Goal: Task Accomplishment & Management: Manage account settings

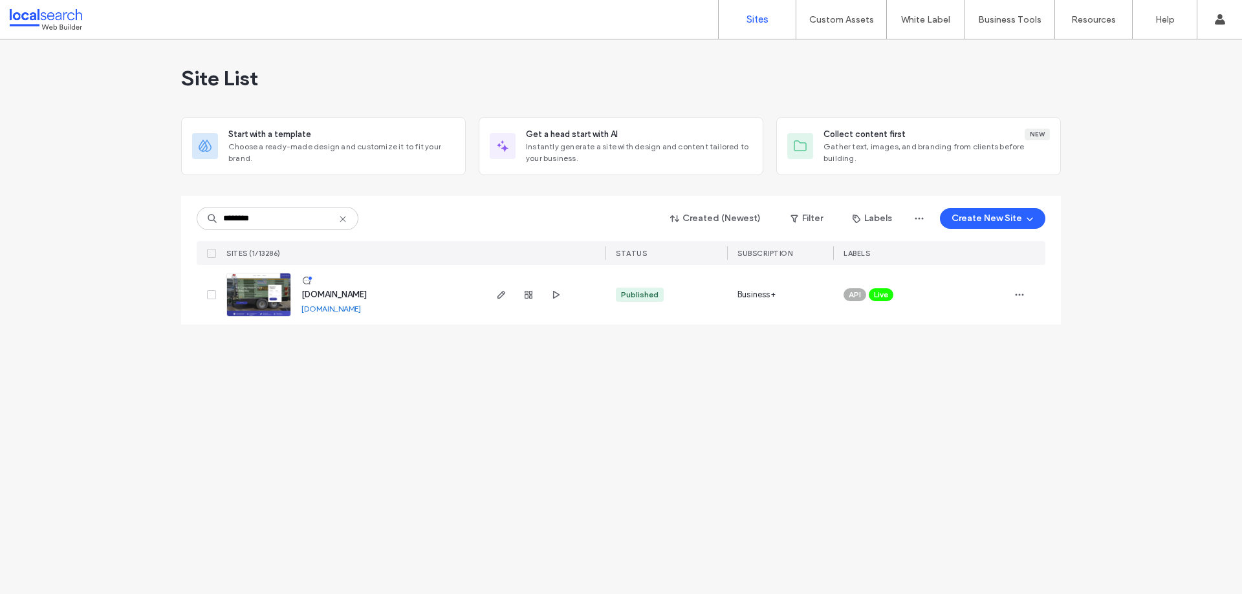
click at [266, 296] on img at bounding box center [258, 318] width 63 height 88
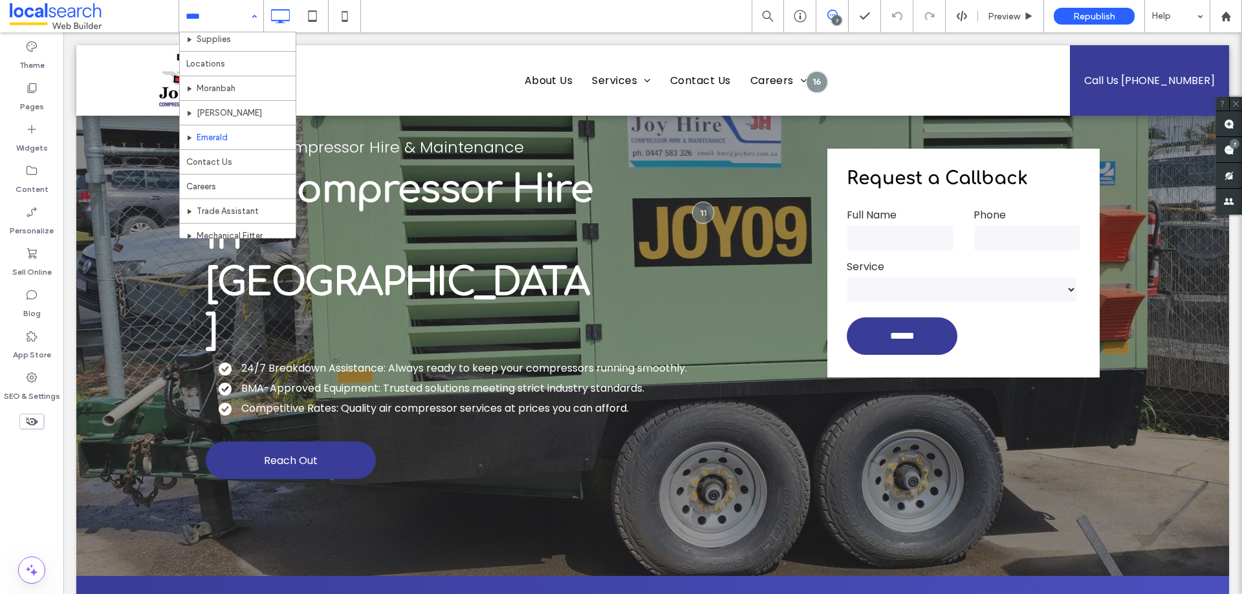
scroll to position [129, 0]
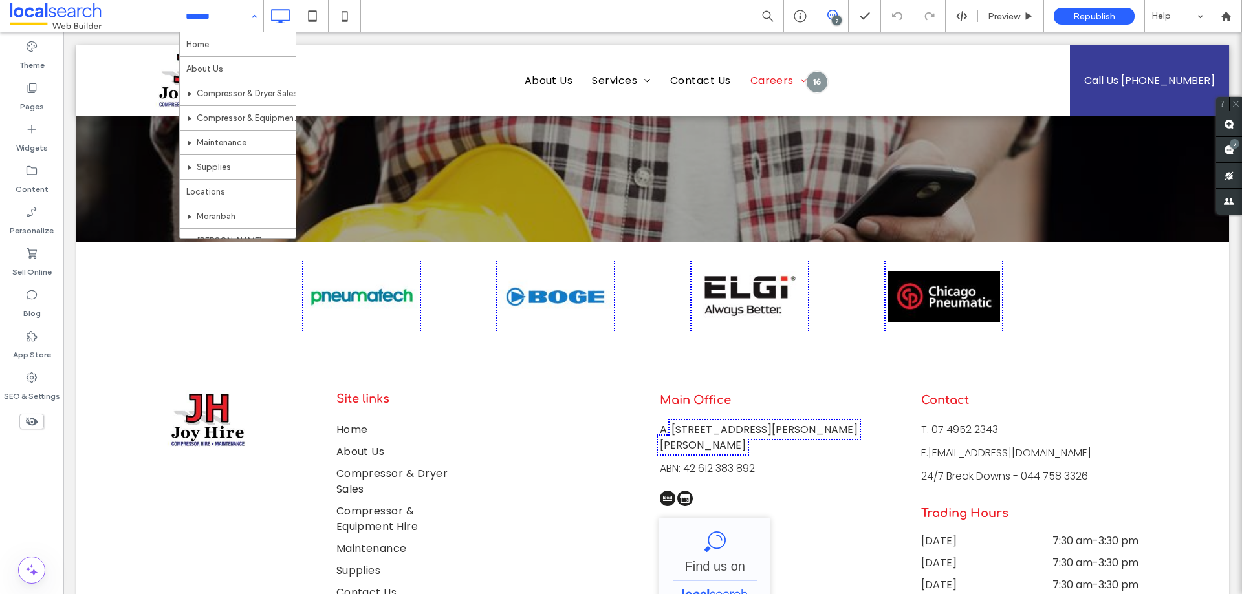
scroll to position [1293, 0]
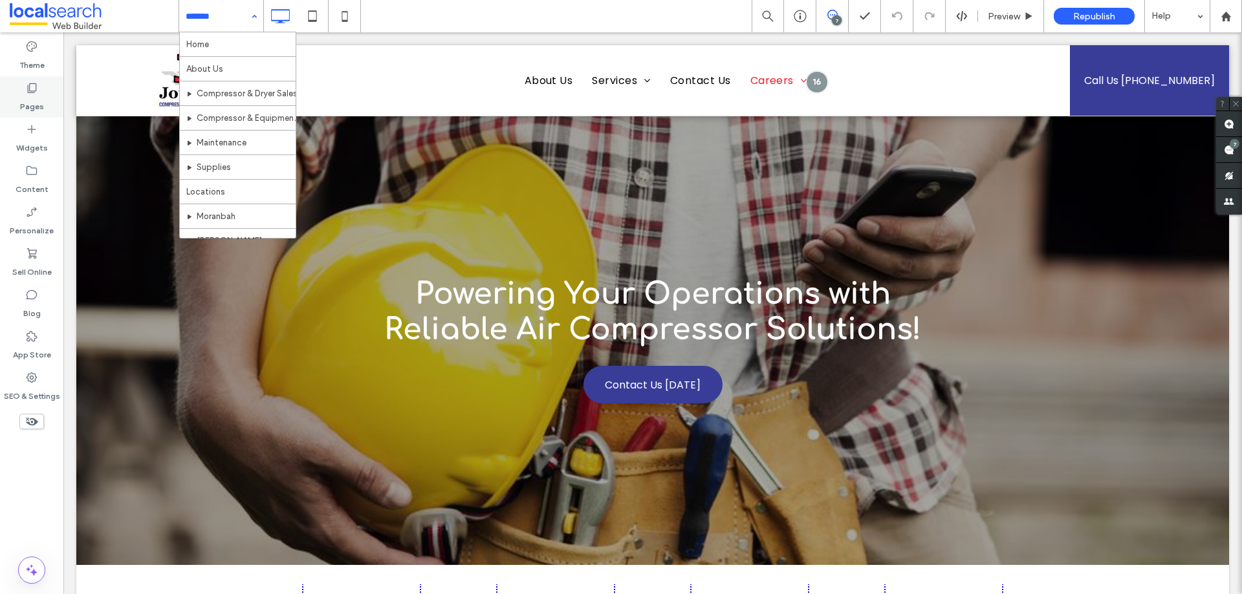
click at [39, 87] on div "Pages" at bounding box center [31, 96] width 63 height 41
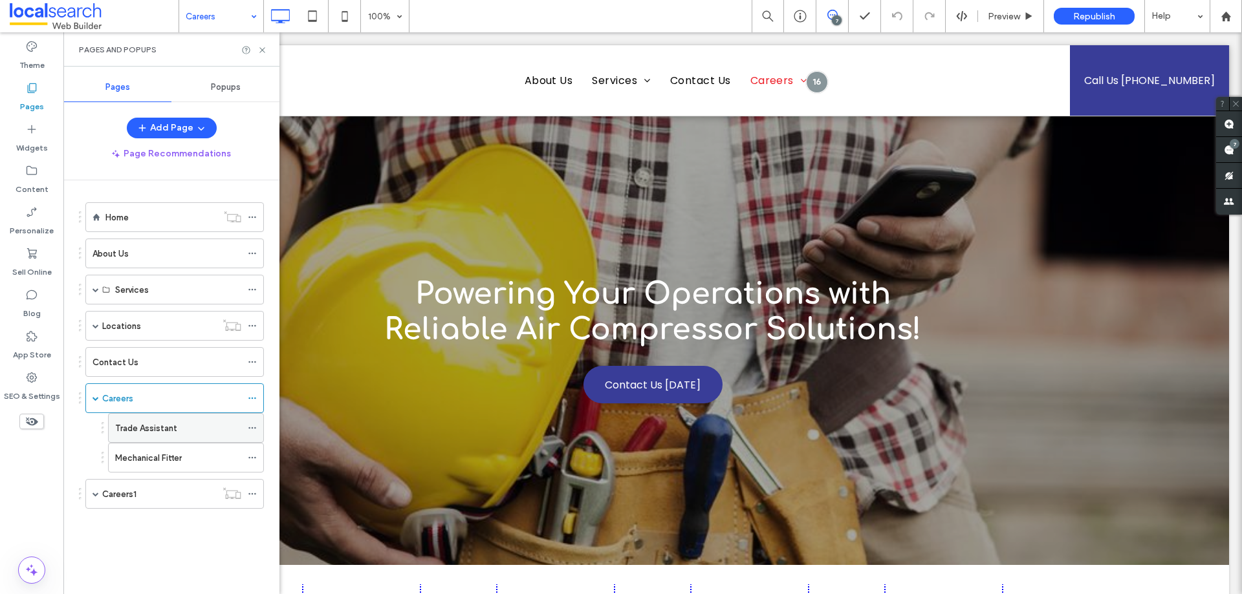
click at [153, 426] on label "Trade Assistant" at bounding box center [146, 428] width 62 height 23
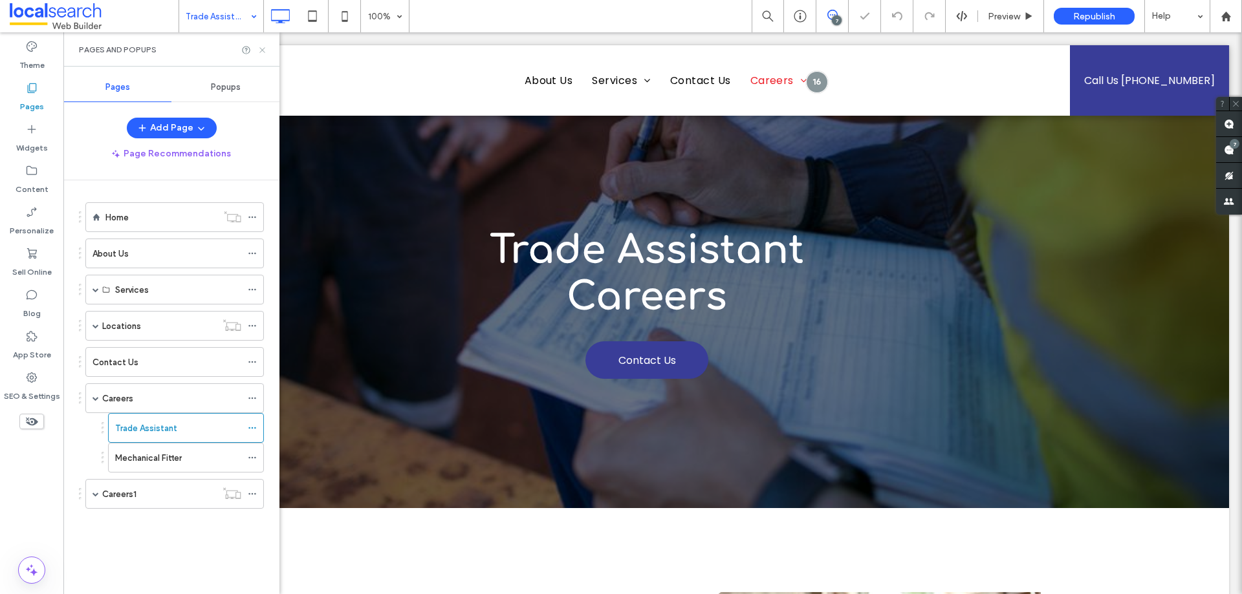
click at [259, 49] on icon at bounding box center [262, 50] width 10 height 10
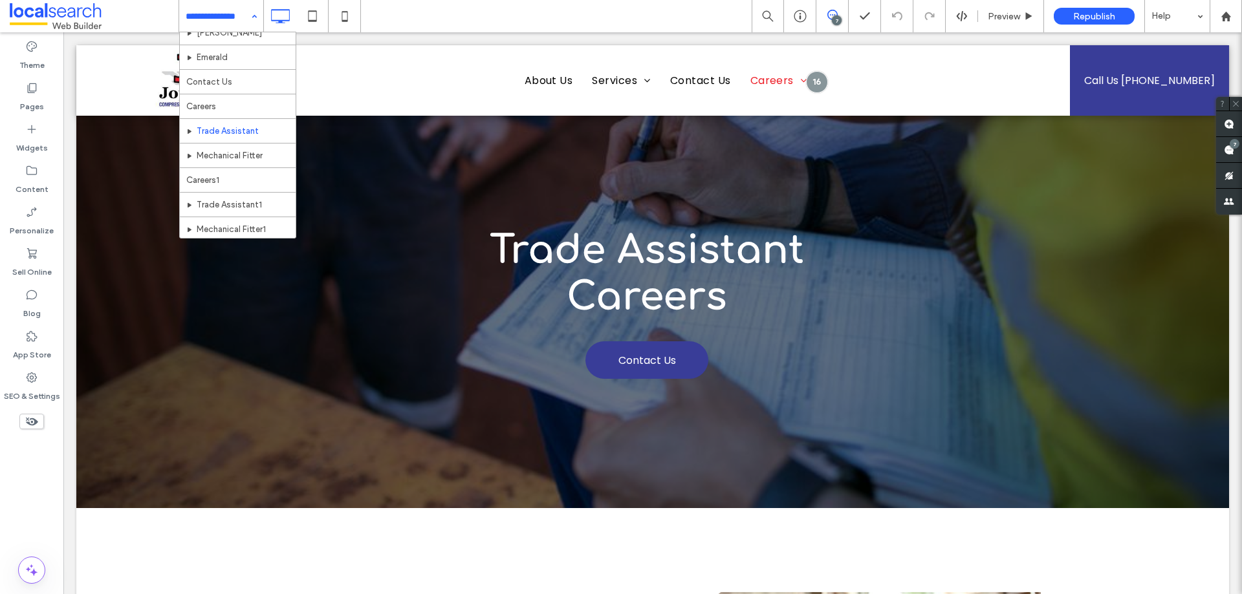
scroll to position [210, 0]
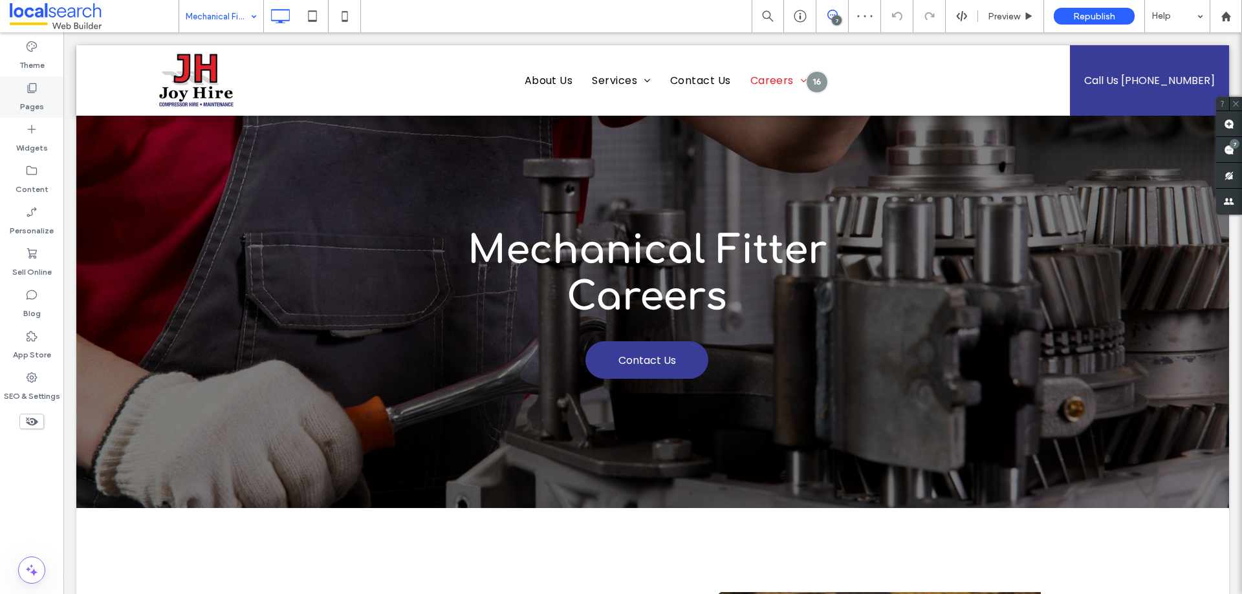
click at [34, 96] on label "Pages" at bounding box center [32, 103] width 24 height 18
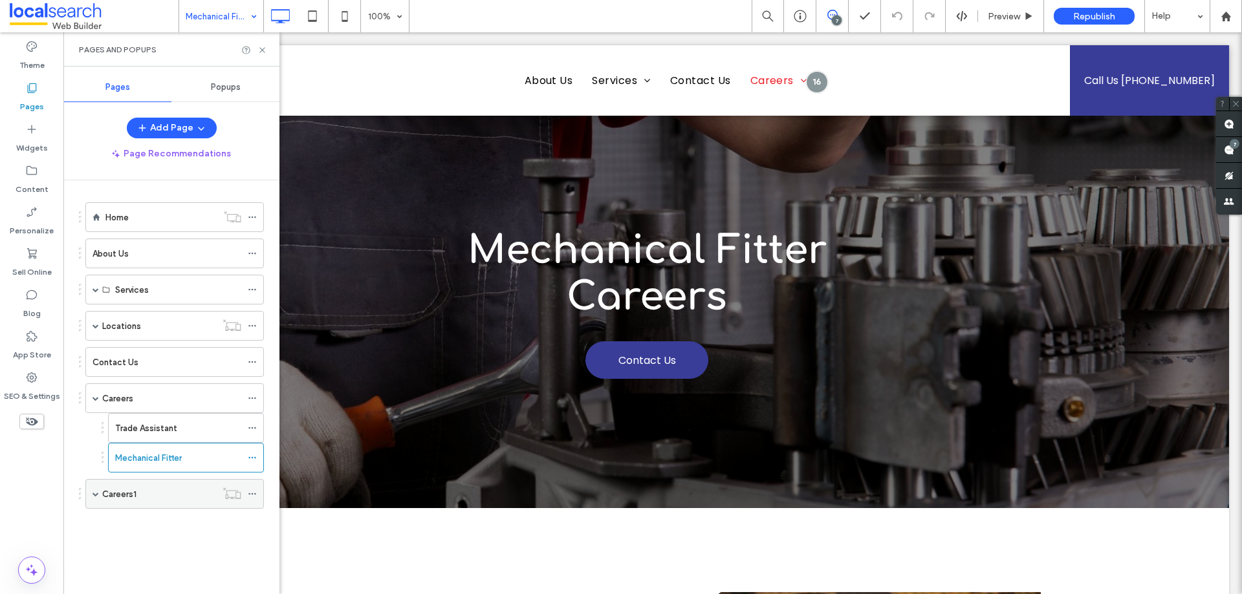
click at [92, 494] on span at bounding box center [95, 494] width 6 height 6
click at [154, 488] on div "Careers1" at bounding box center [159, 495] width 114 height 14
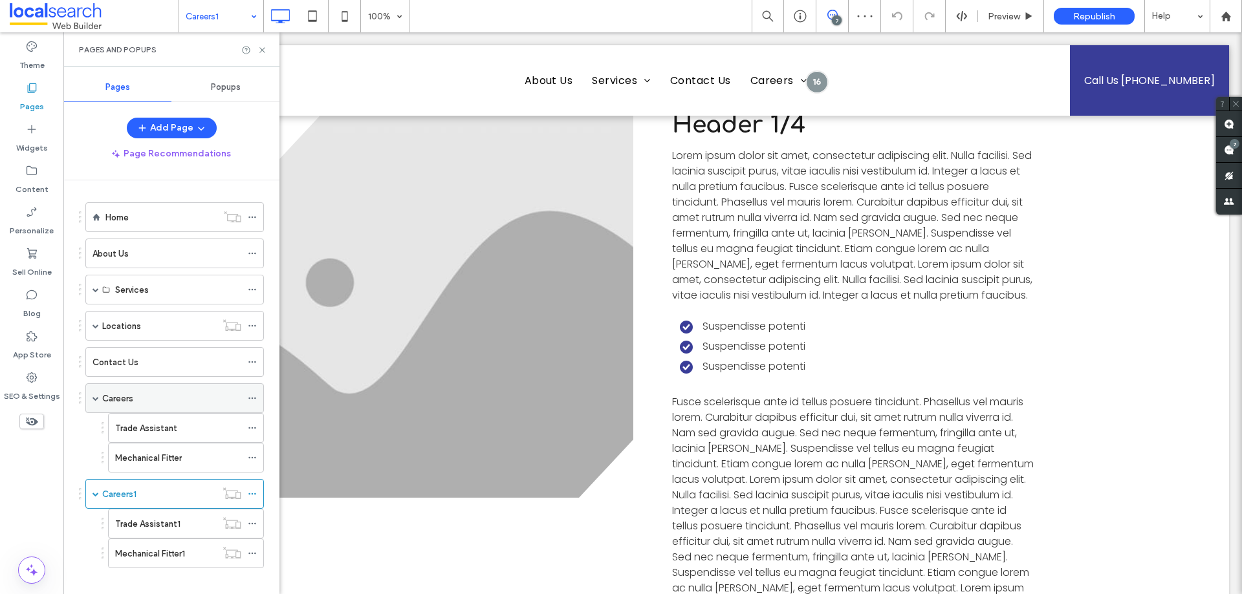
click at [141, 401] on div "Careers" at bounding box center [171, 399] width 139 height 14
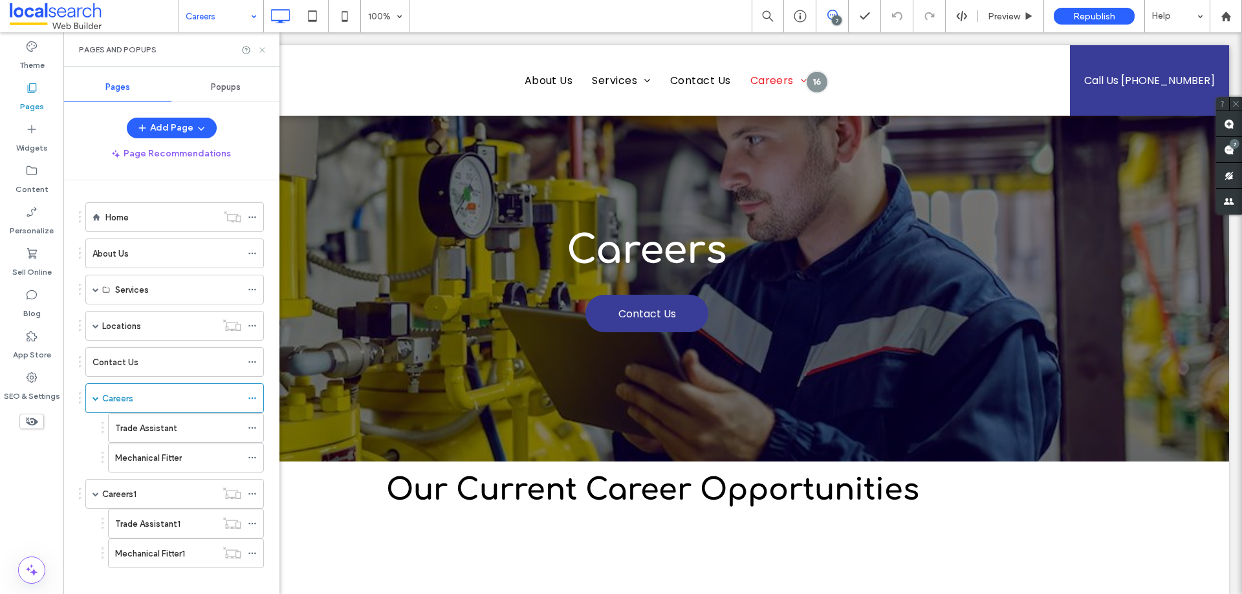
drag, startPoint x: 262, startPoint y: 45, endPoint x: 316, endPoint y: 165, distance: 131.4
click at [262, 45] on icon at bounding box center [262, 50] width 10 height 10
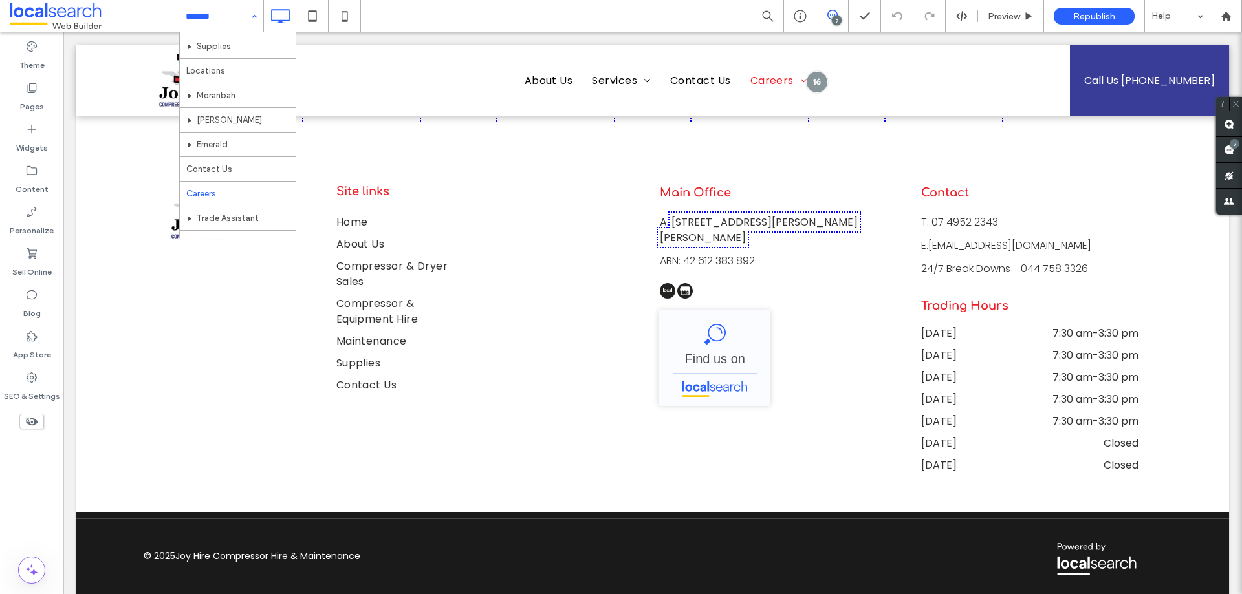
scroll to position [210, 0]
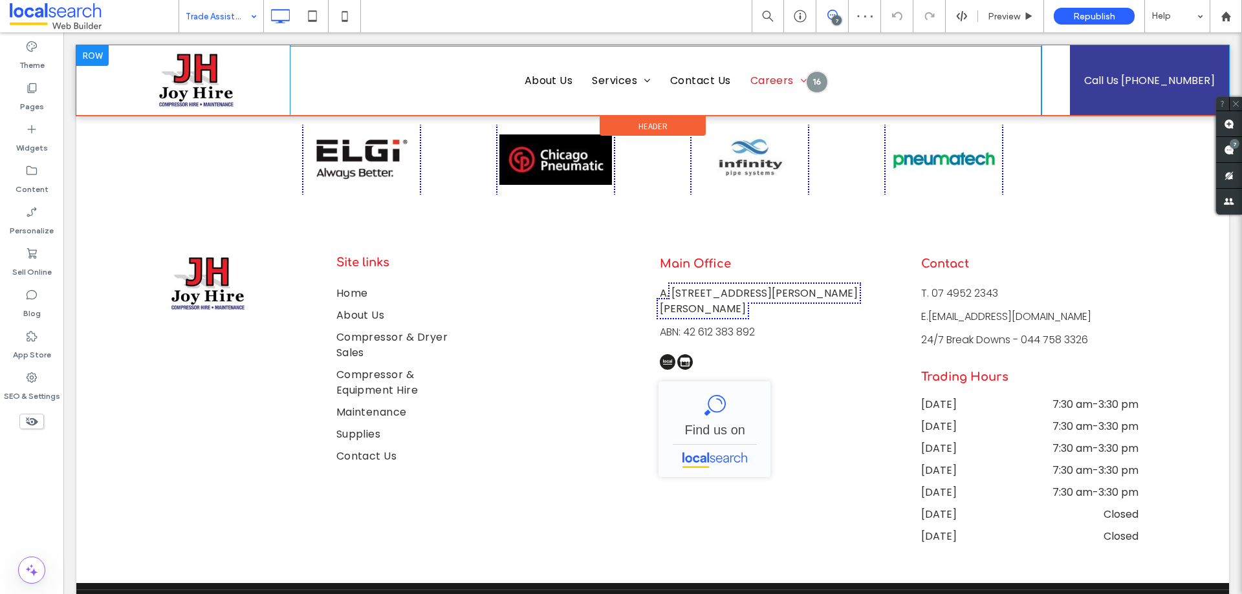
scroll to position [1905, 0]
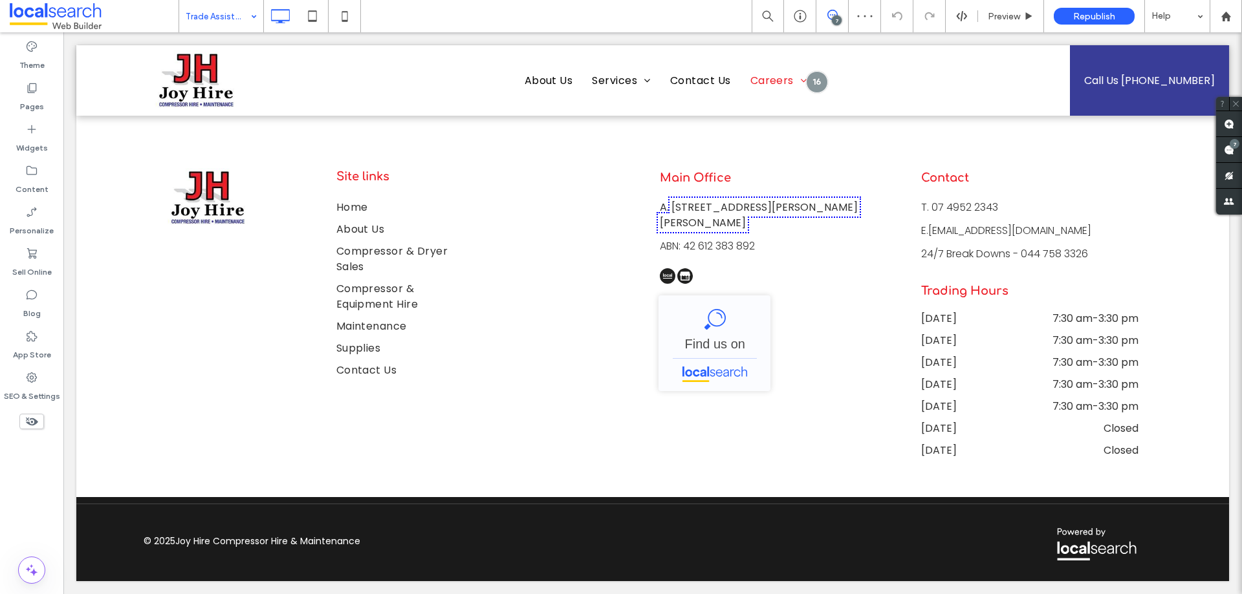
click at [226, 22] on input at bounding box center [218, 16] width 65 height 32
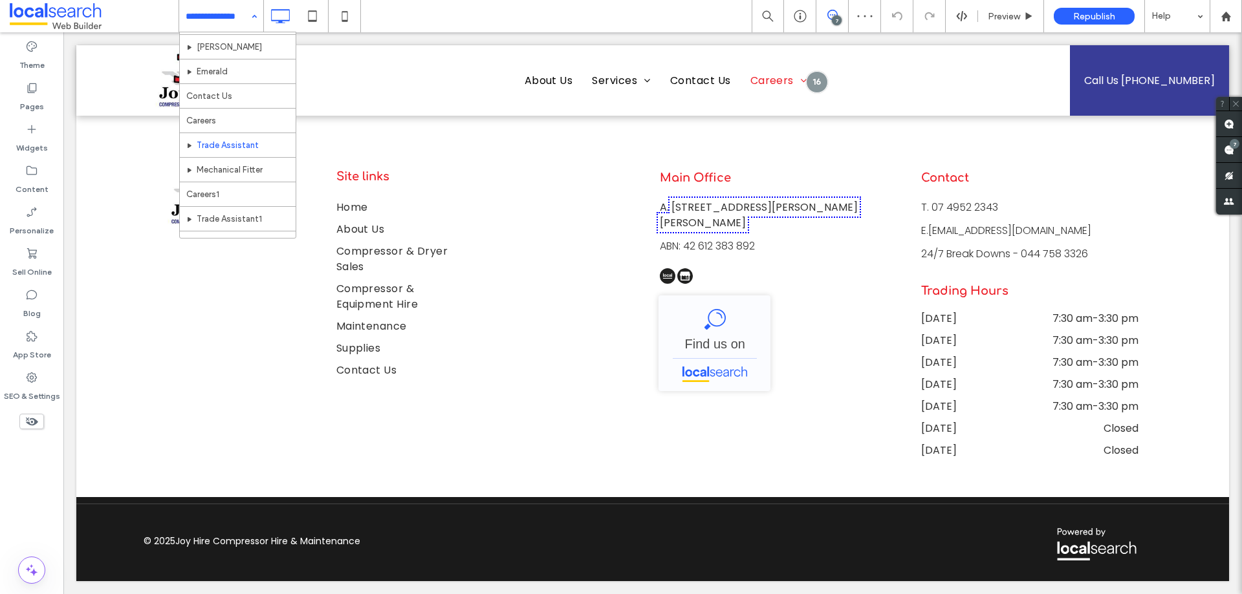
scroll to position [210, 0]
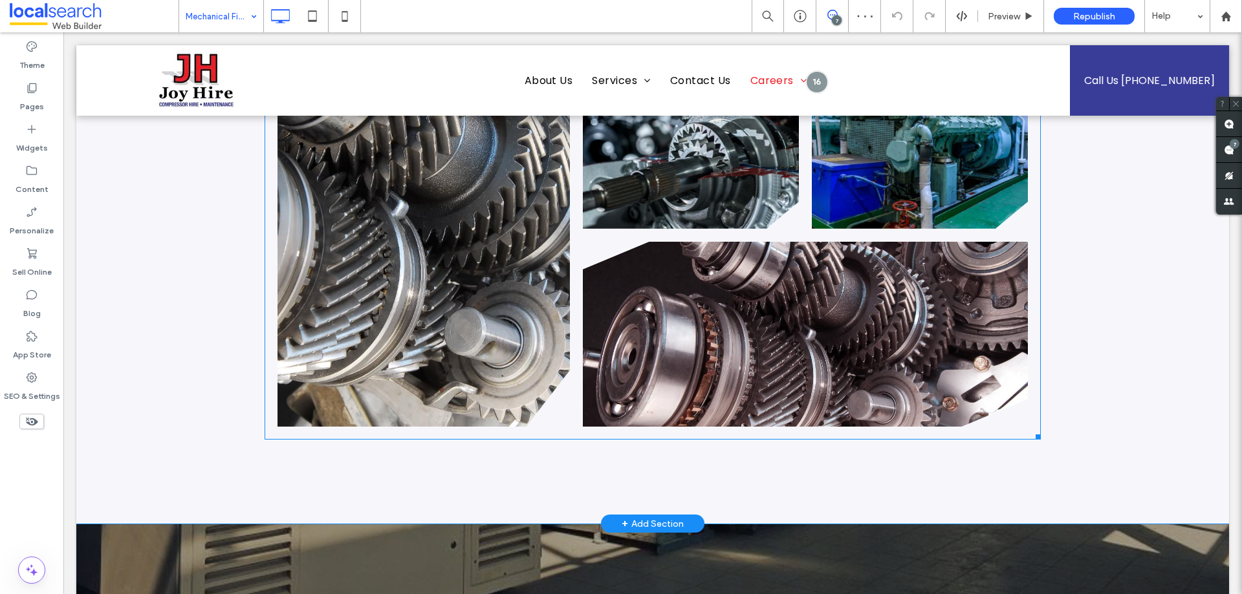
scroll to position [841, 0]
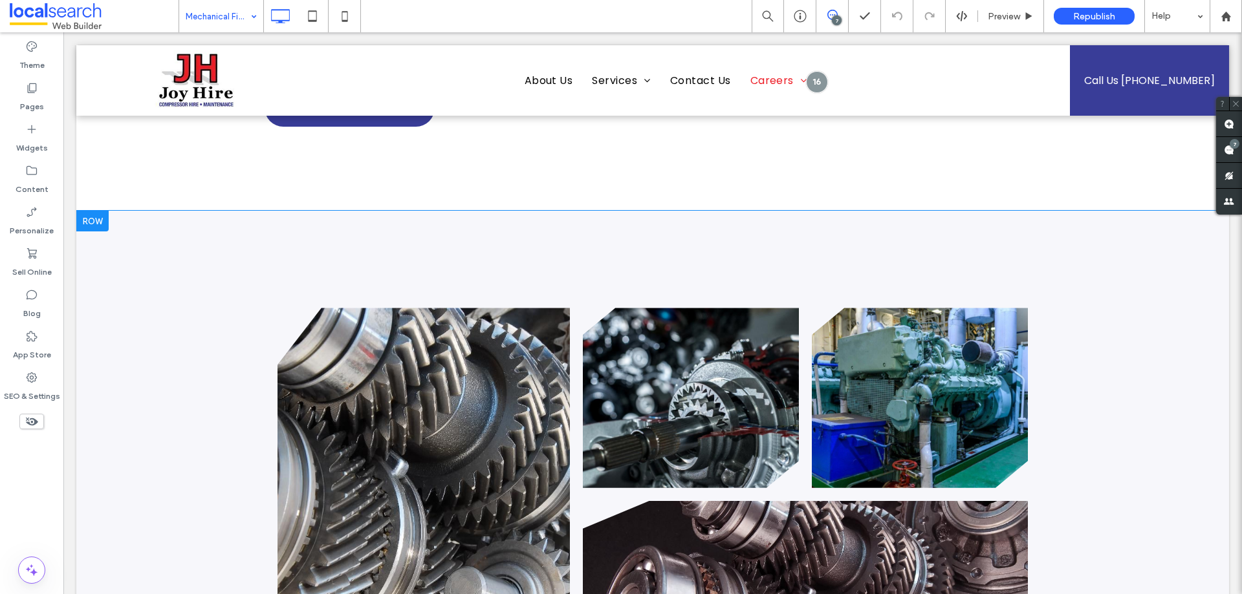
click at [560, 252] on div "Click To Paste Row + Add Section" at bounding box center [652, 497] width 1152 height 572
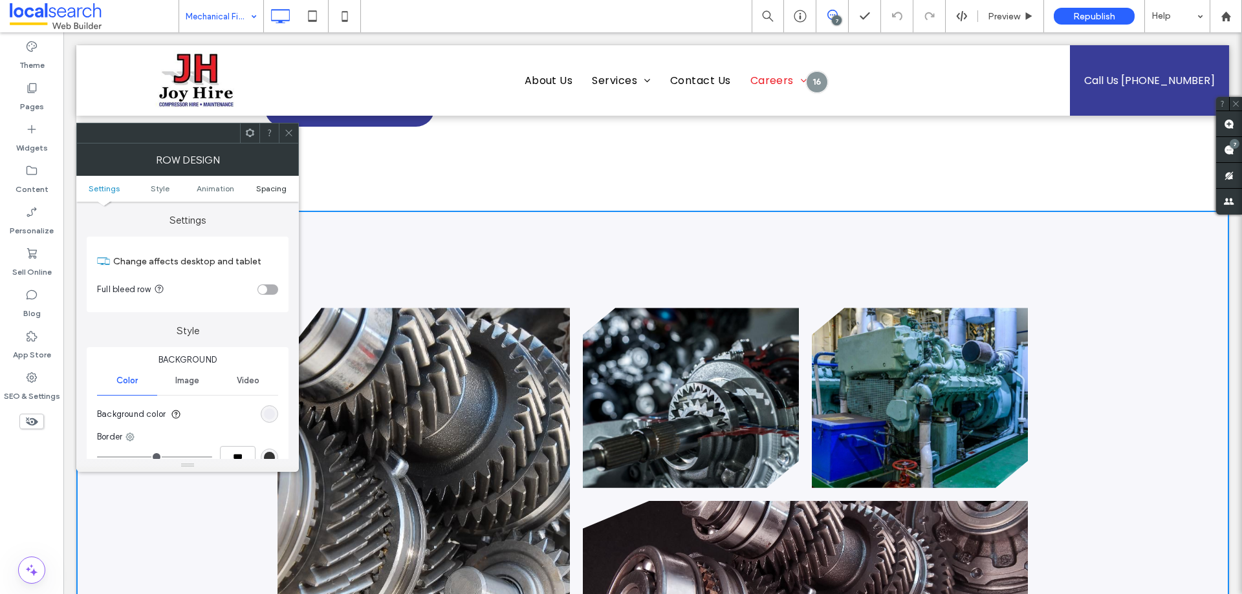
click at [280, 189] on span "Spacing" at bounding box center [271, 189] width 30 height 10
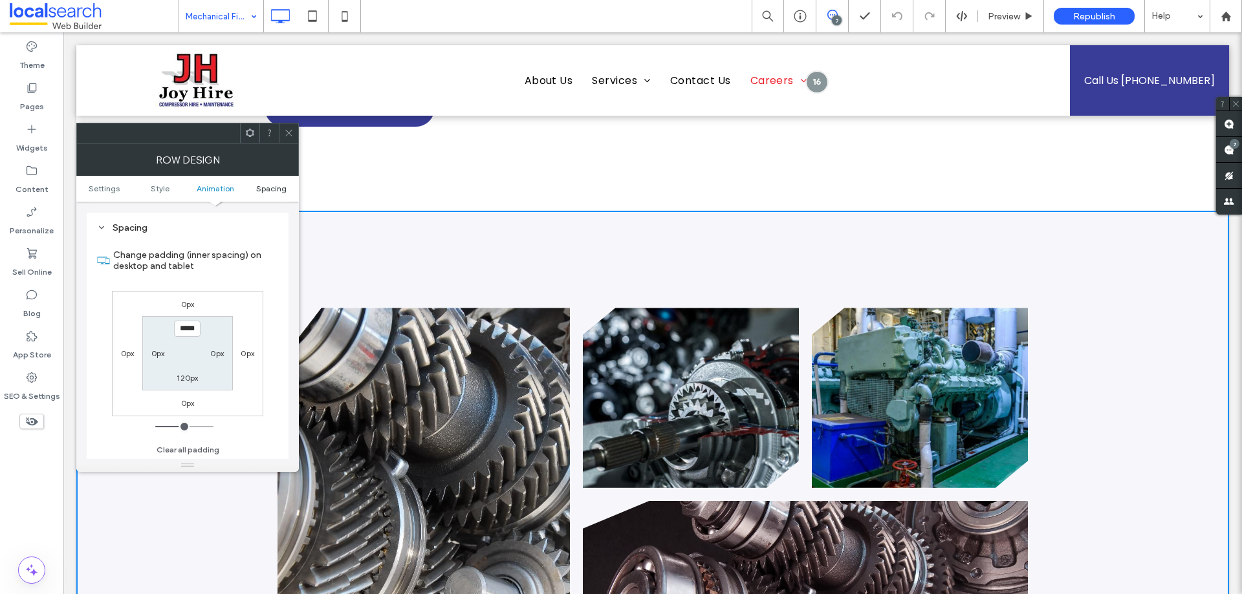
scroll to position [365, 0]
click at [286, 136] on icon at bounding box center [289, 133] width 10 height 10
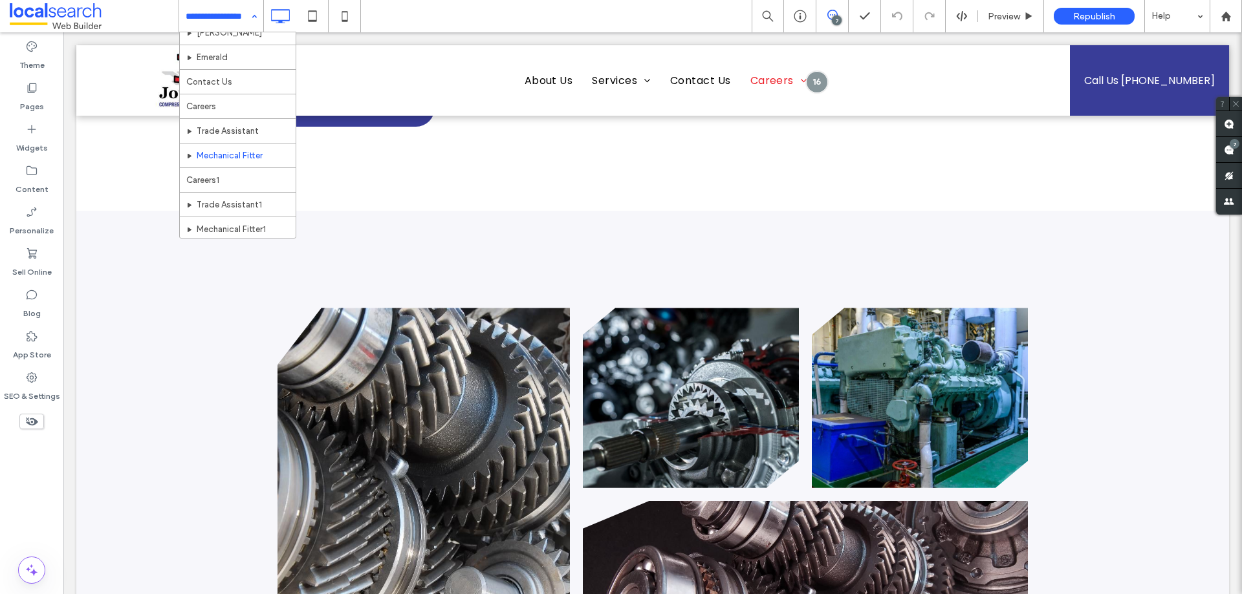
scroll to position [210, 0]
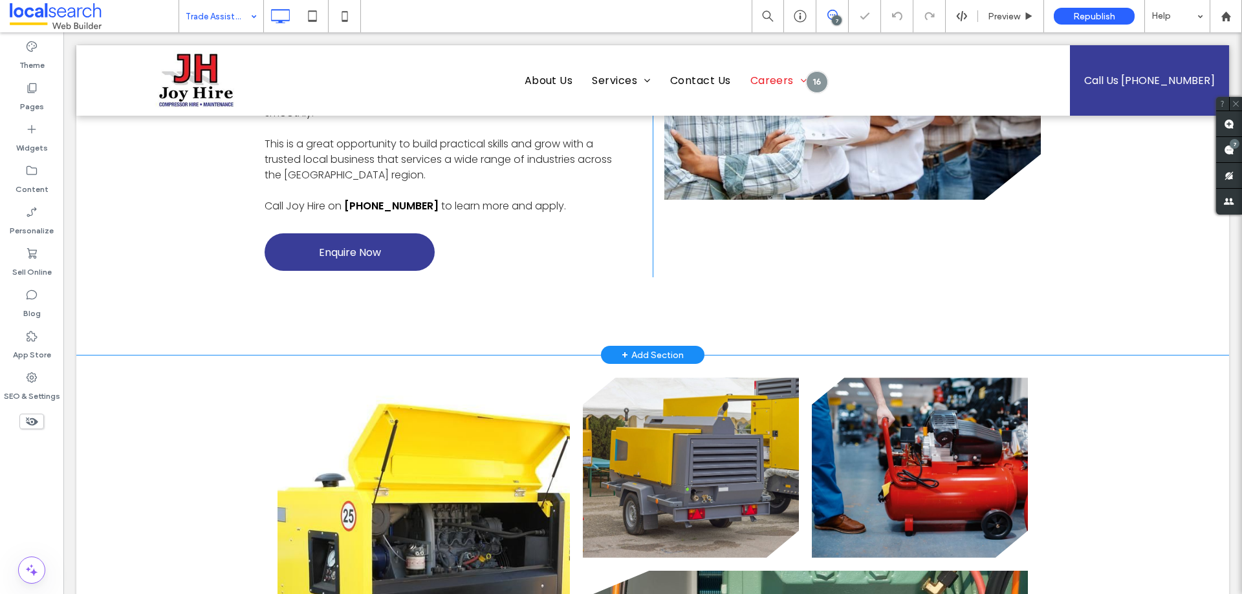
scroll to position [711, 0]
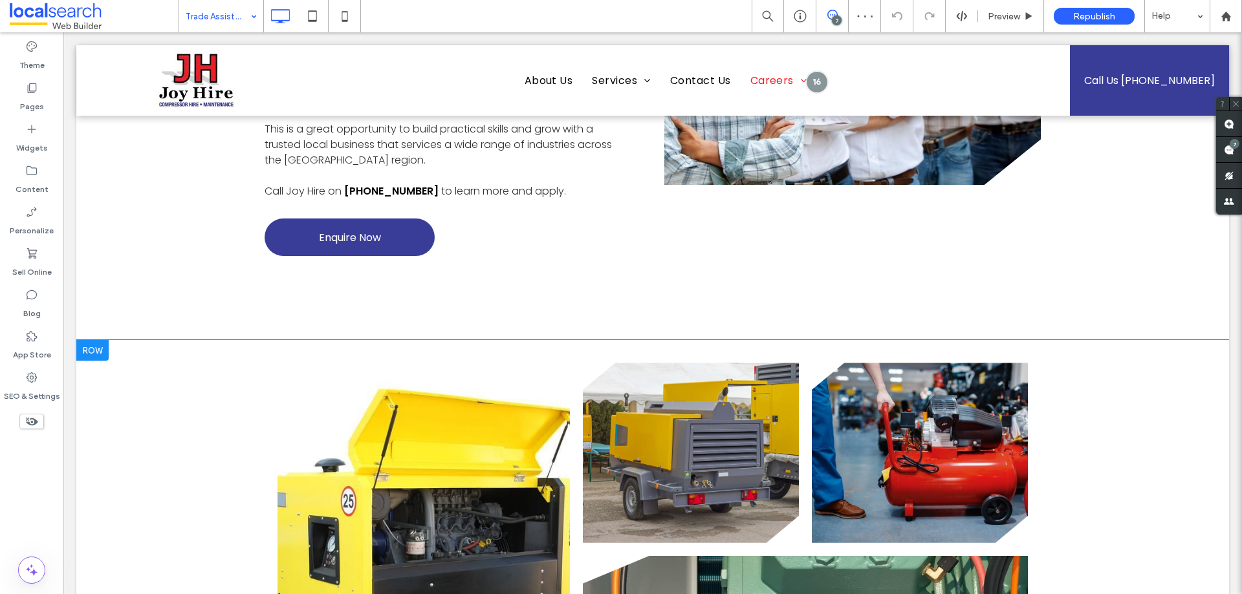
click at [183, 388] on div "Click To Paste Row + Add Section" at bounding box center [652, 552] width 1152 height 424
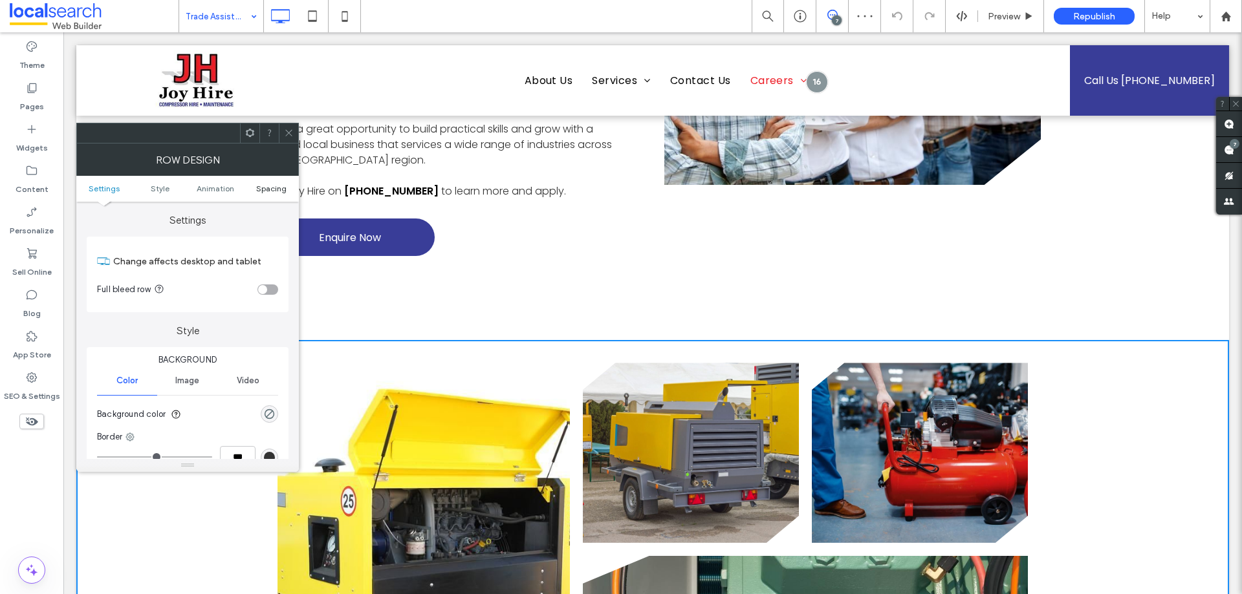
click at [266, 191] on span "Spacing" at bounding box center [271, 189] width 30 height 10
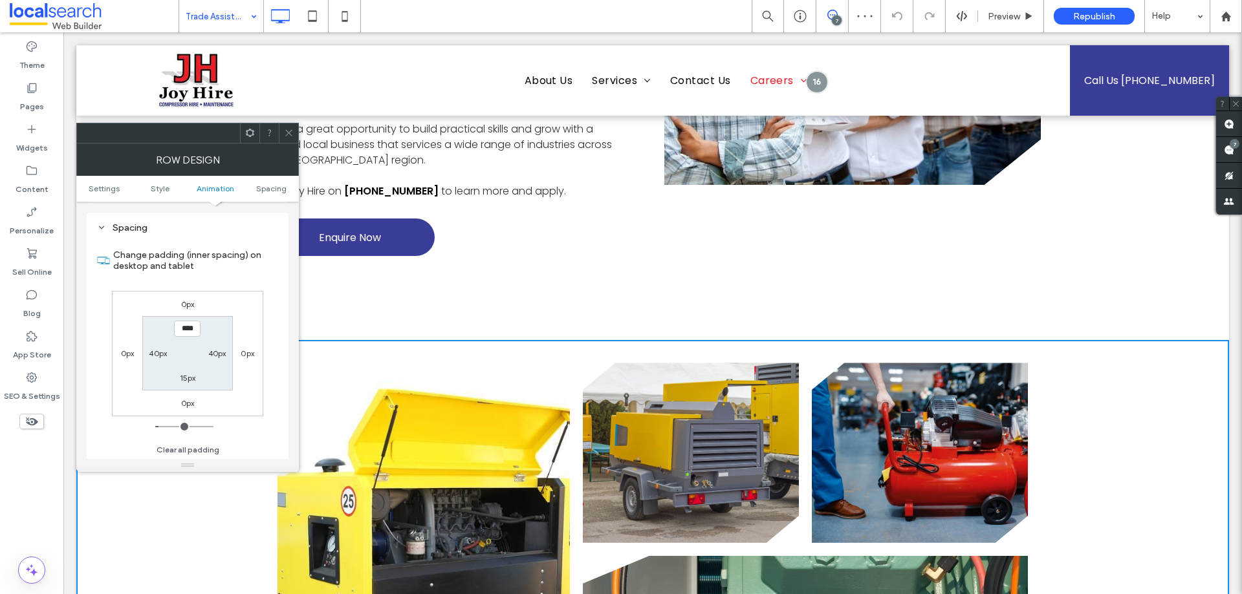
scroll to position [365, 0]
type input "*****"
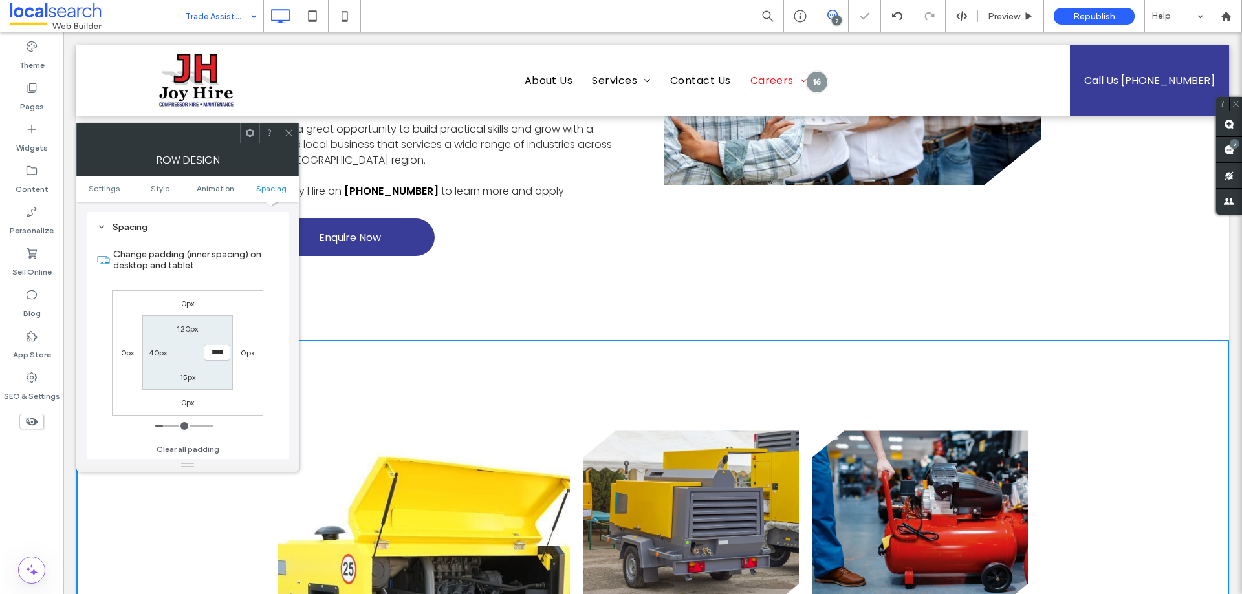
type input "**"
type input "***"
type input "*****"
click at [290, 129] on icon at bounding box center [289, 133] width 10 height 10
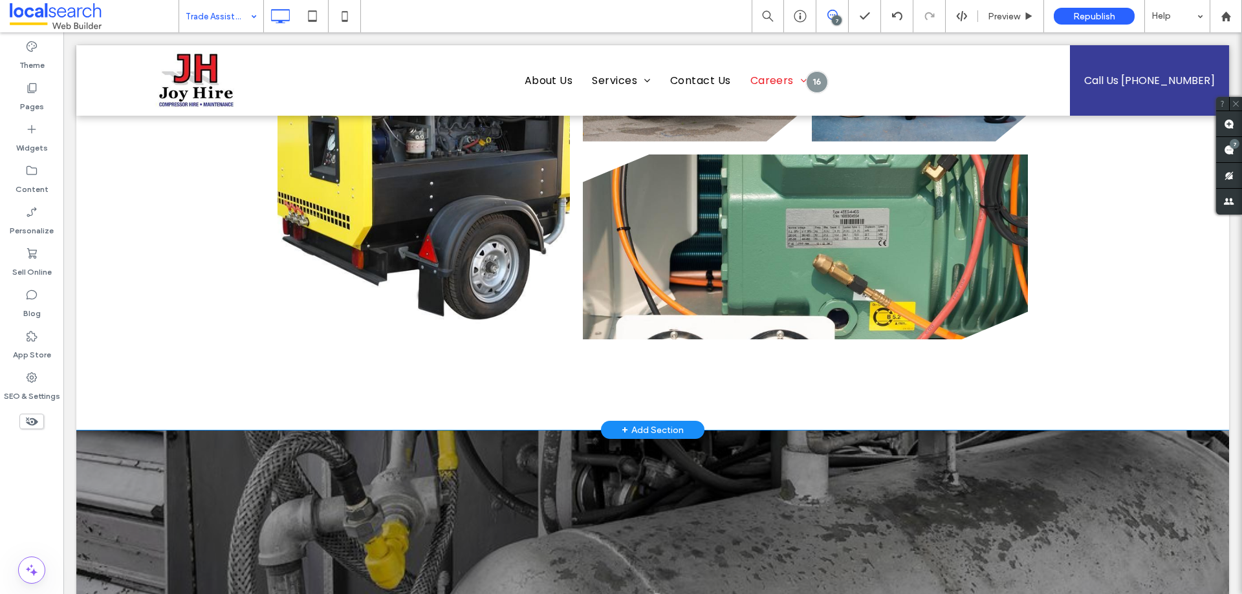
scroll to position [1229, 0]
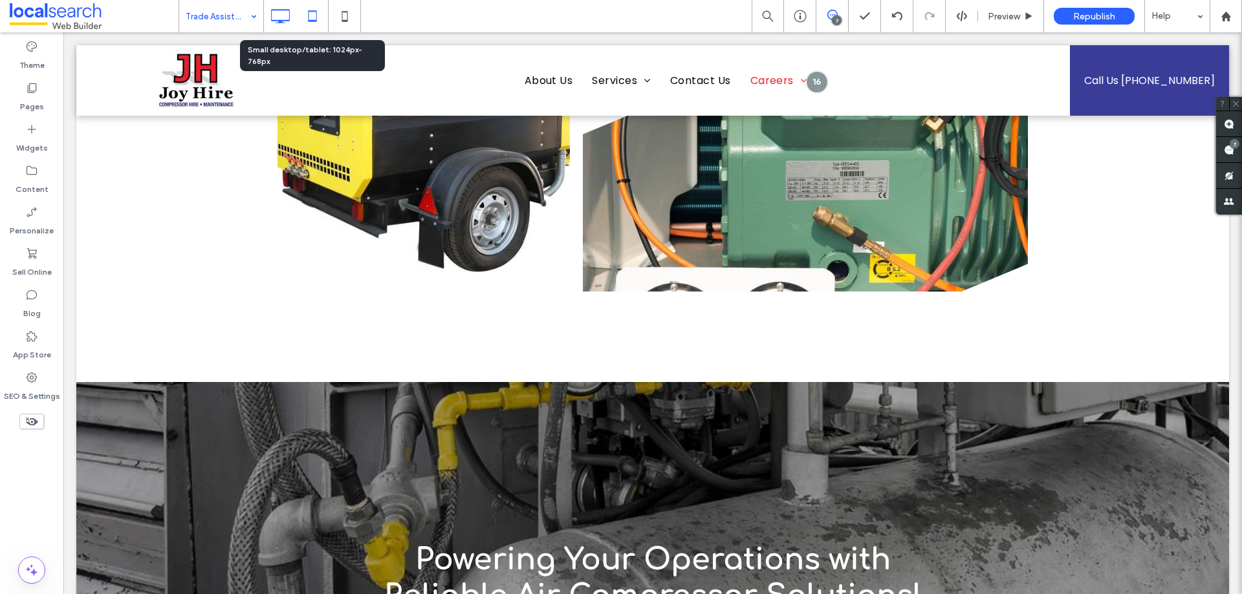
drag, startPoint x: 310, startPoint y: 10, endPoint x: 325, endPoint y: 21, distance: 18.1
click at [310, 10] on icon at bounding box center [312, 16] width 26 height 26
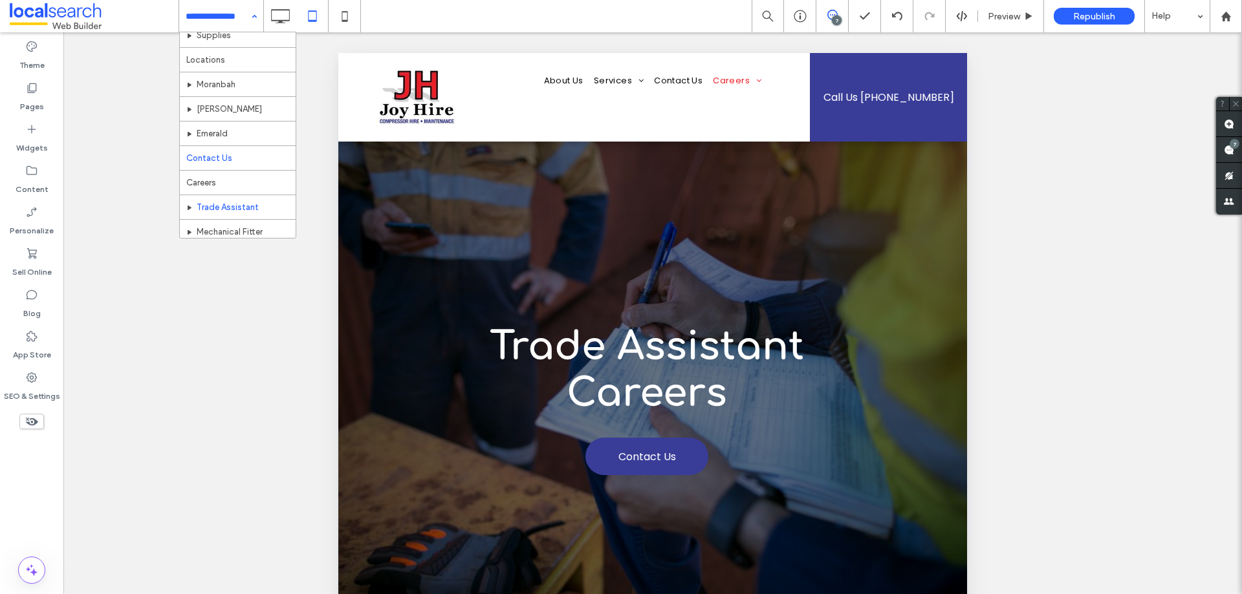
scroll to position [210, 0]
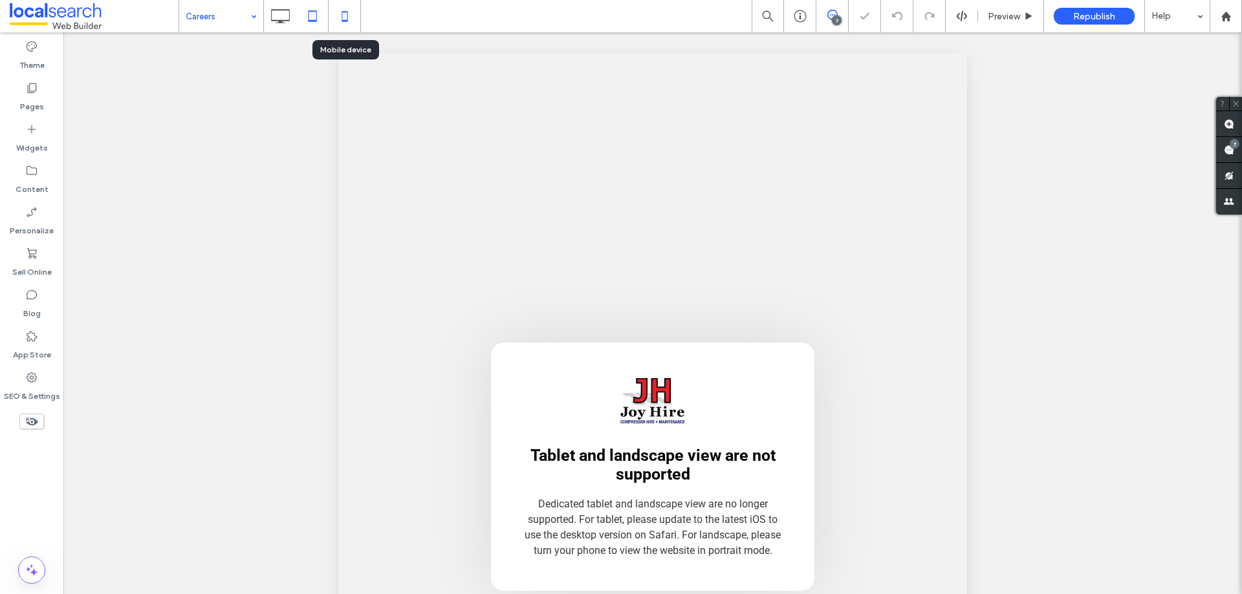
click at [340, 25] on icon at bounding box center [345, 16] width 26 height 26
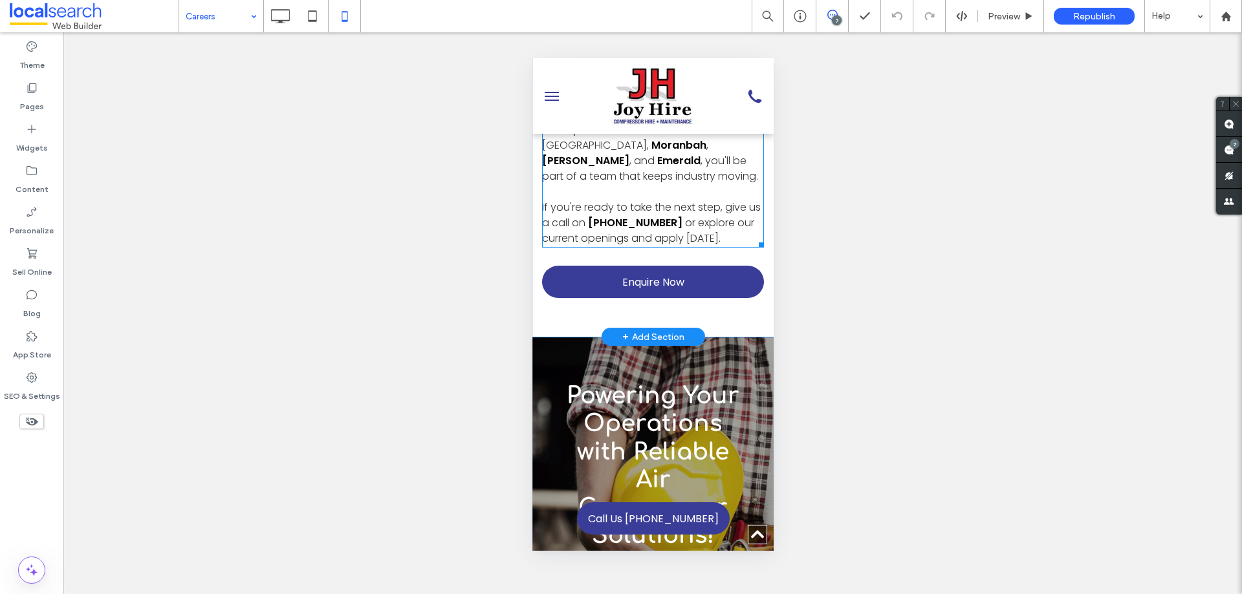
scroll to position [1253, 0]
click at [392, 263] on div "Unhide? Yes Unhide? Yes Unhide? Yes Unhide? Yes Unhide? Yes Unhide? Yes Unhide?…" at bounding box center [652, 313] width 1178 height 562
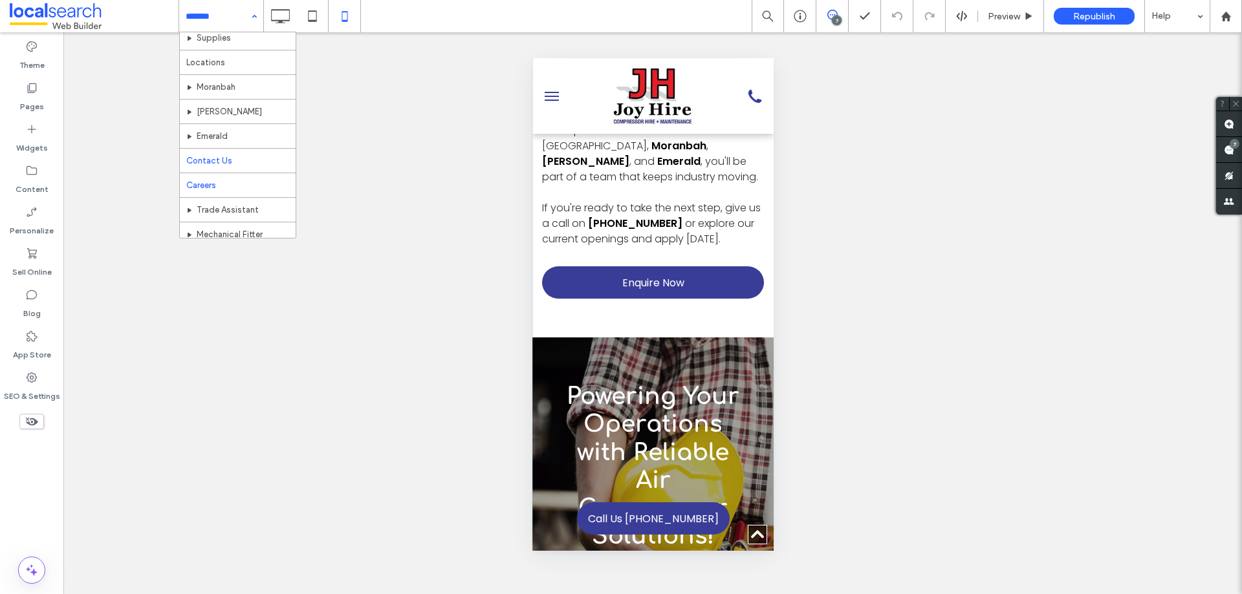
scroll to position [194, 0]
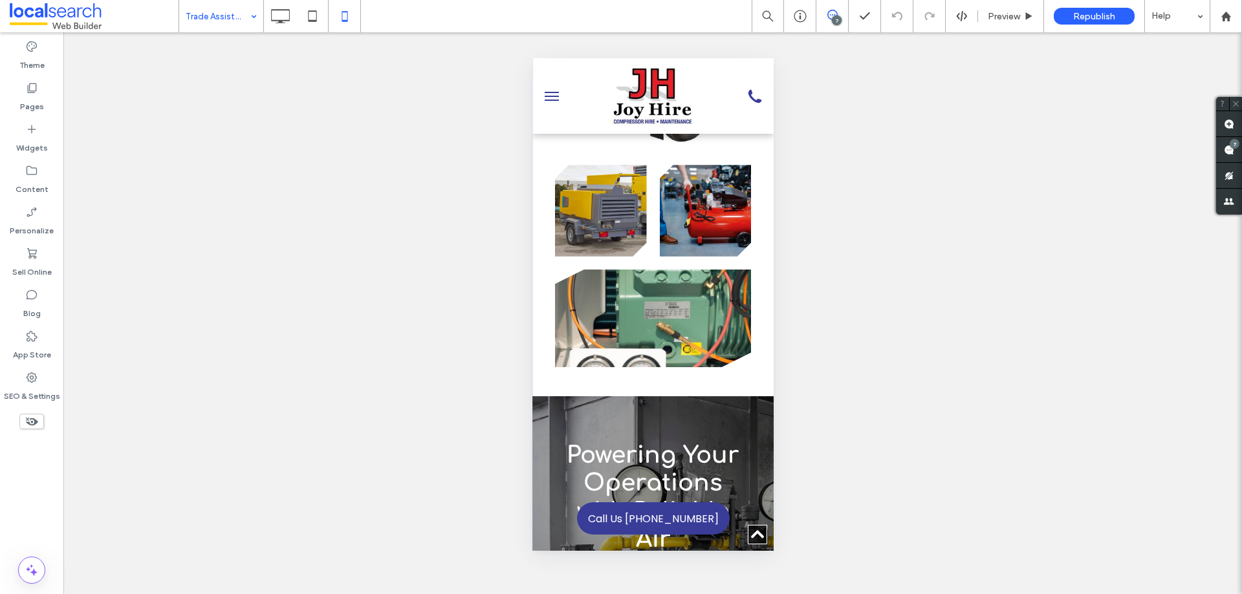
drag, startPoint x: 768, startPoint y: 106, endPoint x: 1327, endPoint y: 351, distance: 610.5
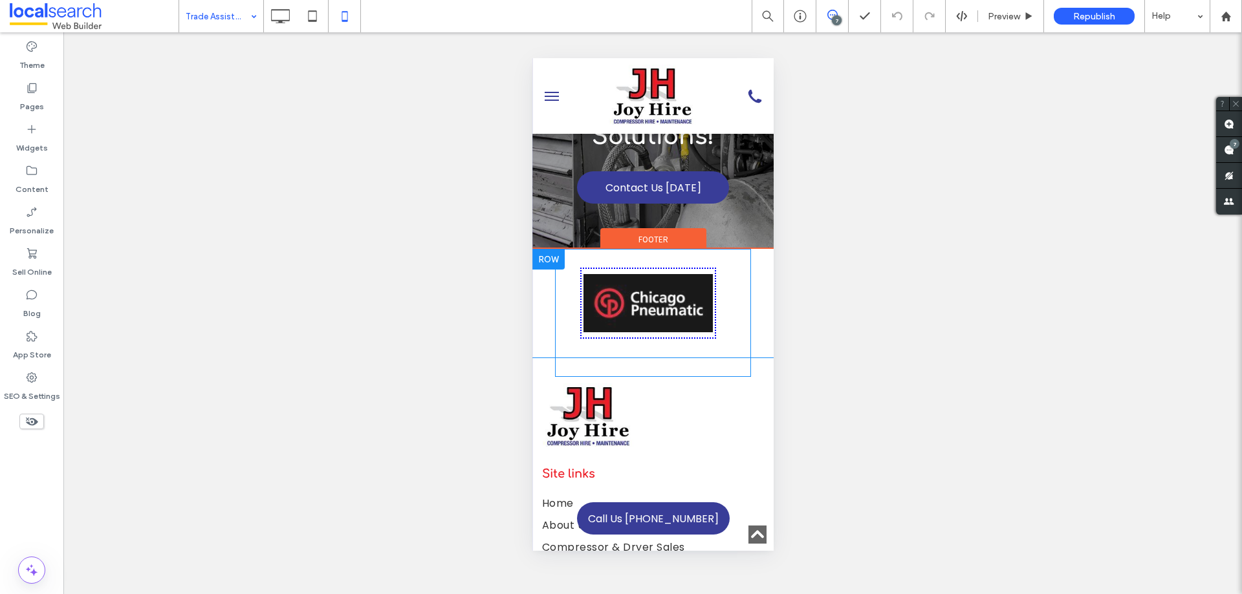
scroll to position [1687, 0]
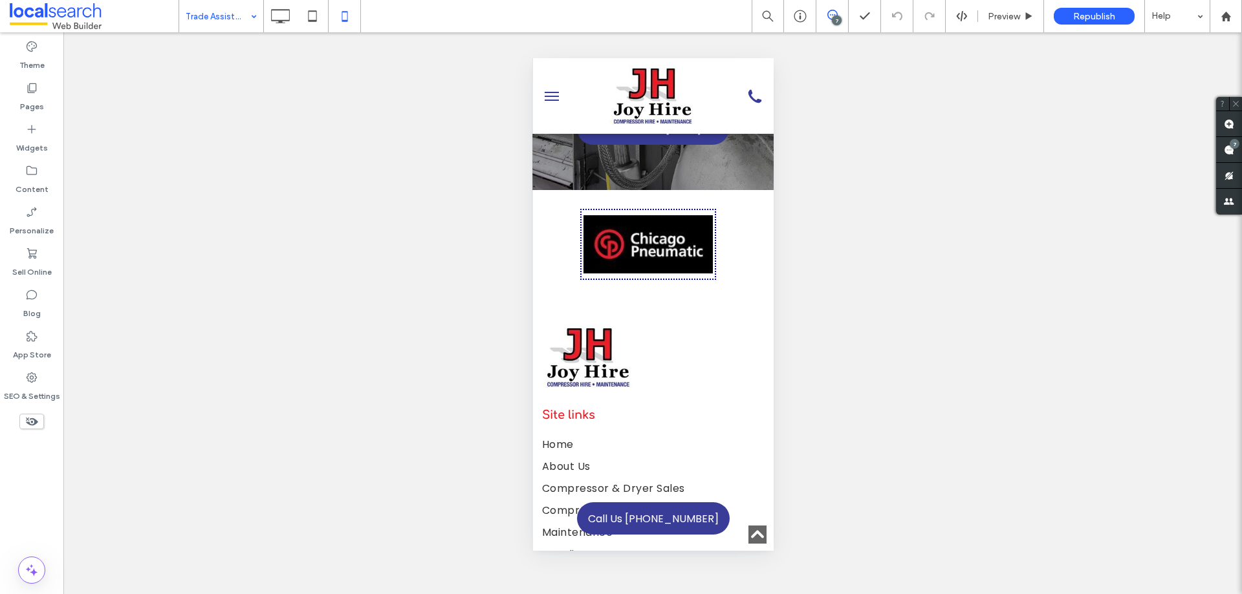
click at [382, 254] on div "Unhide? Yes Unhide? Yes Unhide? Yes Unhide? Yes Unhide? Yes Unhide? Yes Unhide?…" at bounding box center [652, 313] width 1178 height 562
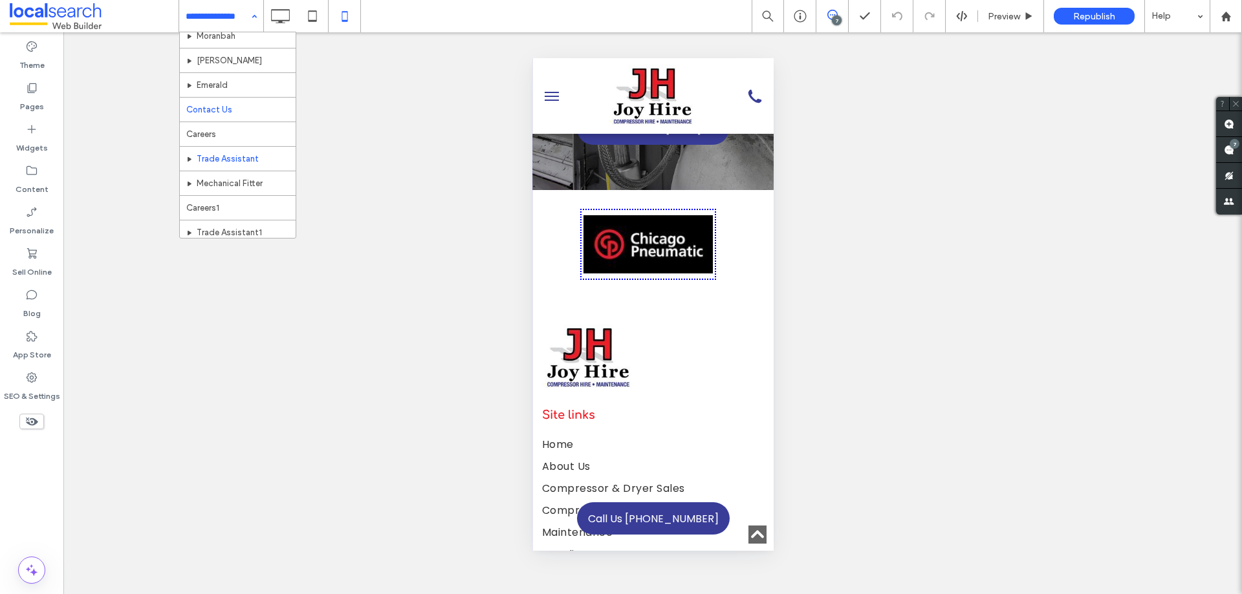
scroll to position [194, 0]
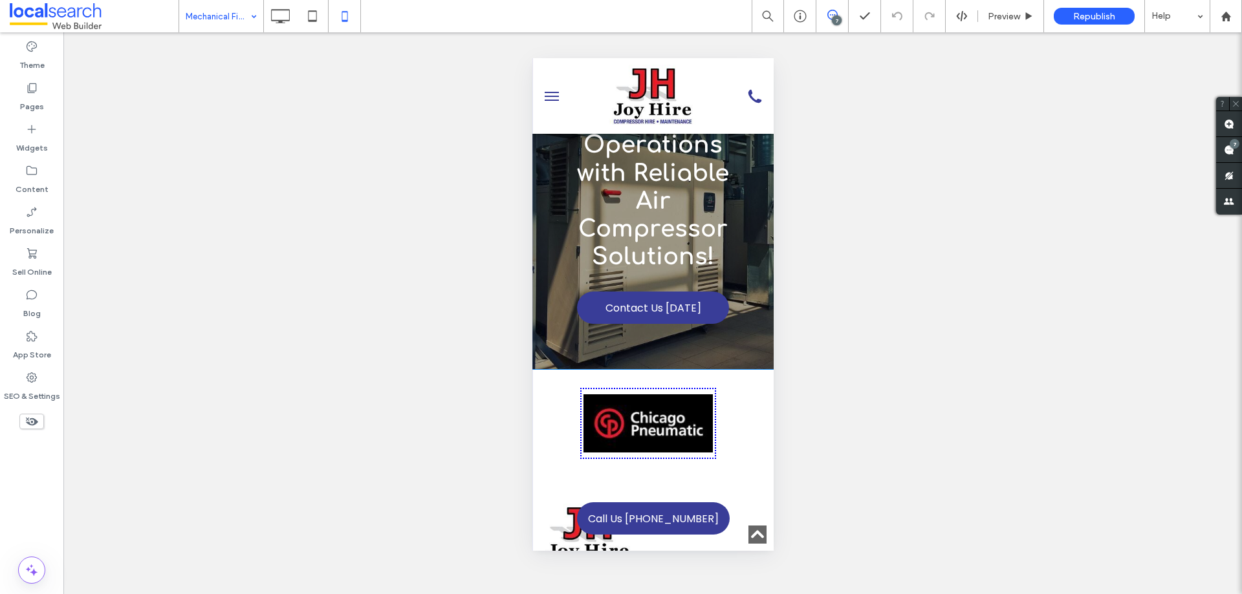
scroll to position [1530, 0]
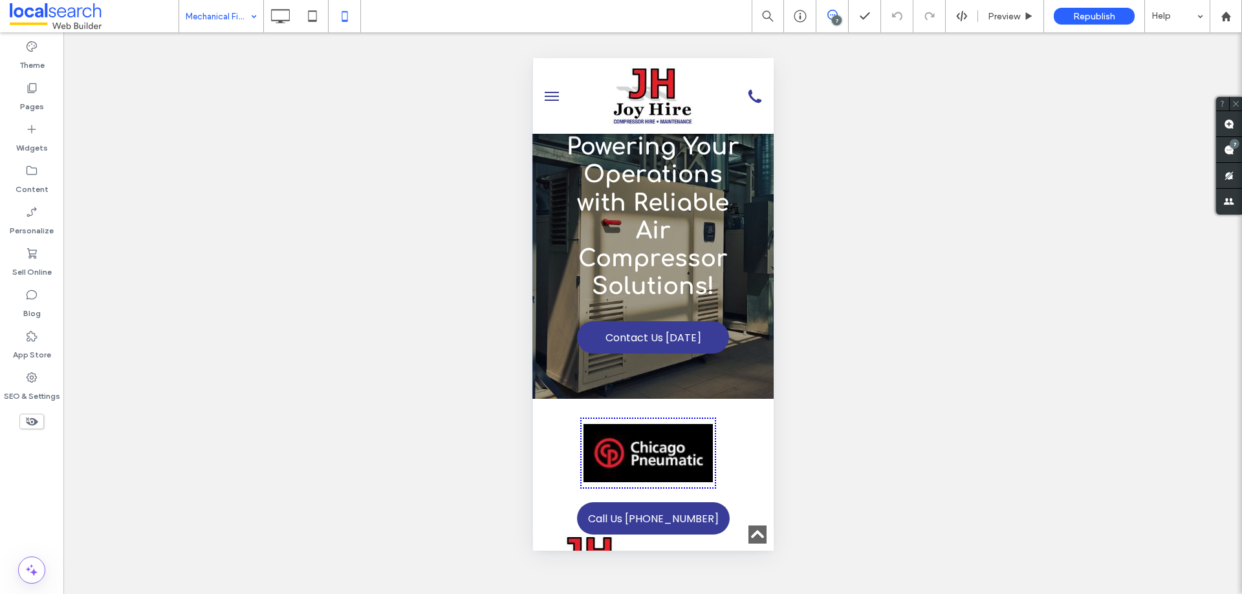
click at [294, 116] on div "Unhide? Yes Unhide? Yes Unhide? Yes Unhide? Yes Unhide? Yes Unhide? Yes Unhide?…" at bounding box center [652, 313] width 1178 height 562
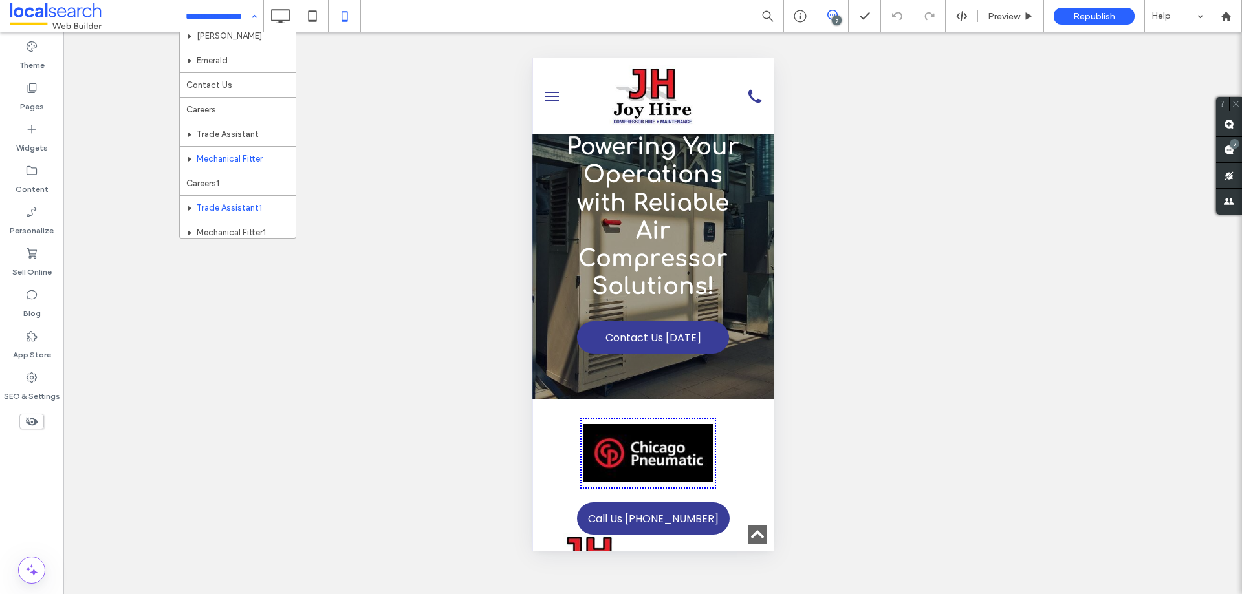
scroll to position [210, 0]
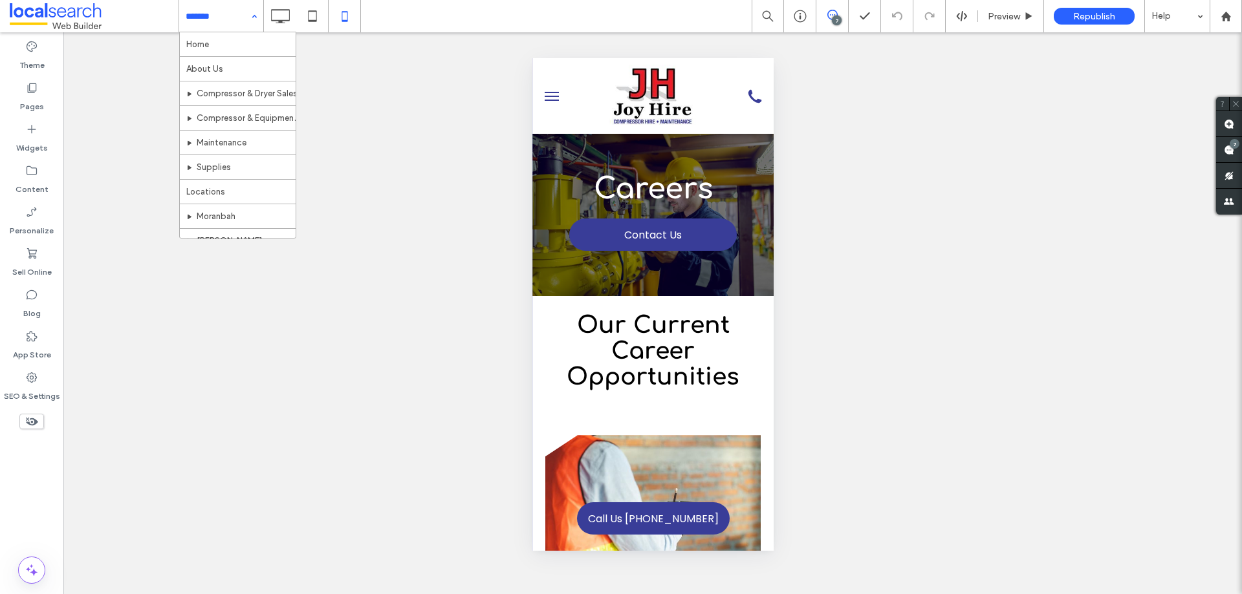
click at [403, 169] on div "Unhide? Yes Unhide? Yes Unhide? Yes Unhide? Yes Unhide? Yes Unhide? Yes Unhide?…" at bounding box center [652, 313] width 1178 height 562
drag, startPoint x: 381, startPoint y: 263, endPoint x: 332, endPoint y: 95, distance: 175.2
click at [380, 263] on div "Unhide? Yes Unhide? Yes Unhide? Yes Unhide? Yes Unhide? Yes Unhide? Yes Unhide?…" at bounding box center [652, 313] width 1178 height 562
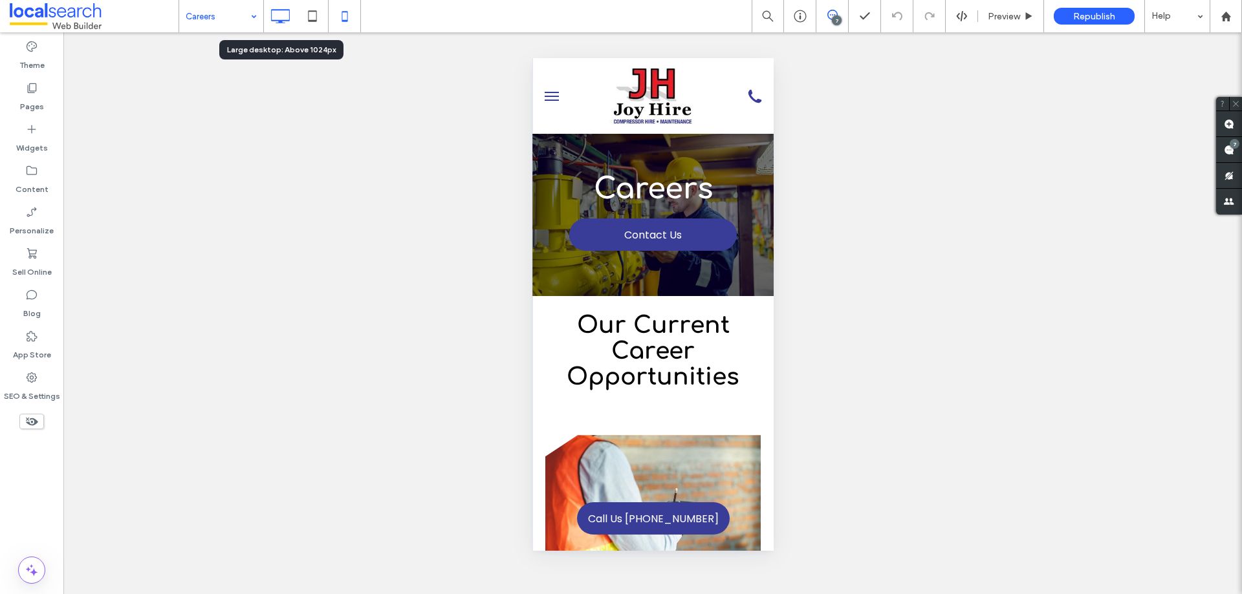
click at [286, 9] on icon at bounding box center [280, 16] width 26 height 26
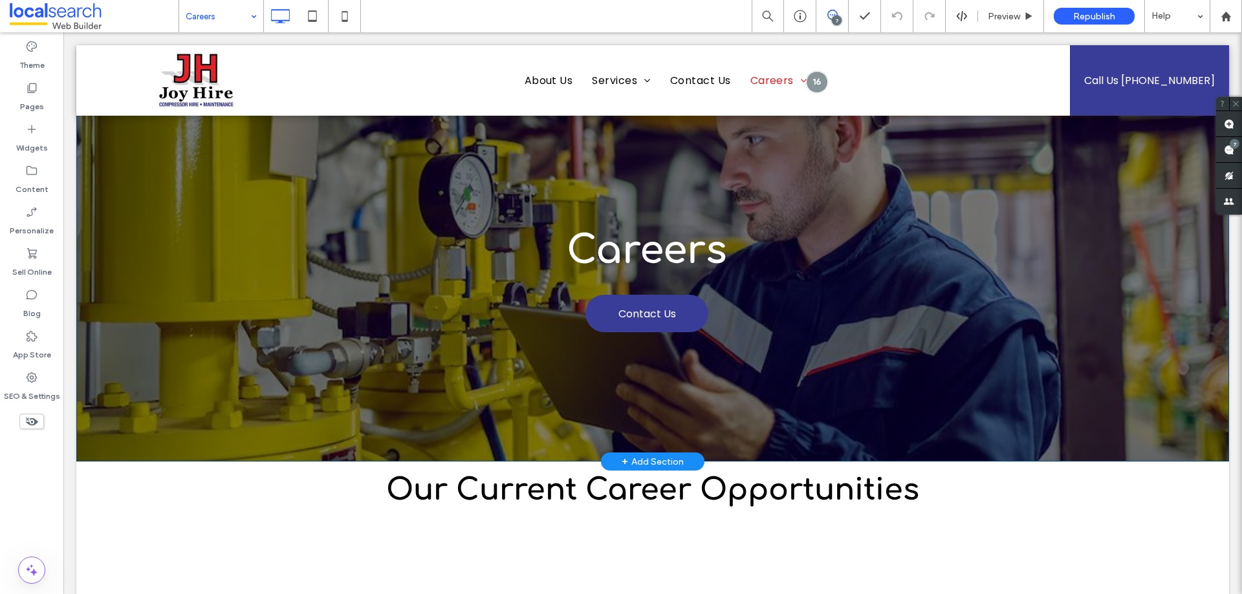
click at [499, 173] on div "Careers Contact Us Click To Paste" at bounding box center [653, 279] width 894 height 261
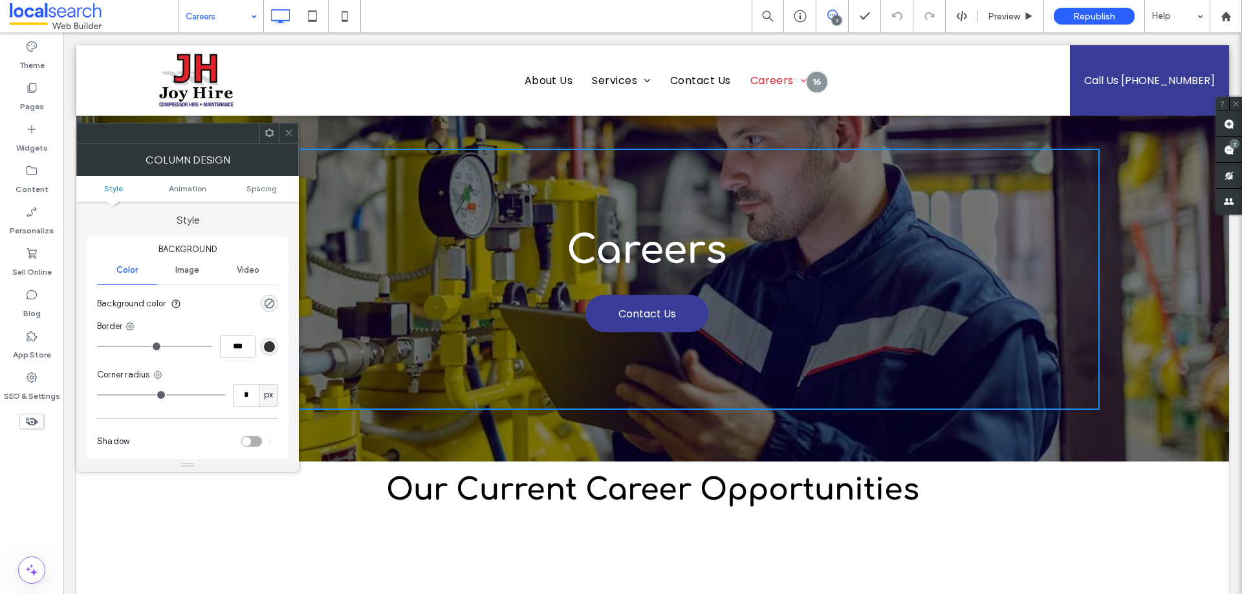
click at [294, 139] on div at bounding box center [288, 133] width 19 height 19
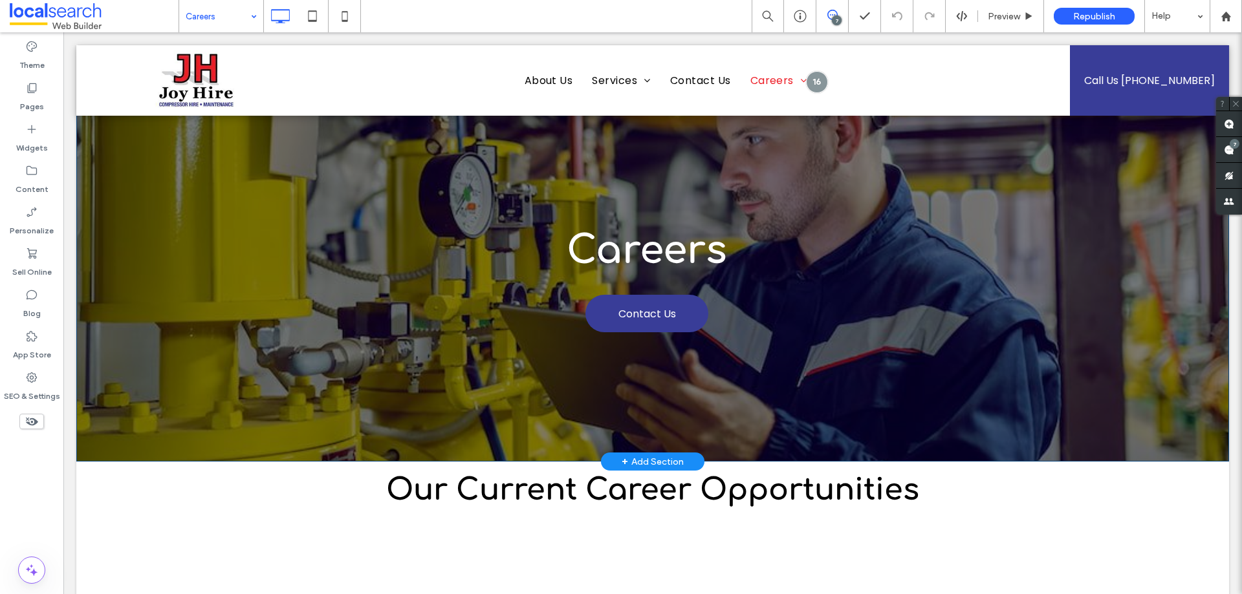
click at [306, 130] on div "Careers Contact Us Click To Paste Row + Add Section" at bounding box center [652, 253] width 1152 height 416
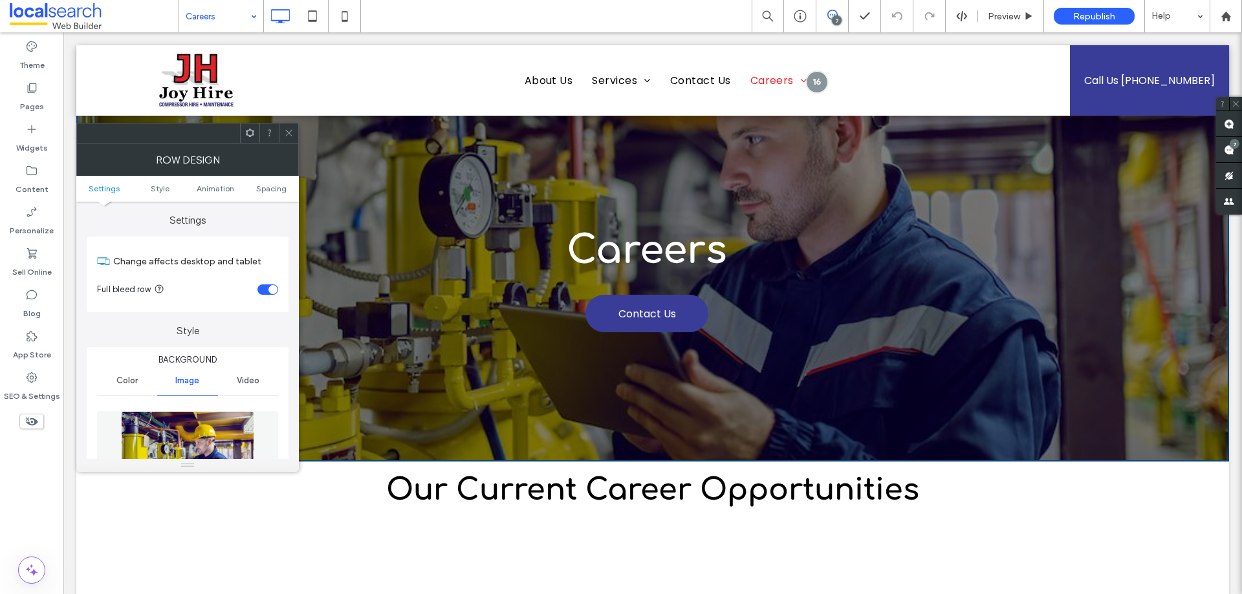
click at [192, 424] on img at bounding box center [187, 455] width 133 height 89
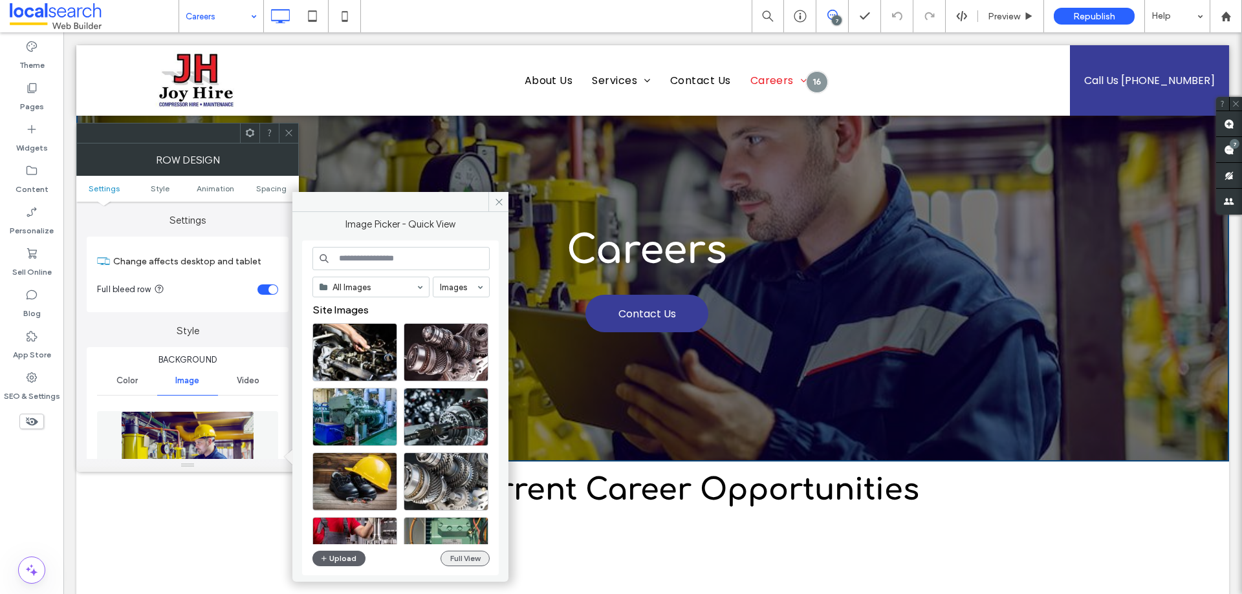
click at [467, 557] on button "Full View" at bounding box center [464, 559] width 49 height 16
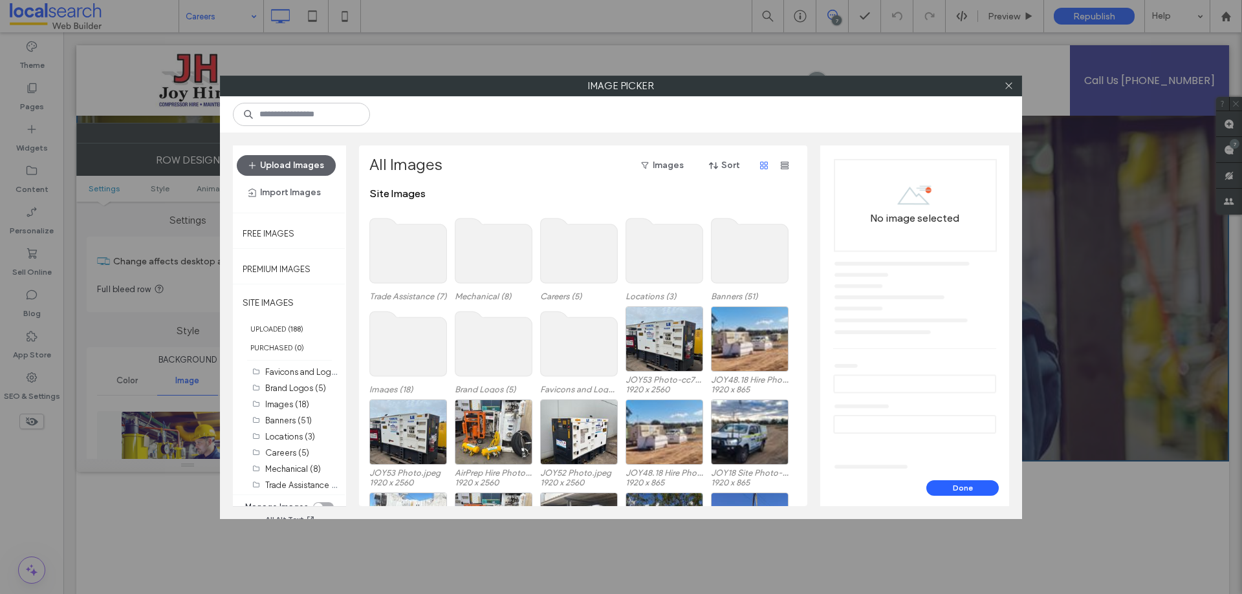
click at [404, 241] on use at bounding box center [408, 251] width 77 height 65
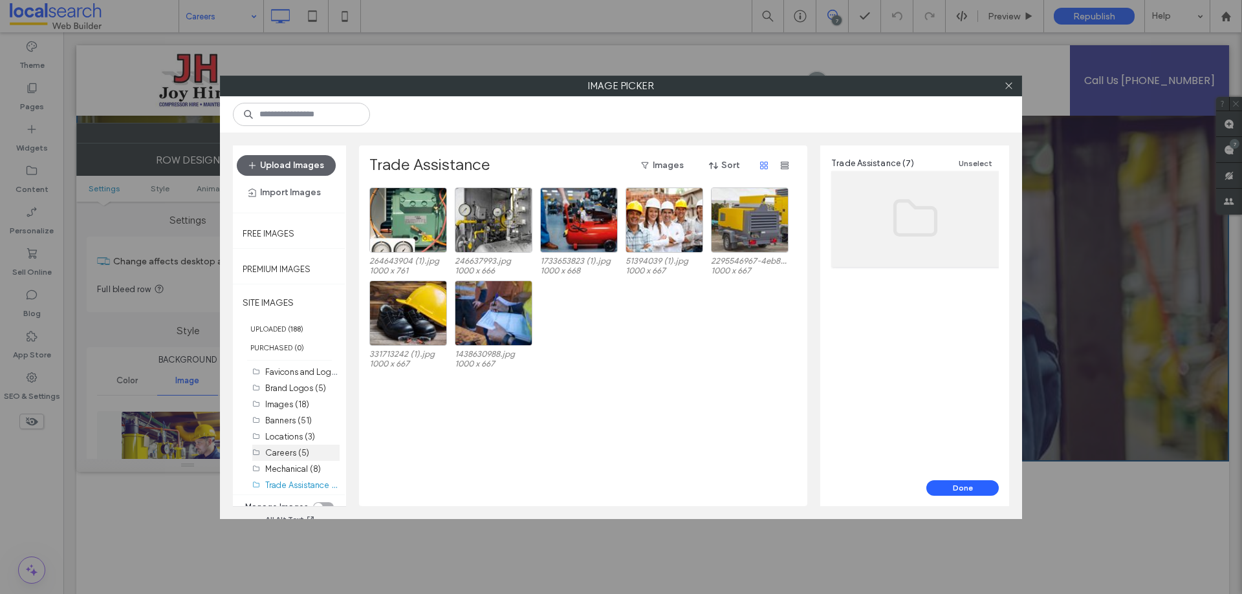
click at [297, 451] on label "Careers (5)" at bounding box center [287, 453] width 44 height 10
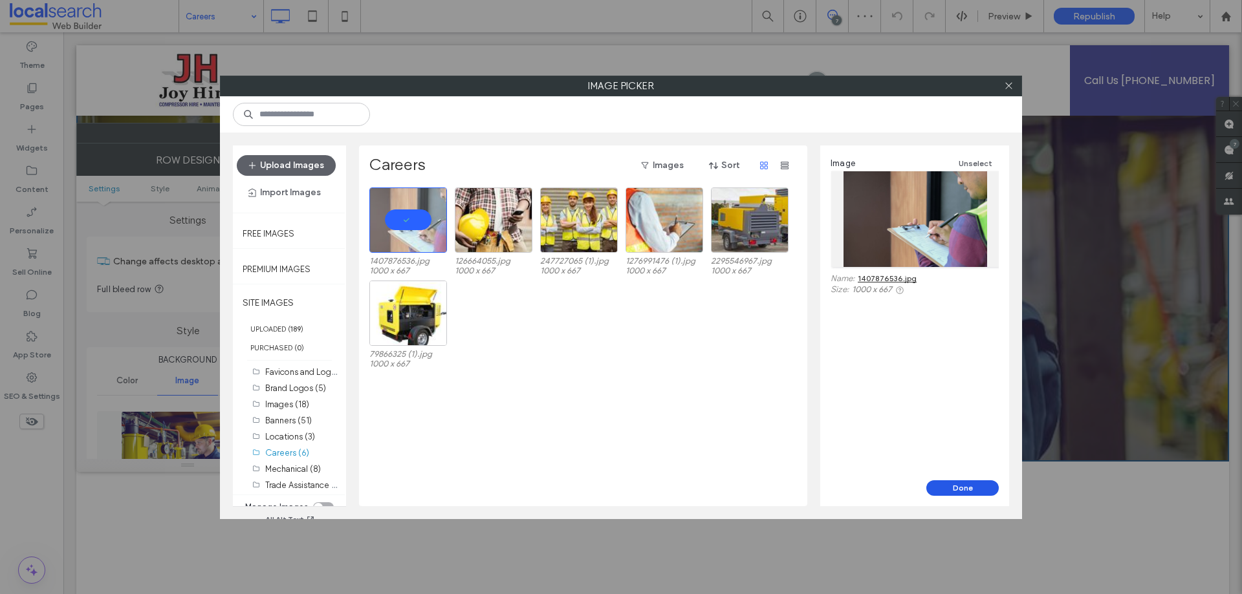
click at [953, 488] on button "Done" at bounding box center [962, 489] width 72 height 16
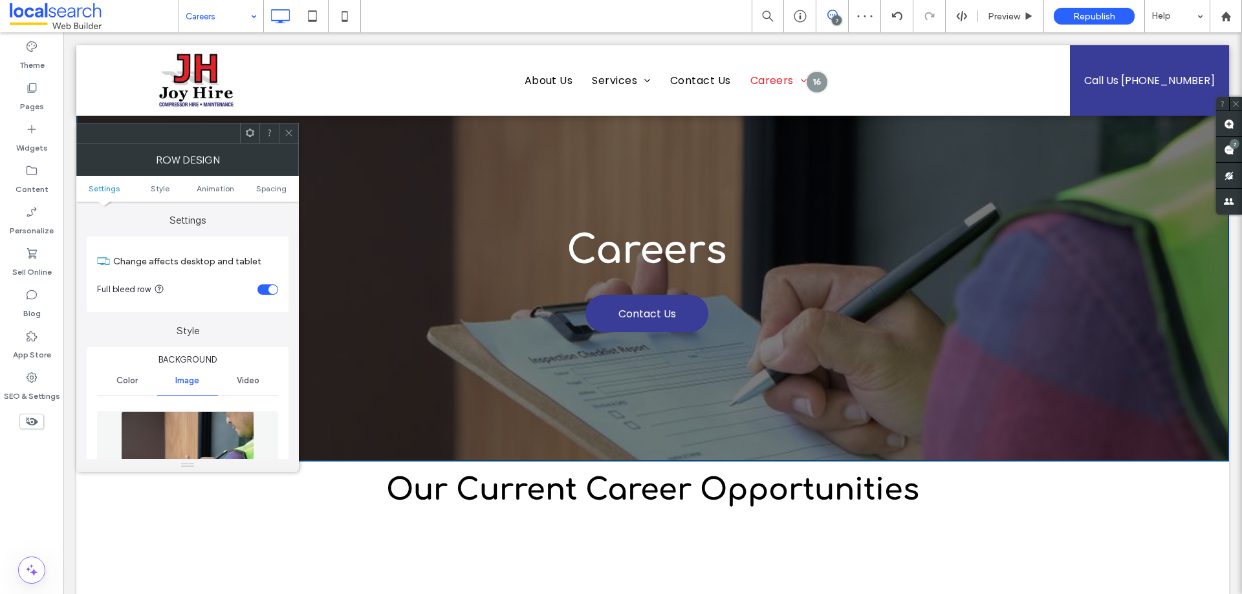
click at [292, 132] on icon at bounding box center [289, 133] width 10 height 10
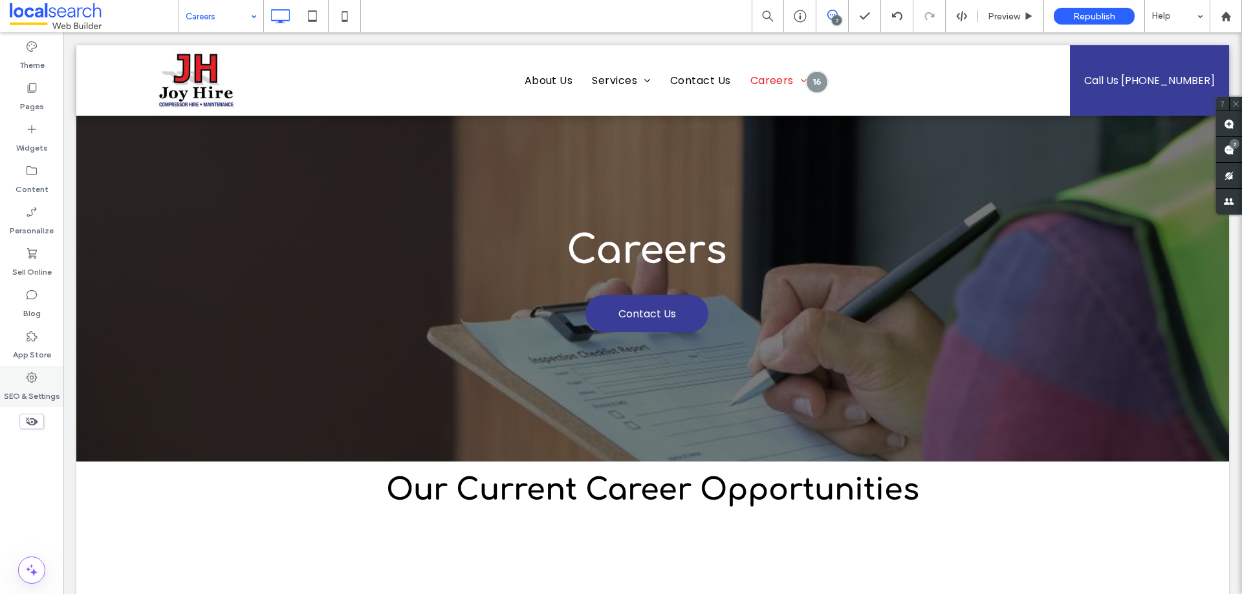
click at [35, 383] on icon at bounding box center [31, 377] width 13 height 13
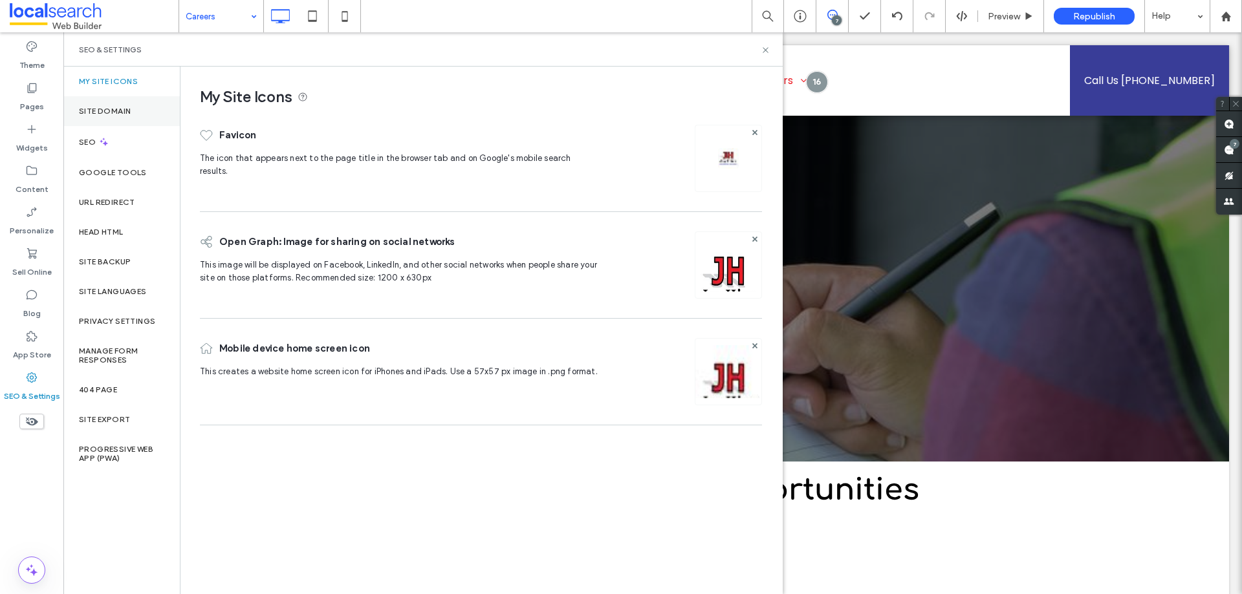
click at [129, 98] on div "Site Domain" at bounding box center [121, 111] width 116 height 30
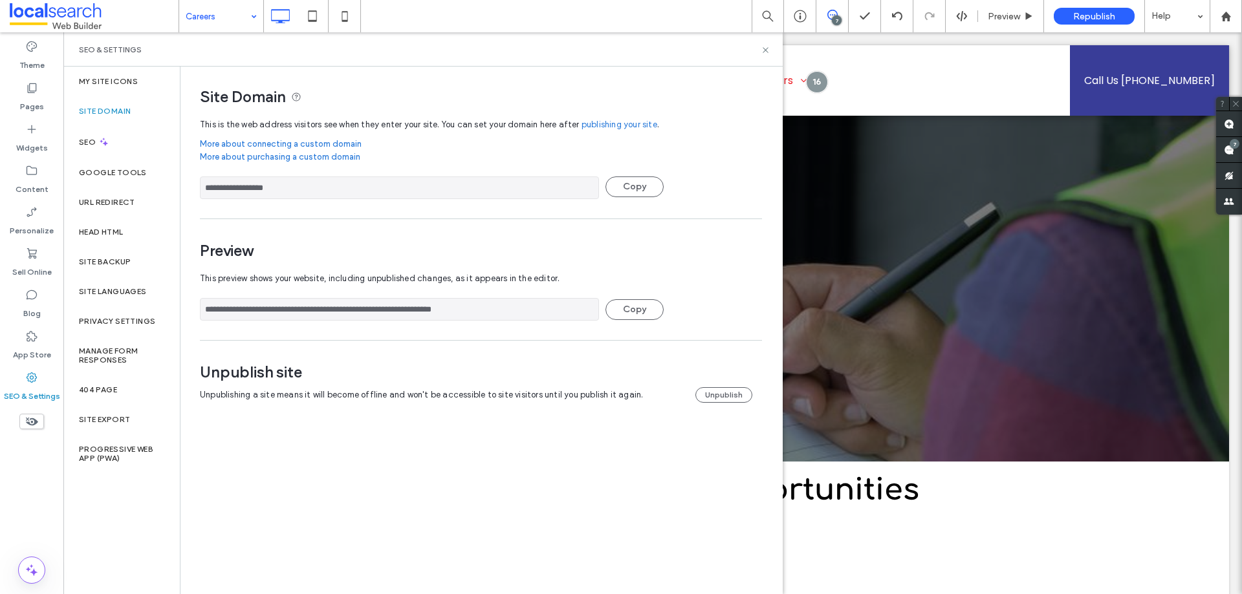
click at [316, 305] on input "**********" at bounding box center [399, 309] width 399 height 23
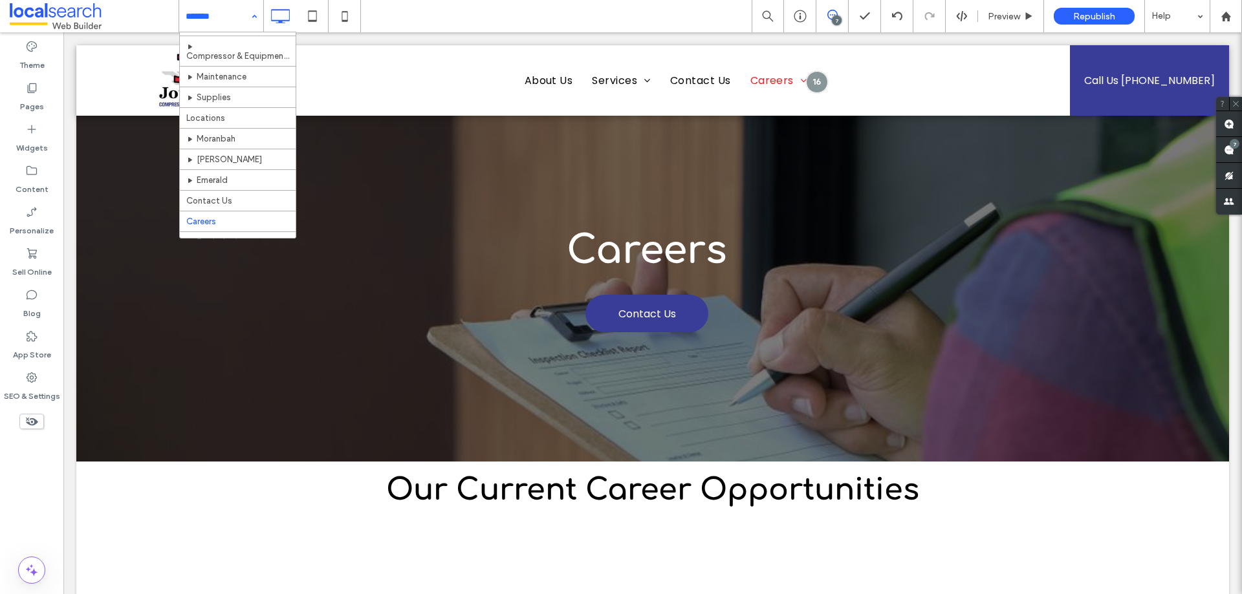
scroll to position [164, 0]
drag, startPoint x: 235, startPoint y: 157, endPoint x: 235, endPoint y: 164, distance: 7.1
click at [235, 164] on div "Home About Us Compressor & Dryer Sales Compressor & Equipment Hire Maintenance …" at bounding box center [238, 135] width 116 height 207
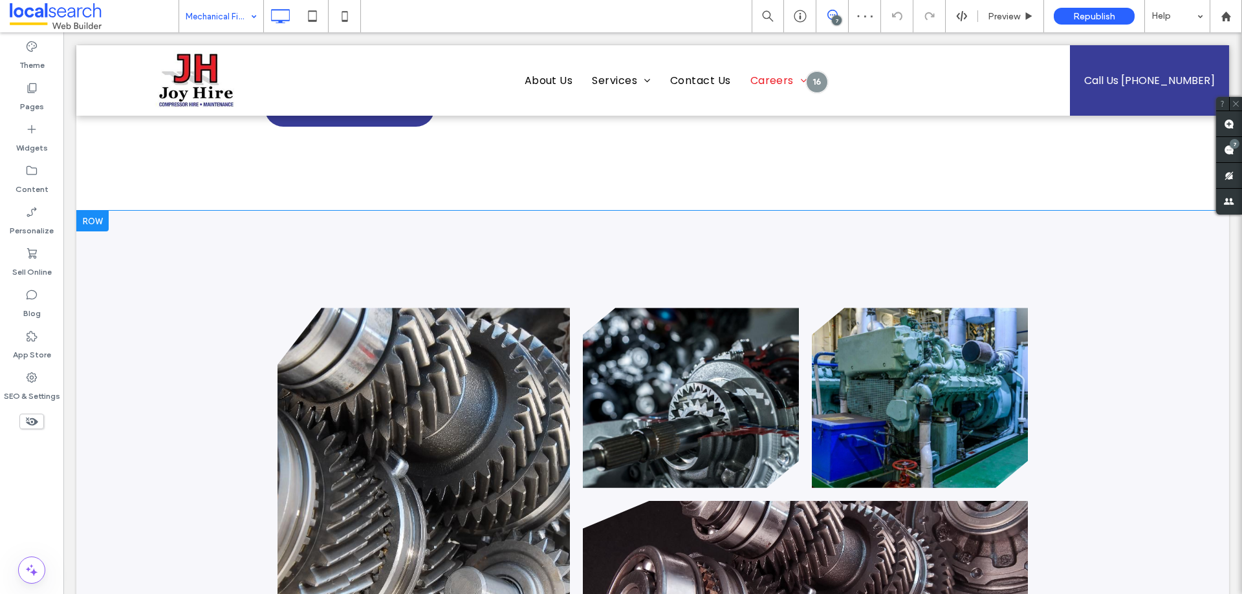
scroll to position [970, 0]
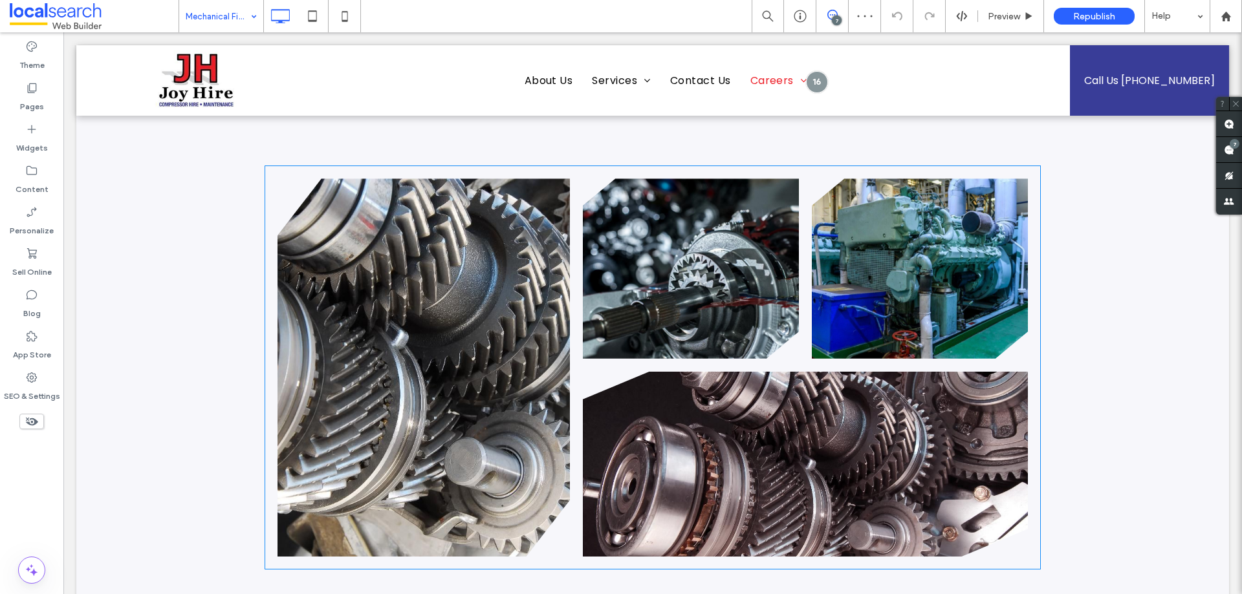
click at [466, 271] on link at bounding box center [423, 367] width 292 height 378
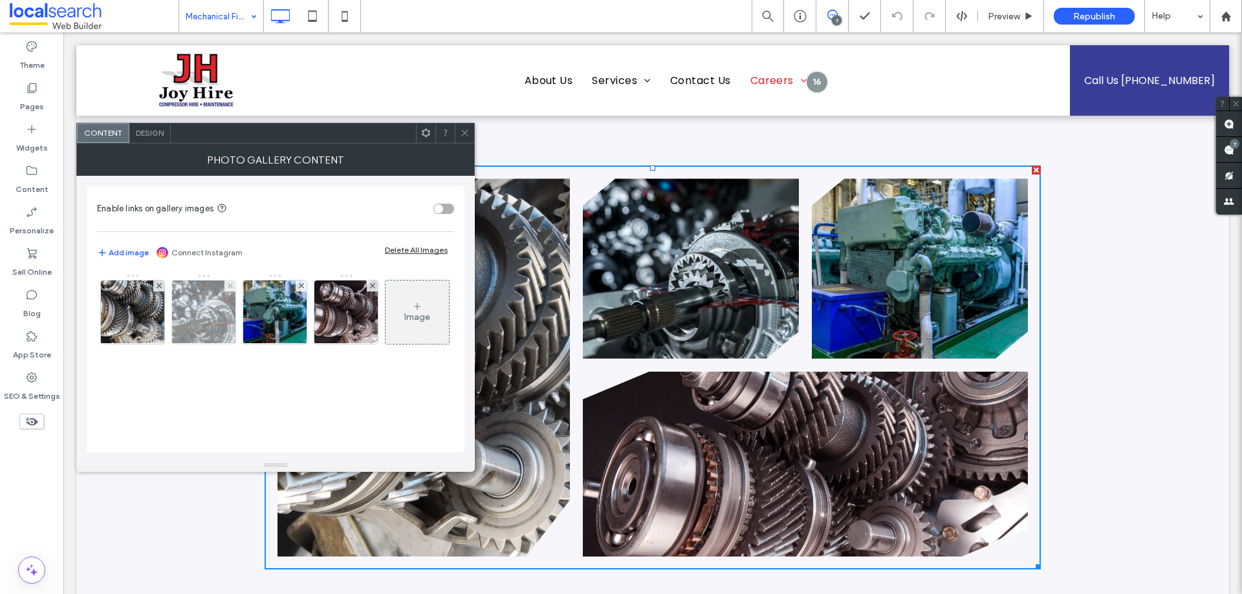
drag, startPoint x: 144, startPoint y: 315, endPoint x: 207, endPoint y: 331, distance: 64.8
click at [144, 314] on img at bounding box center [132, 312] width 95 height 63
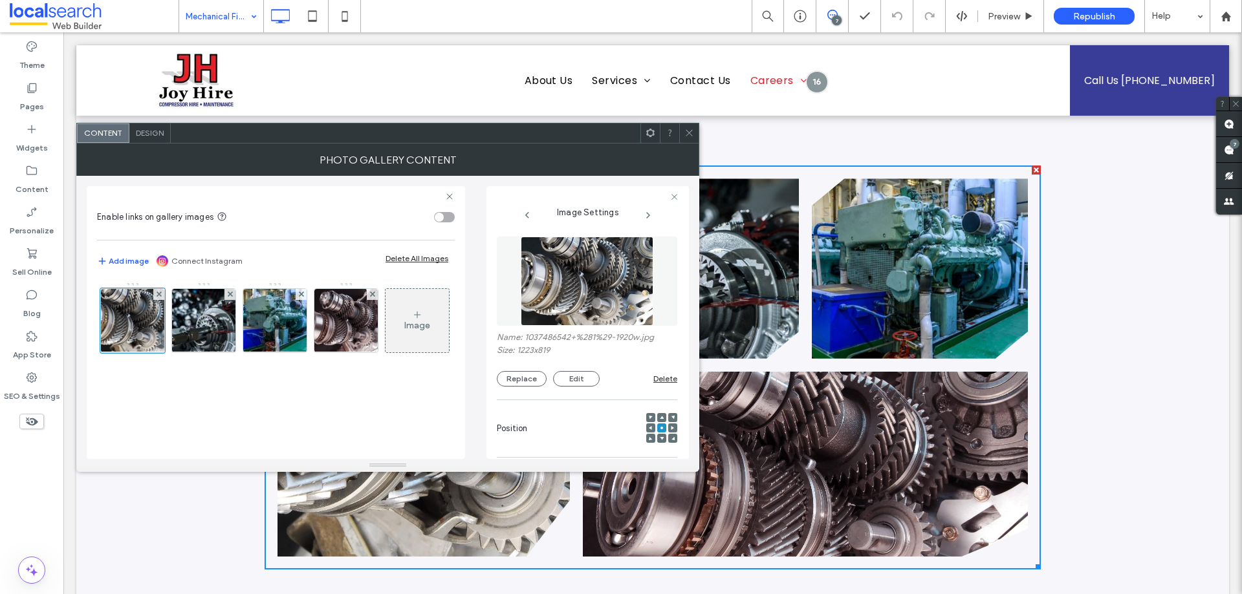
click at [574, 298] on img at bounding box center [587, 281] width 133 height 89
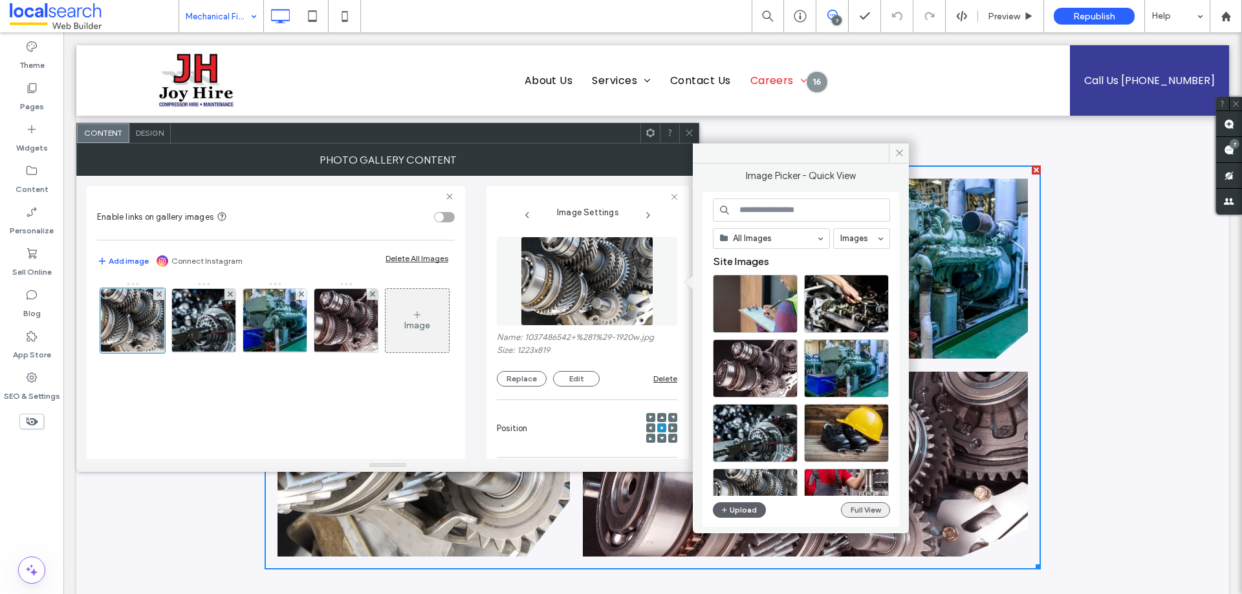
click at [859, 508] on button "Full View" at bounding box center [865, 510] width 49 height 16
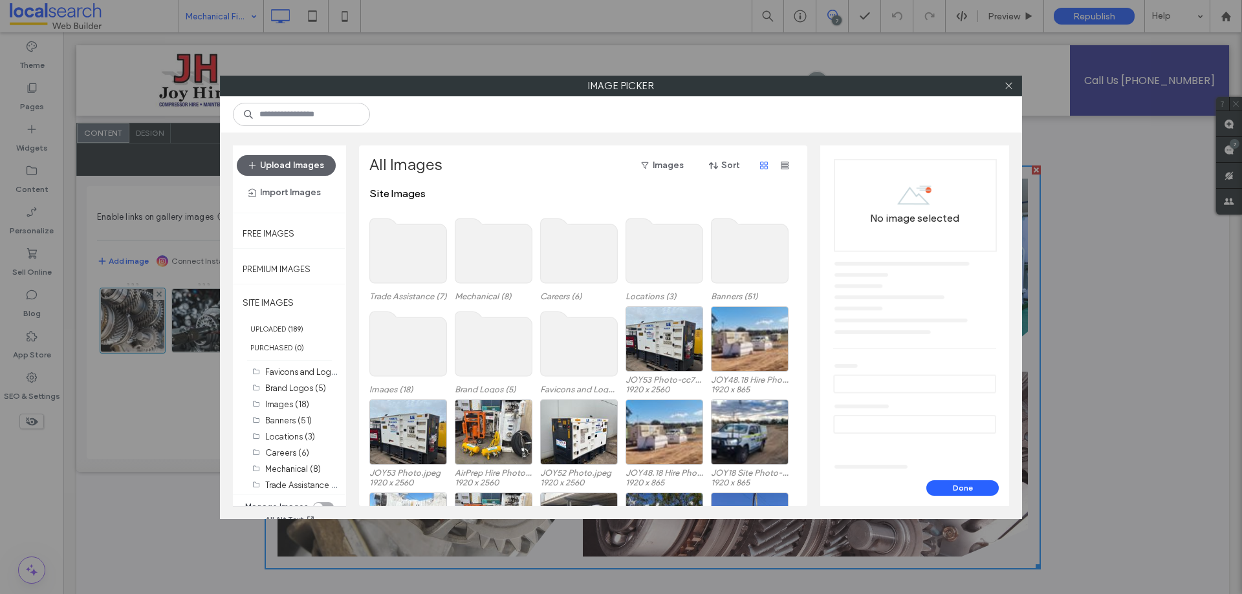
click at [492, 244] on use at bounding box center [493, 251] width 77 height 65
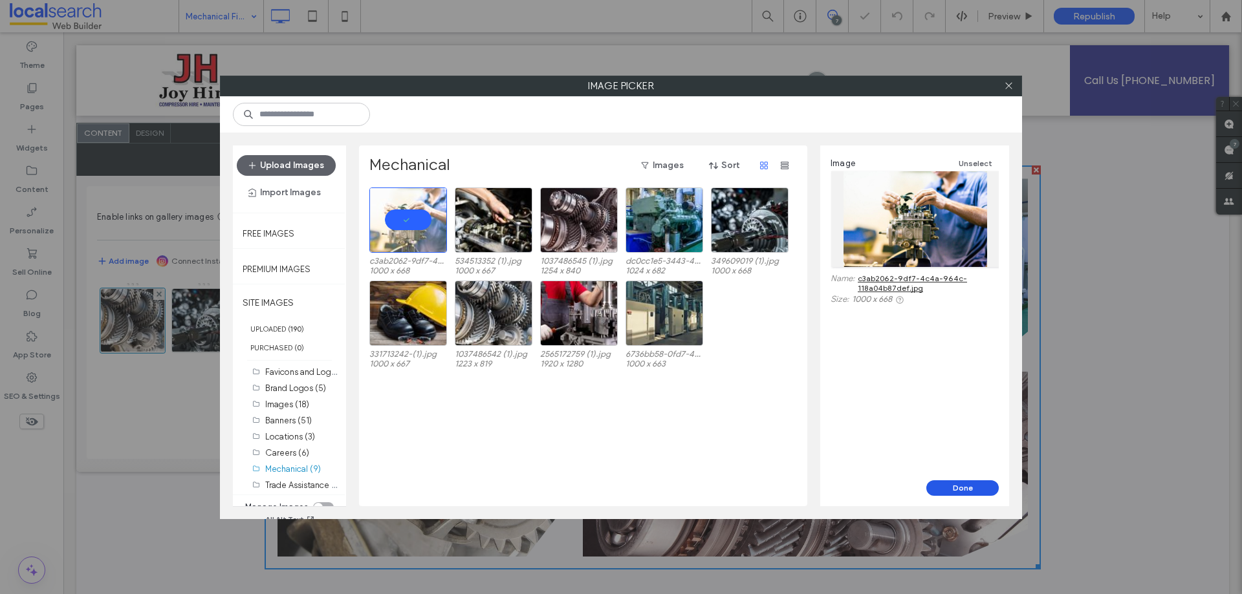
click at [964, 487] on button "Done" at bounding box center [962, 489] width 72 height 16
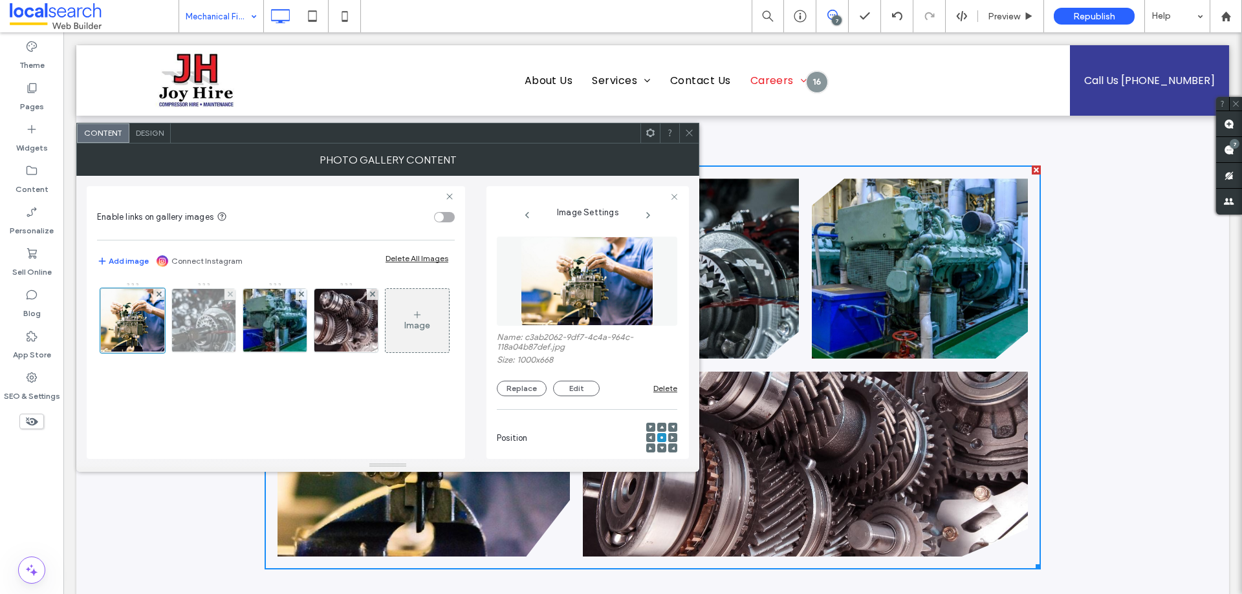
click at [211, 317] on img at bounding box center [204, 320] width 95 height 63
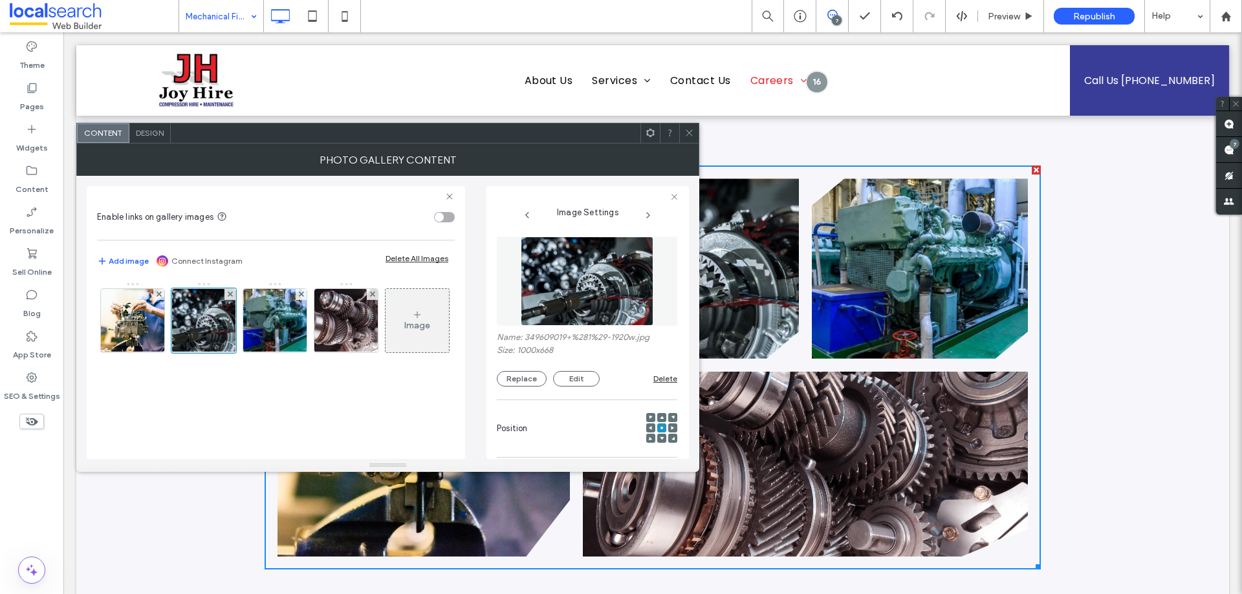
click at [543, 275] on img at bounding box center [587, 281] width 133 height 89
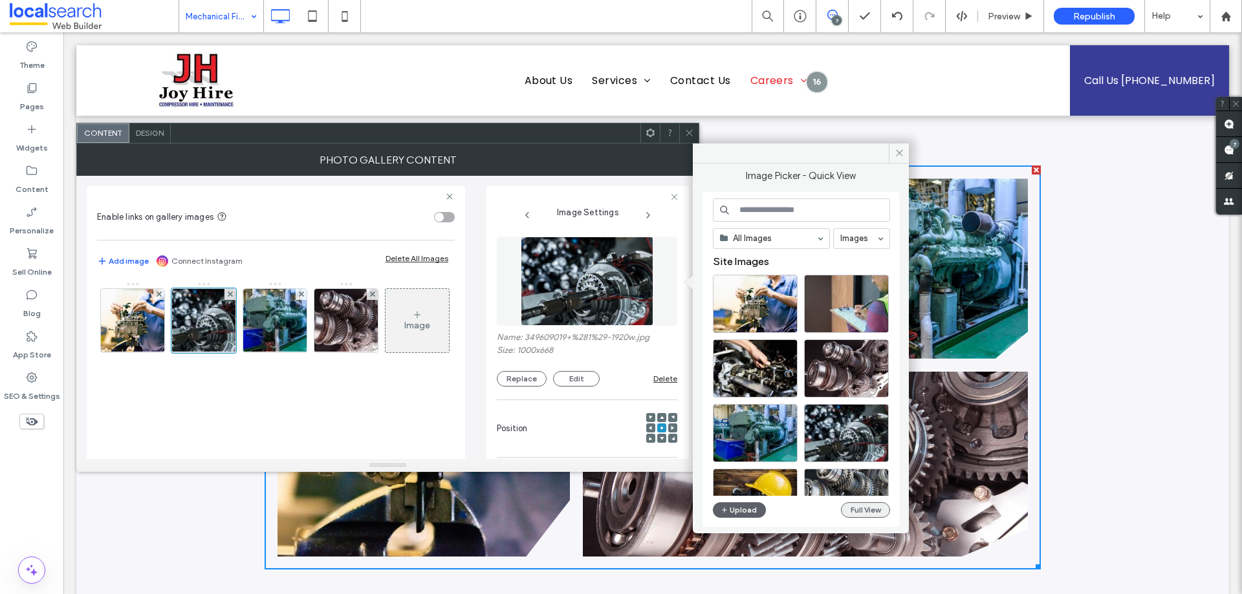
click at [877, 510] on button "Full View" at bounding box center [865, 510] width 49 height 16
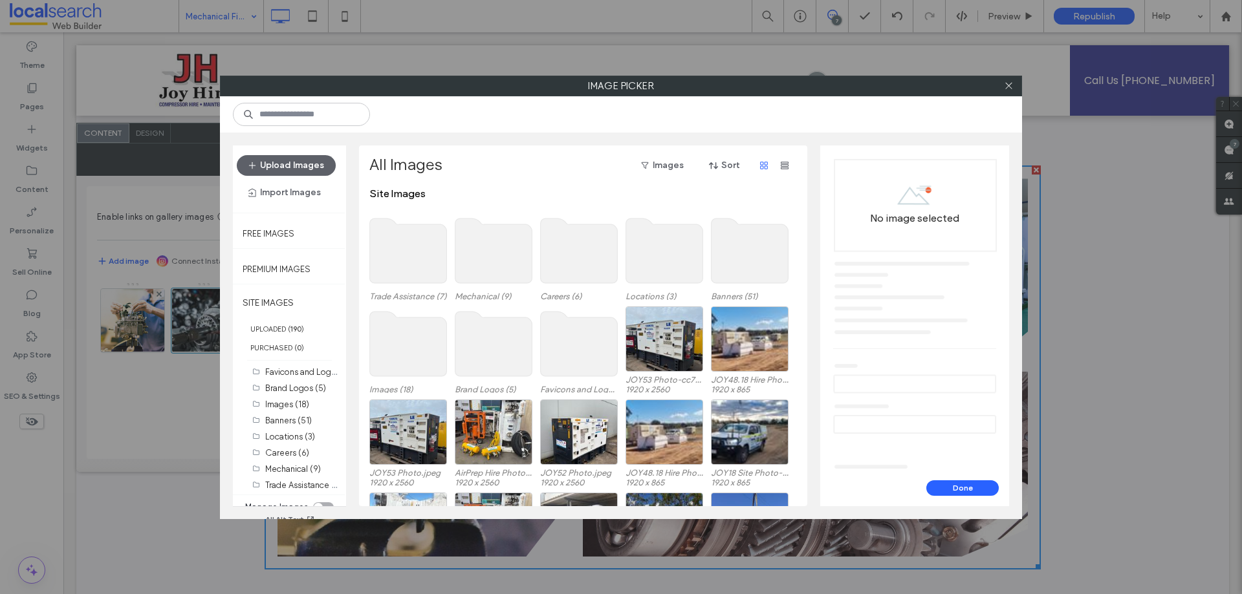
click at [506, 243] on use at bounding box center [493, 251] width 77 height 65
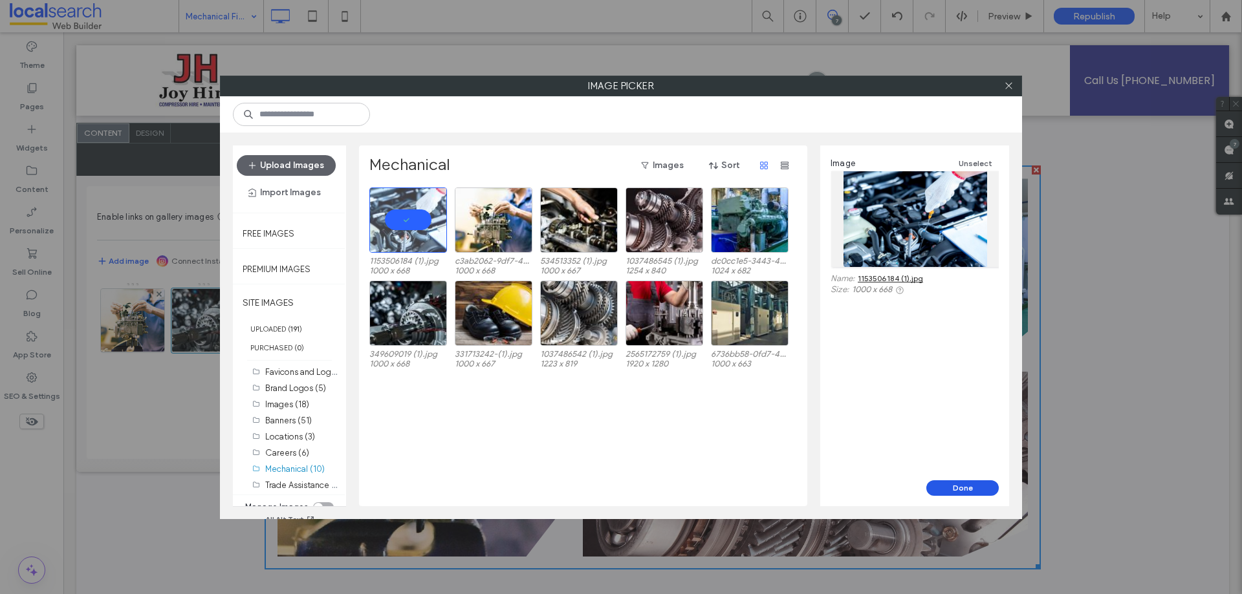
click at [958, 486] on button "Done" at bounding box center [962, 489] width 72 height 16
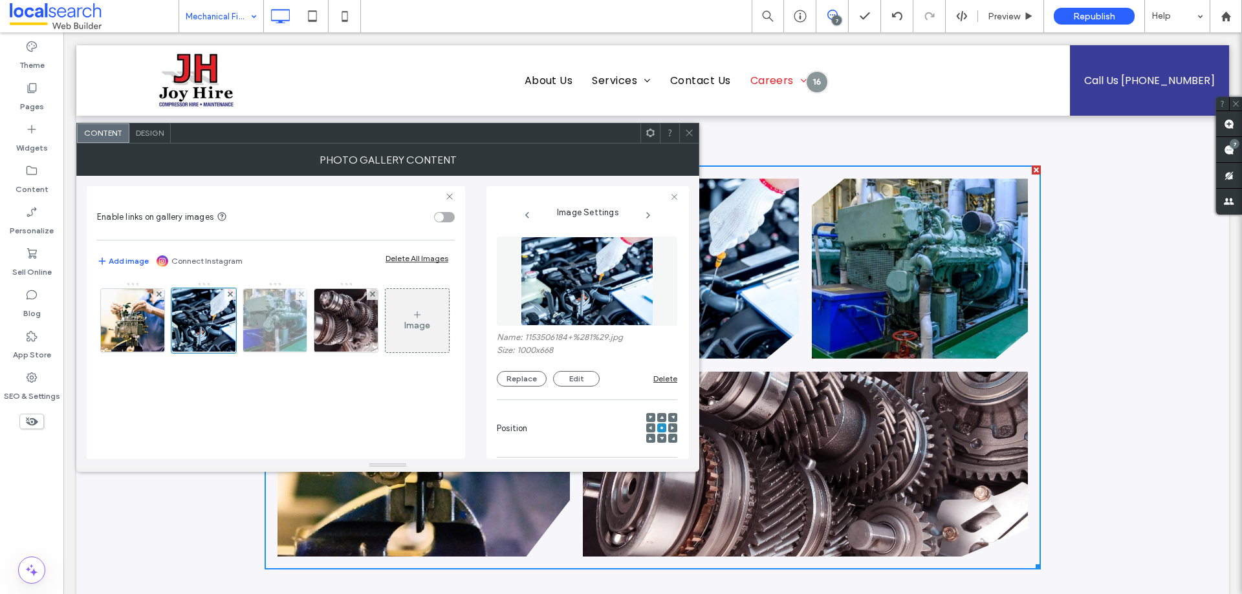
click at [261, 319] on img at bounding box center [275, 320] width 96 height 63
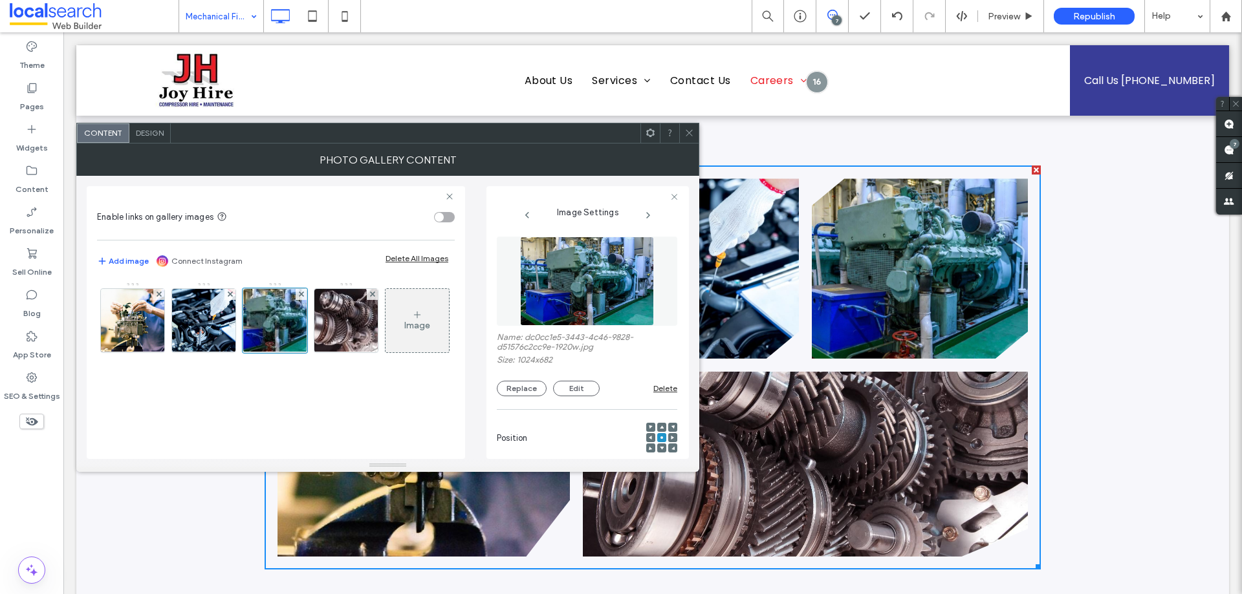
click at [588, 296] on img at bounding box center [586, 281] width 133 height 89
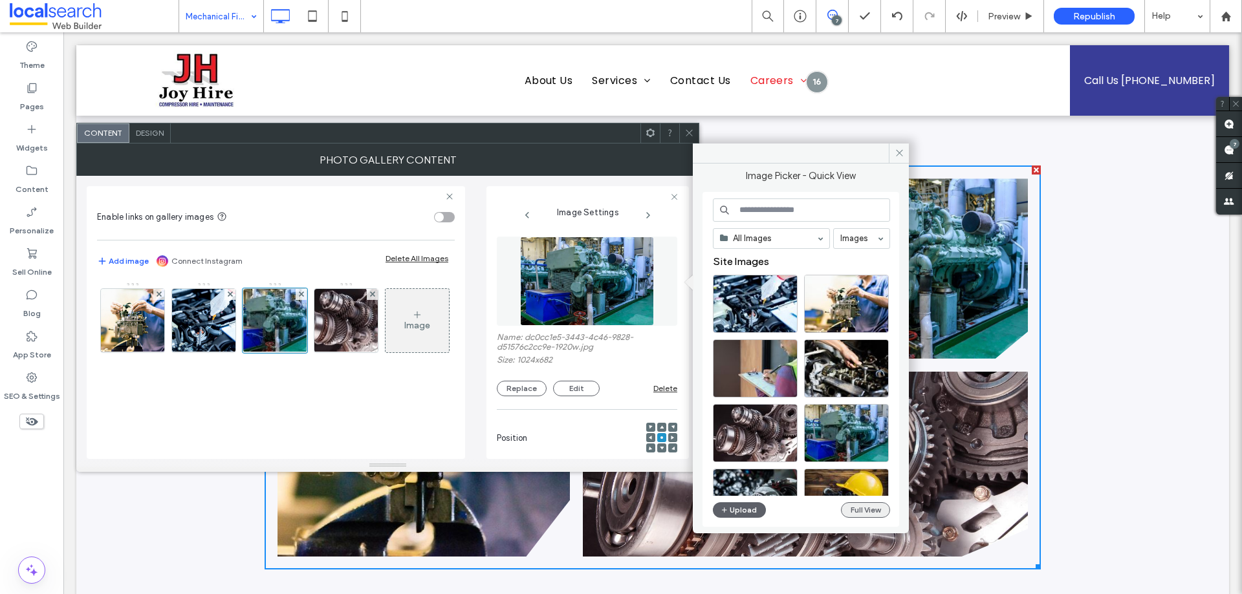
click at [859, 512] on button "Full View" at bounding box center [865, 510] width 49 height 16
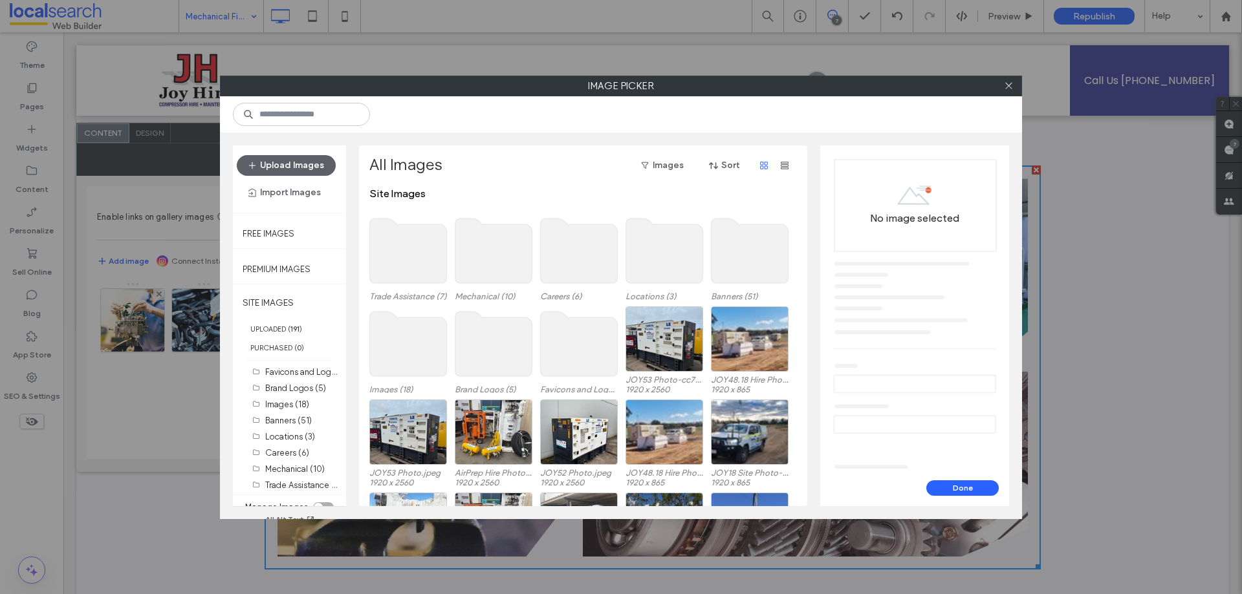
click at [497, 242] on use at bounding box center [493, 251] width 77 height 65
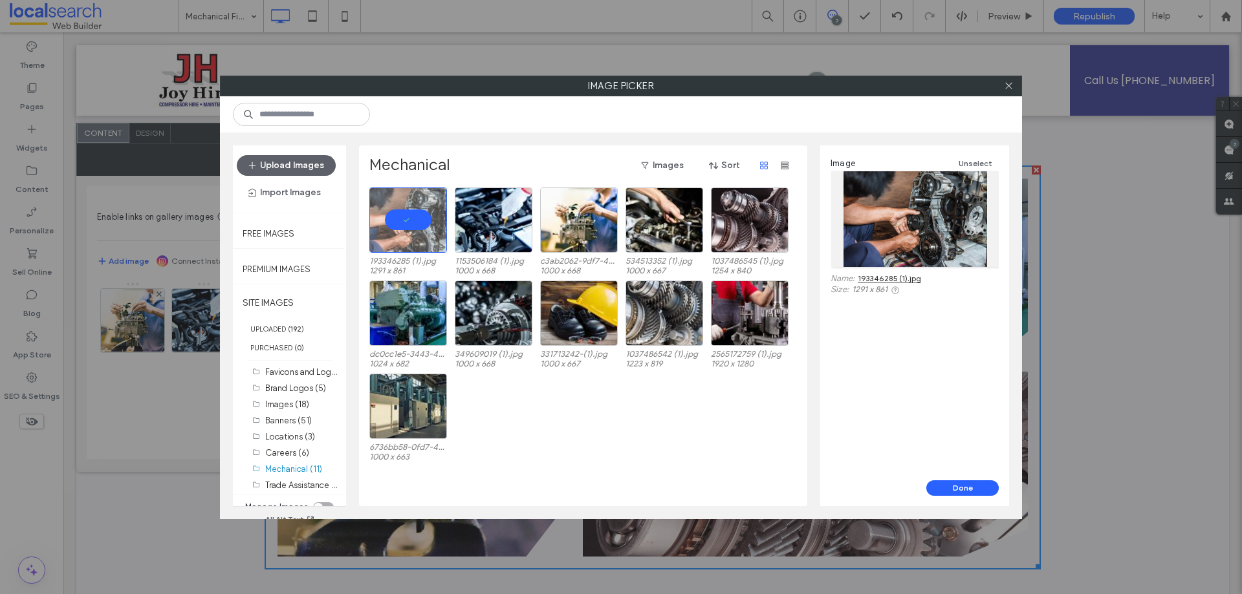
scroll to position [970, 0]
click at [574, 449] on div "6736bb58-0fd7-4bc2-ad19-6af313eb1013.jpg 1000 x 663" at bounding box center [586, 420] width 435 height 93
click at [1007, 81] on icon at bounding box center [1009, 86] width 10 height 10
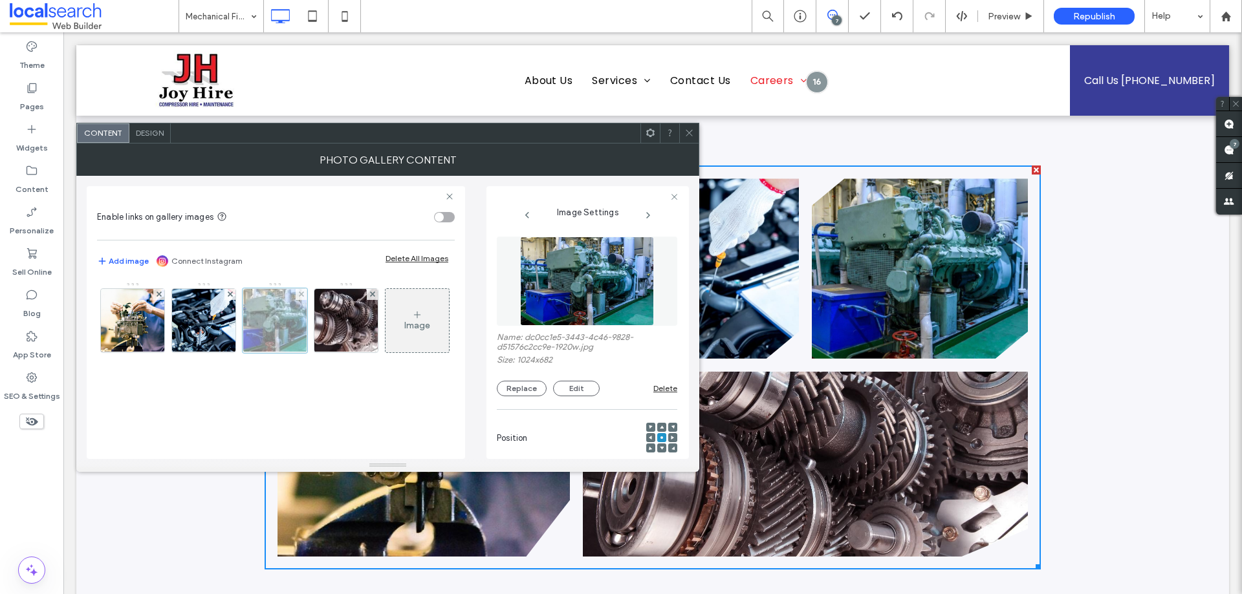
click at [272, 333] on div at bounding box center [275, 320] width 65 height 65
click at [545, 292] on img at bounding box center [586, 281] width 133 height 89
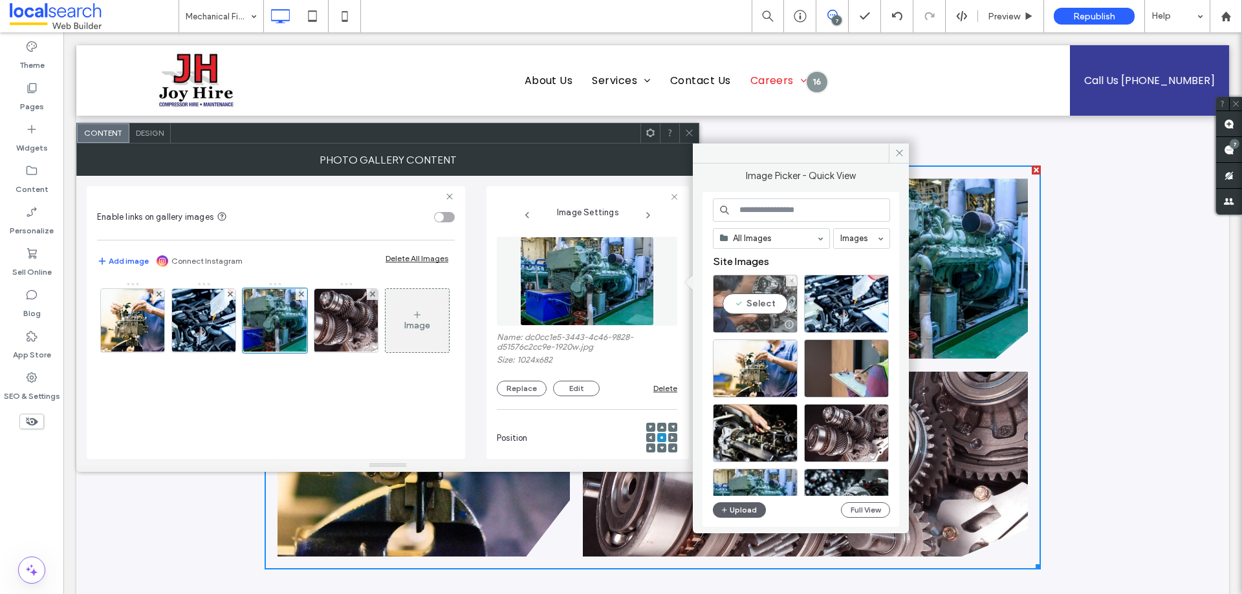
click at [759, 299] on div "Select" at bounding box center [755, 304] width 85 height 58
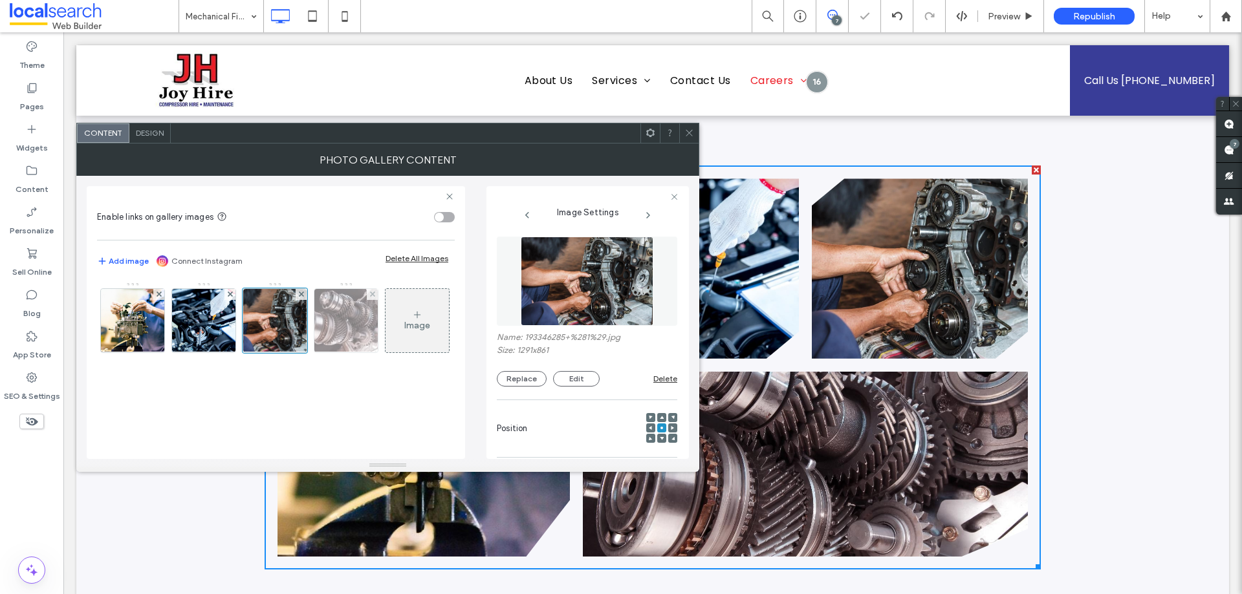
click at [349, 319] on img at bounding box center [346, 320] width 95 height 63
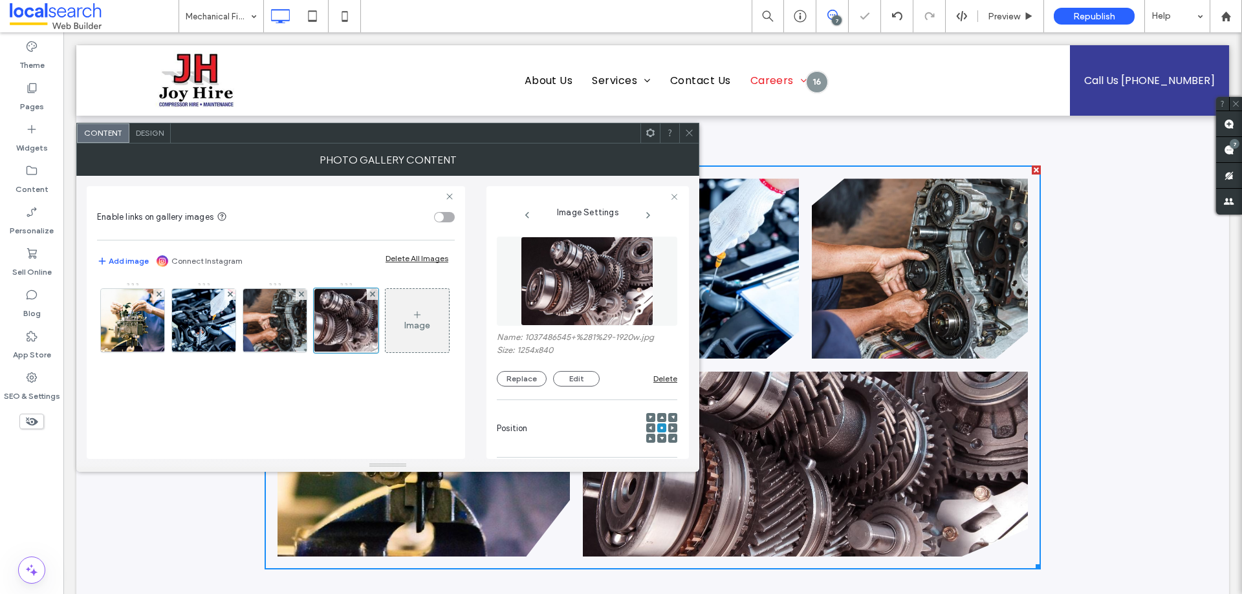
click at [579, 274] on img at bounding box center [587, 281] width 133 height 89
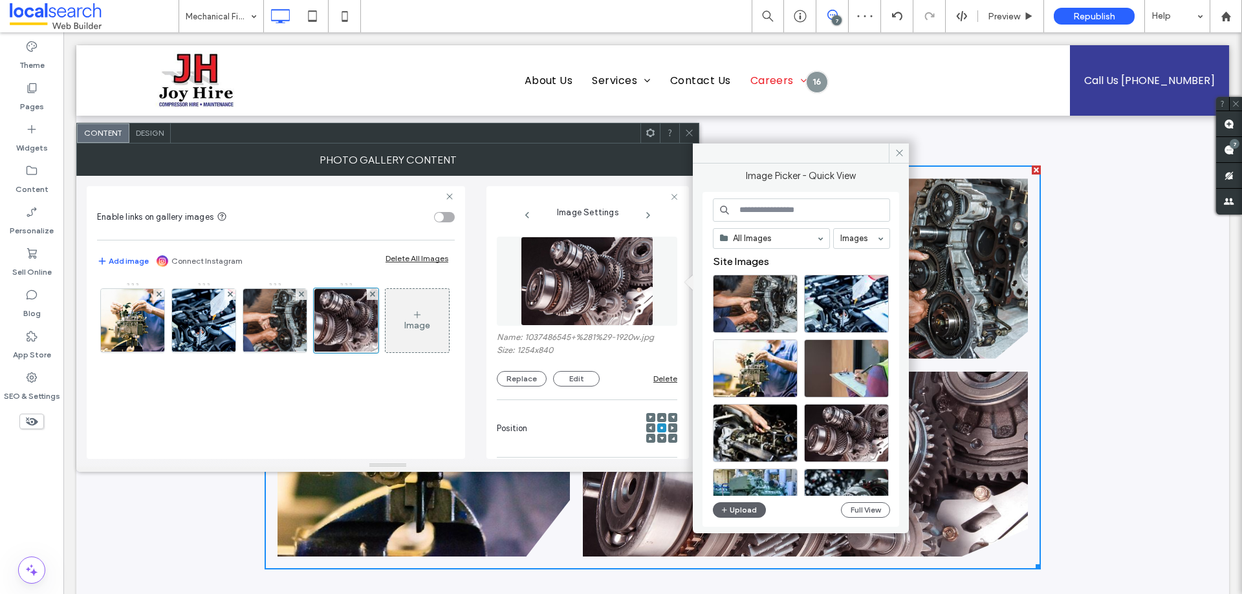
click at [863, 500] on div "All Images Images Site Images Upload Full View" at bounding box center [801, 360] width 177 height 323
click at [860, 510] on button "Full View" at bounding box center [865, 510] width 49 height 16
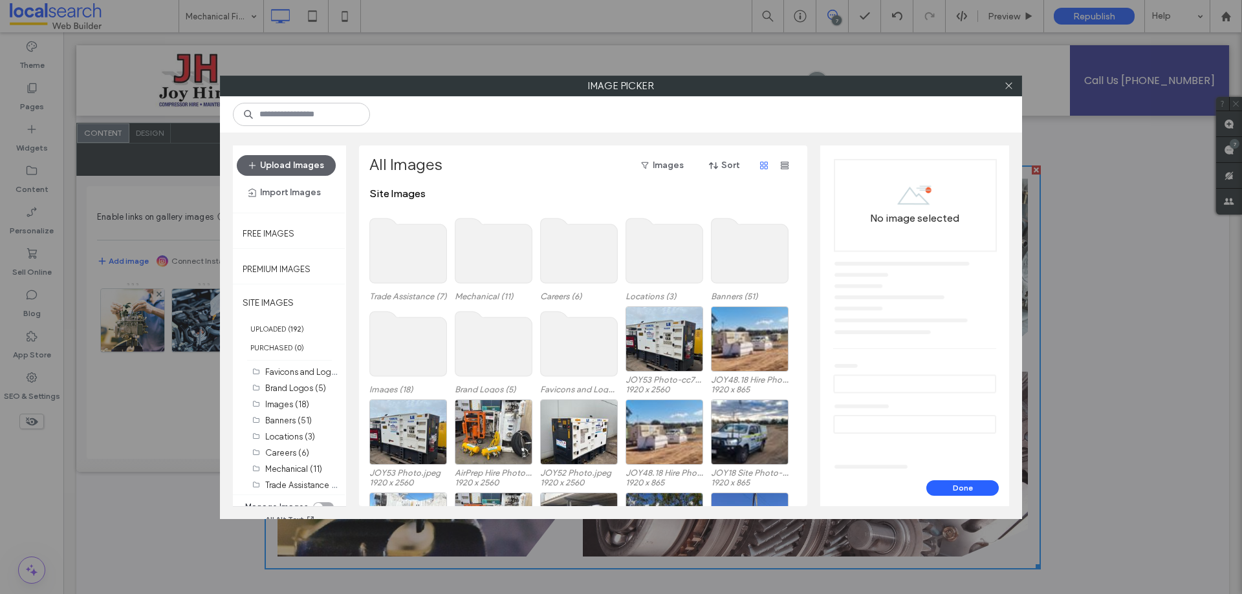
click at [495, 252] on use at bounding box center [493, 251] width 77 height 65
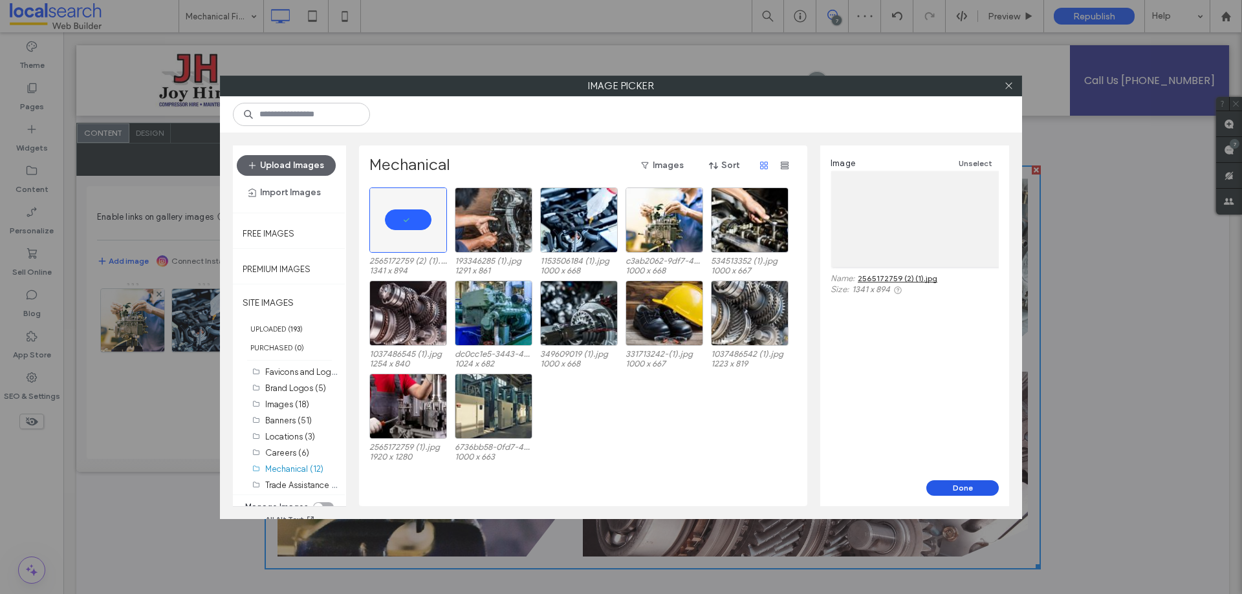
click at [963, 484] on button "Done" at bounding box center [962, 489] width 72 height 16
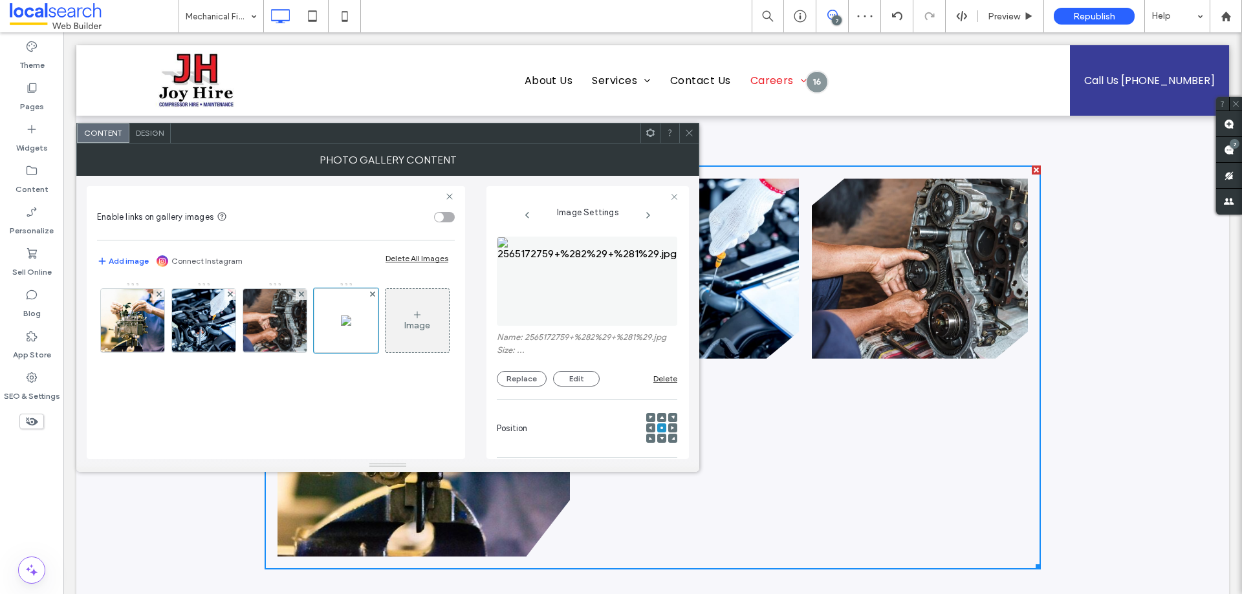
click at [354, 366] on div "Image" at bounding box center [275, 324] width 356 height 84
click at [689, 127] on span at bounding box center [689, 133] width 10 height 19
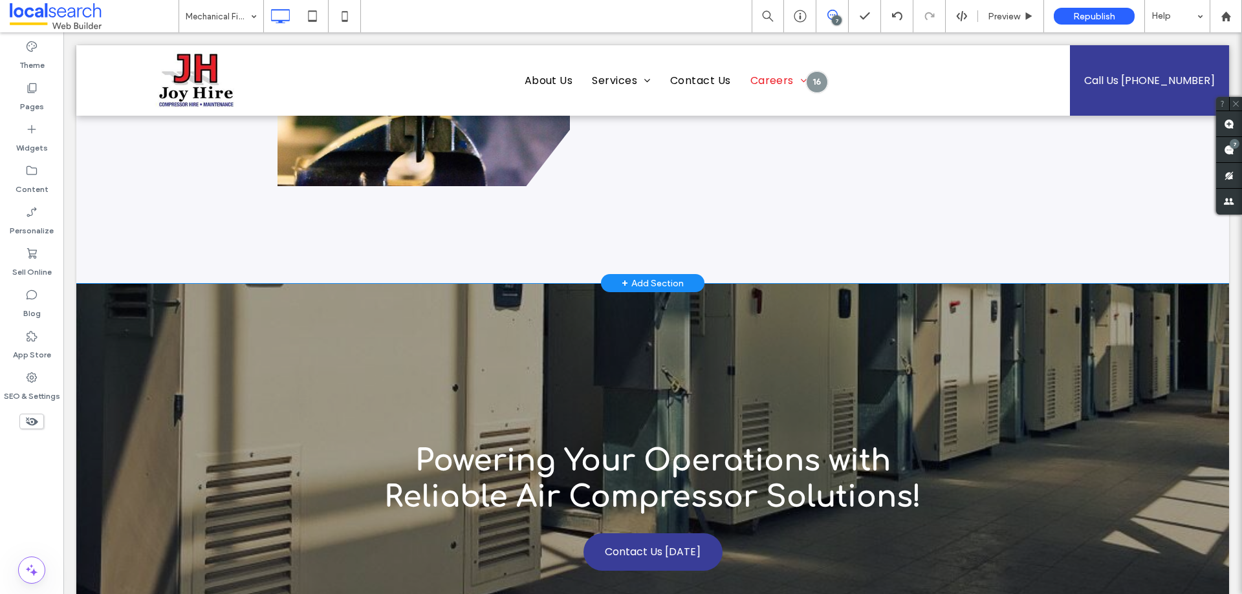
scroll to position [1487, 0]
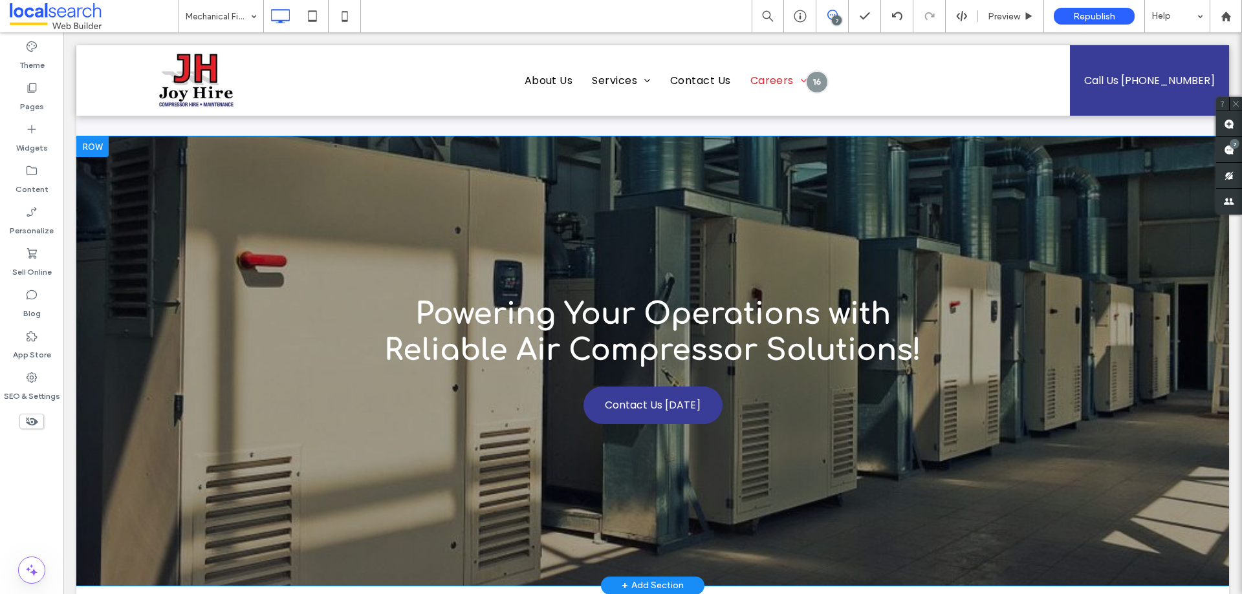
click at [196, 203] on div "Powering Your Operations with Reliable Air Compressor Solutions! Contact Us Tod…" at bounding box center [652, 360] width 1152 height 449
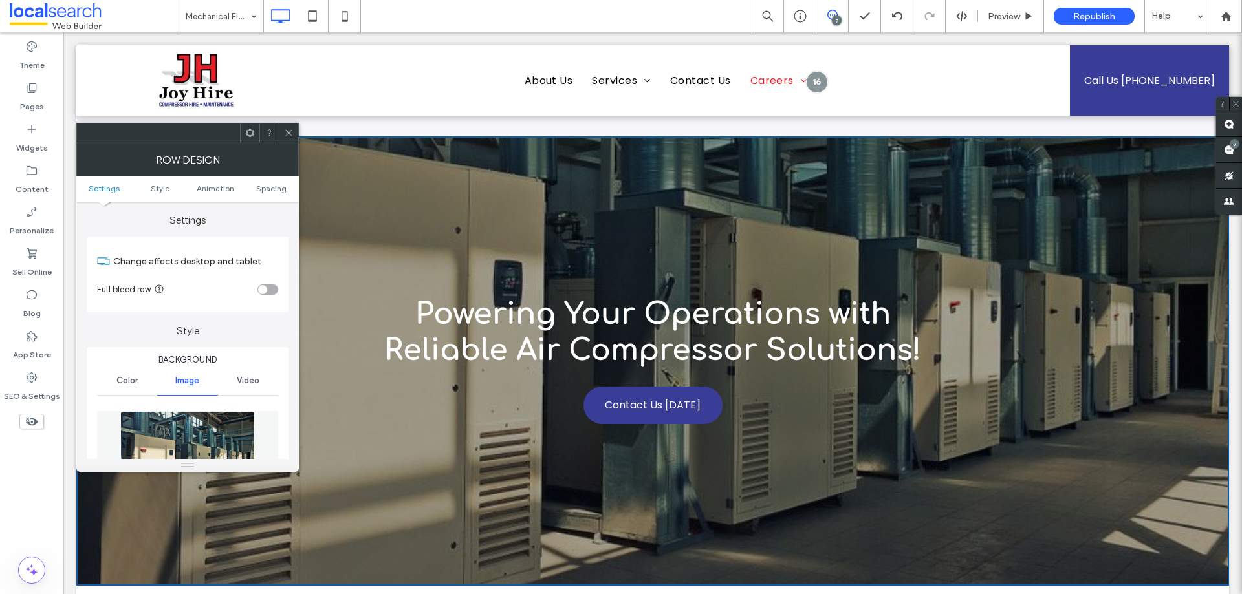
click at [199, 444] on img at bounding box center [187, 455] width 134 height 89
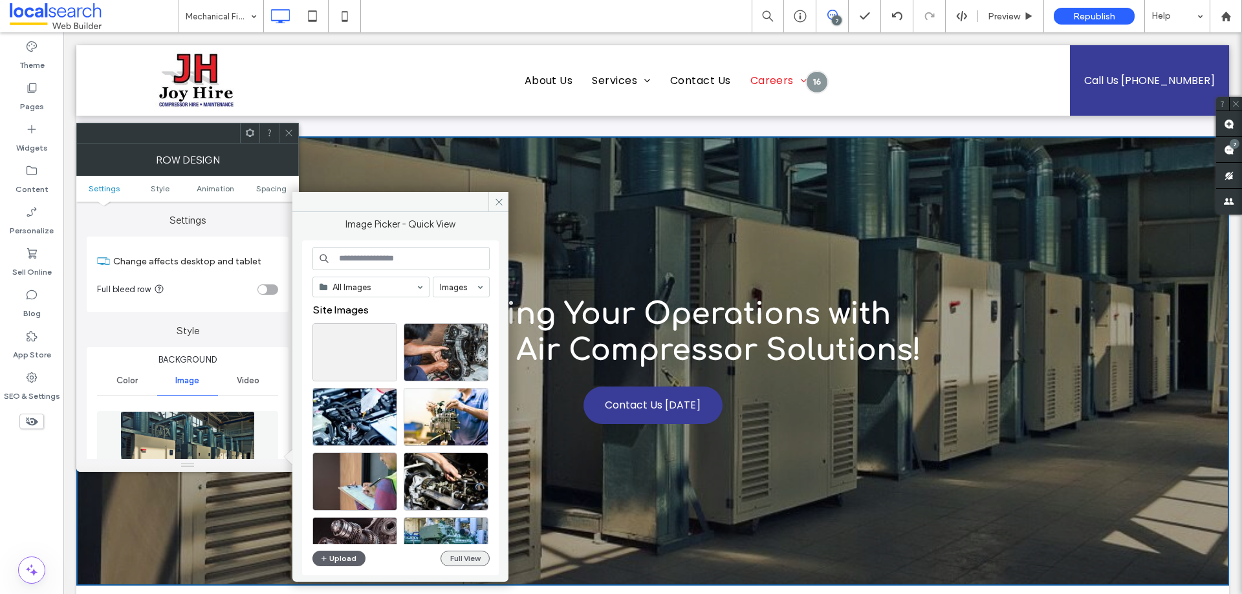
click at [446, 563] on button "Full View" at bounding box center [464, 559] width 49 height 16
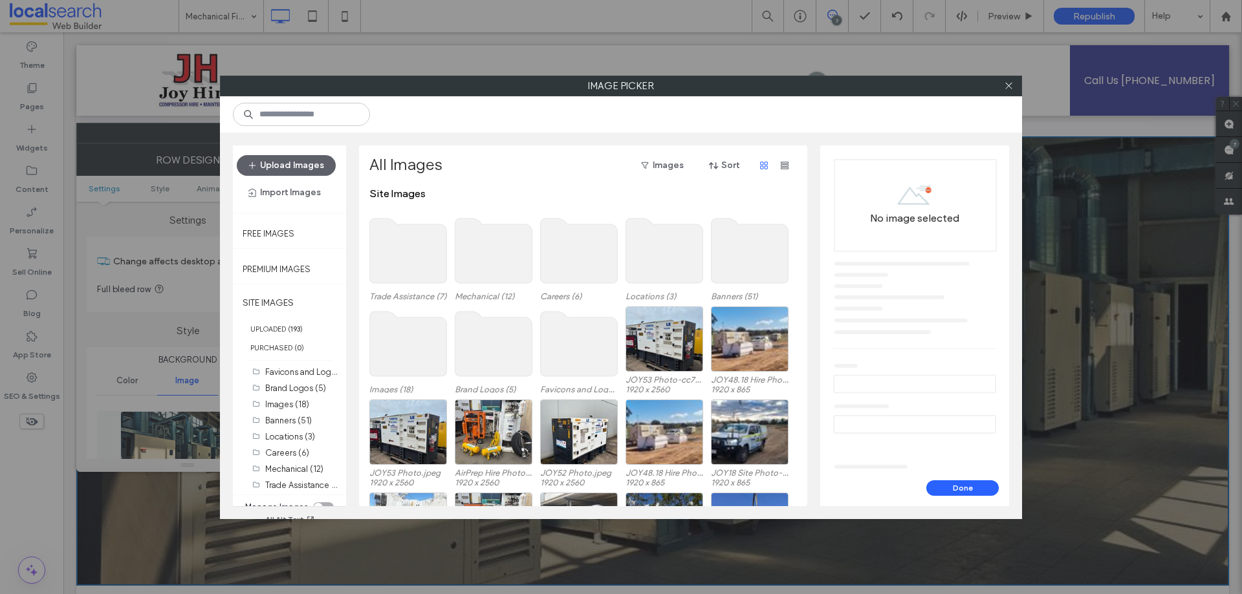
click at [501, 236] on use at bounding box center [493, 251] width 77 height 65
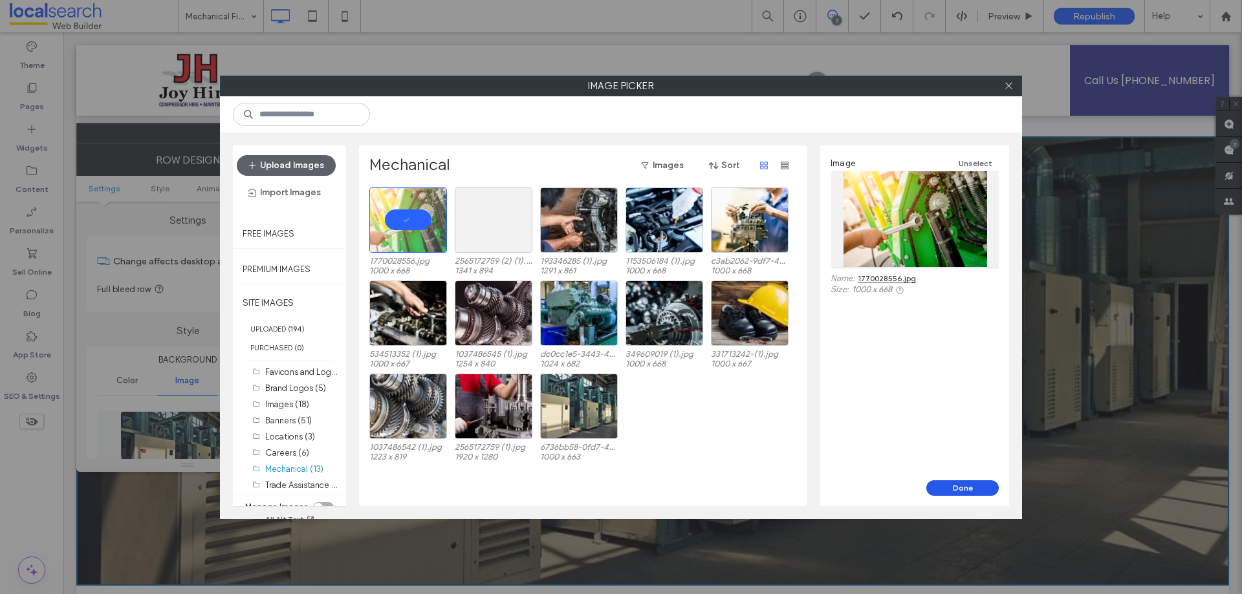
click at [964, 488] on button "Done" at bounding box center [962, 489] width 72 height 16
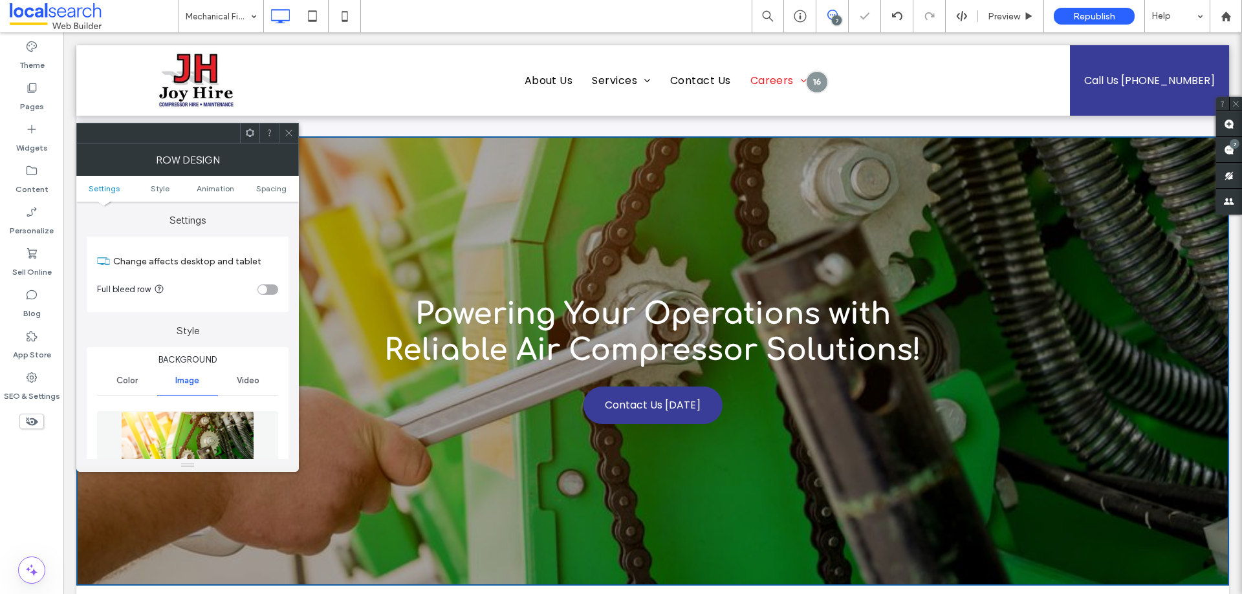
click at [287, 134] on icon at bounding box center [289, 133] width 10 height 10
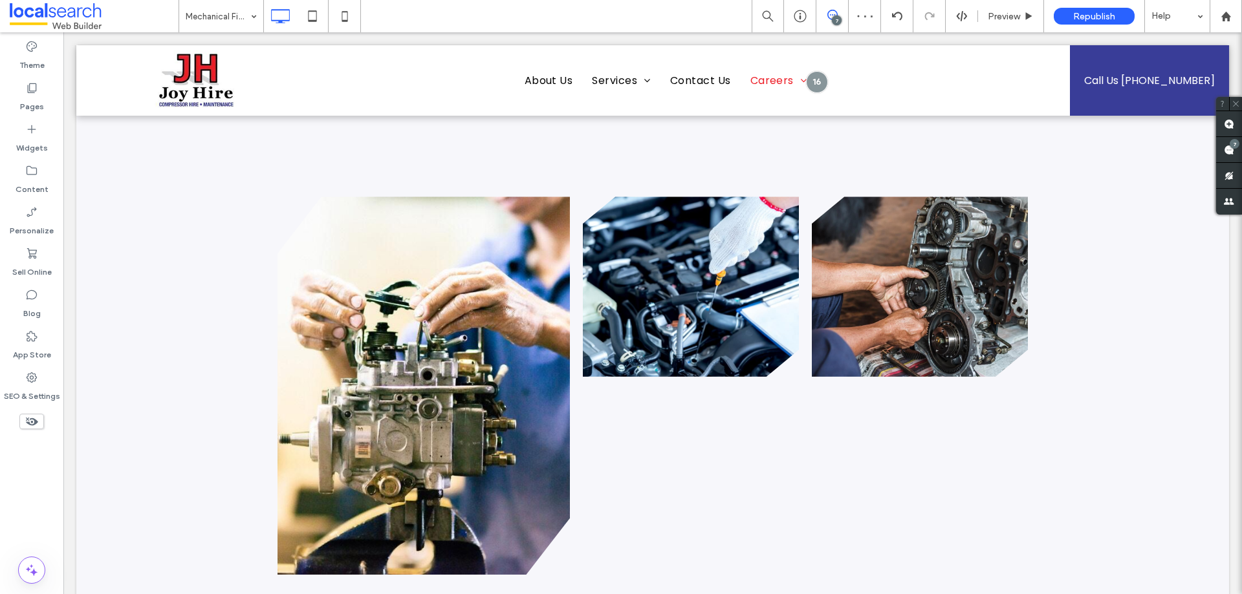
scroll to position [970, 0]
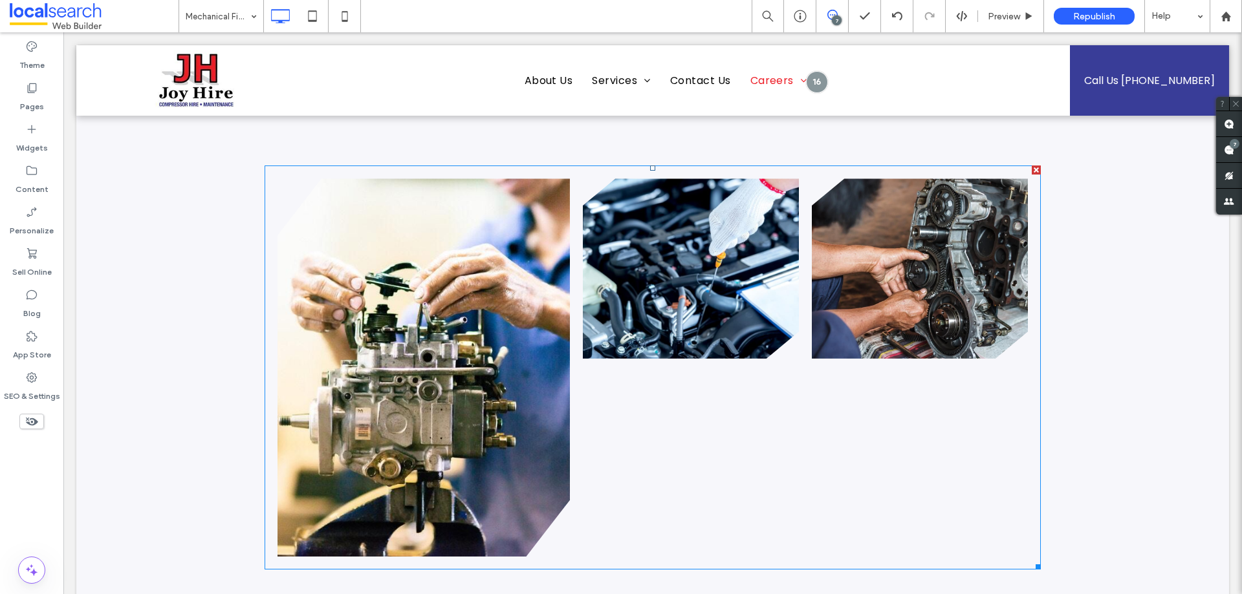
click at [638, 256] on link at bounding box center [691, 268] width 216 height 180
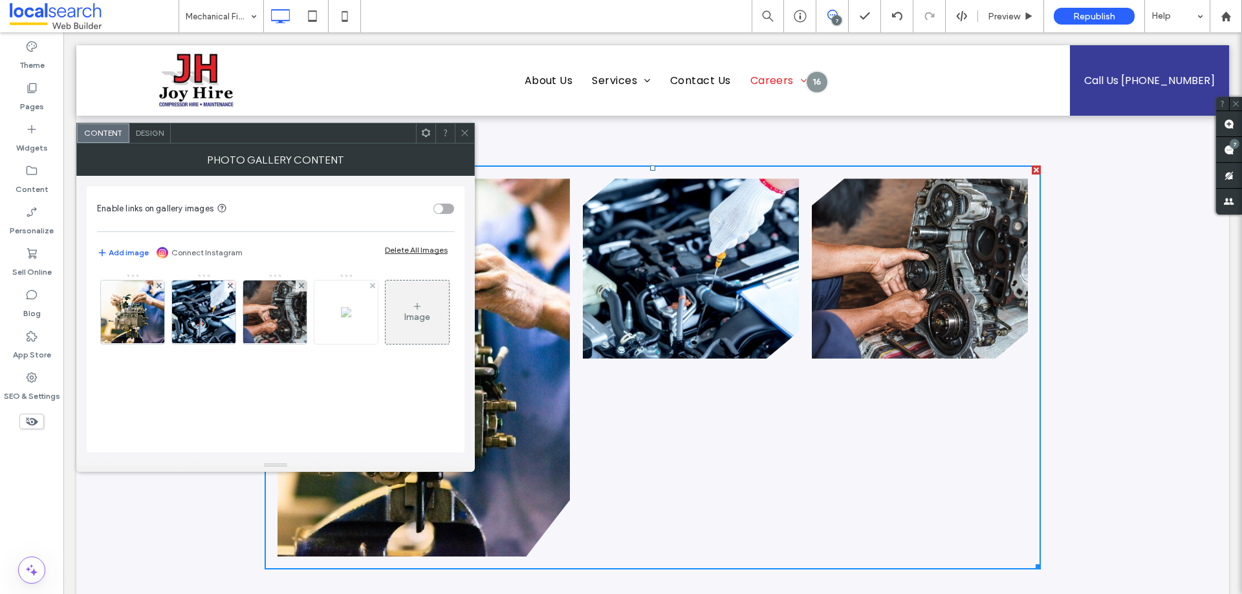
click at [351, 318] on img at bounding box center [346, 312] width 10 height 10
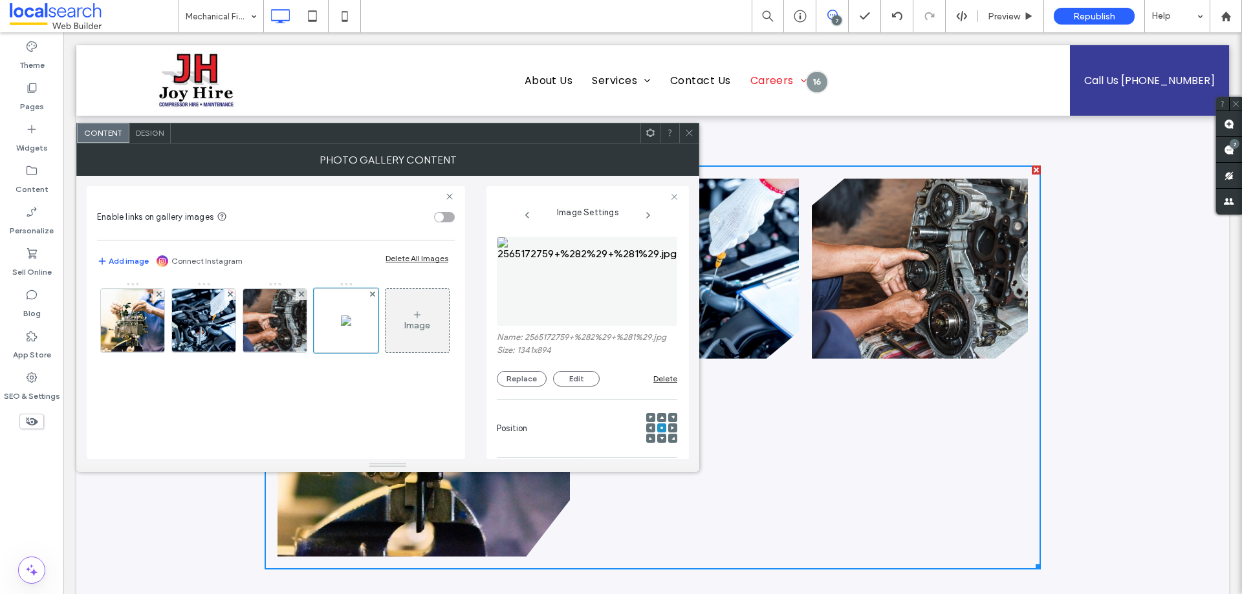
click at [624, 264] on img at bounding box center [587, 281] width 180 height 89
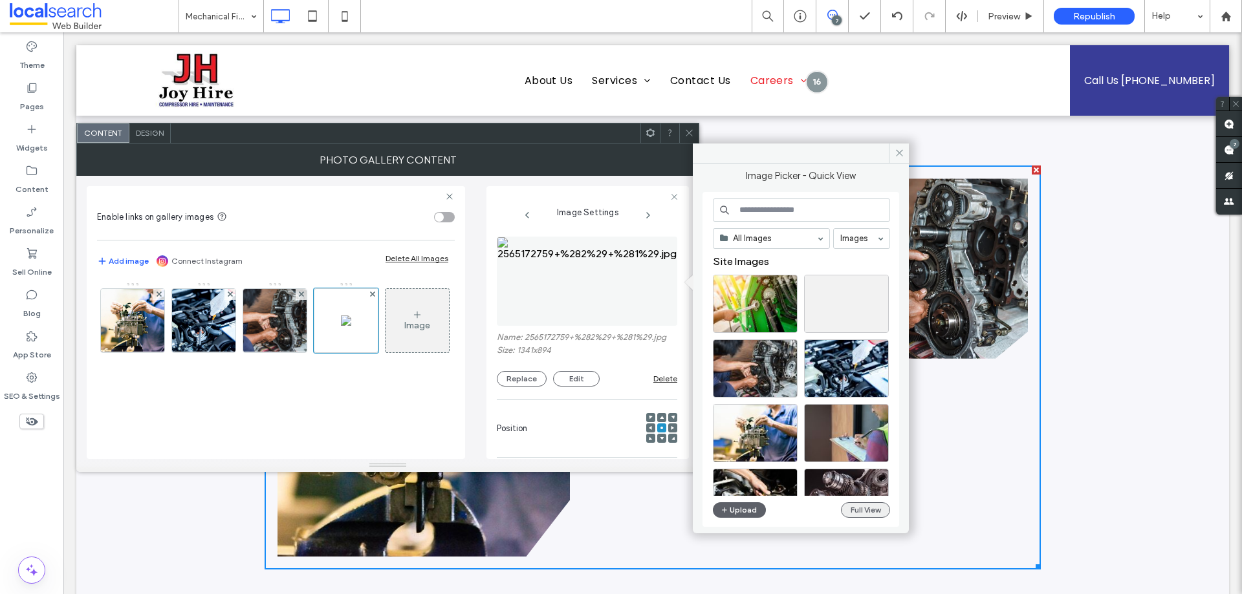
click at [857, 504] on button "Full View" at bounding box center [865, 510] width 49 height 16
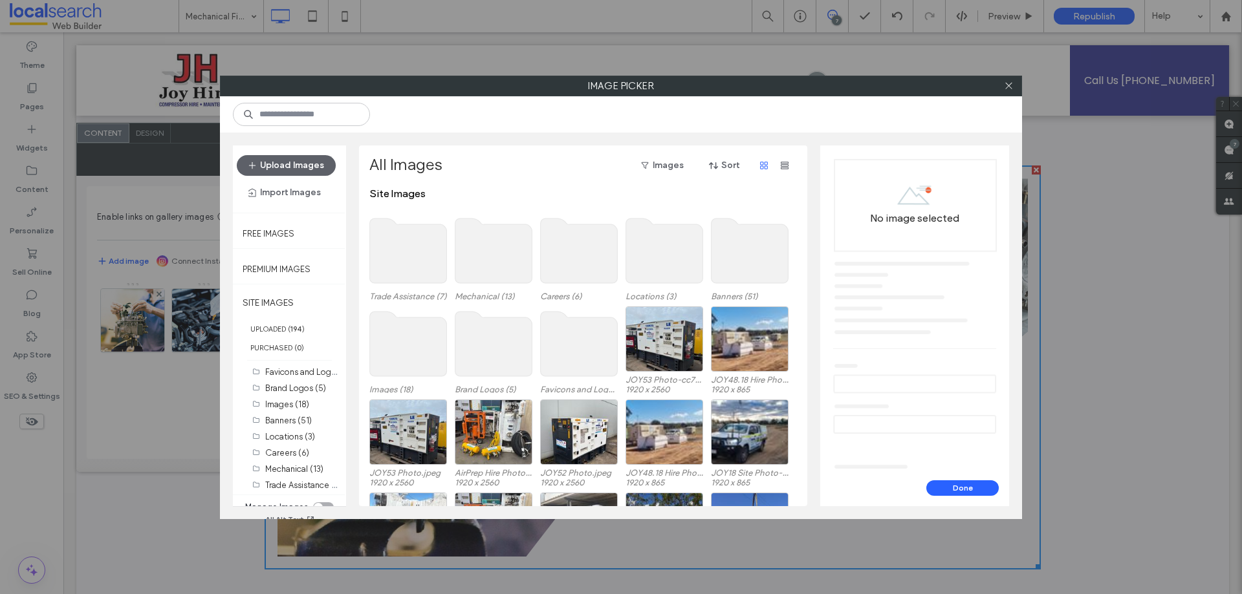
click at [486, 236] on use at bounding box center [493, 251] width 77 height 65
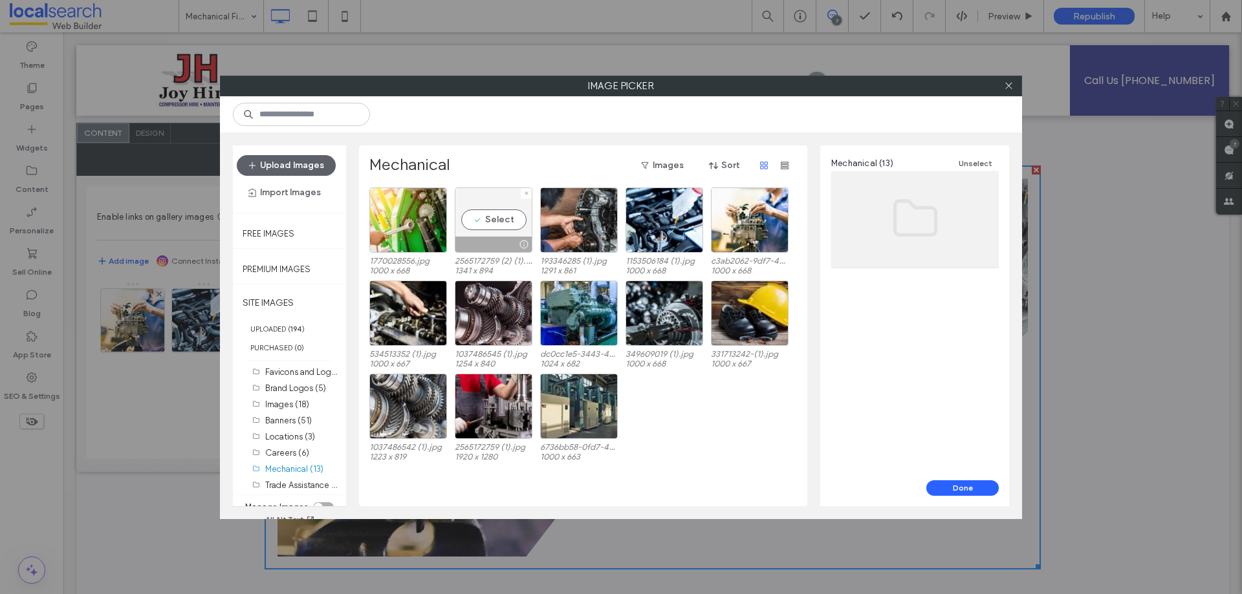
click at [529, 189] on div at bounding box center [526, 193] width 11 height 11
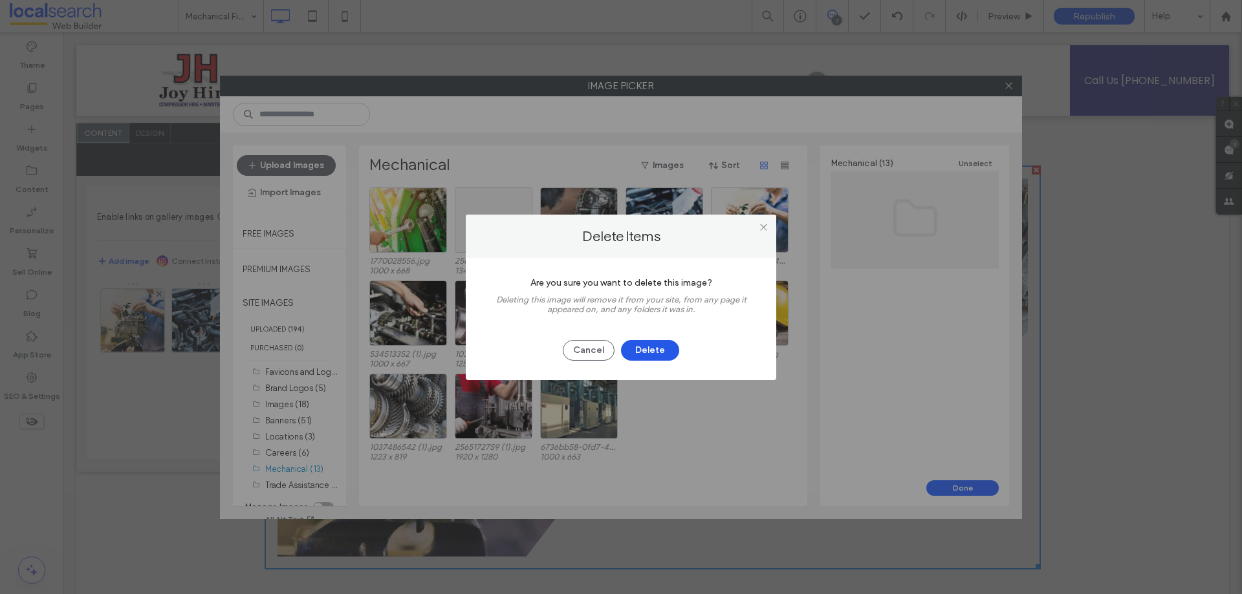
click at [649, 343] on button "Delete" at bounding box center [650, 350] width 58 height 21
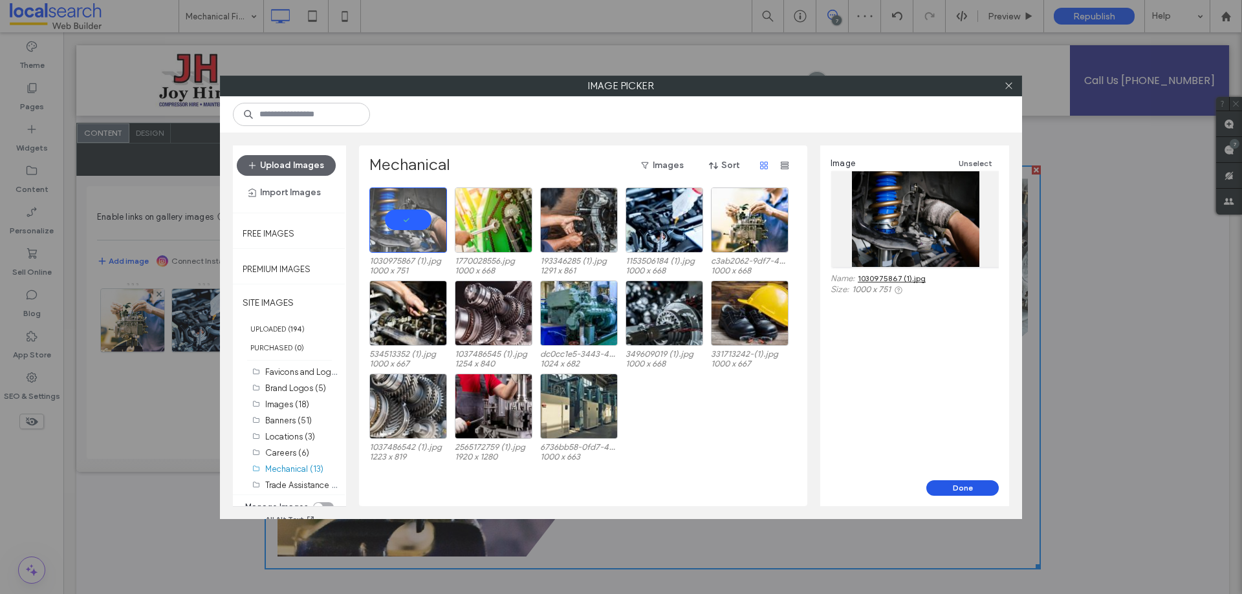
click at [968, 485] on button "Done" at bounding box center [962, 489] width 72 height 16
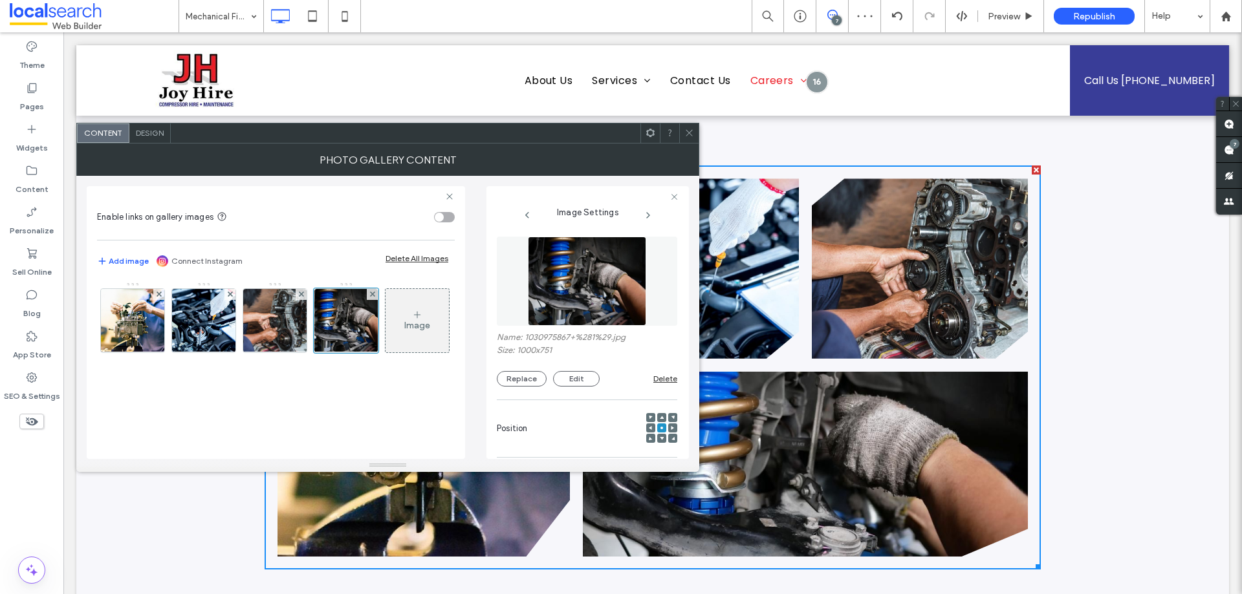
click at [693, 131] on icon at bounding box center [689, 133] width 10 height 10
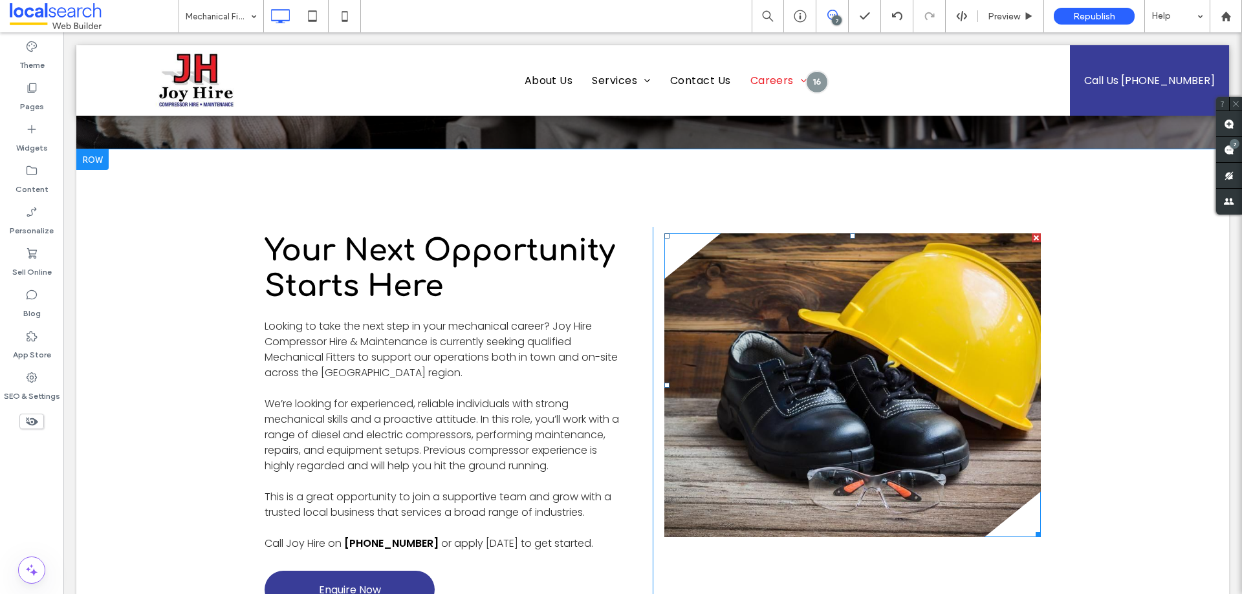
scroll to position [388, 0]
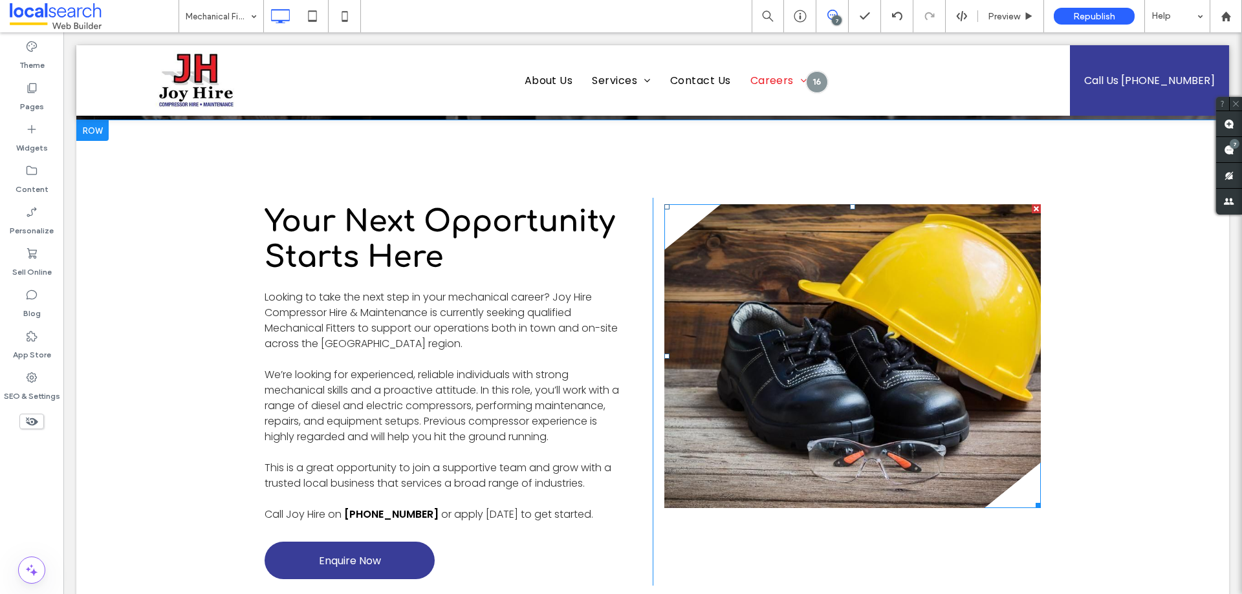
click at [740, 338] on link at bounding box center [852, 356] width 376 height 304
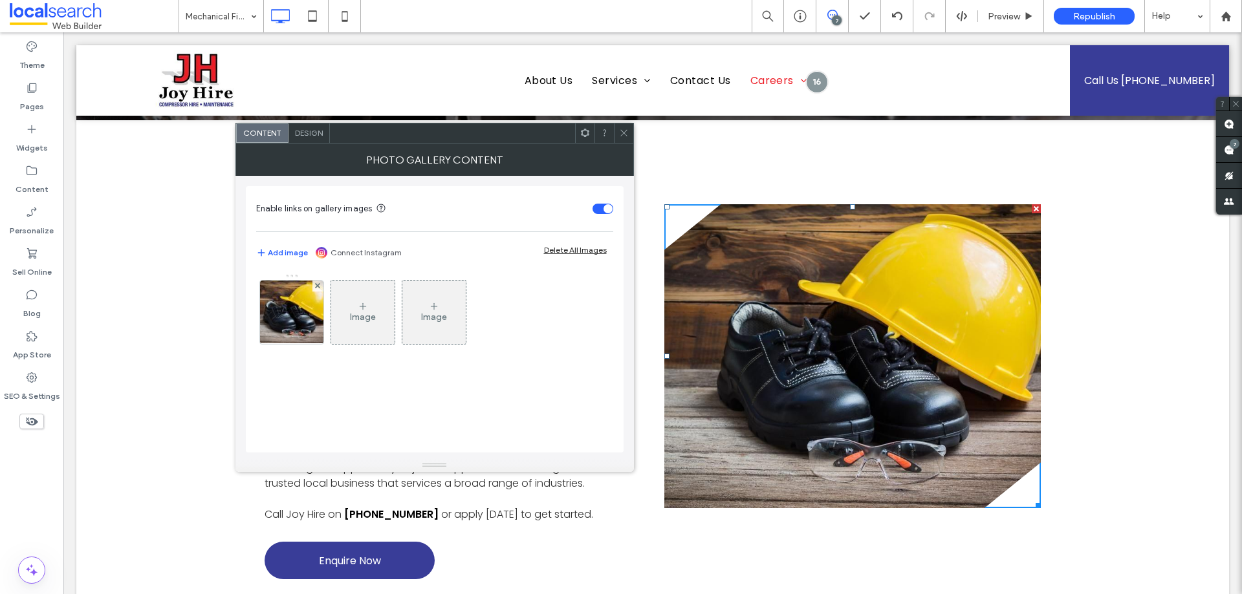
click at [740, 338] on link at bounding box center [852, 356] width 376 height 304
click at [296, 308] on img at bounding box center [292, 312] width 96 height 63
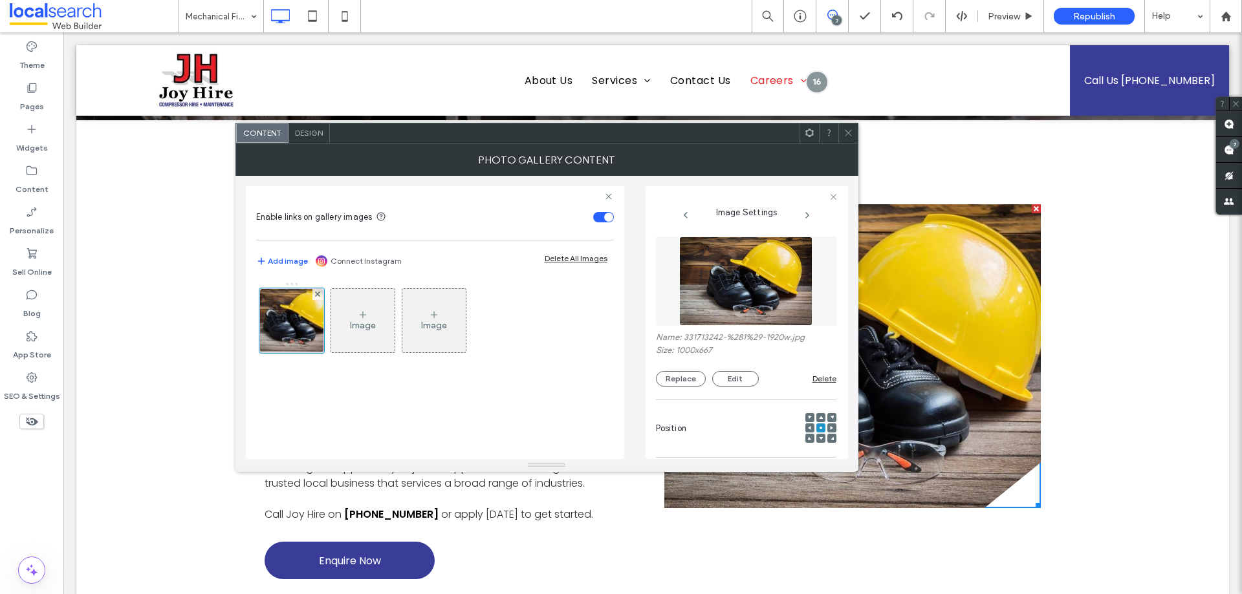
click at [706, 302] on img at bounding box center [745, 281] width 133 height 89
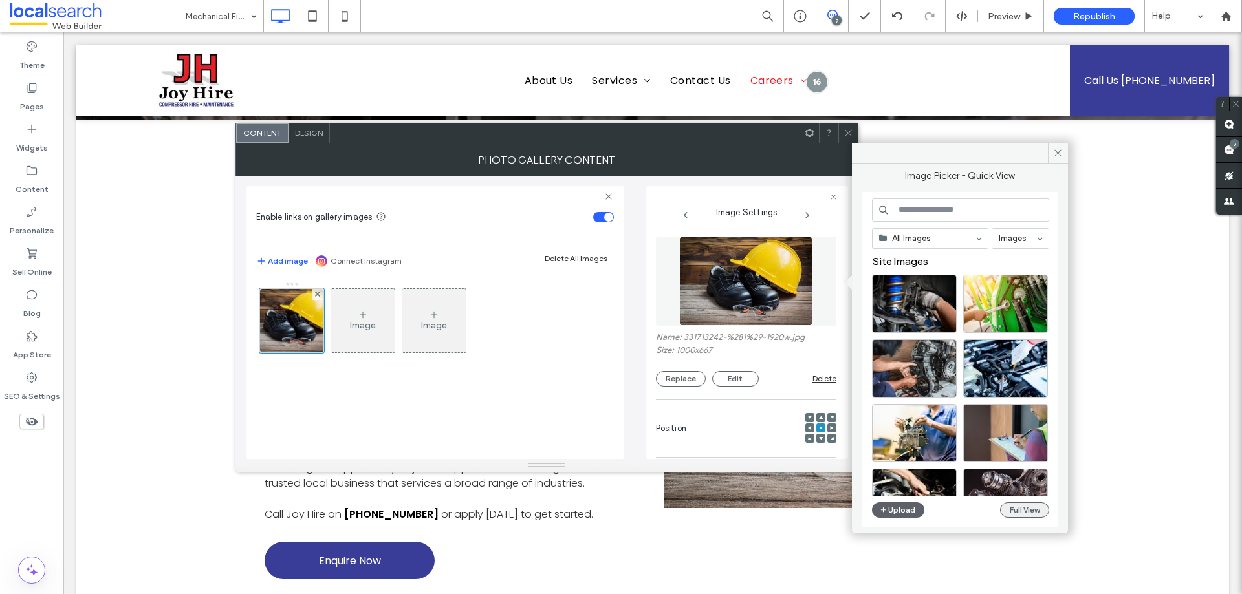
click at [1008, 513] on button "Full View" at bounding box center [1024, 510] width 49 height 16
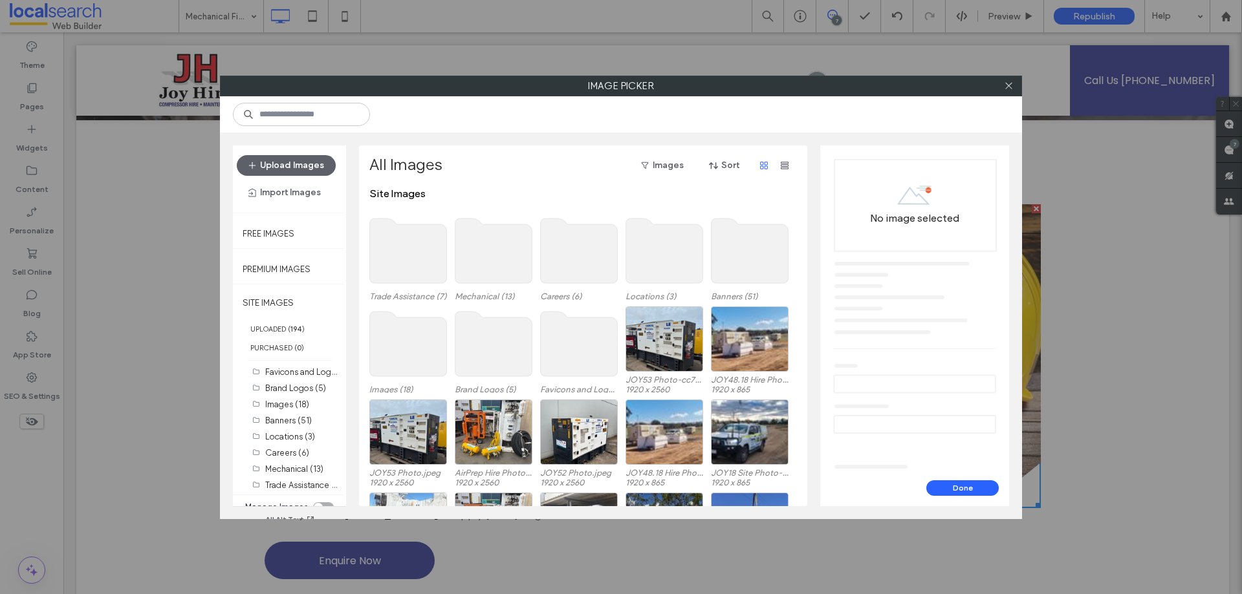
click at [477, 243] on use at bounding box center [493, 251] width 77 height 65
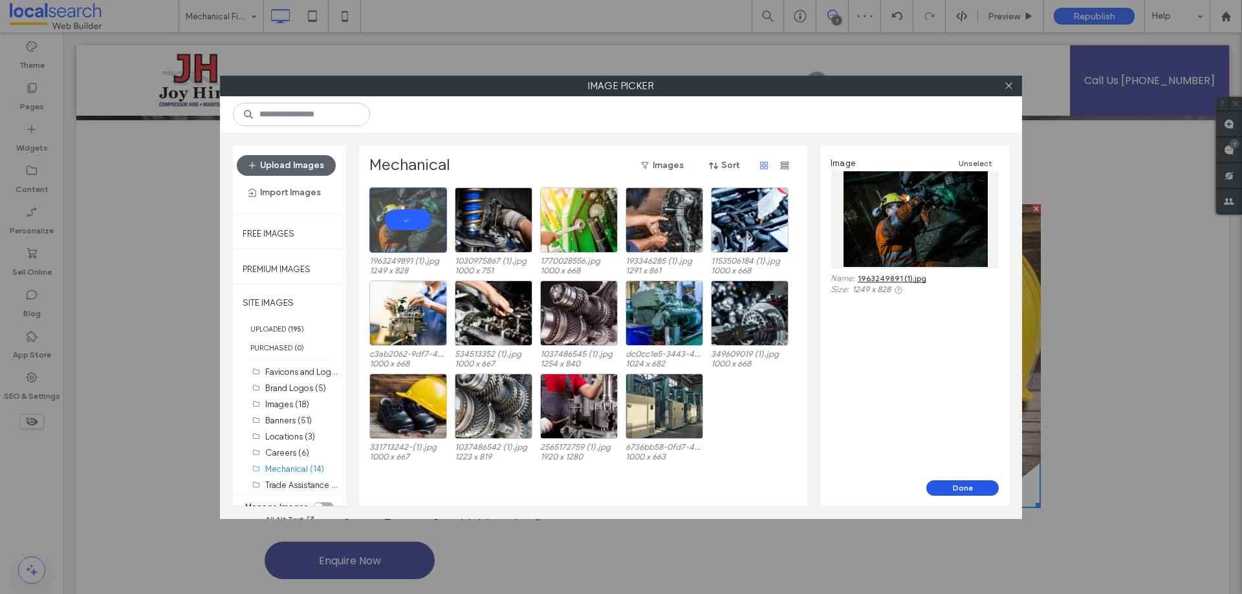
click at [962, 486] on button "Done" at bounding box center [962, 489] width 72 height 16
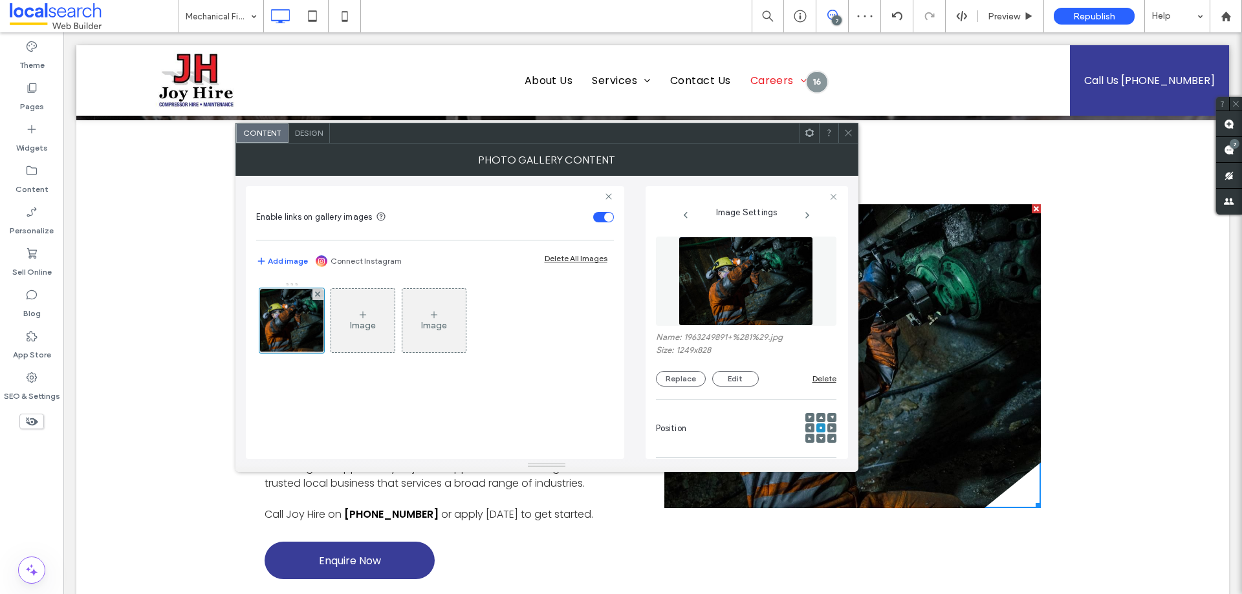
click at [850, 134] on icon at bounding box center [848, 133] width 10 height 10
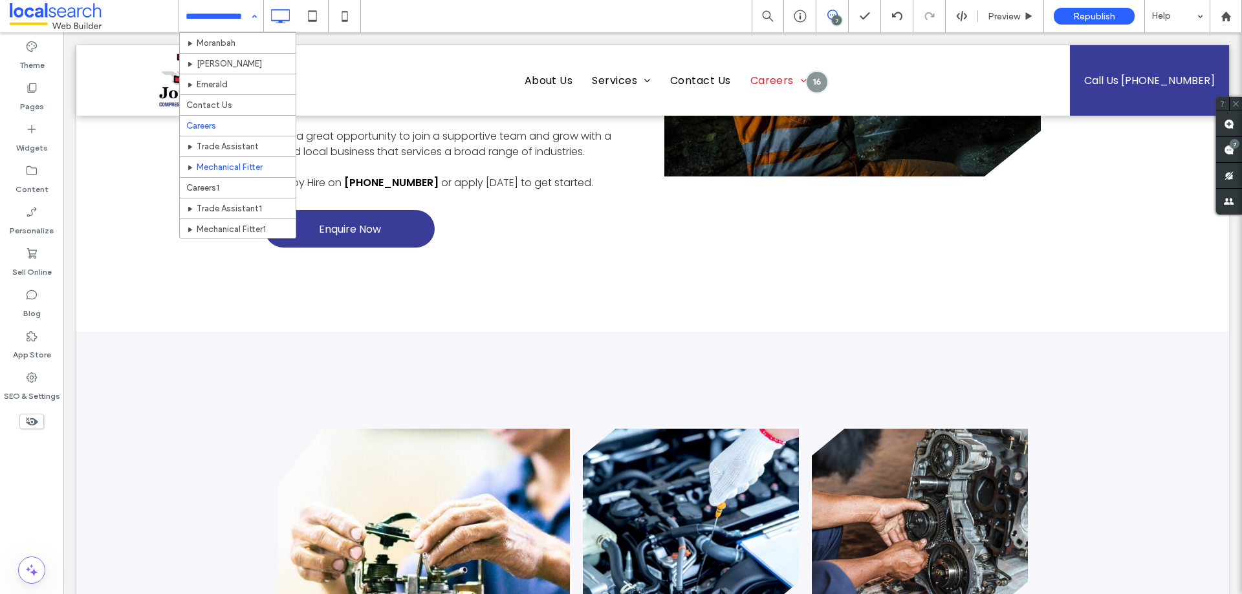
scroll to position [582, 0]
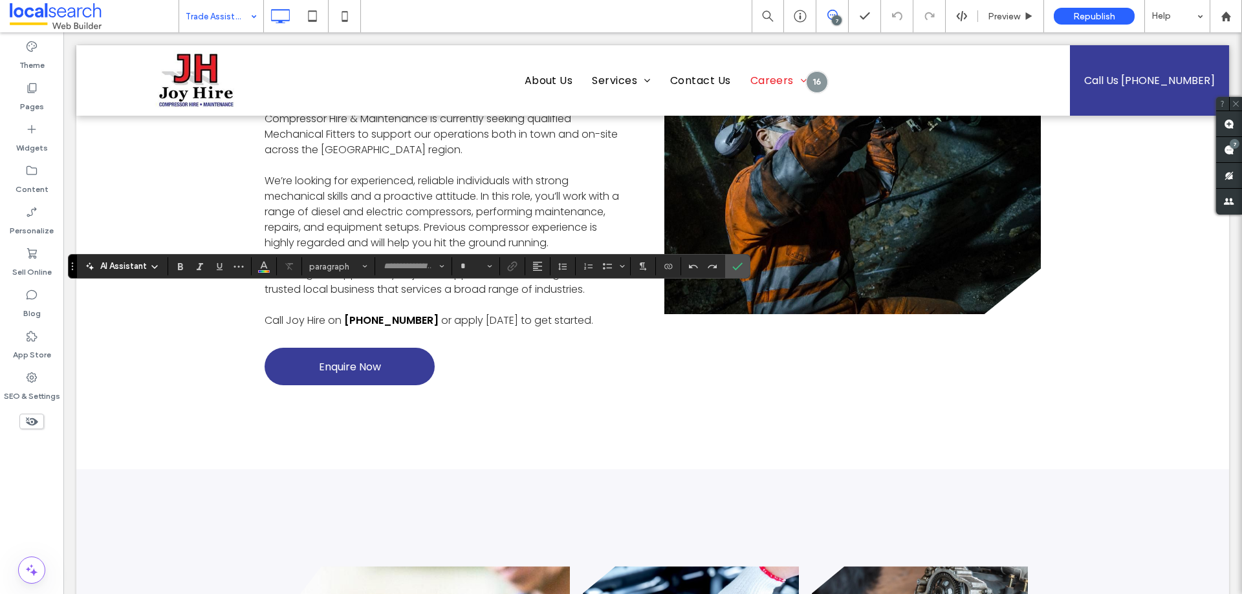
type input "*******"
type input "**"
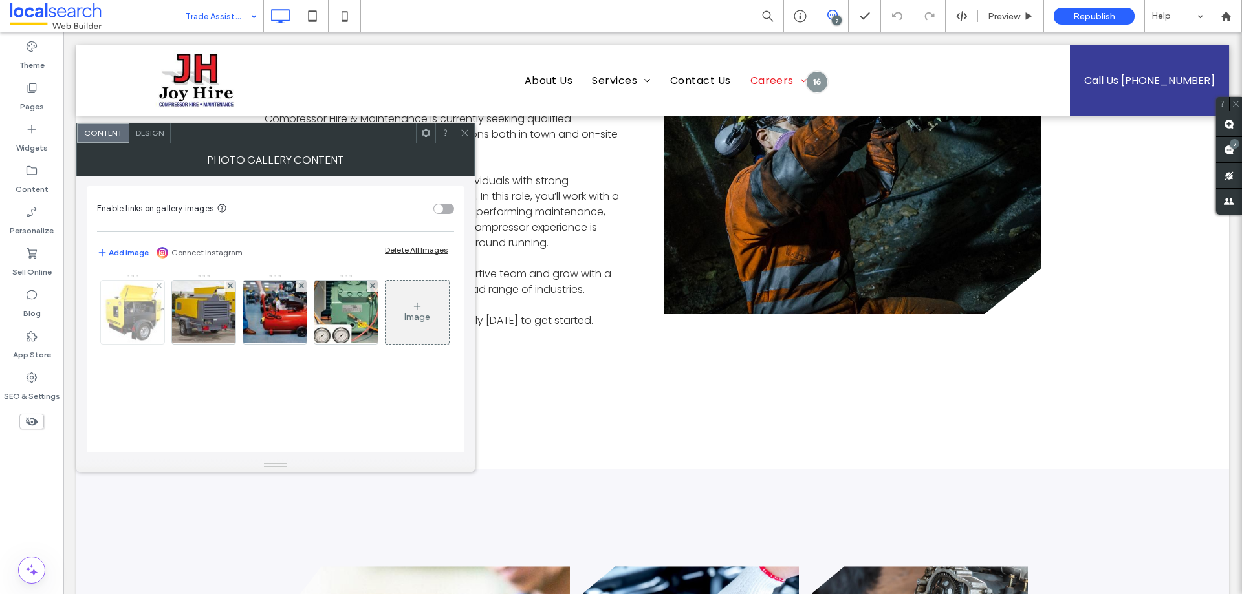
click at [141, 316] on img at bounding box center [133, 312] width 96 height 63
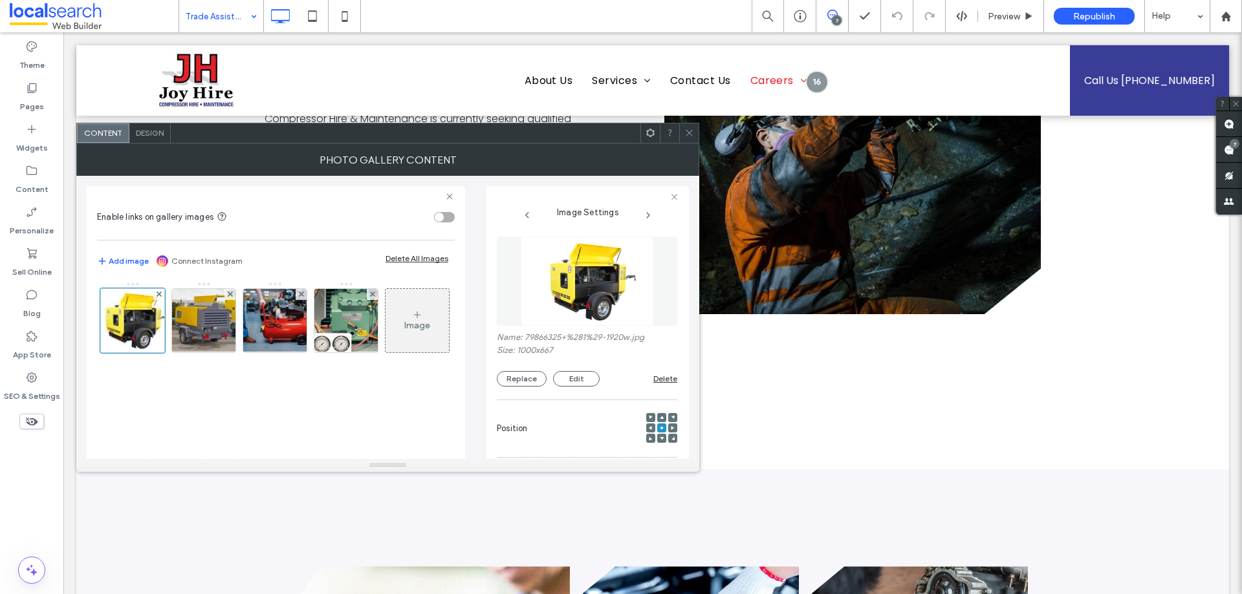
click at [626, 280] on img at bounding box center [587, 281] width 133 height 89
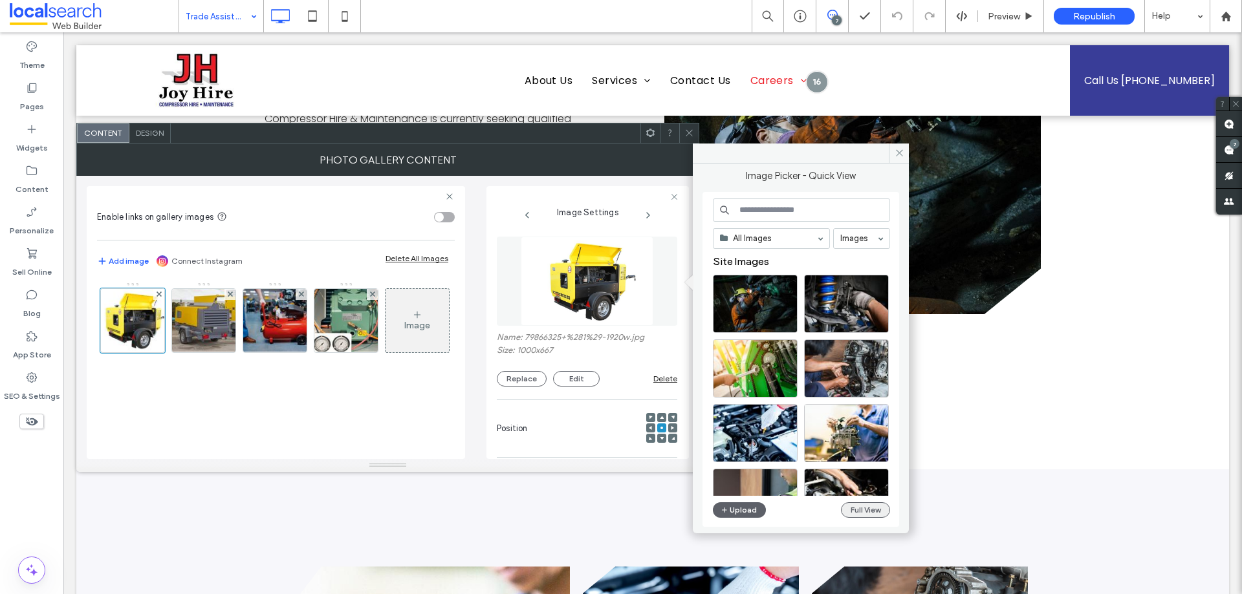
click at [861, 511] on button "Full View" at bounding box center [865, 510] width 49 height 16
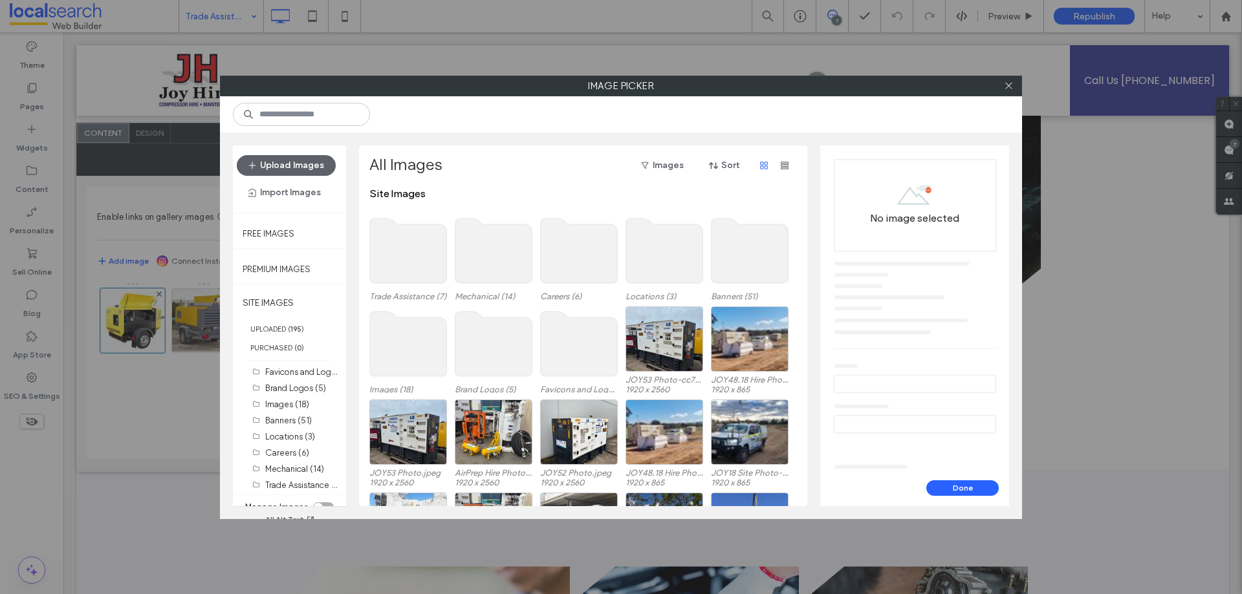
click at [424, 238] on use at bounding box center [408, 251] width 77 height 65
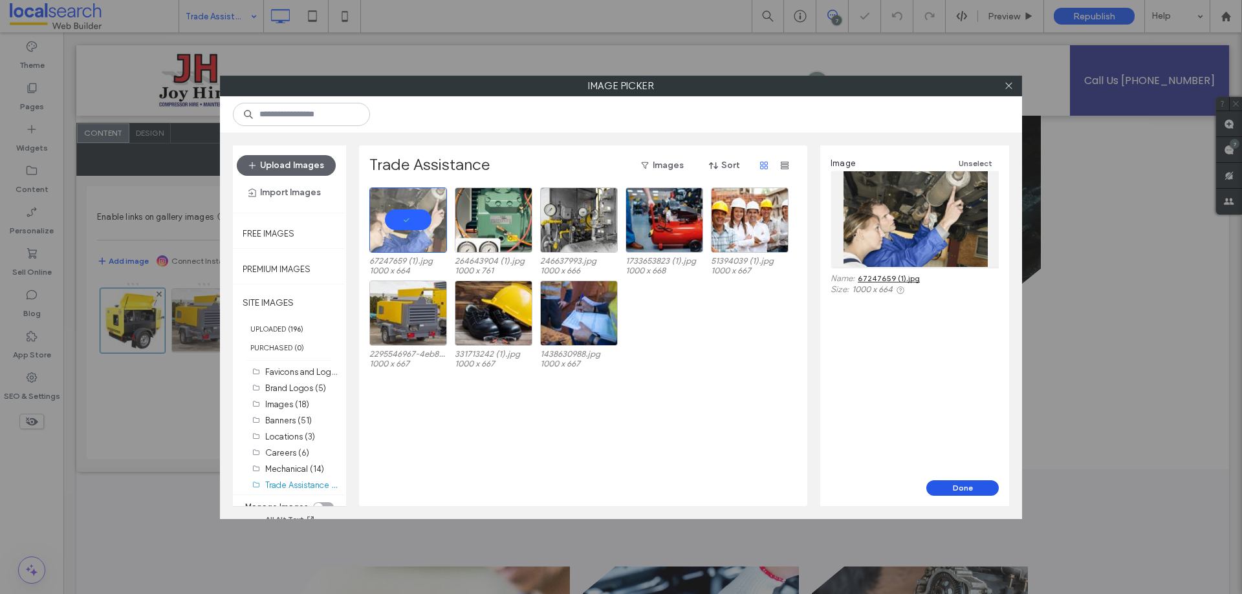
click at [951, 487] on button "Done" at bounding box center [962, 489] width 72 height 16
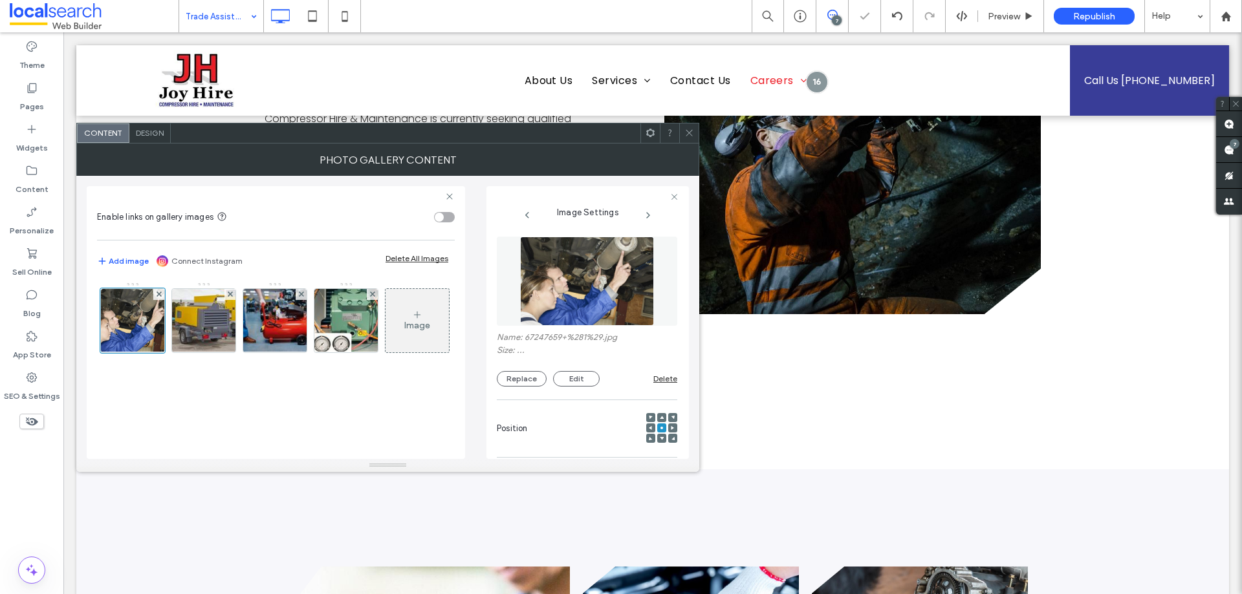
drag, startPoint x: 689, startPoint y: 137, endPoint x: 689, endPoint y: 150, distance: 12.9
click at [689, 136] on icon at bounding box center [689, 133] width 10 height 10
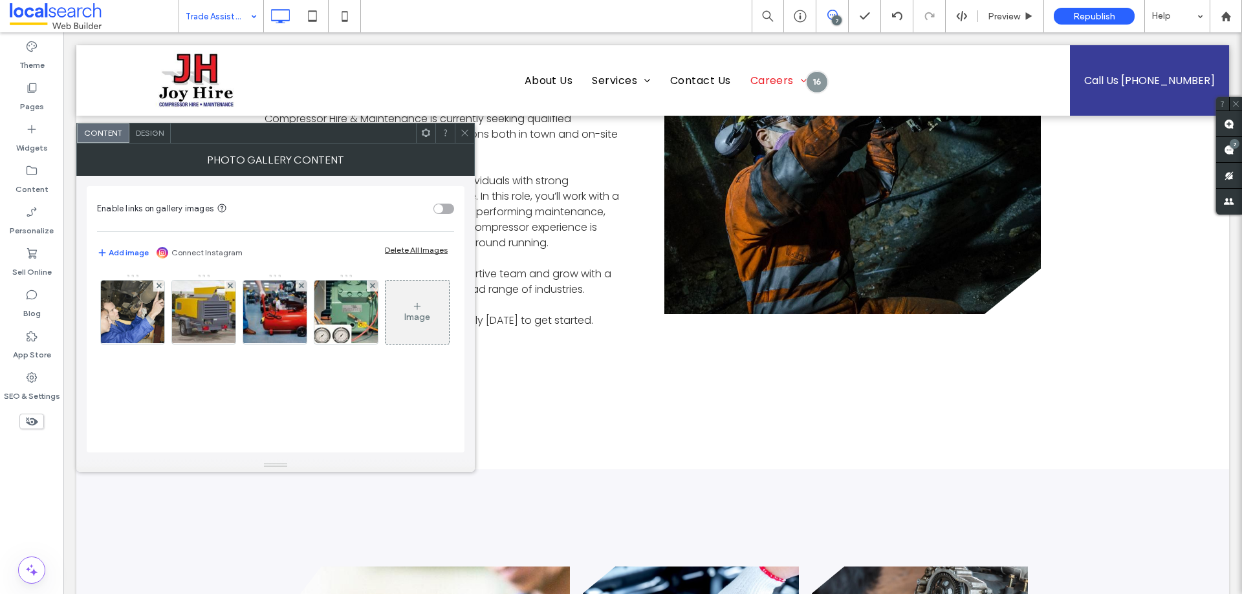
click at [466, 140] on span at bounding box center [465, 133] width 10 height 19
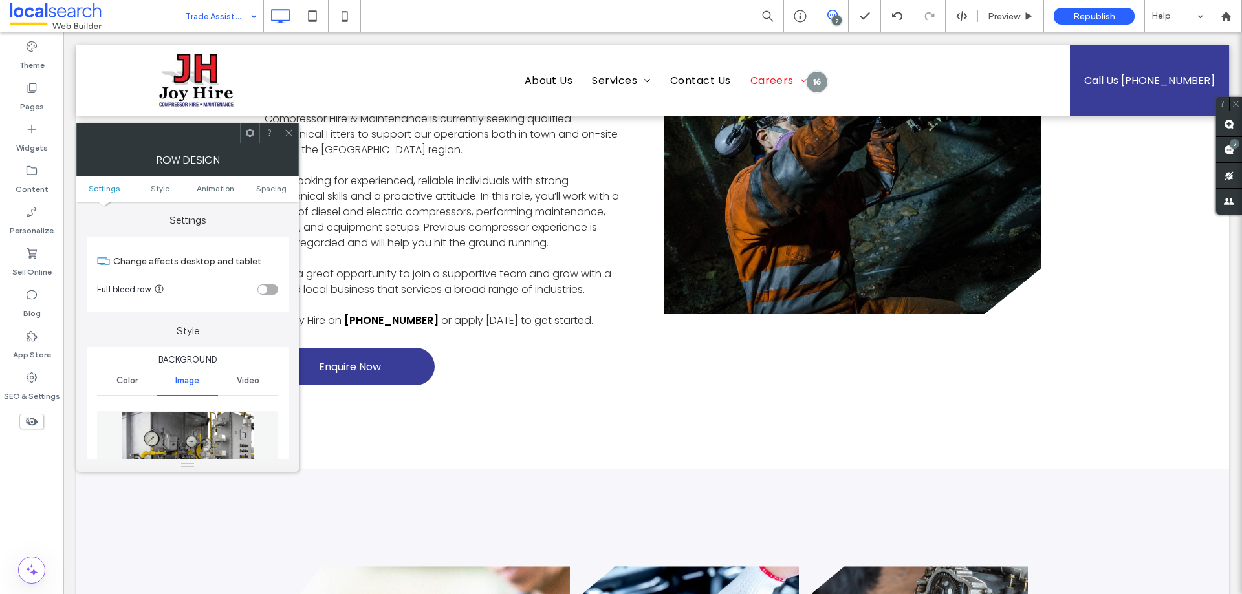
click at [183, 445] on img at bounding box center [187, 455] width 133 height 89
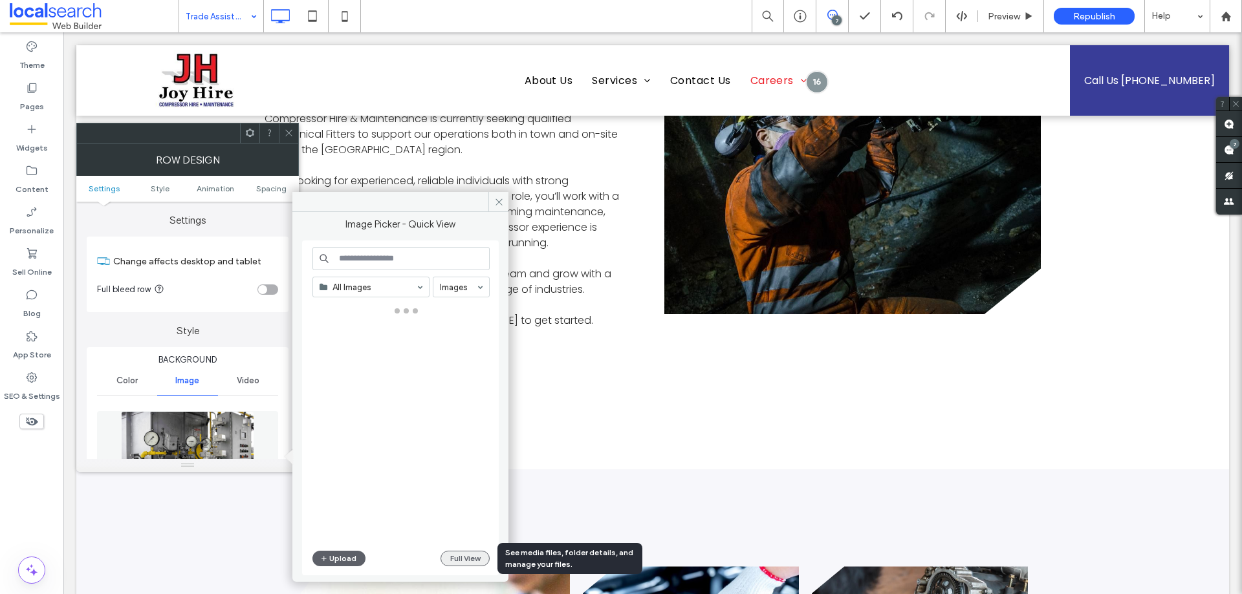
click at [457, 558] on button "Full View" at bounding box center [464, 559] width 49 height 16
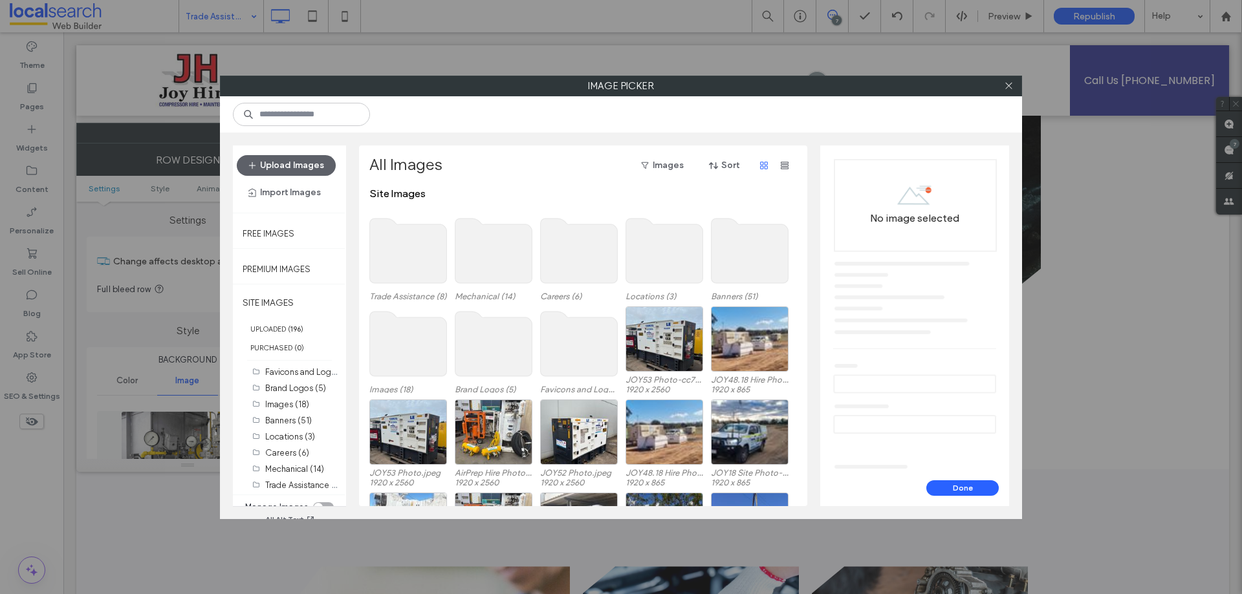
click at [419, 256] on use at bounding box center [408, 251] width 77 height 65
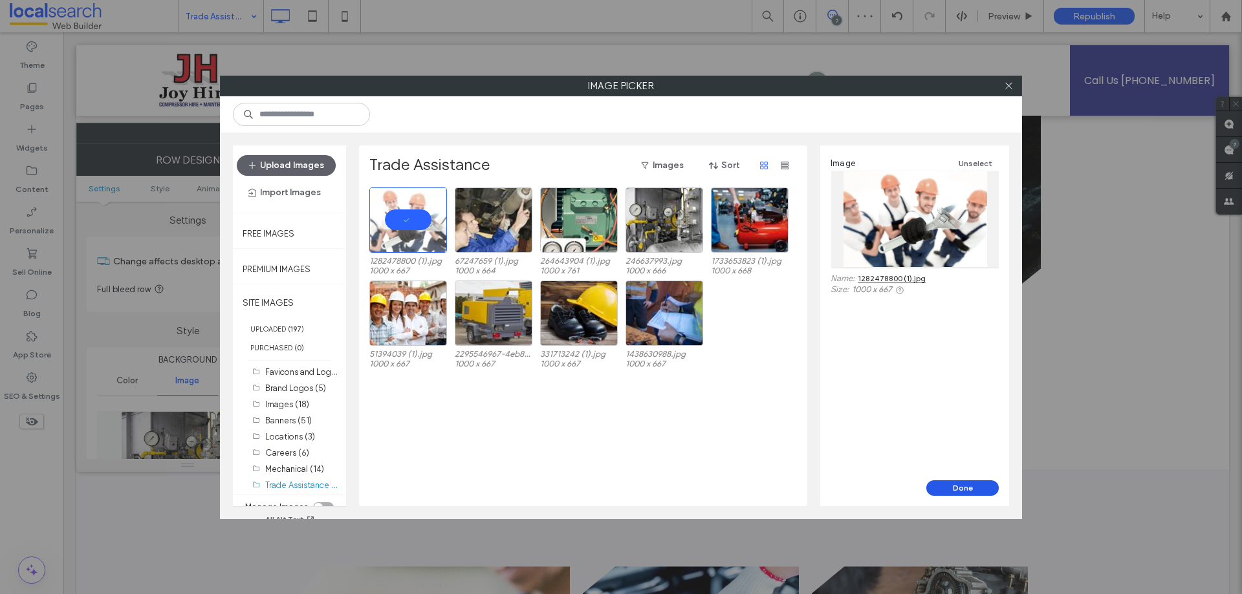
click at [949, 484] on button "Done" at bounding box center [962, 489] width 72 height 16
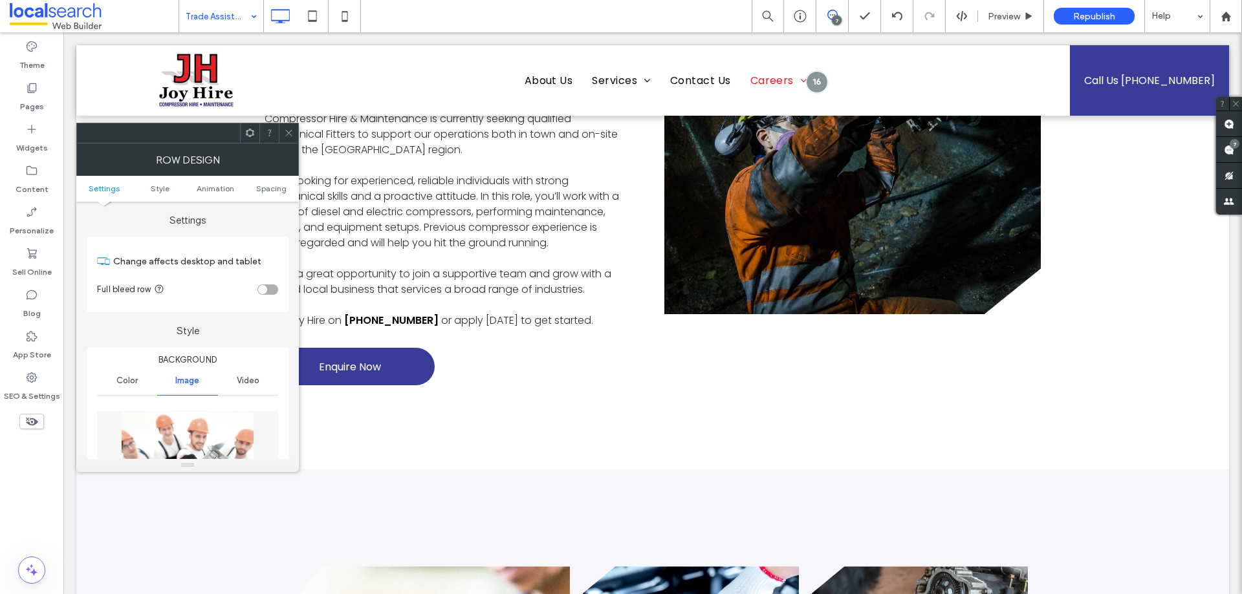
click at [286, 128] on icon at bounding box center [289, 133] width 10 height 10
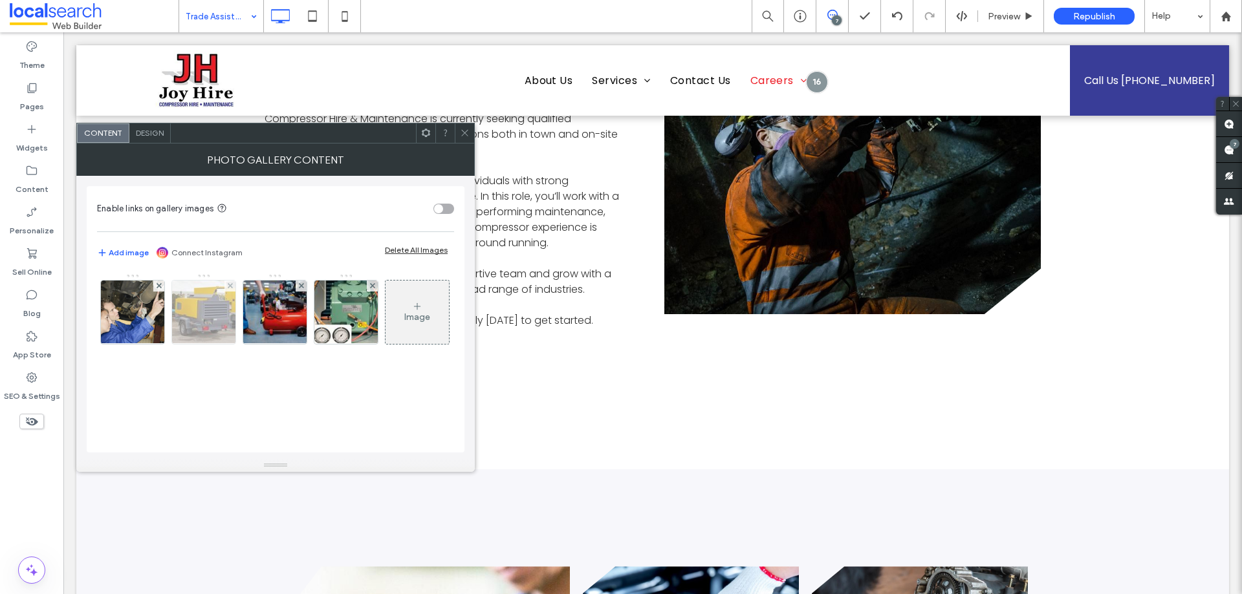
click at [219, 301] on img at bounding box center [204, 312] width 96 height 63
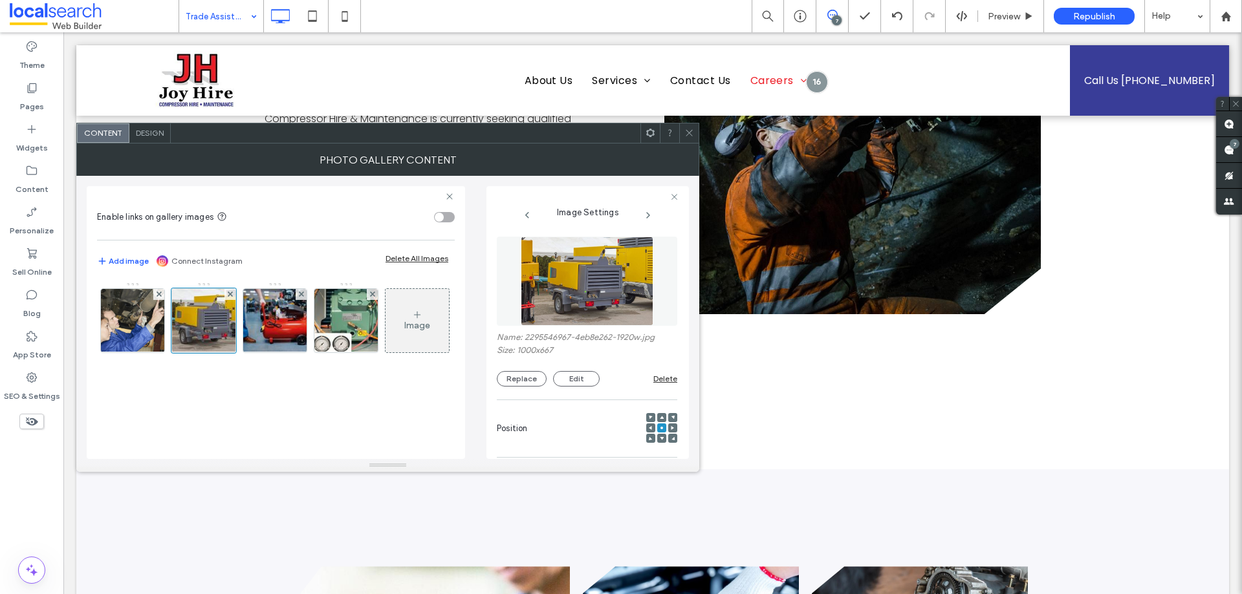
click at [583, 271] on img at bounding box center [587, 281] width 133 height 89
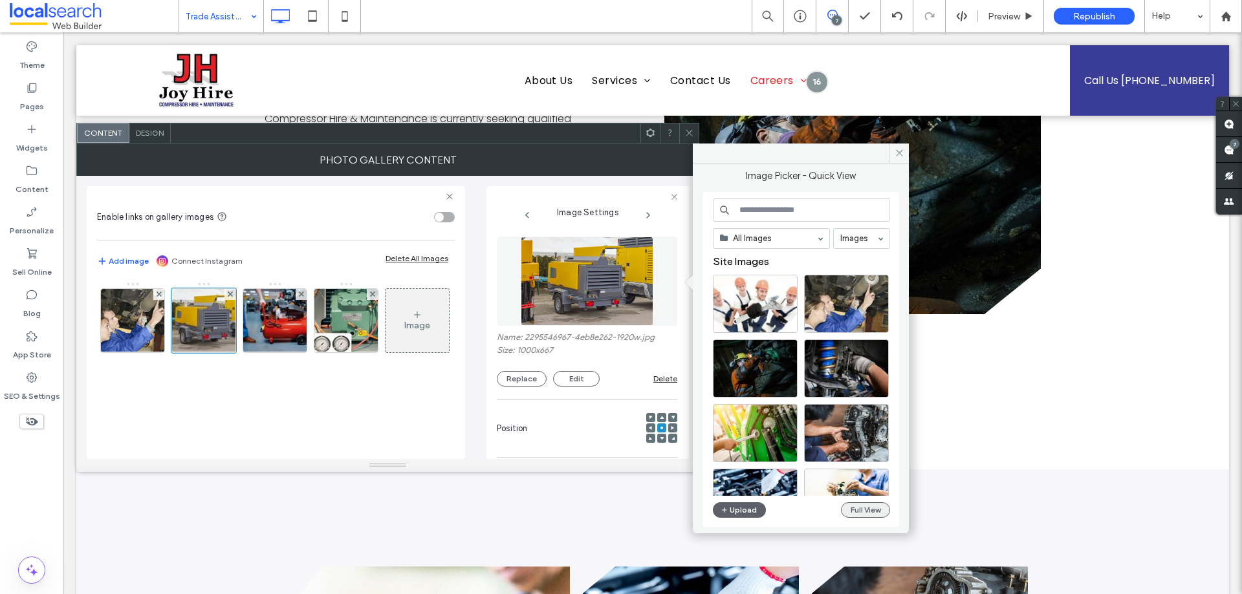
click at [867, 507] on button "Full View" at bounding box center [865, 510] width 49 height 16
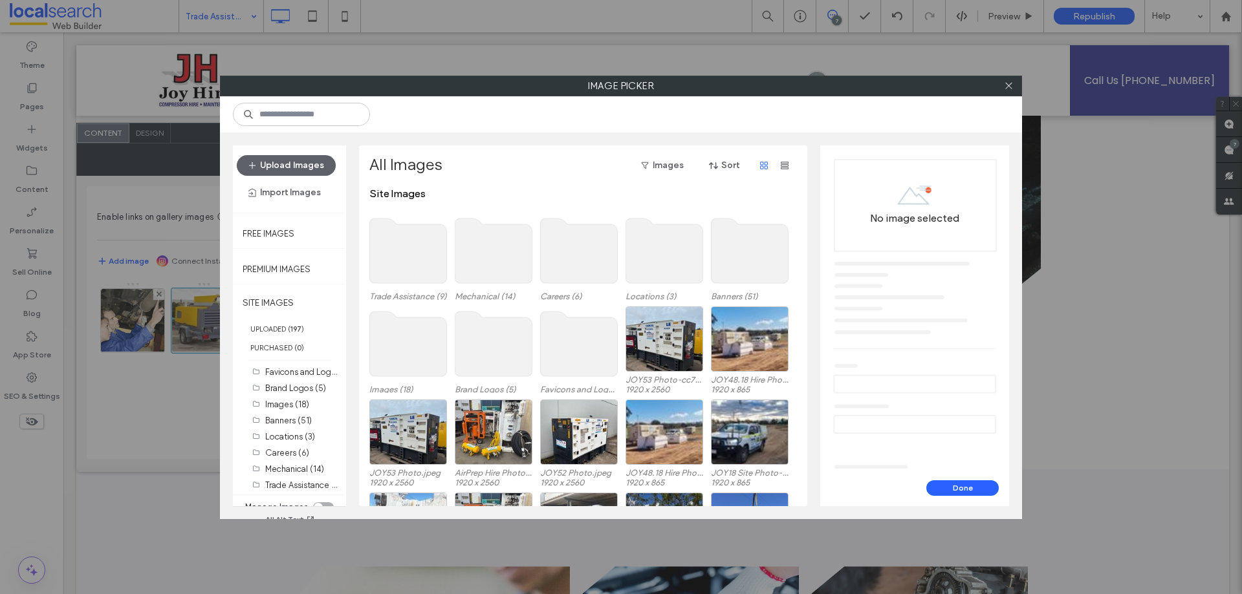
click at [415, 245] on use at bounding box center [408, 251] width 77 height 65
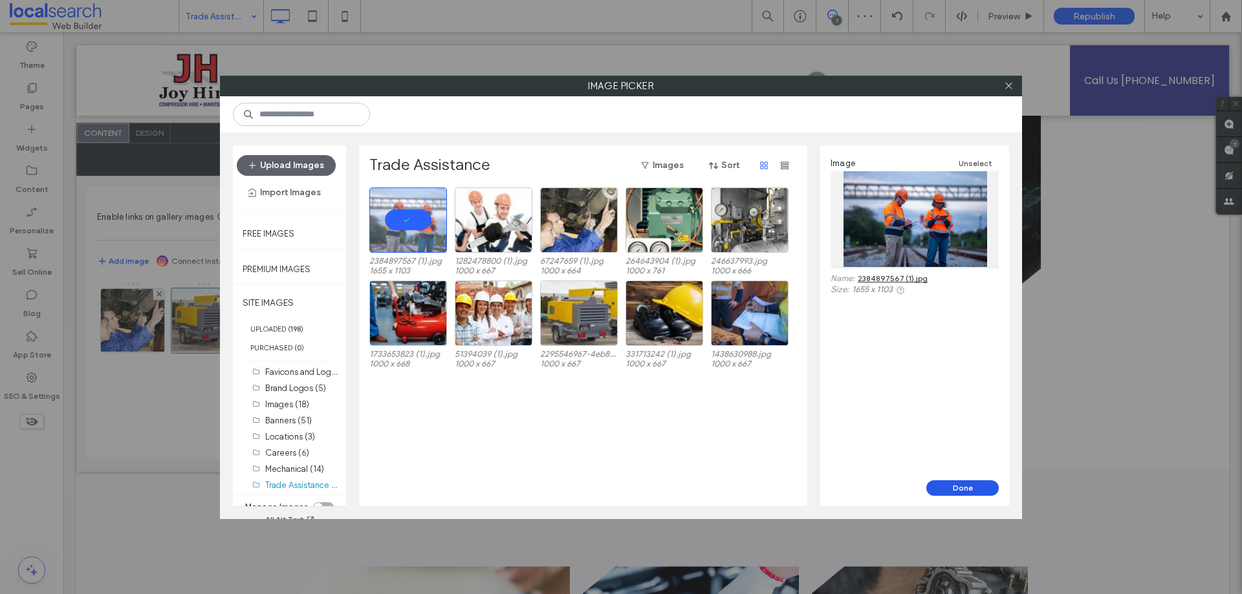
click at [968, 486] on button "Done" at bounding box center [962, 489] width 72 height 16
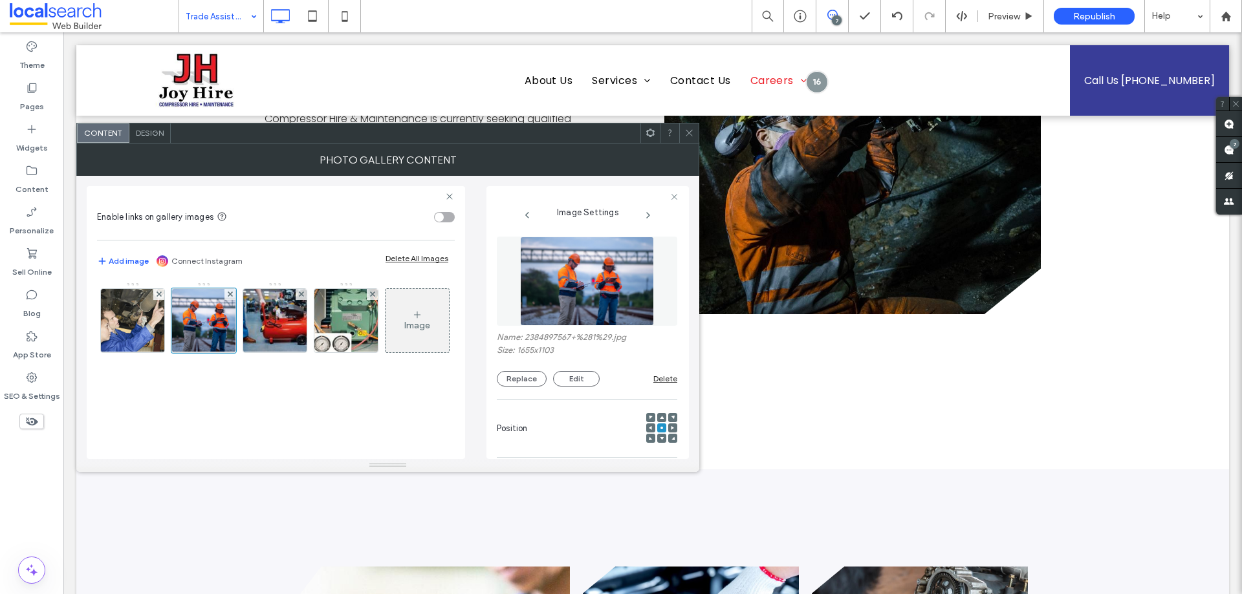
click at [687, 131] on icon at bounding box center [689, 133] width 10 height 10
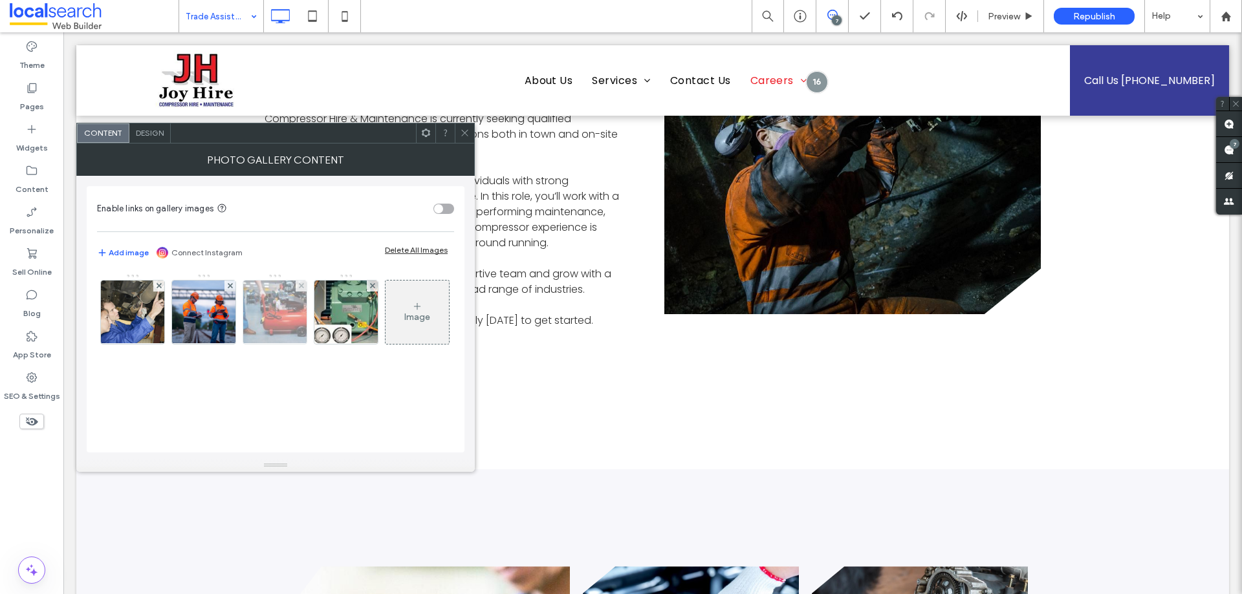
click at [272, 311] on img at bounding box center [275, 312] width 95 height 63
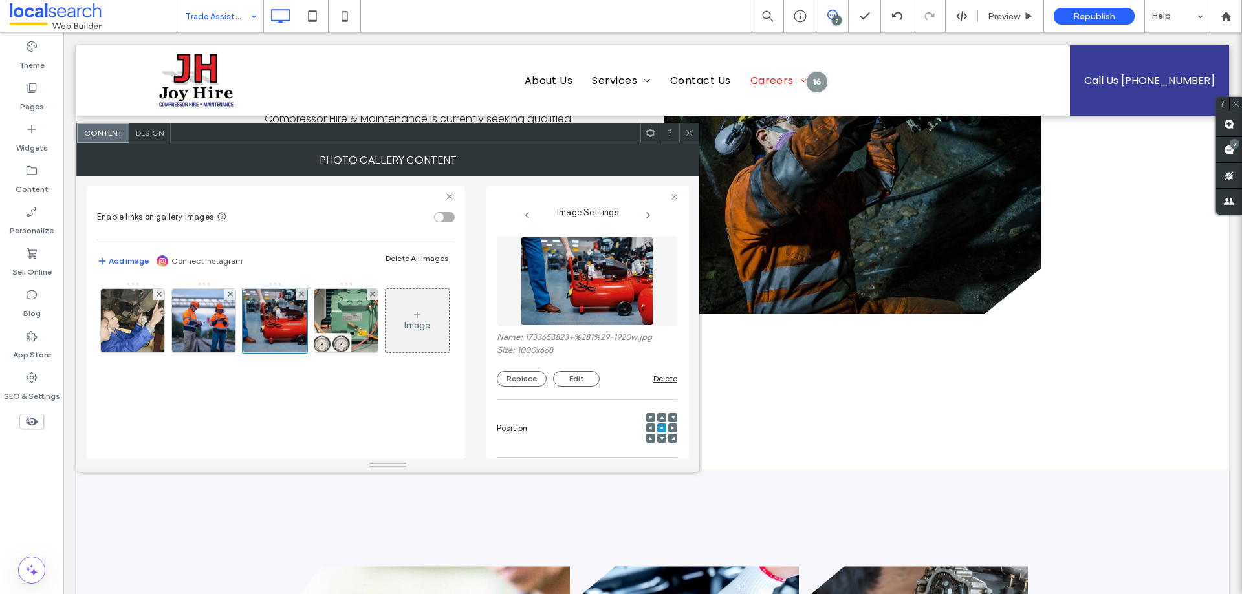
click at [609, 292] on img at bounding box center [587, 281] width 133 height 89
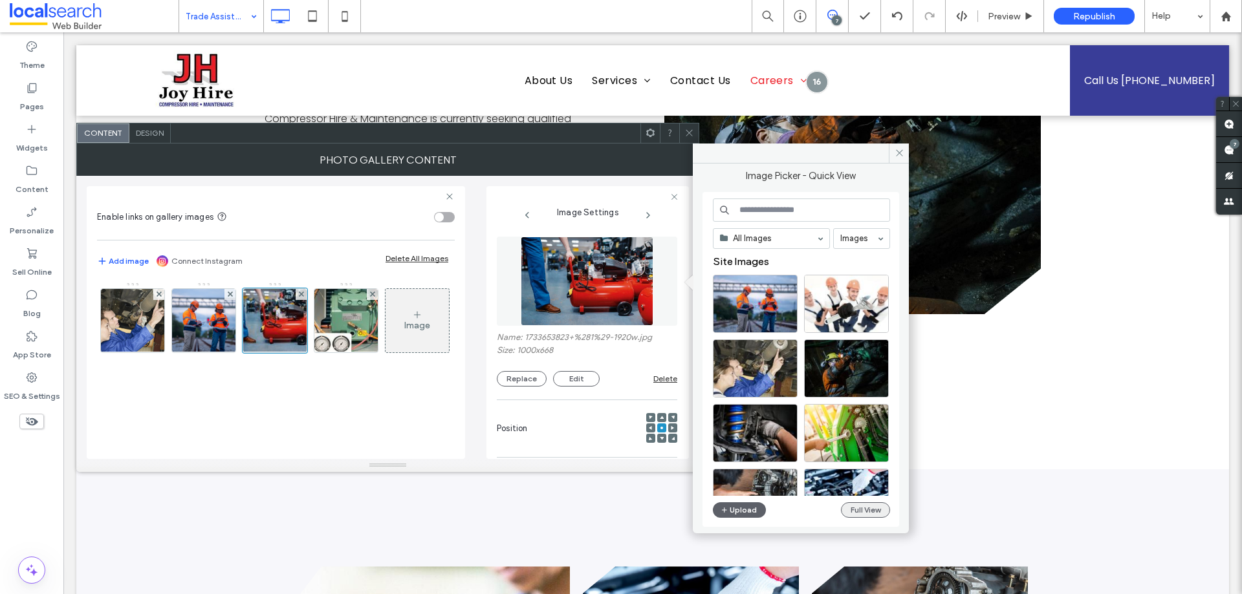
click at [851, 507] on button "Full View" at bounding box center [865, 510] width 49 height 16
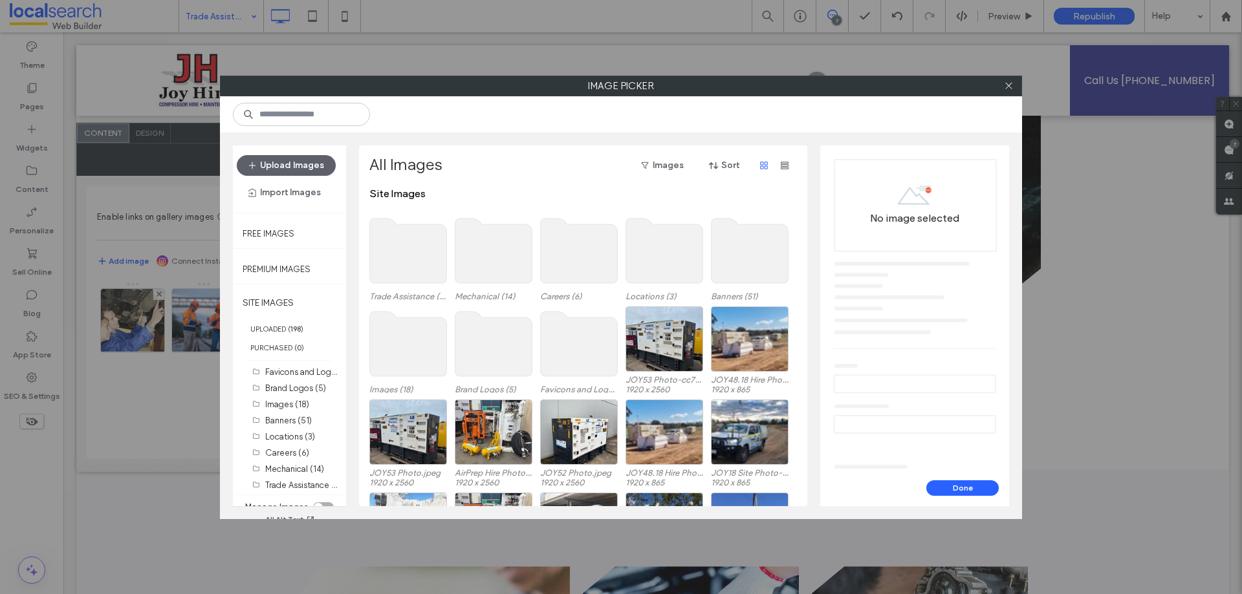
click at [424, 247] on use at bounding box center [408, 251] width 77 height 65
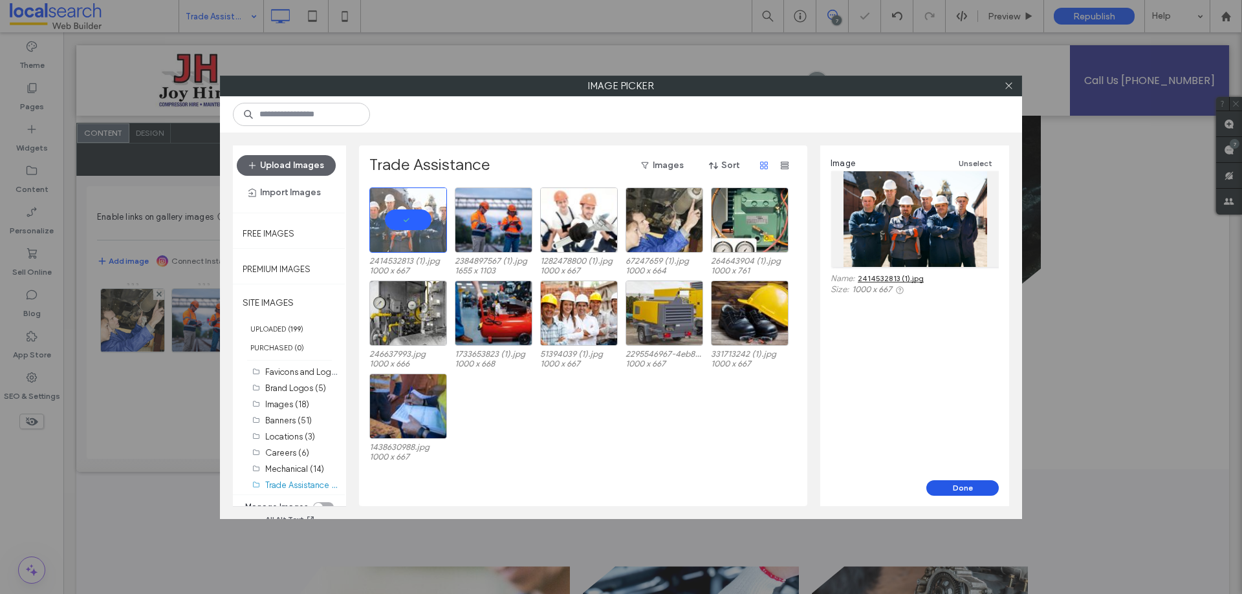
click at [964, 488] on button "Done" at bounding box center [962, 489] width 72 height 16
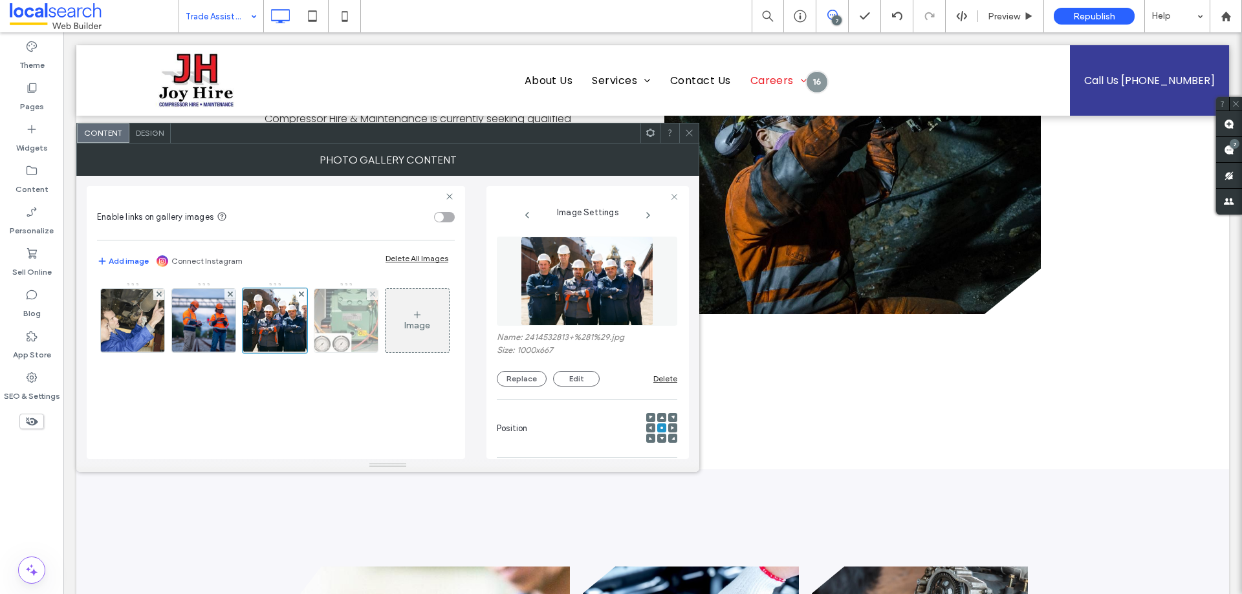
click at [347, 310] on img at bounding box center [346, 320] width 83 height 63
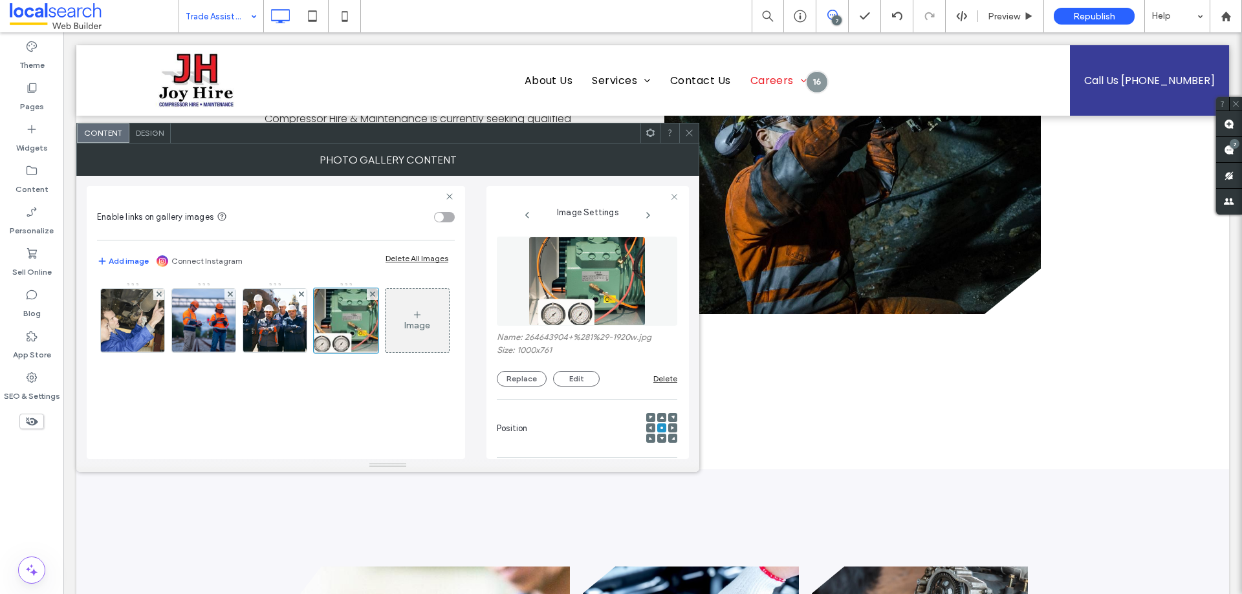
click at [638, 261] on img at bounding box center [586, 281] width 117 height 89
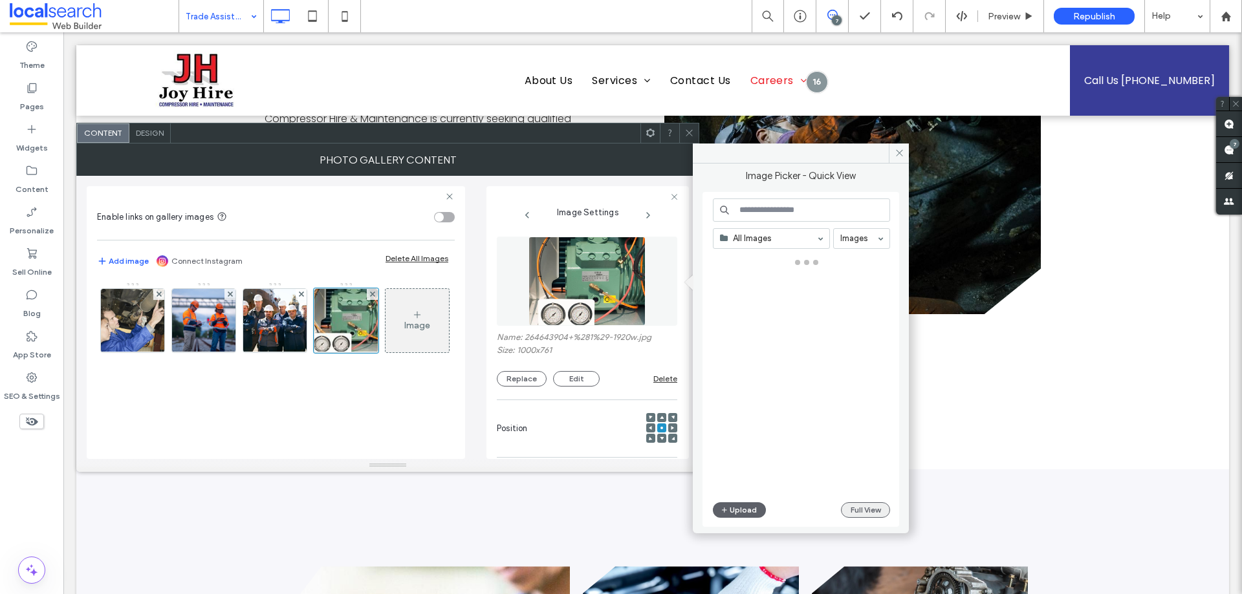
click at [857, 509] on button "Full View" at bounding box center [865, 510] width 49 height 16
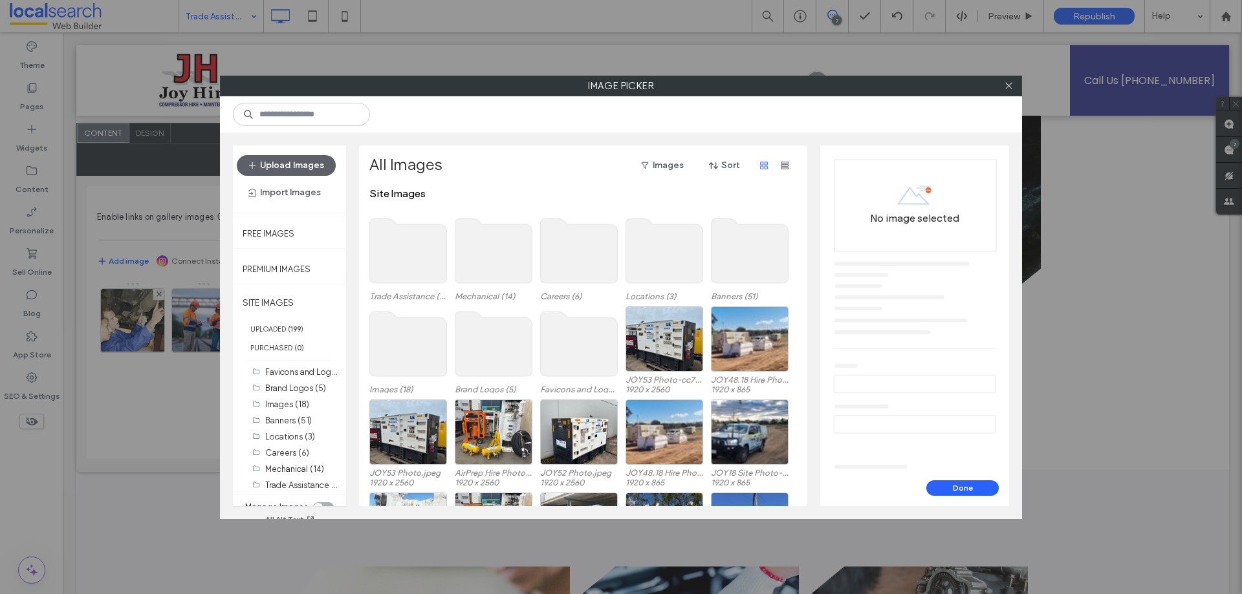
click at [435, 248] on use at bounding box center [408, 251] width 77 height 65
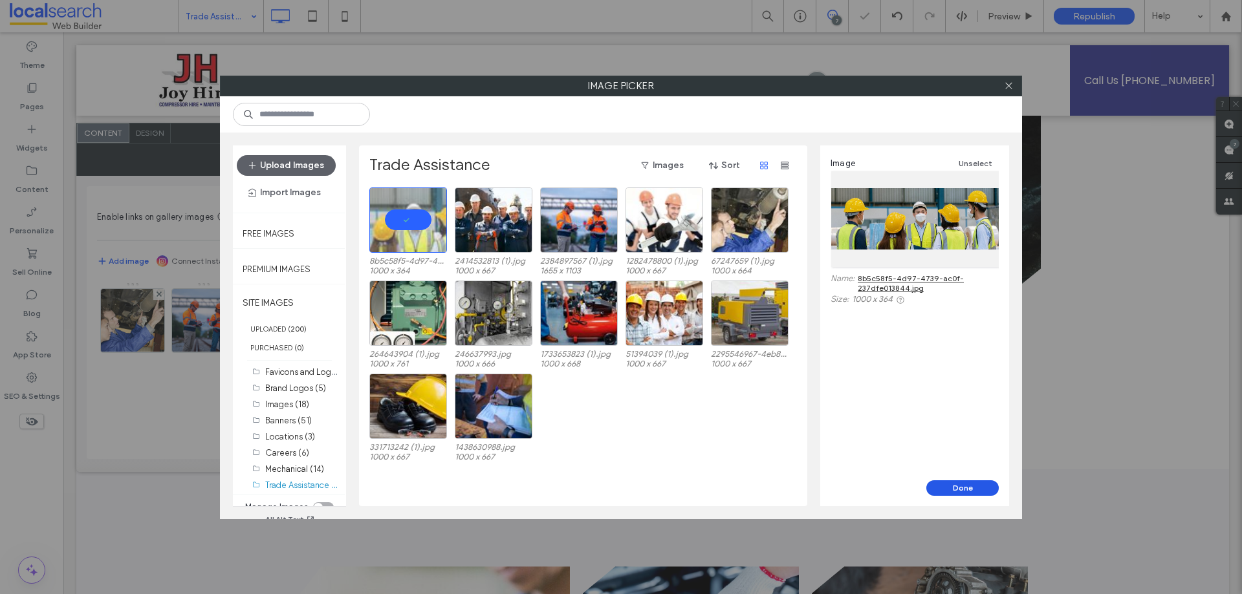
click at [958, 488] on button "Done" at bounding box center [962, 489] width 72 height 16
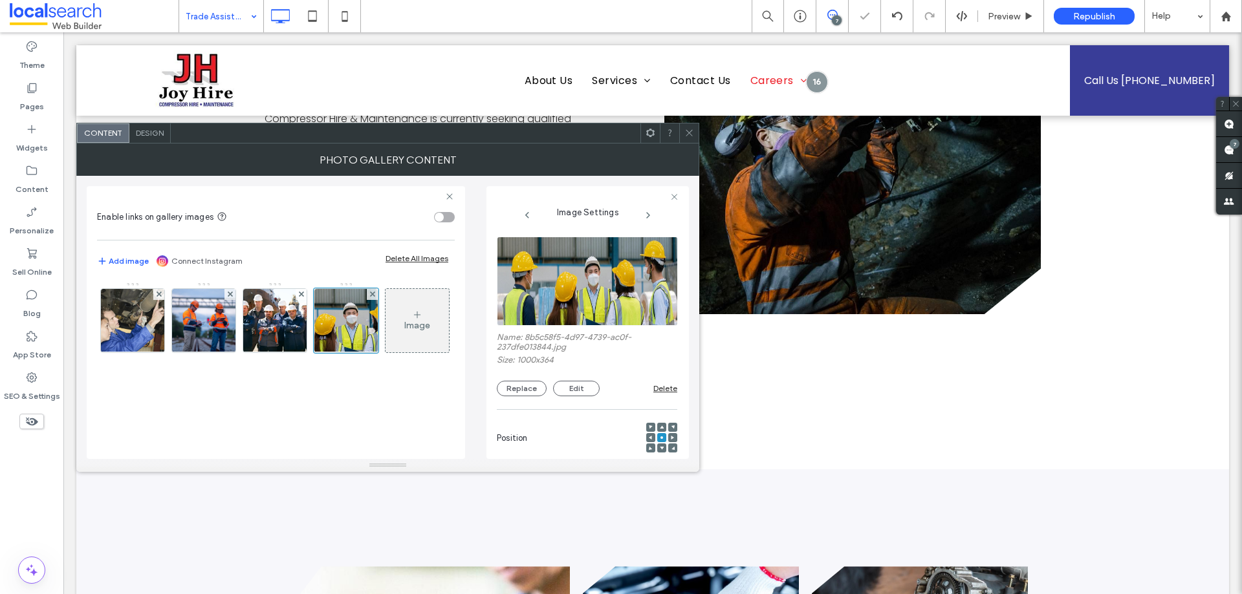
click at [685, 130] on icon at bounding box center [689, 133] width 10 height 10
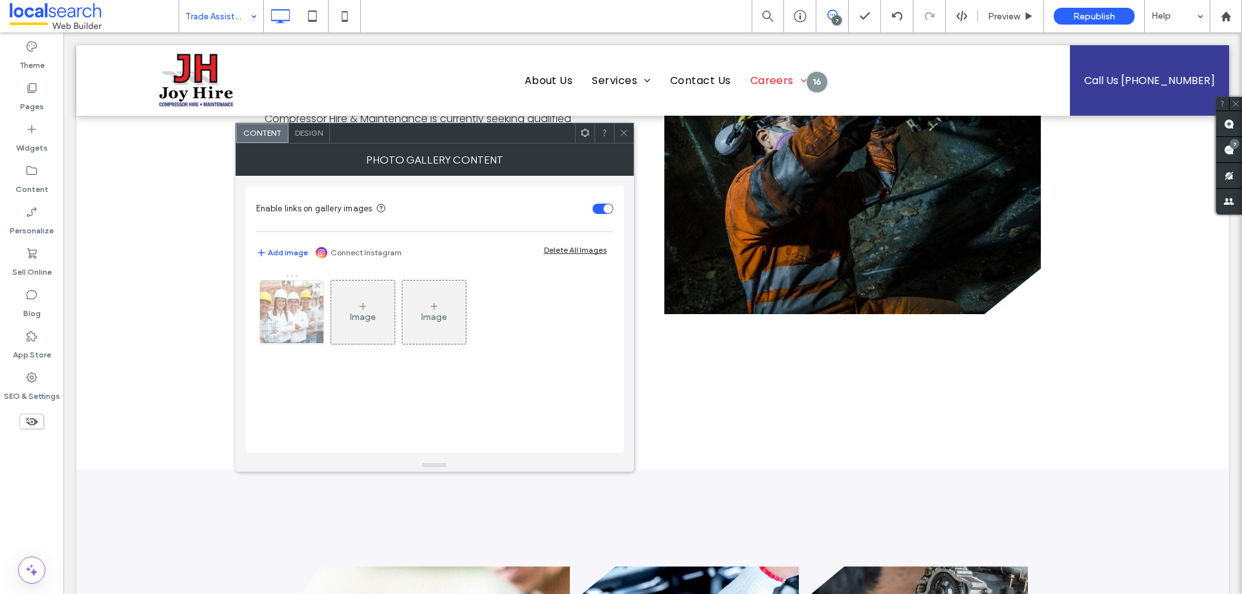
click at [281, 311] on img at bounding box center [292, 312] width 96 height 63
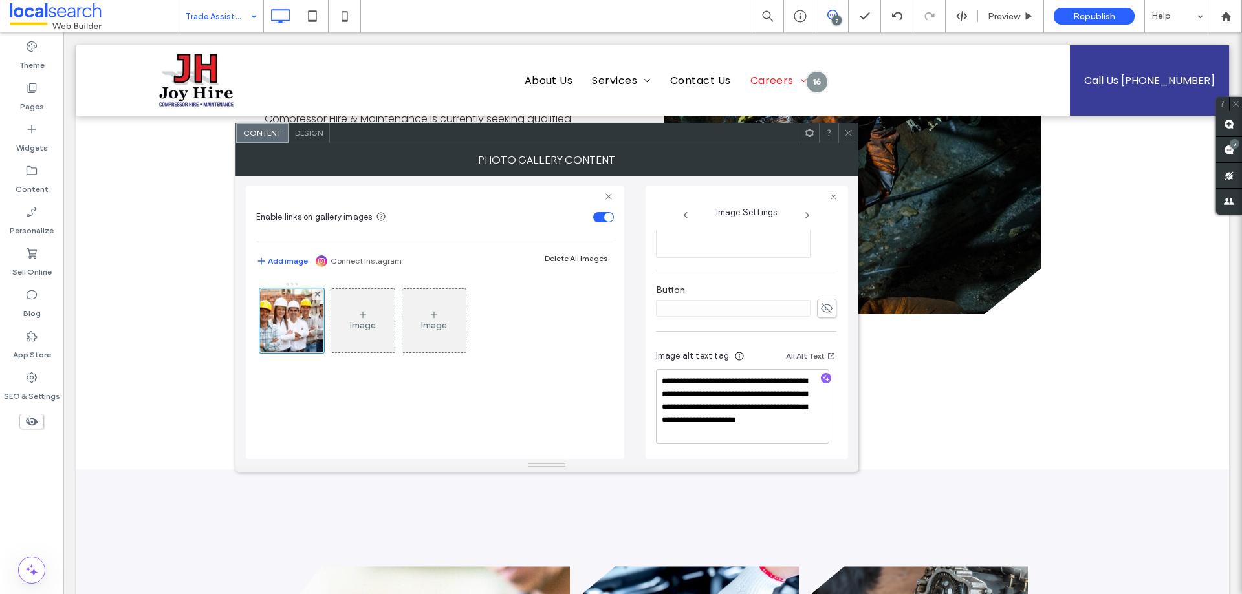
scroll to position [408, 0]
drag, startPoint x: 682, startPoint y: 416, endPoint x: 782, endPoint y: 437, distance: 101.7
click at [782, 438] on textarea "**********" at bounding box center [742, 404] width 173 height 75
click at [853, 140] on div at bounding box center [847, 133] width 19 height 19
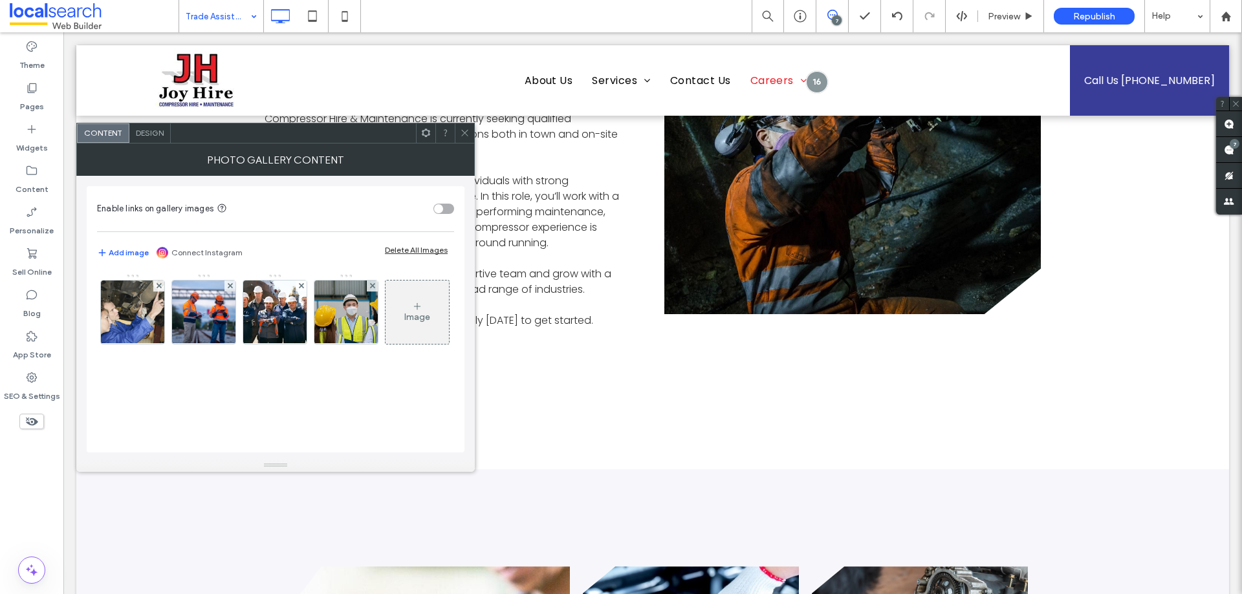
click at [383, 286] on div "Image" at bounding box center [275, 316] width 356 height 84
click at [151, 319] on img at bounding box center [133, 312] width 96 height 63
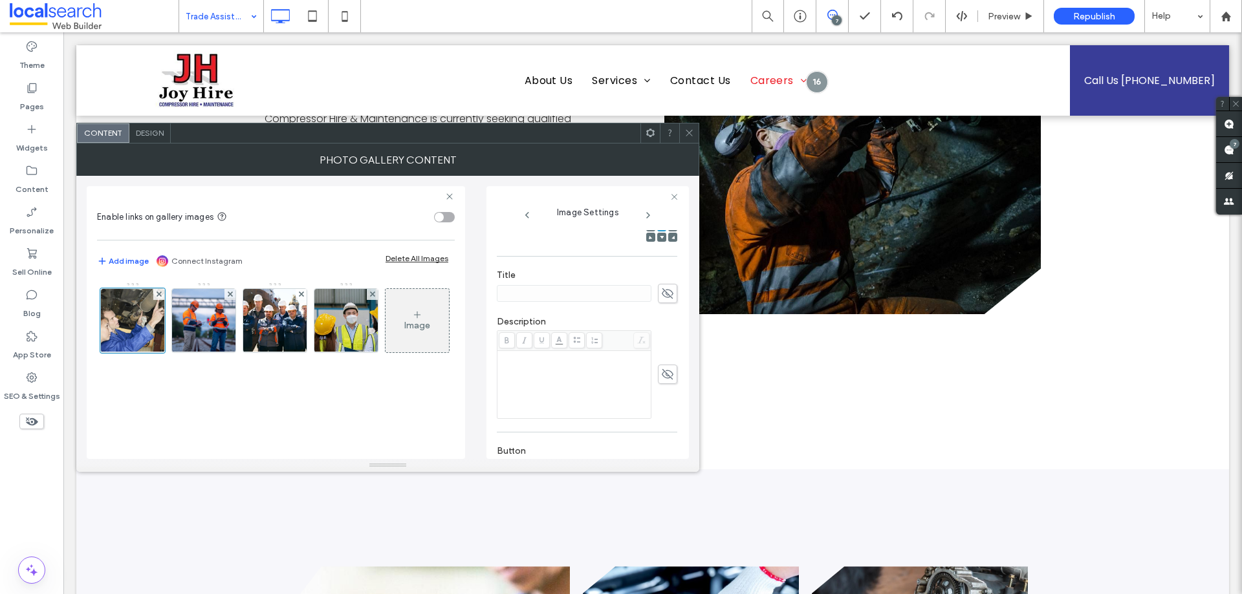
scroll to position [351, 0]
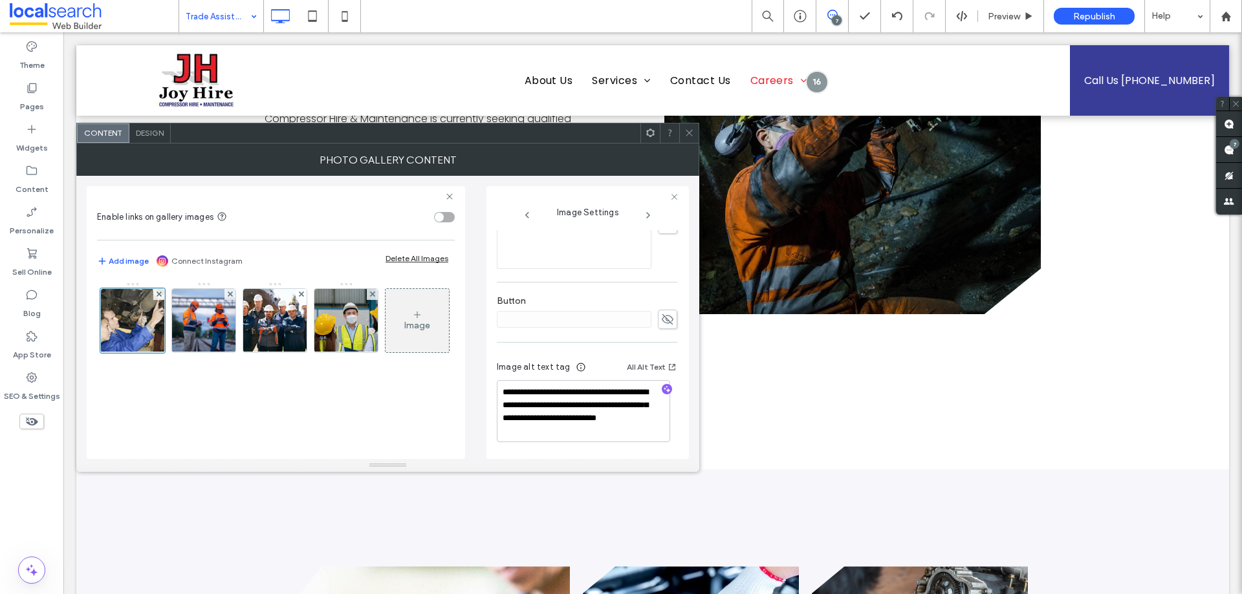
drag, startPoint x: 656, startPoint y: 391, endPoint x: 660, endPoint y: 399, distance: 8.4
click at [662, 391] on icon "button" at bounding box center [666, 389] width 9 height 9
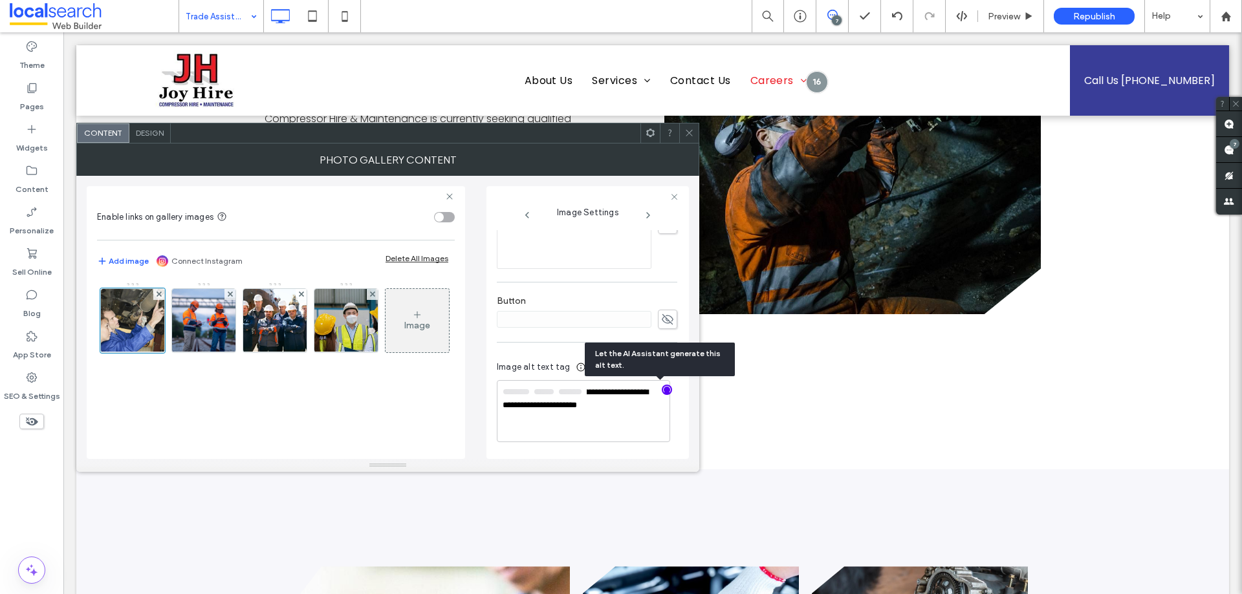
scroll to position [350, 0]
click at [561, 403] on textarea "**********" at bounding box center [583, 412] width 173 height 61
click at [597, 420] on textarea "**********" at bounding box center [583, 412] width 173 height 59
click at [579, 421] on textarea "**********" at bounding box center [583, 412] width 173 height 59
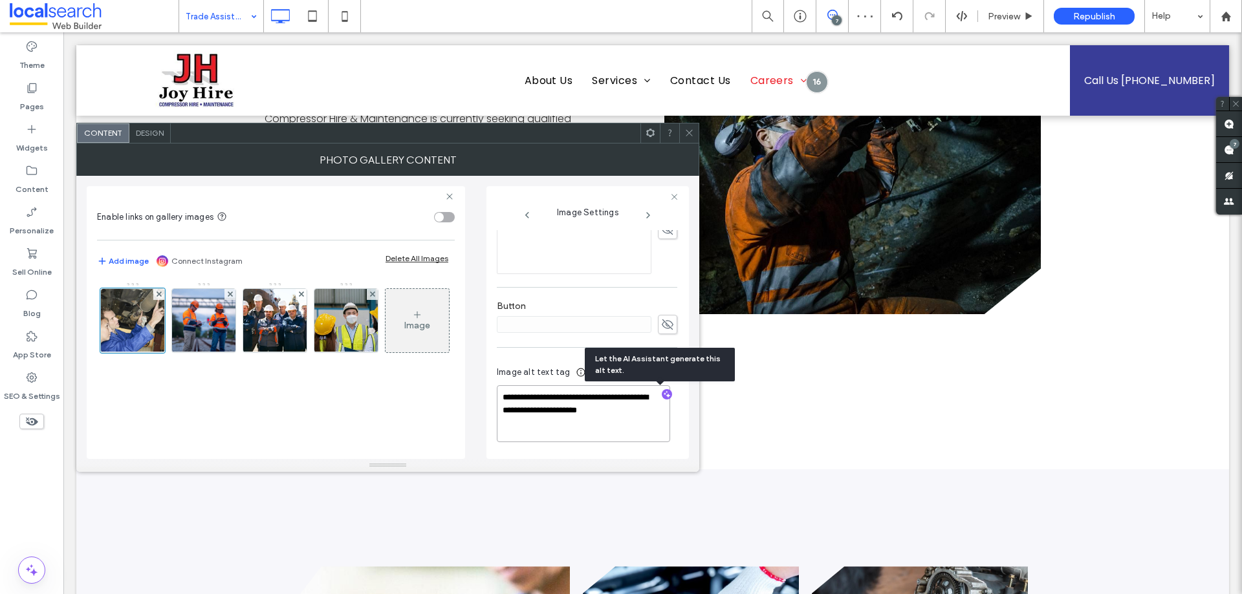
paste textarea "**********"
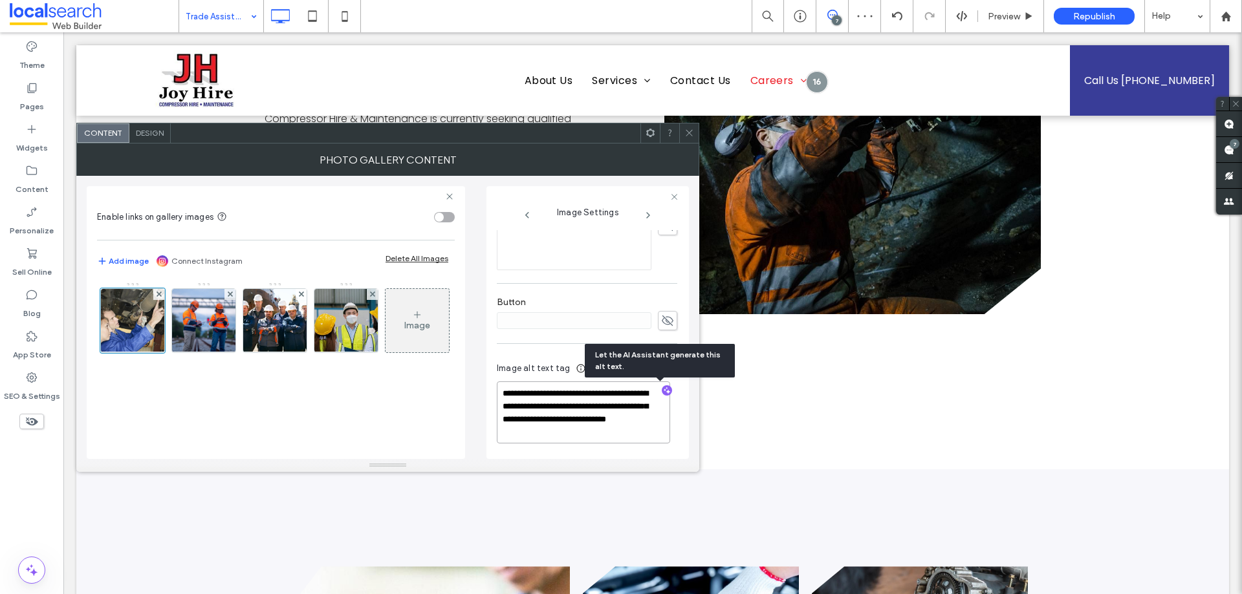
type textarea "**********"
click at [366, 366] on div "Image" at bounding box center [275, 324] width 356 height 84
click at [204, 322] on img at bounding box center [203, 320] width 95 height 63
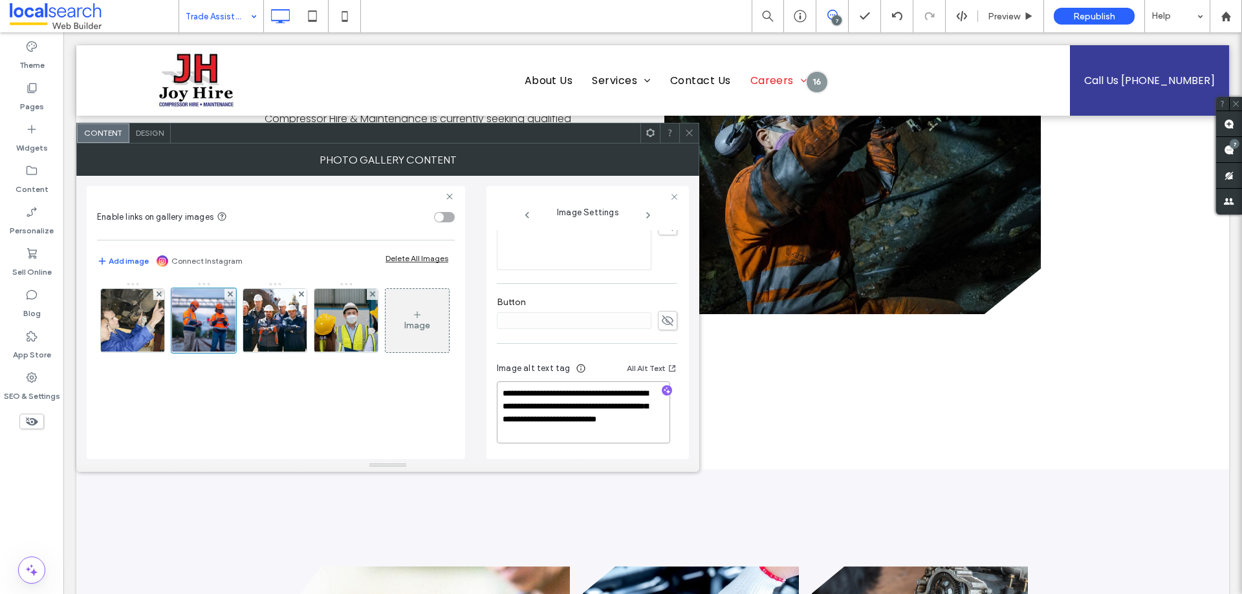
click at [592, 408] on textarea "**********" at bounding box center [583, 413] width 173 height 62
click at [663, 387] on icon "button" at bounding box center [666, 390] width 9 height 9
click at [527, 394] on textarea "**********" at bounding box center [583, 412] width 173 height 61
click at [582, 414] on textarea "**********" at bounding box center [583, 412] width 173 height 59
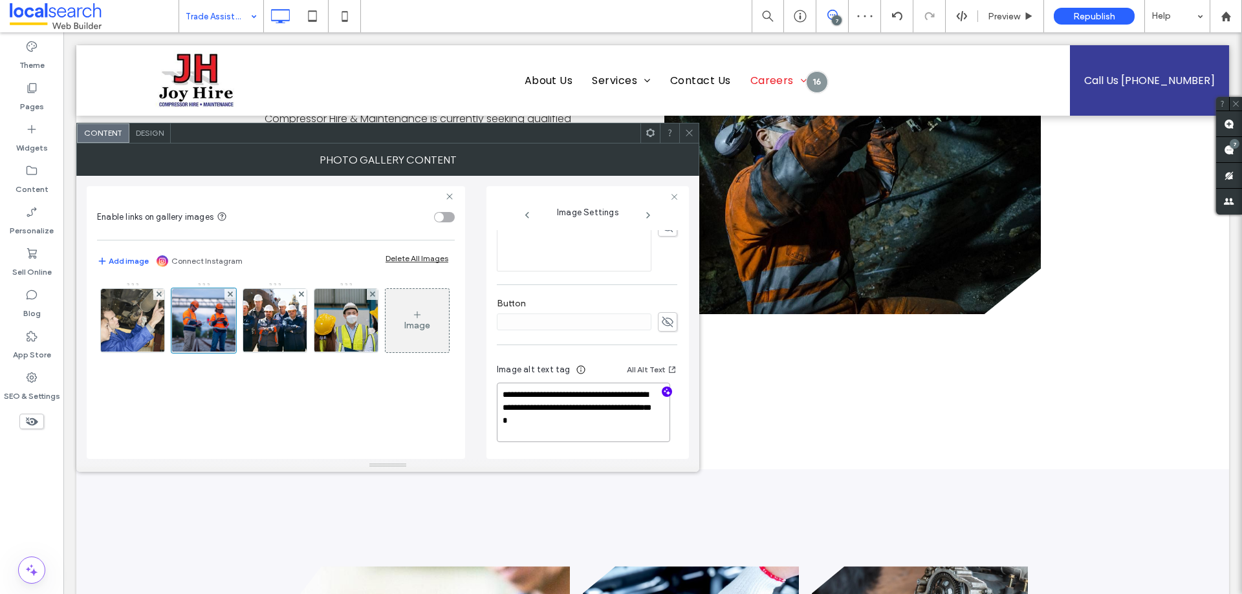
click at [615, 420] on textarea "**********" at bounding box center [583, 412] width 173 height 59
paste textarea "**********"
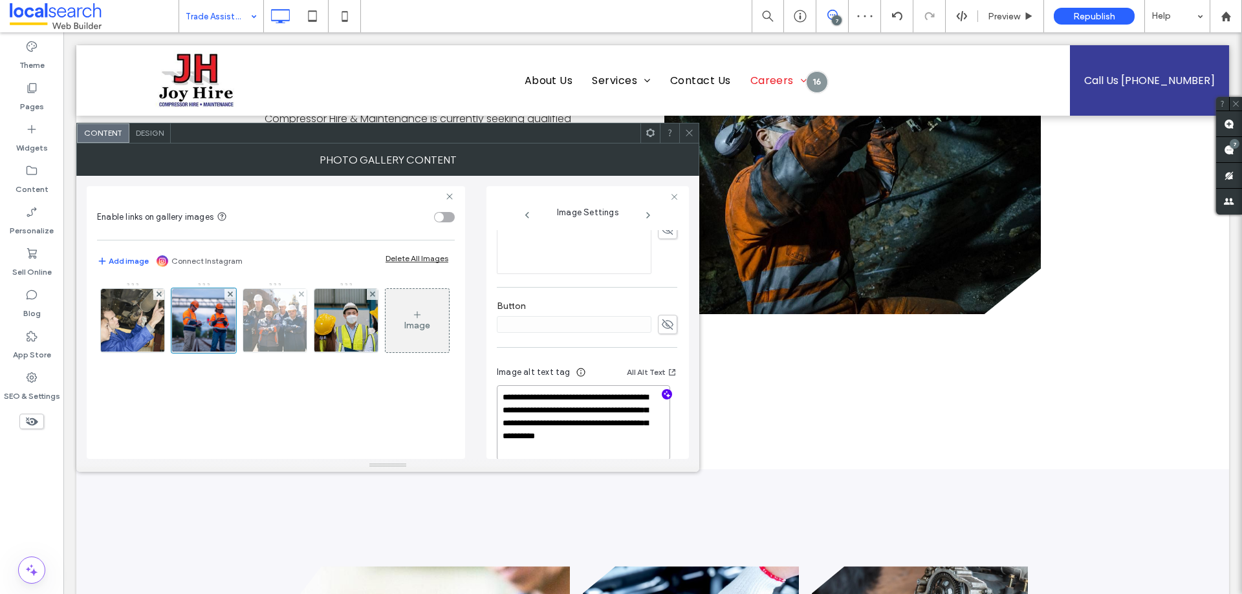
type textarea "**********"
click at [261, 332] on img at bounding box center [275, 320] width 95 height 63
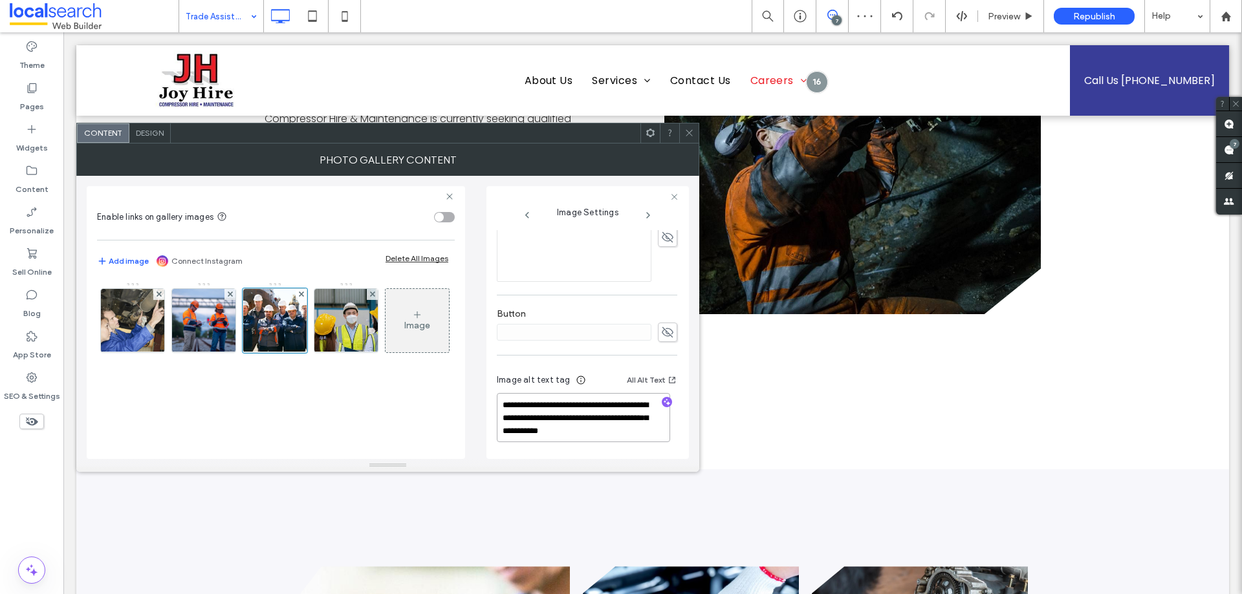
click at [624, 411] on textarea "**********" at bounding box center [583, 417] width 173 height 49
click at [662, 401] on icon "button" at bounding box center [666, 402] width 9 height 9
click at [579, 415] on textarea "**********" at bounding box center [583, 417] width 173 height 49
click at [632, 426] on textarea "**********" at bounding box center [583, 417] width 173 height 49
paste textarea "**********"
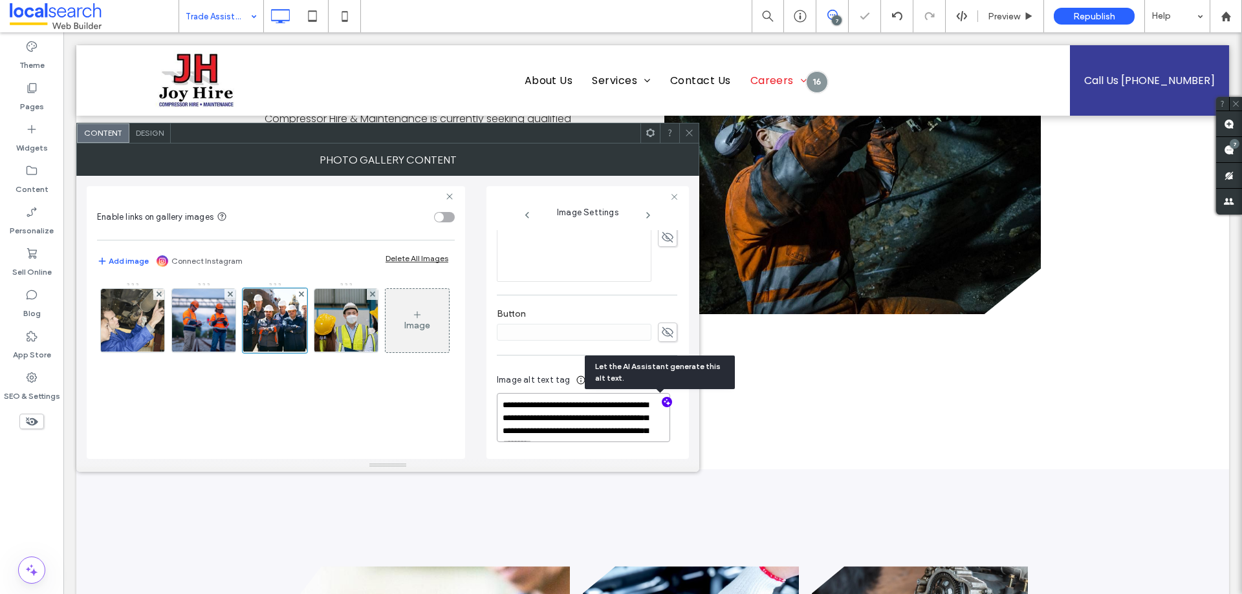
scroll to position [1, 0]
type textarea "**********"
drag, startPoint x: 371, startPoint y: 420, endPoint x: 351, endPoint y: 340, distance: 83.1
click at [370, 366] on div "Image" at bounding box center [275, 324] width 356 height 84
click at [349, 323] on img at bounding box center [346, 320] width 174 height 63
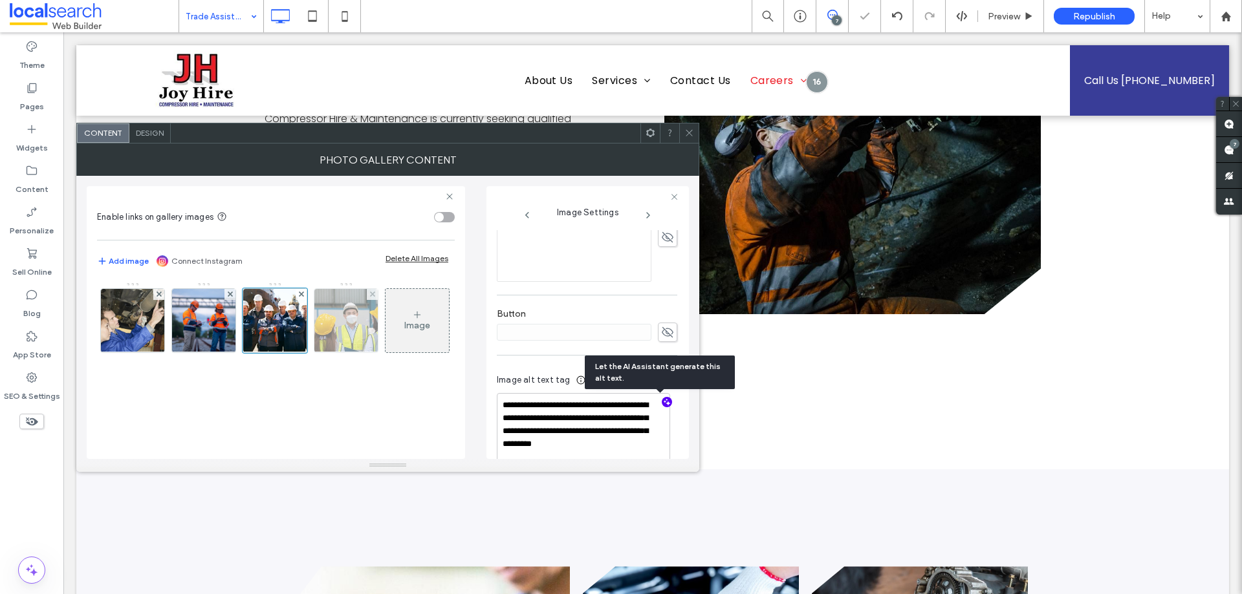
scroll to position [348, 0]
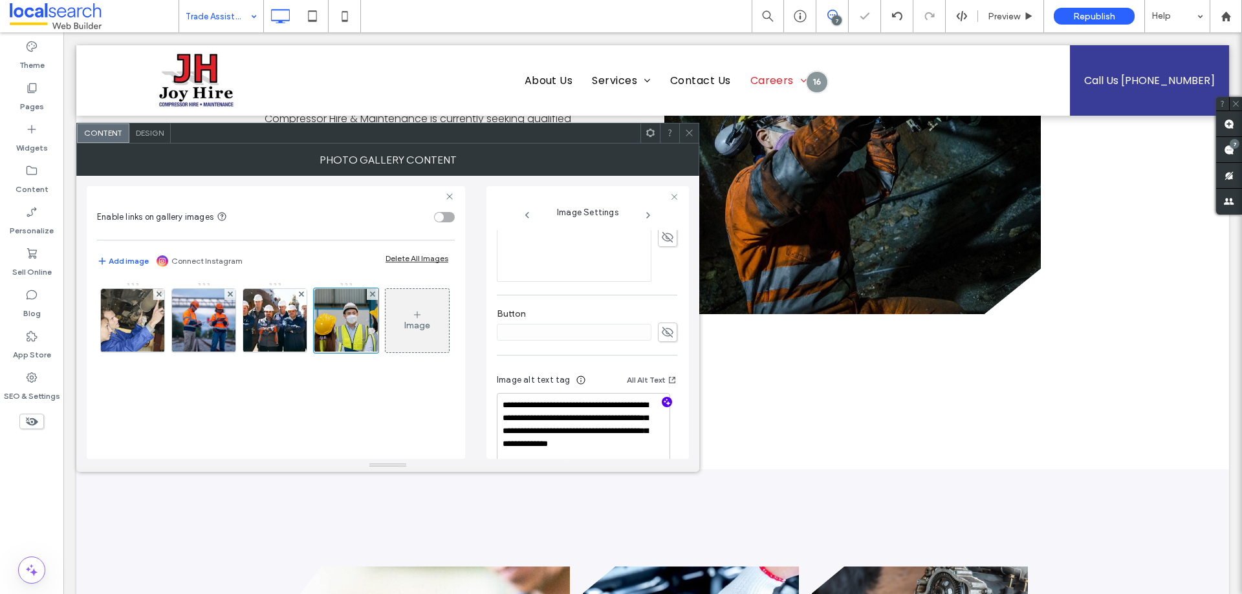
click at [662, 403] on icon "button" at bounding box center [666, 402] width 9 height 9
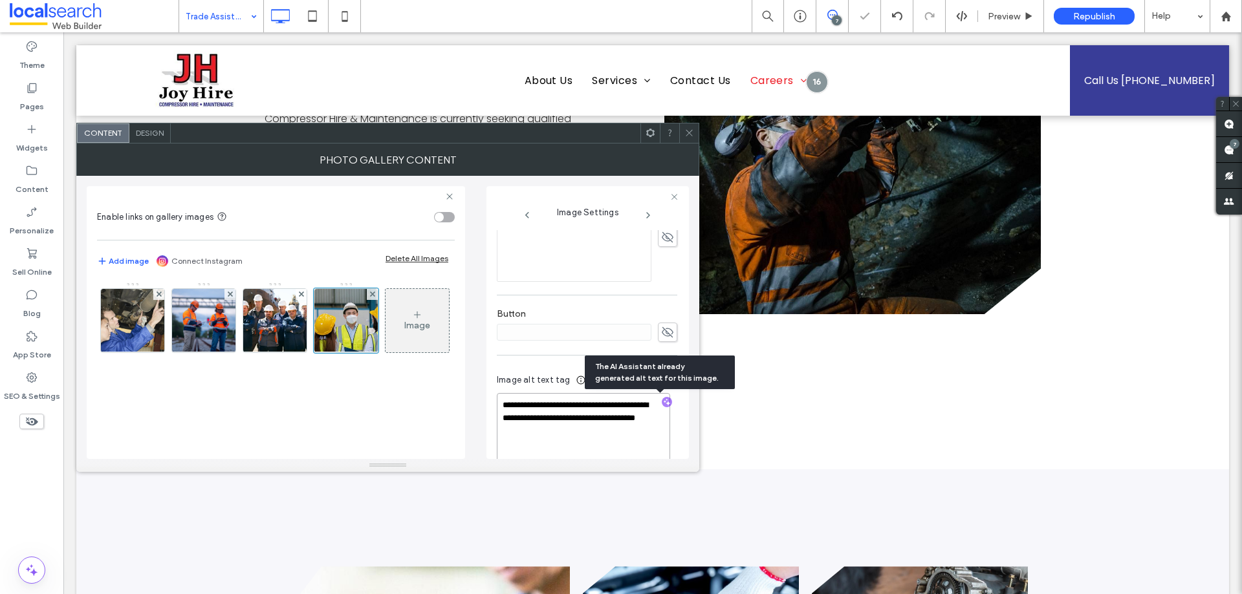
click at [568, 420] on textarea "**********" at bounding box center [583, 436] width 173 height 87
click at [599, 433] on textarea "**********" at bounding box center [583, 435] width 173 height 85
paste textarea "**********"
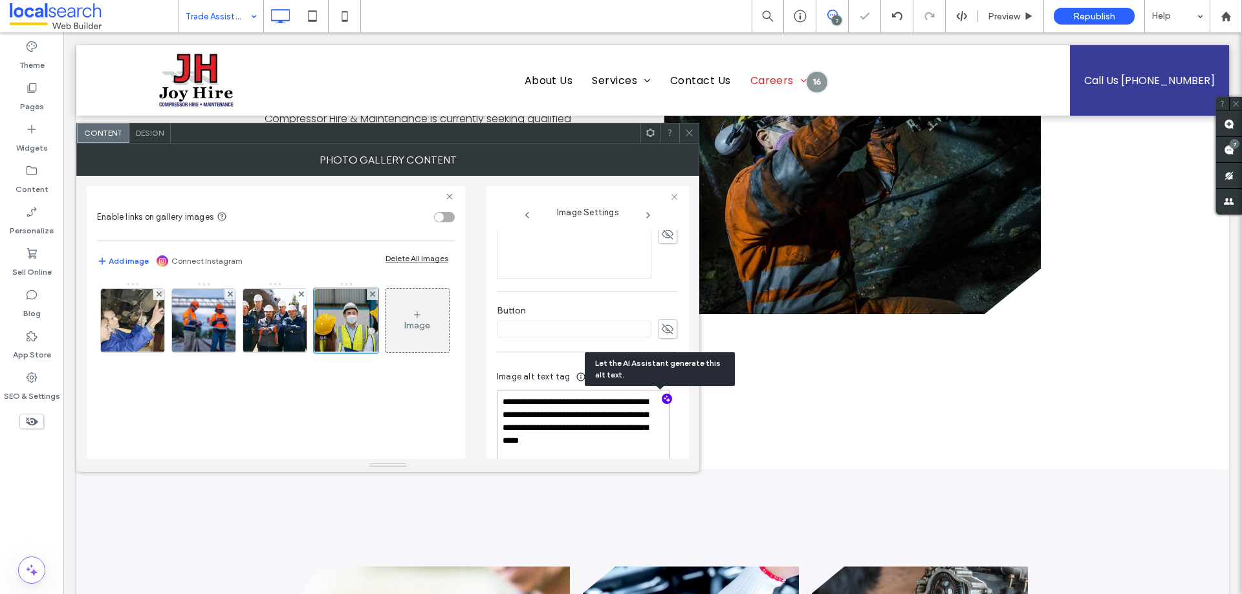
type textarea "**********"
click at [400, 366] on div "Image" at bounding box center [275, 324] width 356 height 84
click at [687, 131] on use at bounding box center [689, 133] width 6 height 6
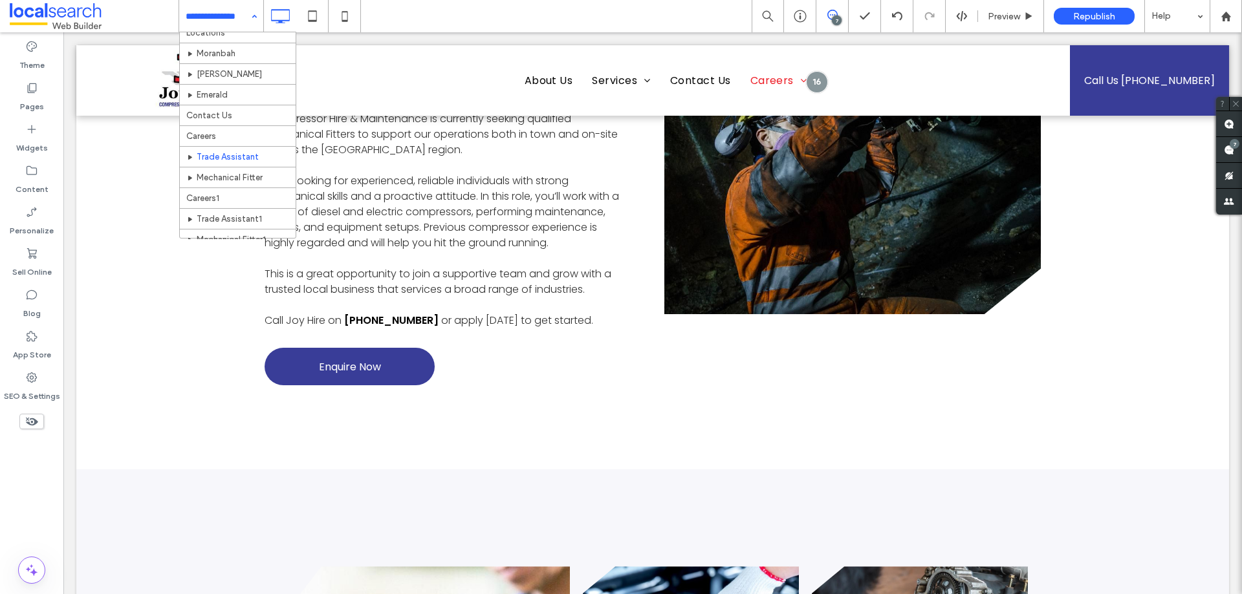
scroll to position [164, 0]
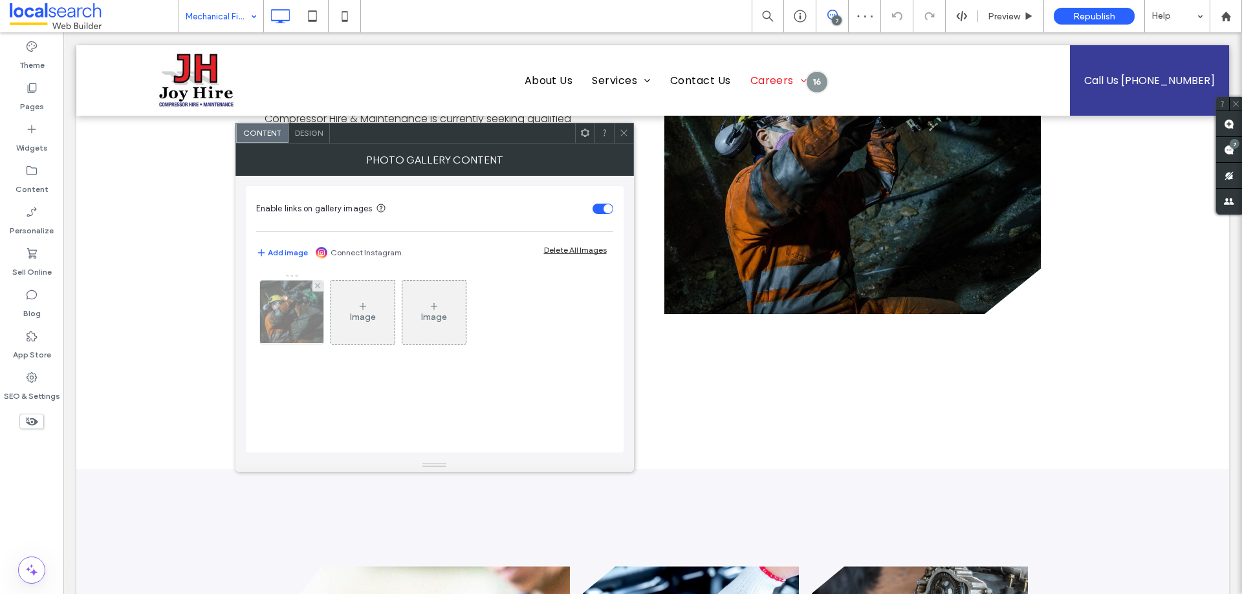
click at [300, 320] on img at bounding box center [292, 312] width 96 height 63
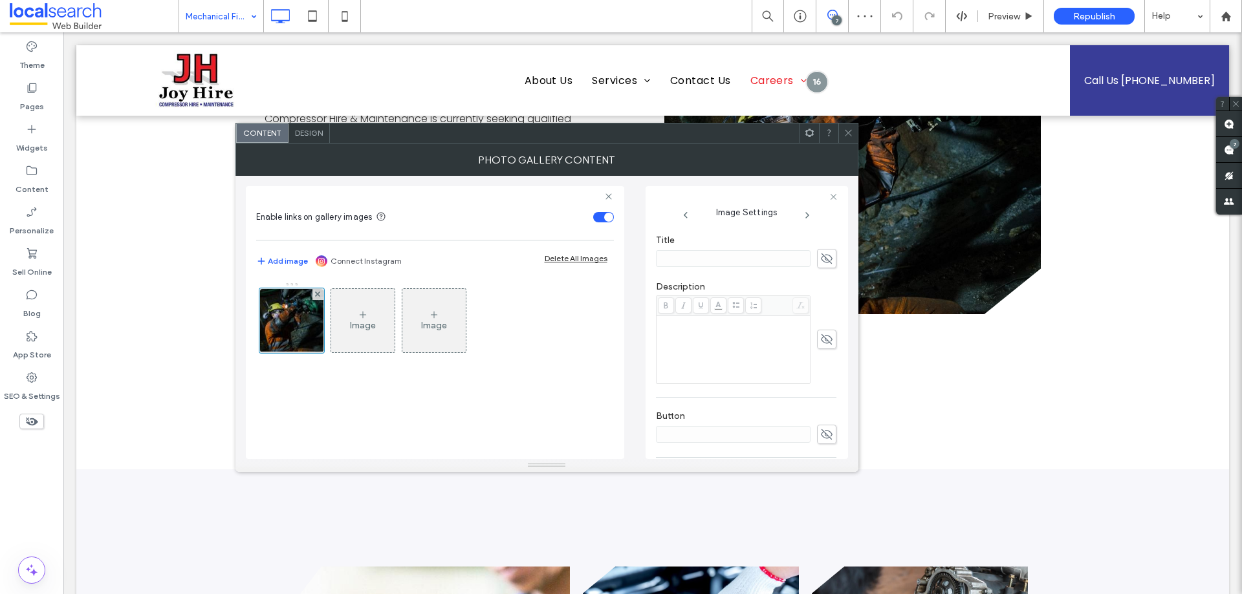
scroll to position [395, 0]
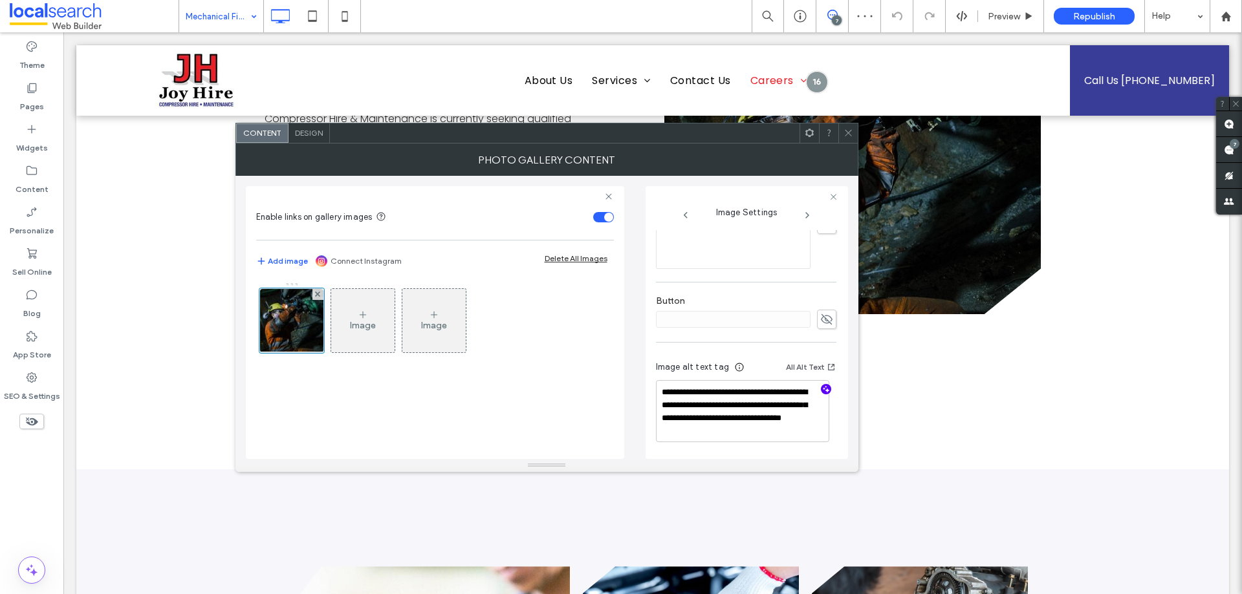
click at [821, 385] on icon "button" at bounding box center [825, 389] width 9 height 9
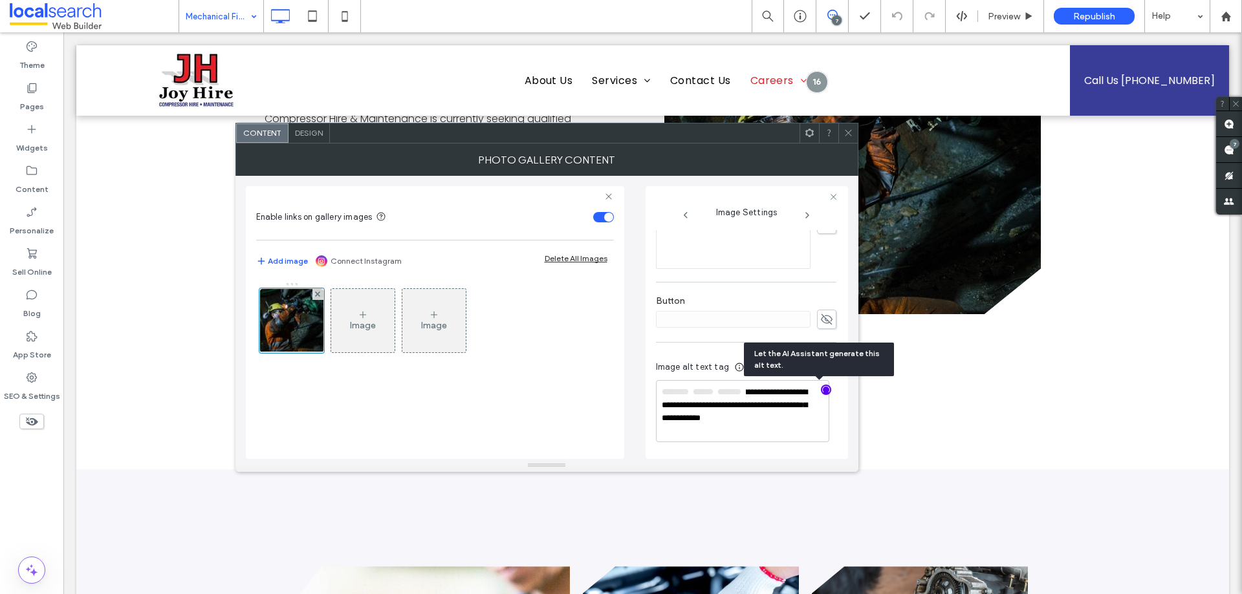
scroll to position [394, 0]
click at [717, 404] on textarea "**********" at bounding box center [742, 412] width 173 height 61
click at [774, 427] on textarea "**********" at bounding box center [742, 413] width 173 height 62
click at [738, 432] on textarea "**********" at bounding box center [742, 413] width 173 height 62
paste textarea "**********"
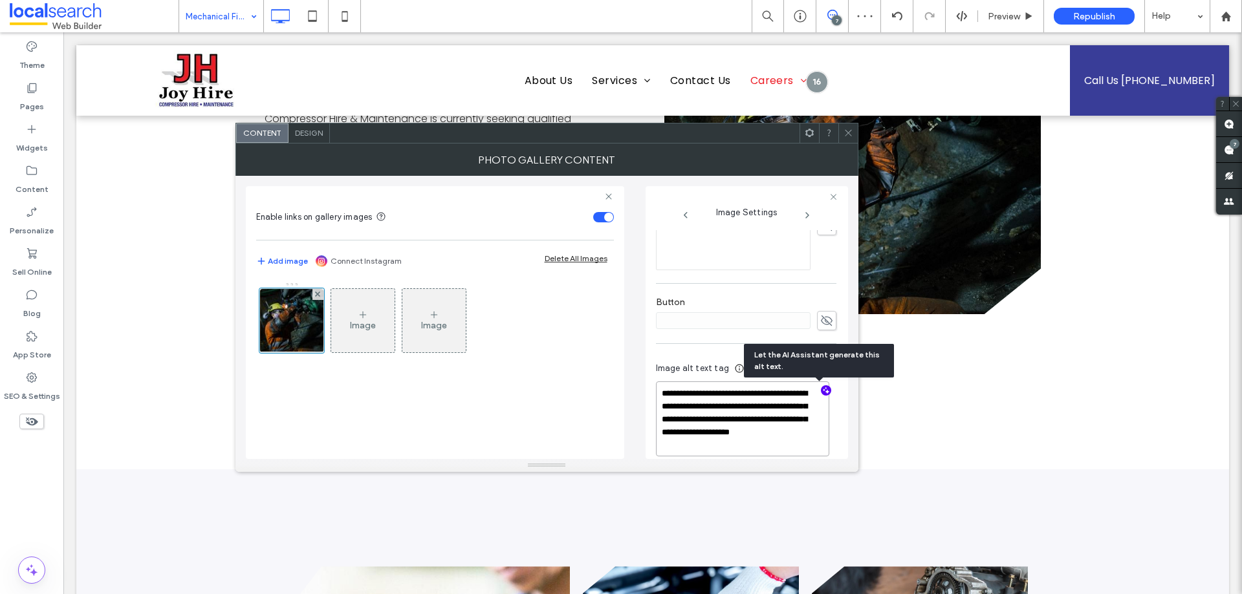
scroll to position [1, 0]
type textarea "**********"
click at [849, 134] on icon at bounding box center [848, 133] width 10 height 10
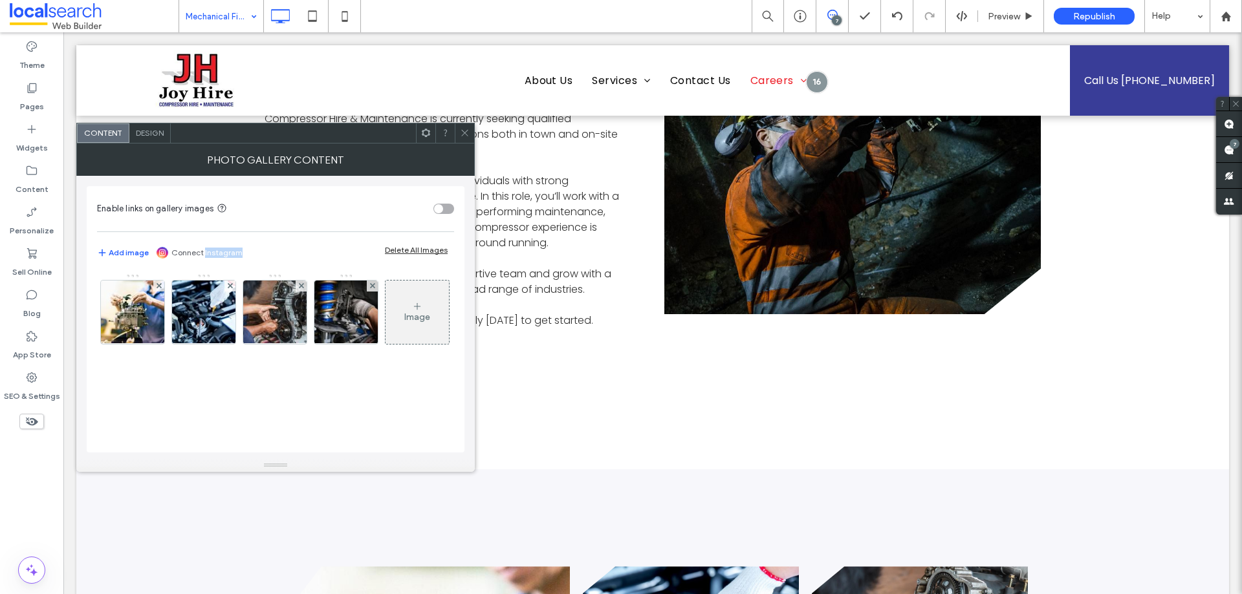
click at [446, 301] on div "Image" at bounding box center [275, 356] width 357 height 179
click at [132, 313] on img at bounding box center [132, 312] width 95 height 63
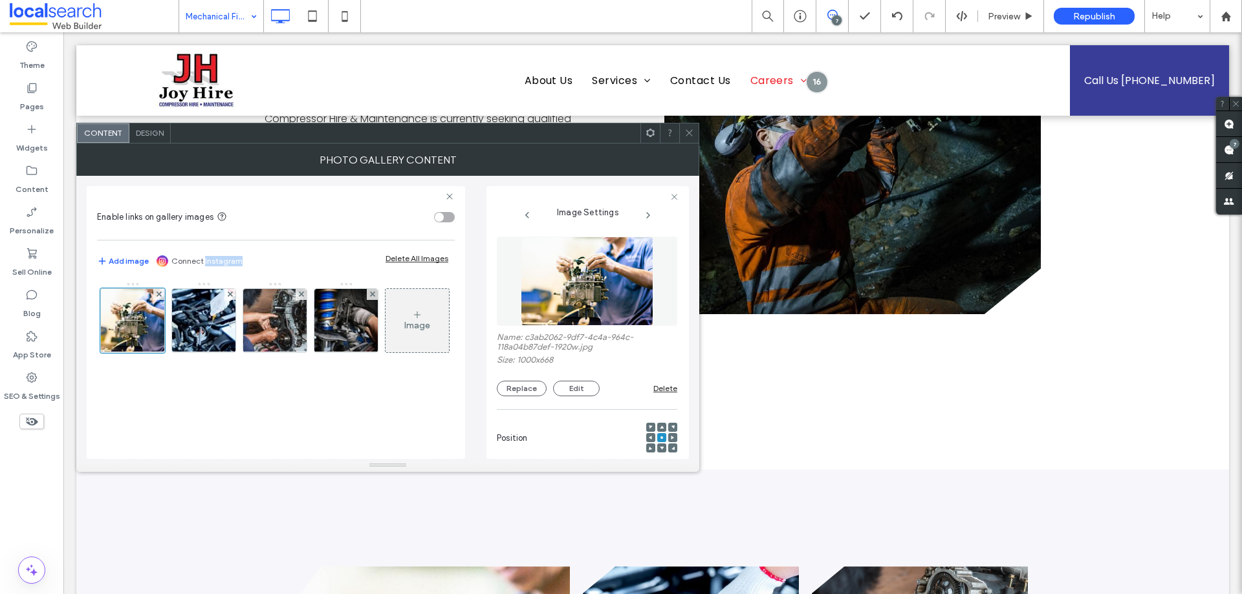
click at [548, 290] on img at bounding box center [587, 281] width 133 height 89
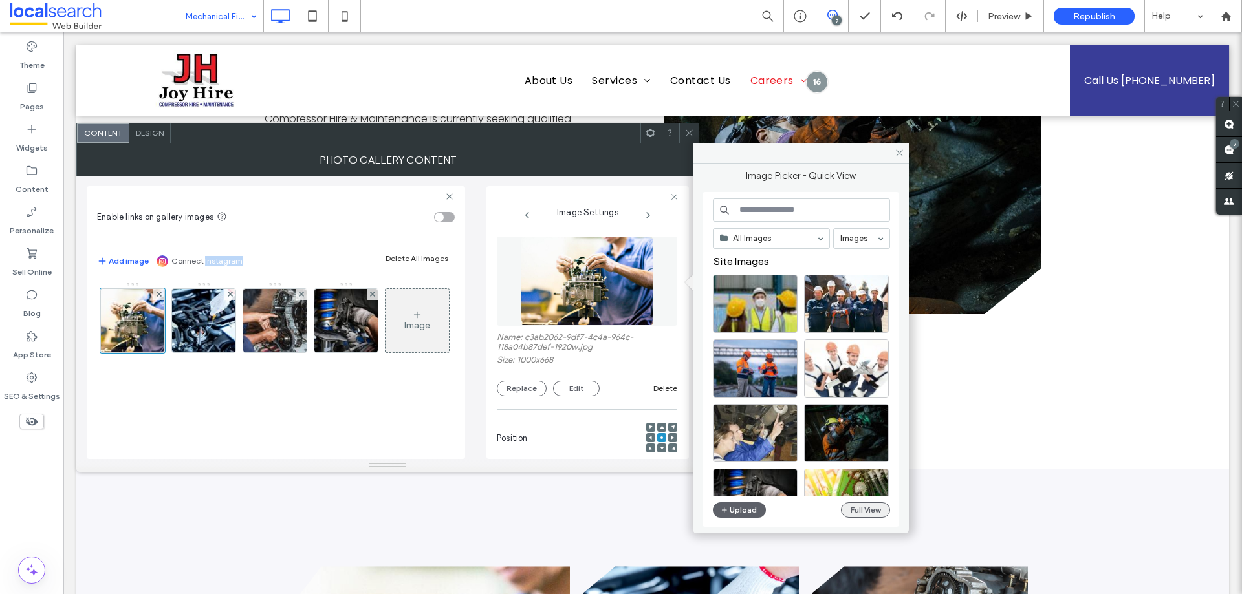
click at [868, 504] on button "Full View" at bounding box center [865, 510] width 49 height 16
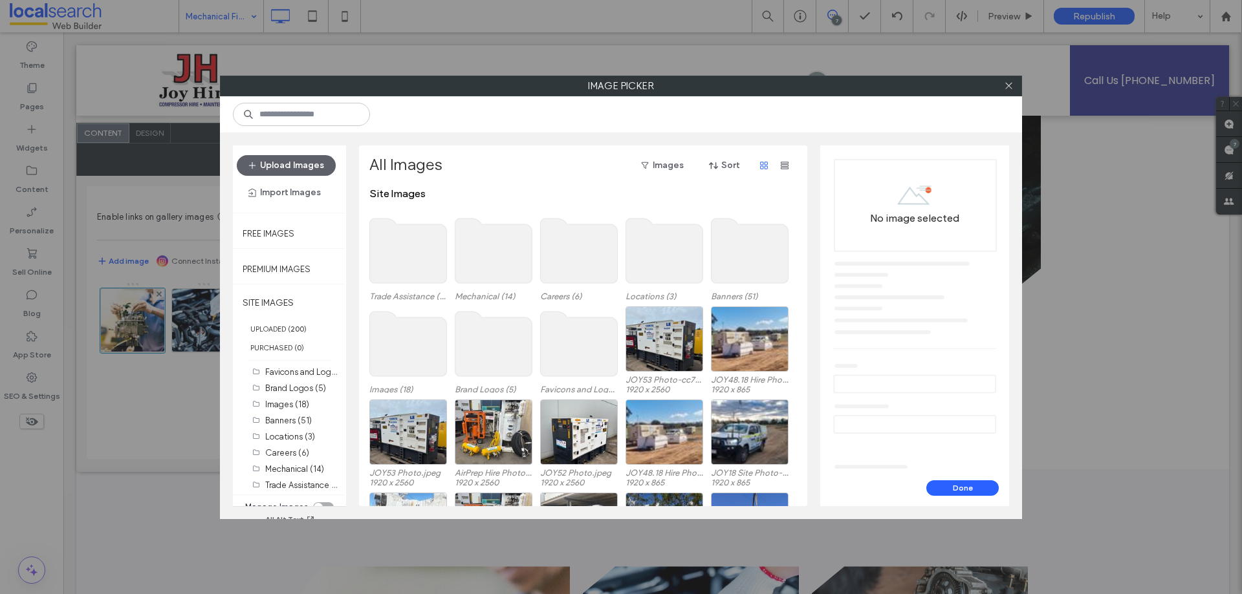
click at [509, 250] on use at bounding box center [493, 251] width 77 height 65
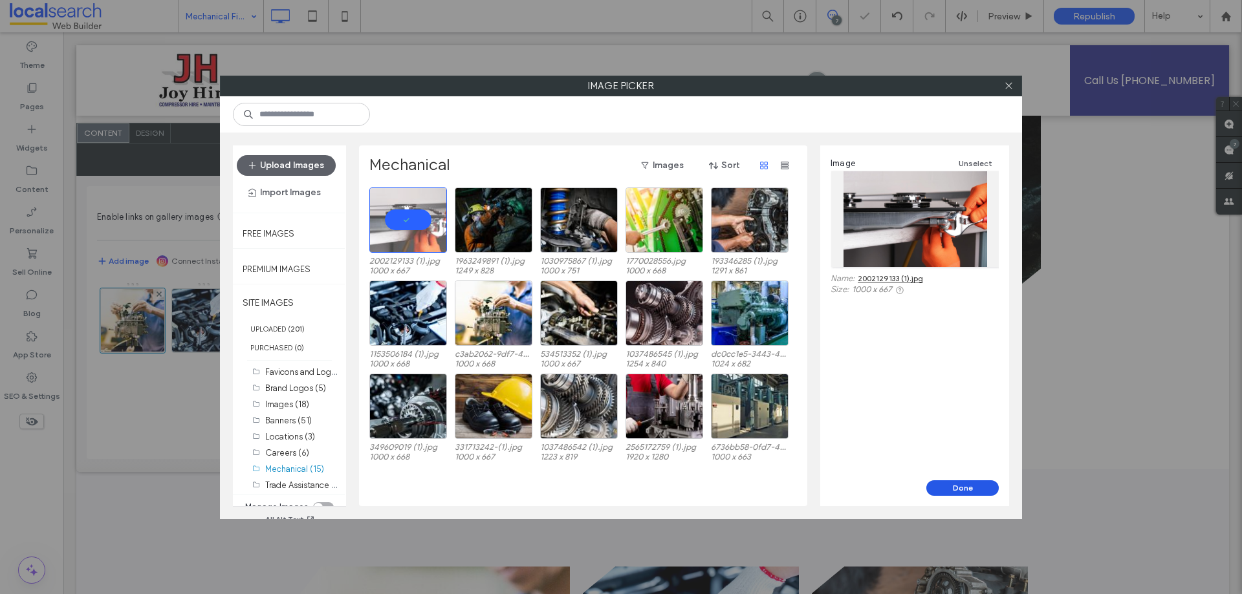
click at [958, 490] on button "Done" at bounding box center [962, 489] width 72 height 16
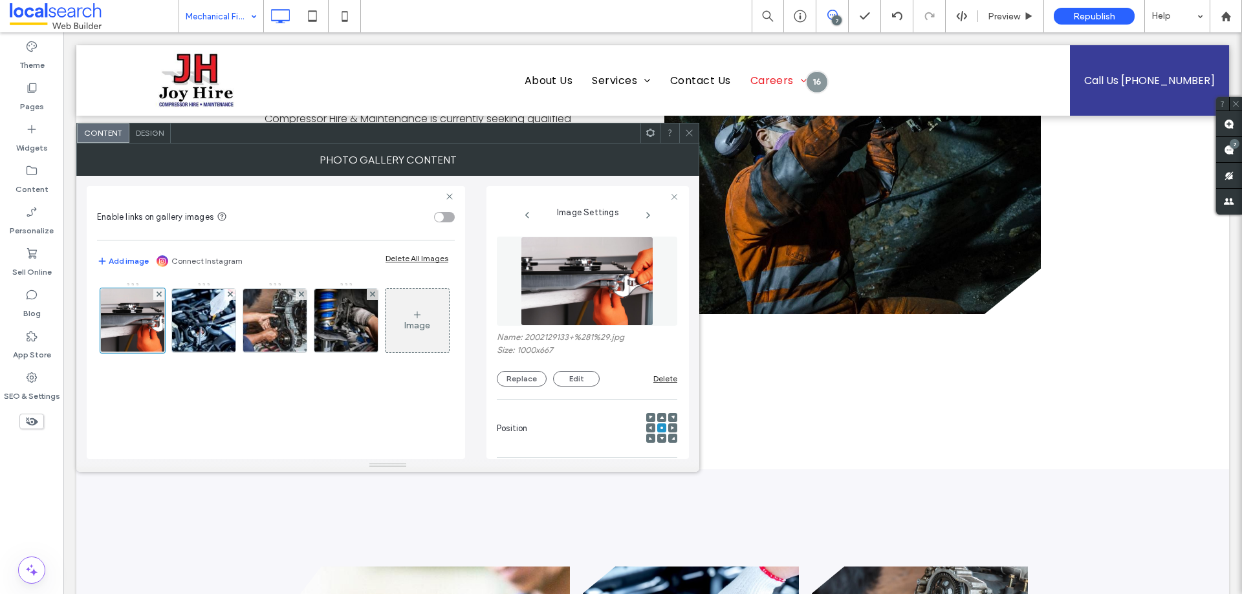
click at [695, 130] on div at bounding box center [688, 133] width 19 height 19
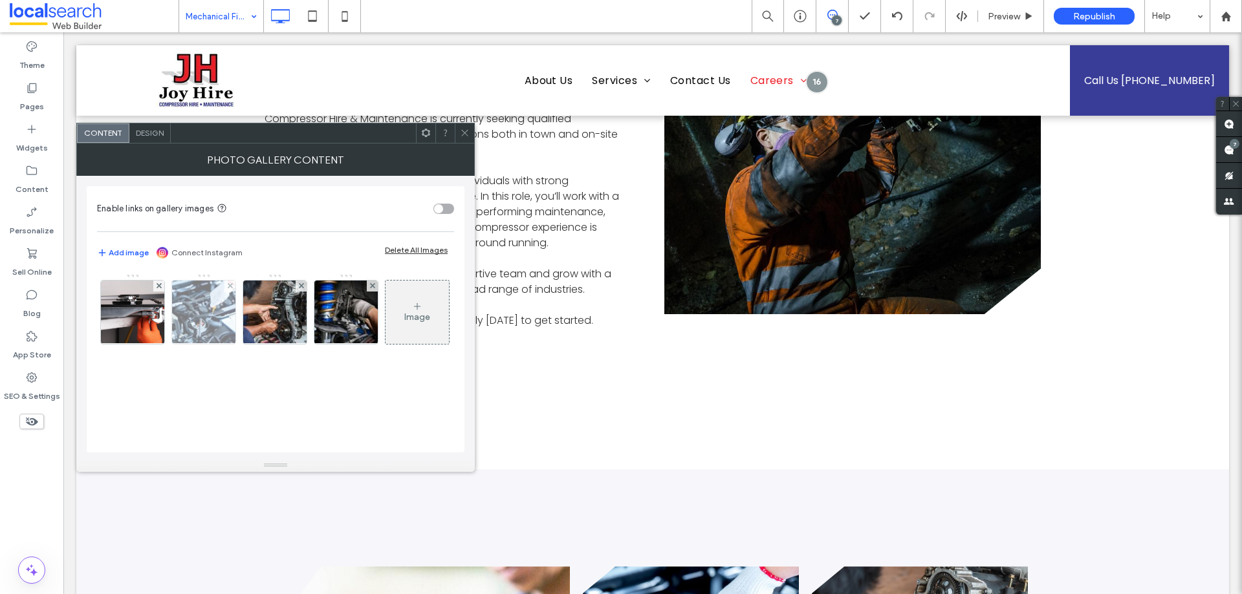
click at [226, 317] on img at bounding box center [204, 312] width 95 height 63
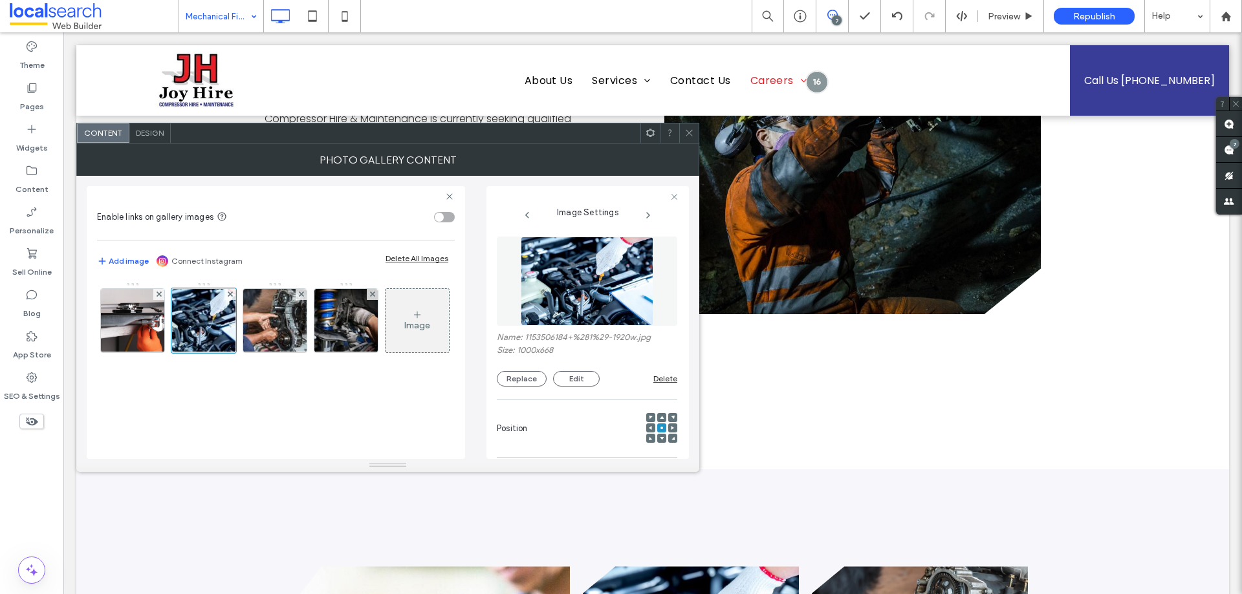
click at [601, 273] on figure at bounding box center [587, 281] width 180 height 89
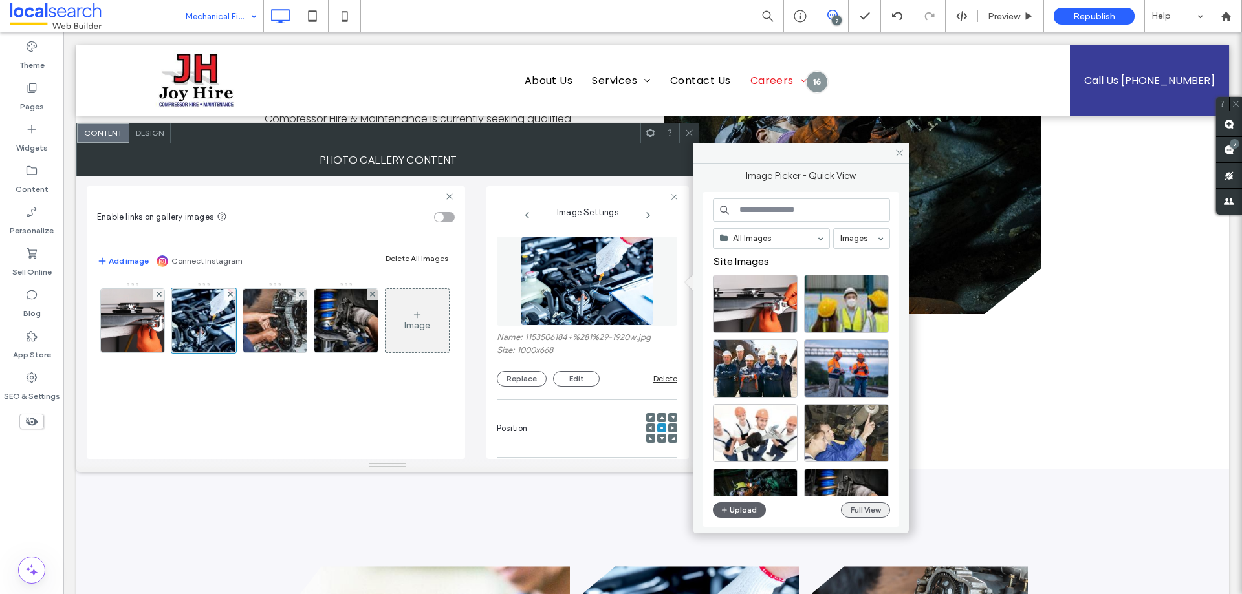
click at [870, 510] on button "Full View" at bounding box center [865, 510] width 49 height 16
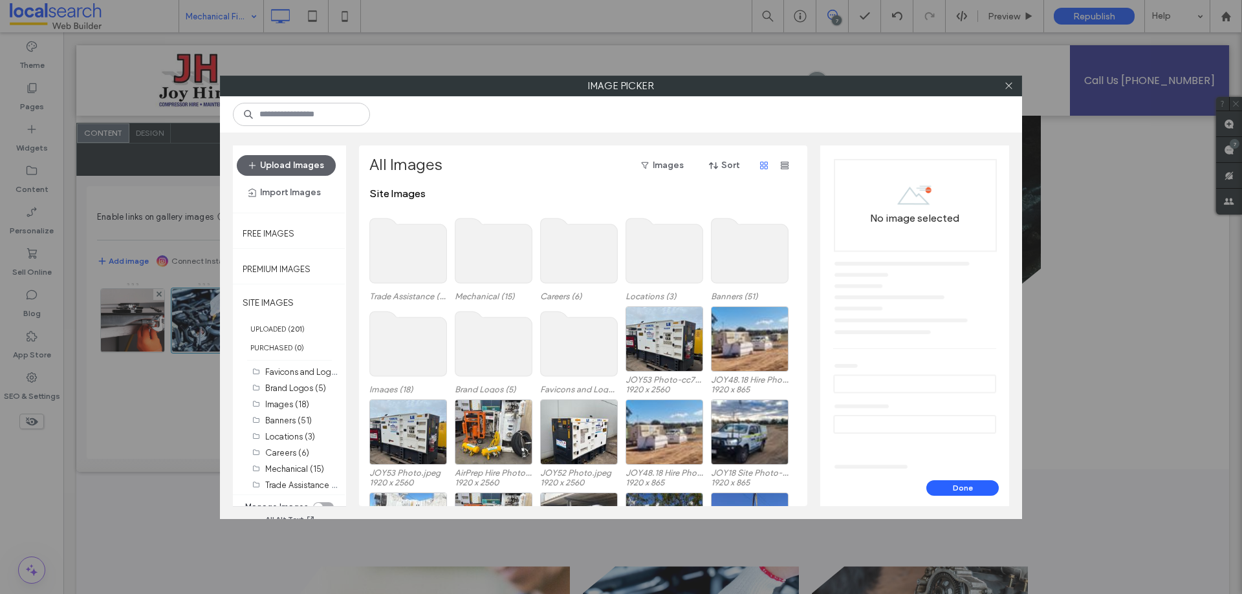
click at [495, 248] on use at bounding box center [493, 251] width 77 height 65
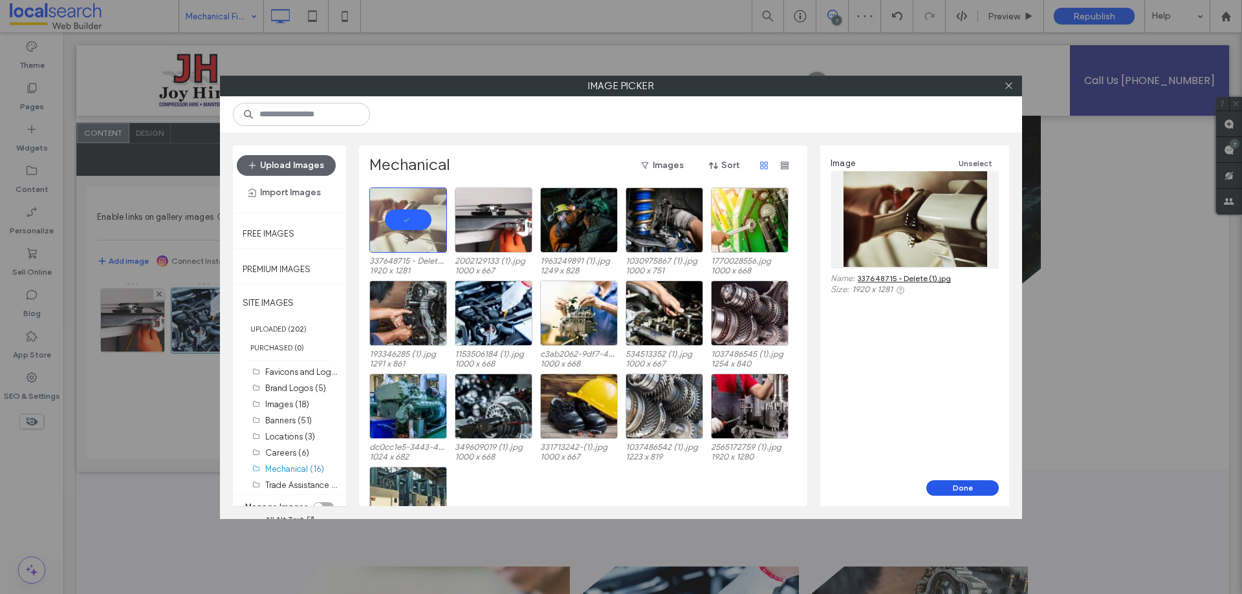
click at [956, 486] on button "Done" at bounding box center [962, 489] width 72 height 16
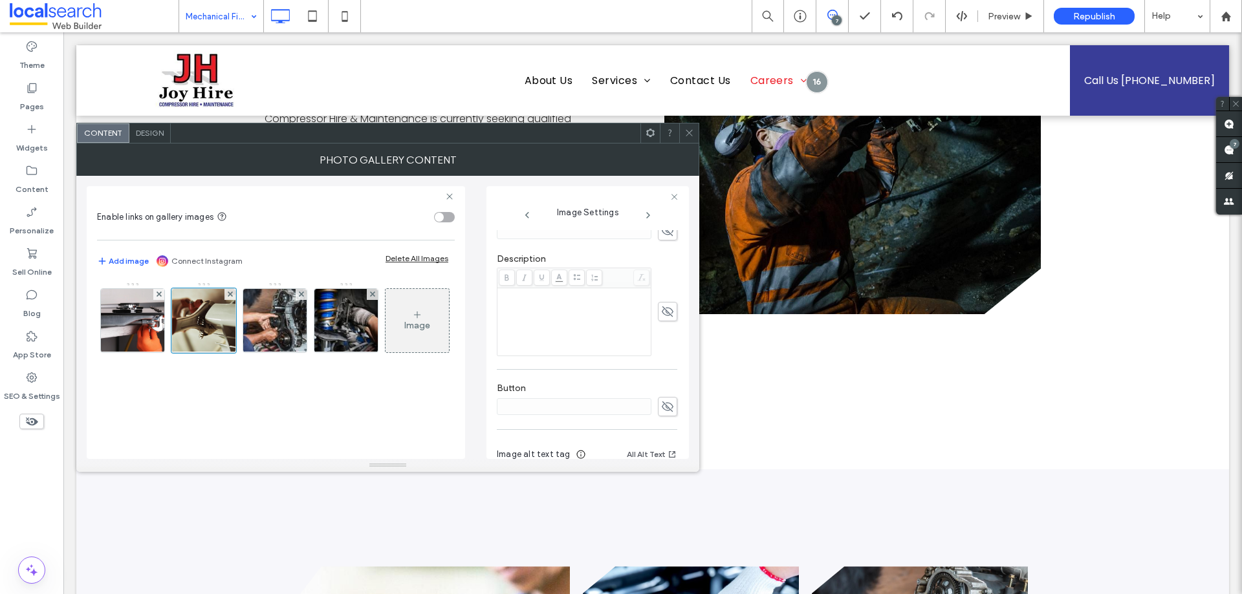
scroll to position [364, 0]
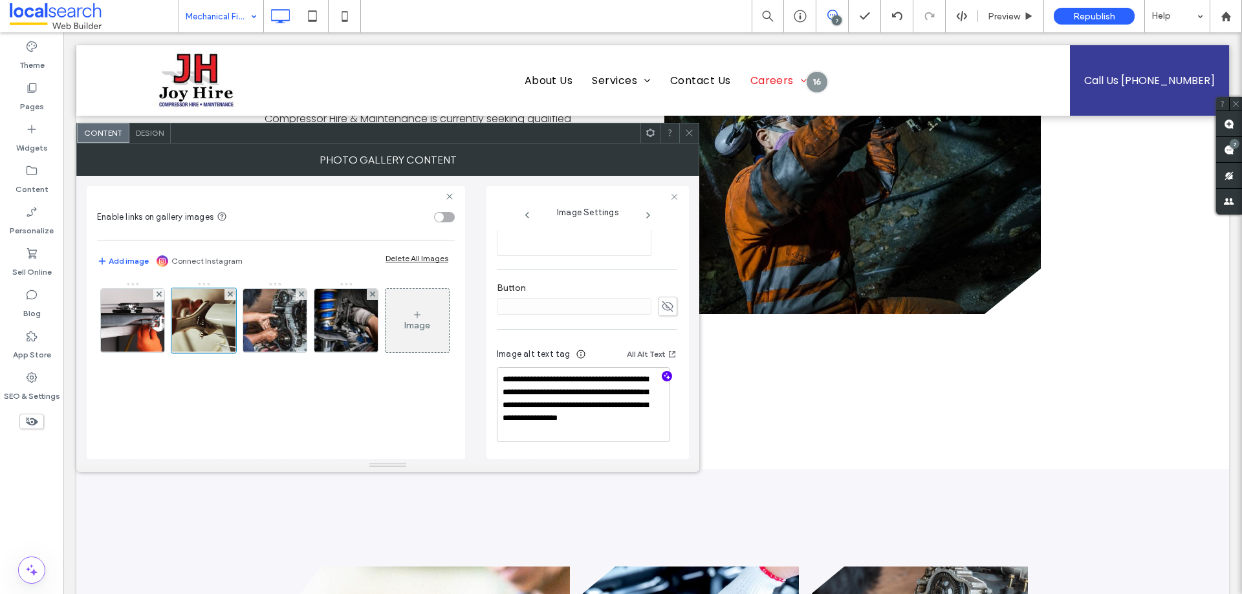
click at [662, 372] on icon "button" at bounding box center [666, 376] width 9 height 9
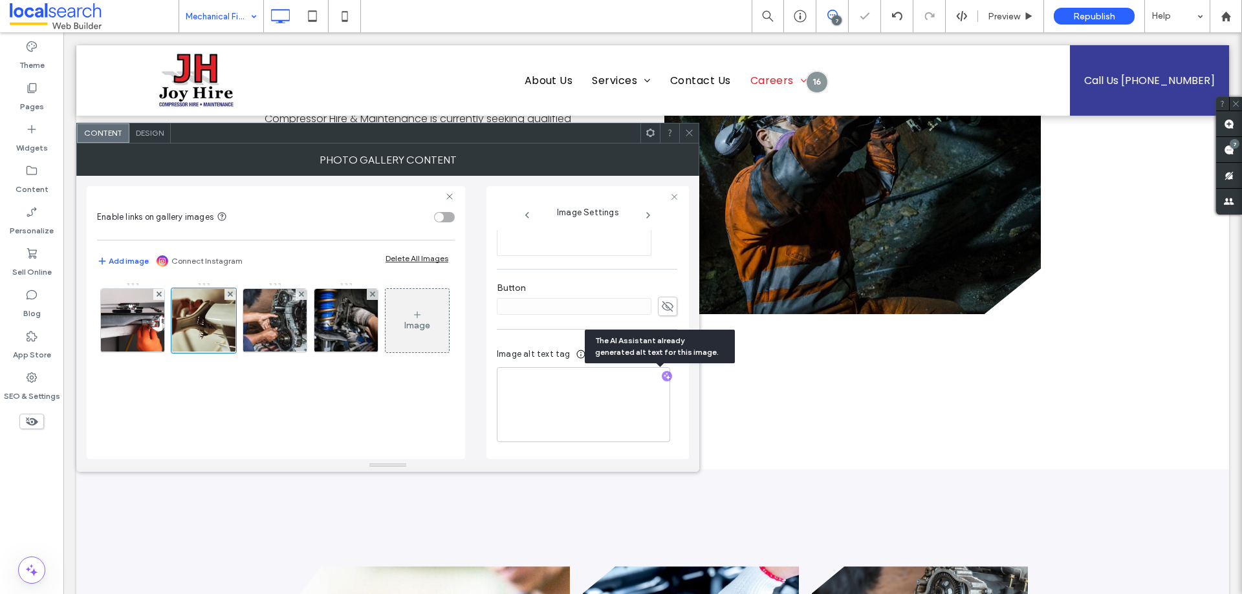
scroll to position [363, 0]
click at [572, 390] on textarea "**********" at bounding box center [583, 406] width 173 height 74
click at [635, 396] on textarea "**********" at bounding box center [583, 406] width 173 height 72
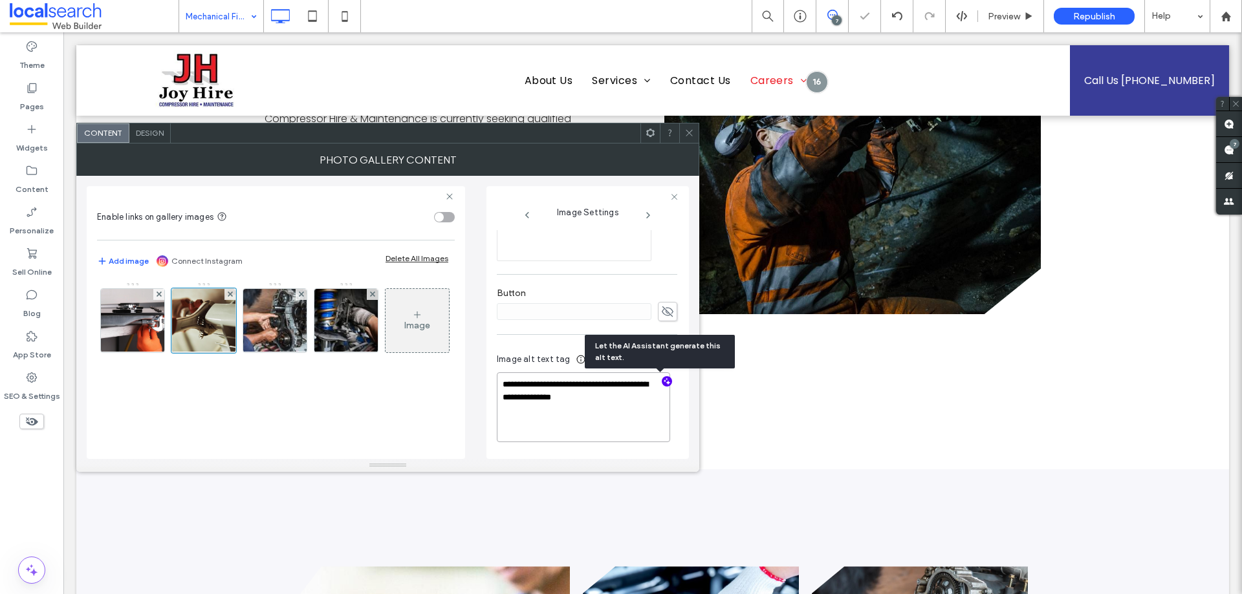
paste textarea "**********"
click at [541, 399] on textarea "**********" at bounding box center [583, 408] width 173 height 69
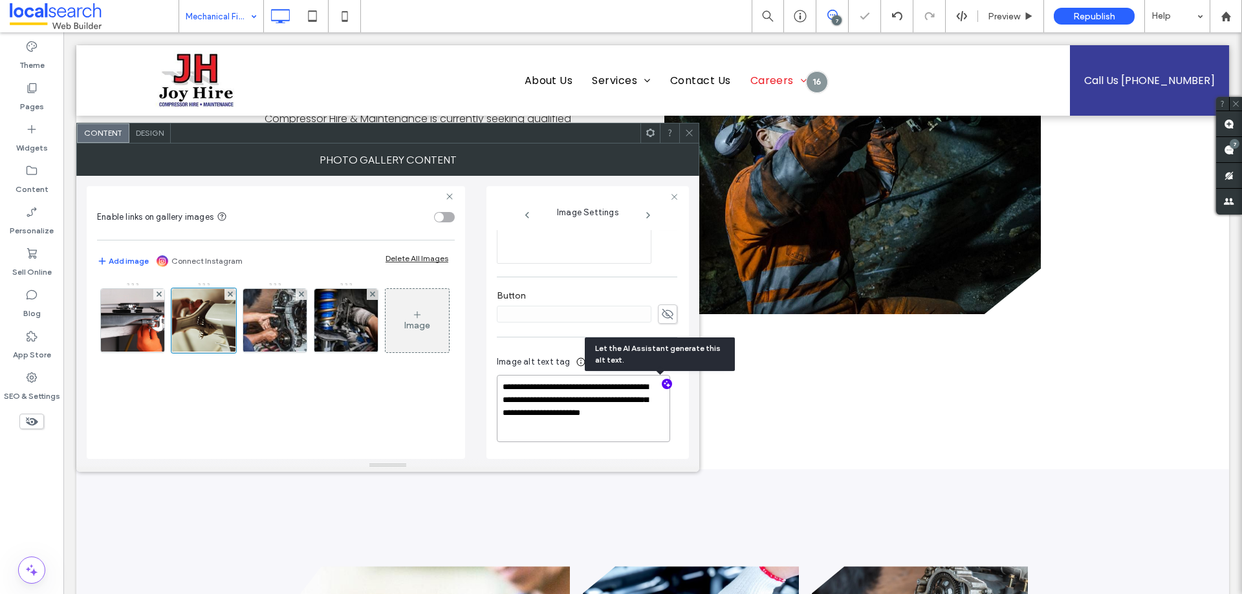
scroll to position [355, 0]
type textarea "**********"
click at [387, 366] on div "Image" at bounding box center [275, 324] width 356 height 84
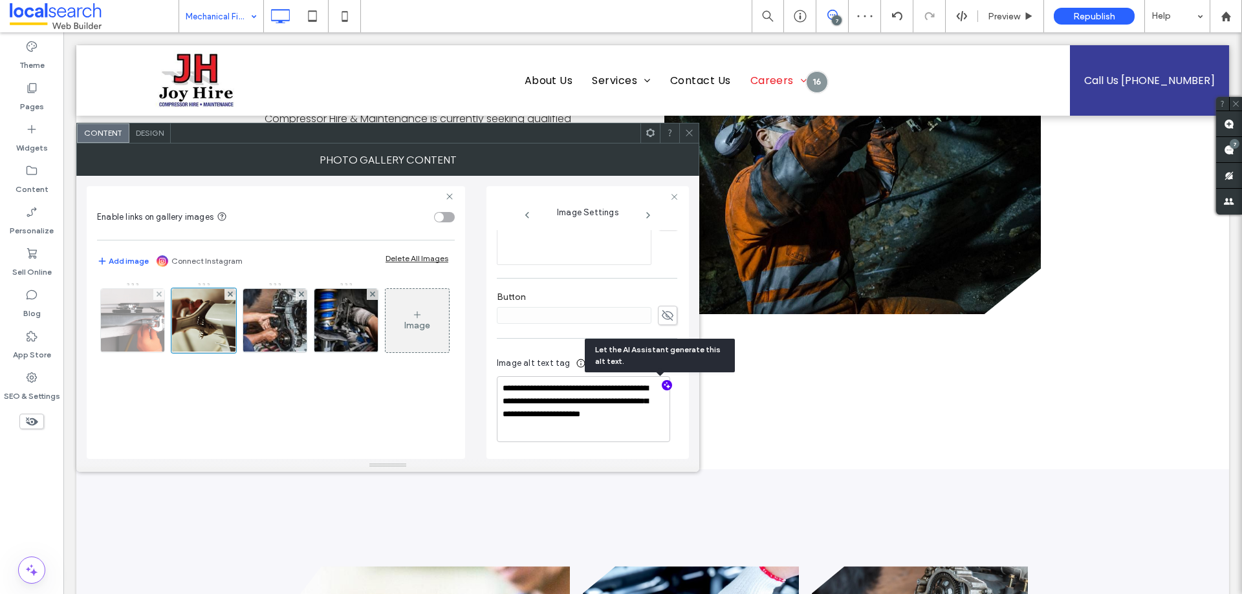
click at [134, 316] on img at bounding box center [132, 320] width 95 height 63
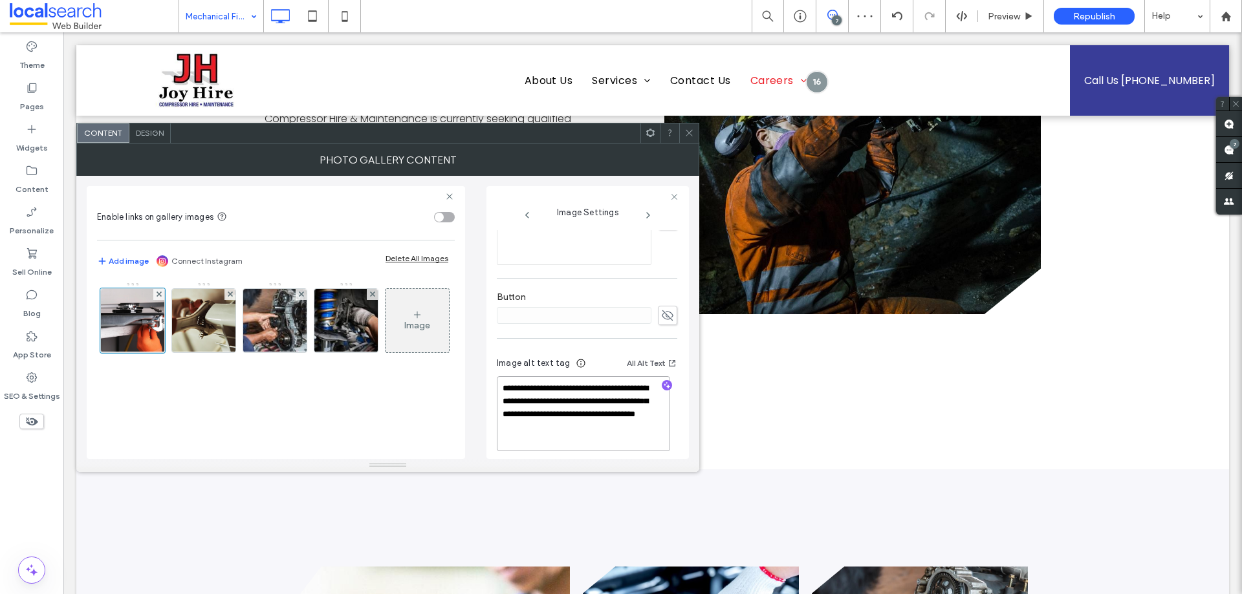
drag, startPoint x: 546, startPoint y: 414, endPoint x: 576, endPoint y: 415, distance: 29.8
click at [547, 414] on textarea "**********" at bounding box center [583, 413] width 173 height 75
click at [662, 383] on icon "button" at bounding box center [666, 385] width 9 height 9
click at [551, 402] on textarea "**********" at bounding box center [583, 413] width 173 height 74
click at [623, 417] on textarea "**********" at bounding box center [583, 412] width 173 height 72
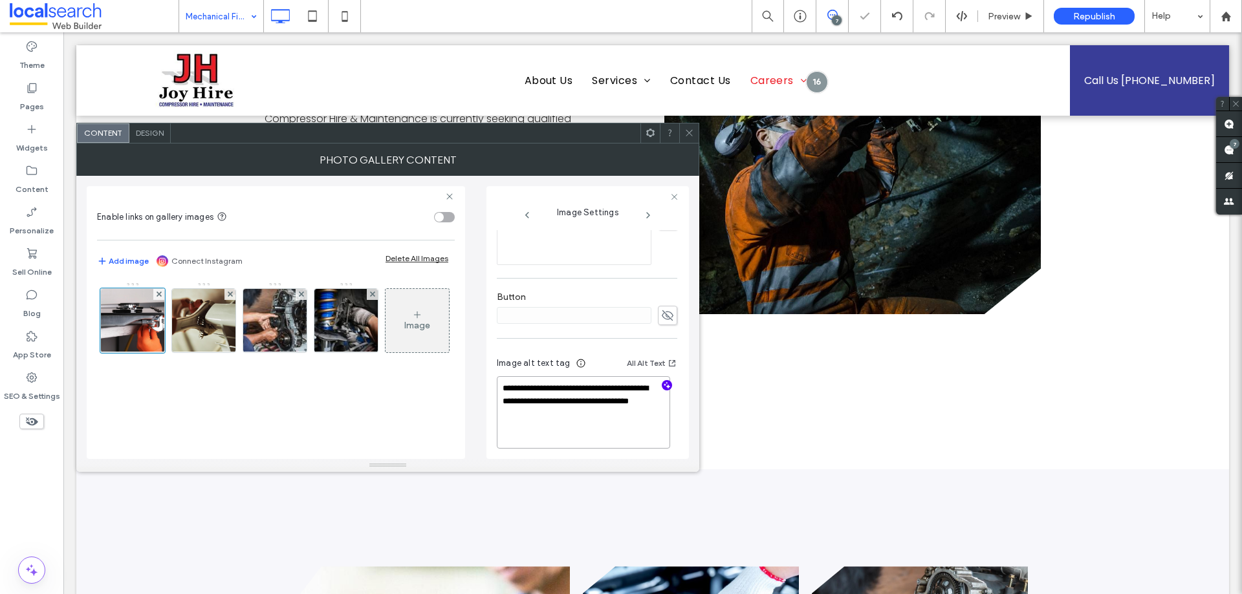
click at [632, 415] on textarea "**********" at bounding box center [583, 412] width 173 height 72
paste textarea "**********"
type textarea "**********"
click at [341, 366] on div "Image" at bounding box center [275, 324] width 356 height 84
click at [282, 325] on img at bounding box center [275, 320] width 95 height 63
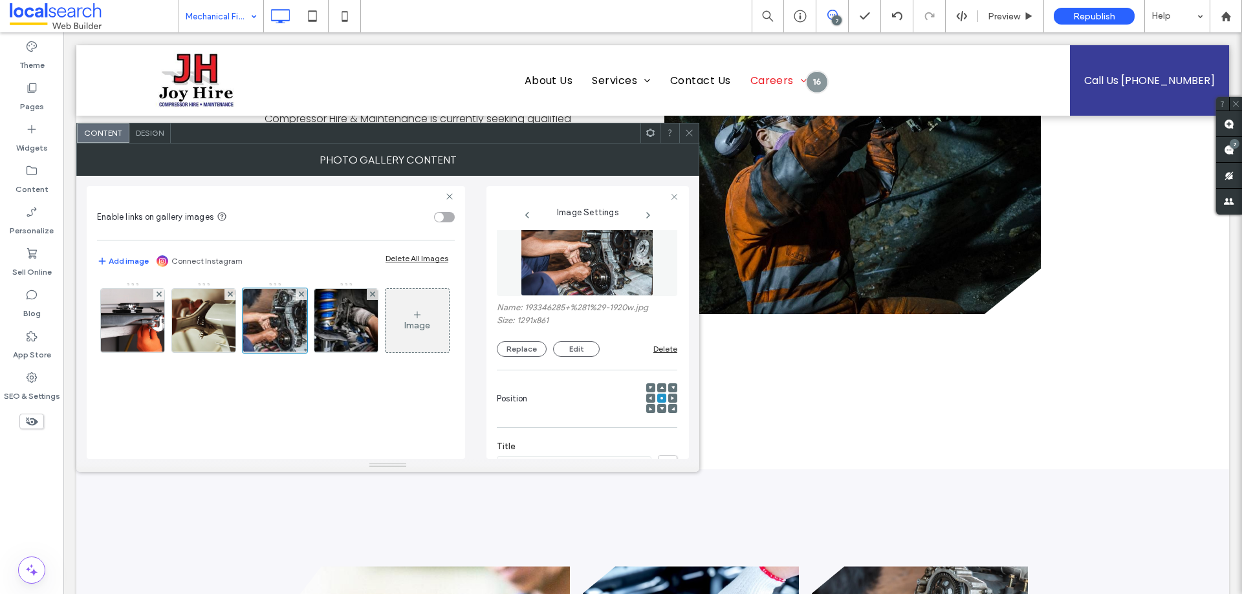
scroll to position [0, 0]
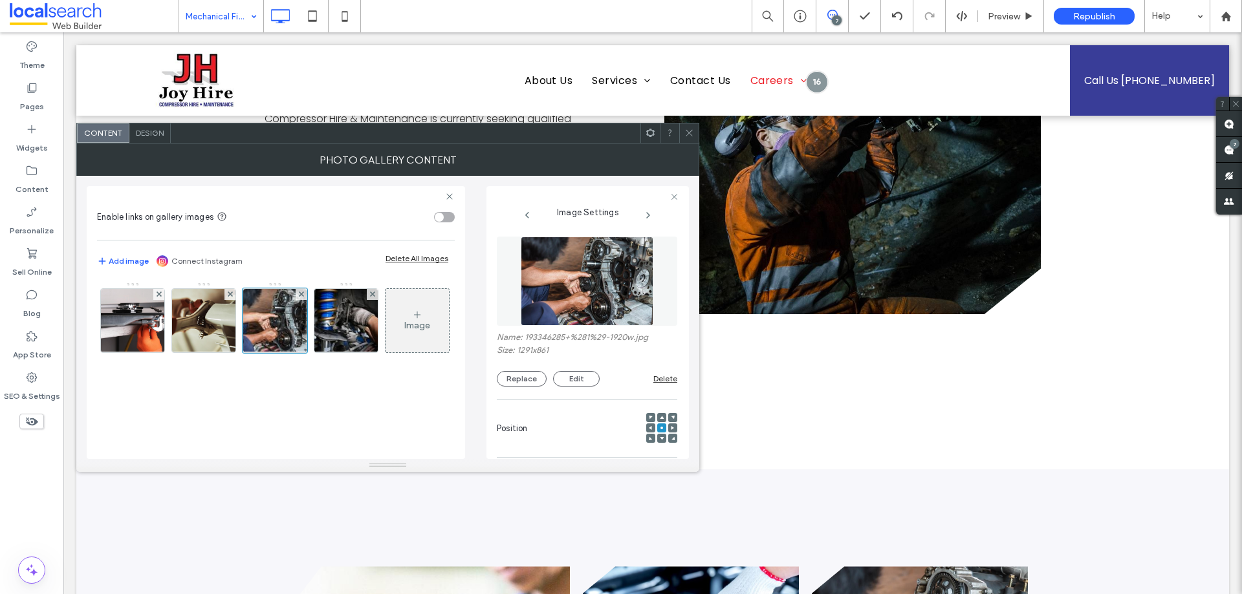
click at [589, 279] on img at bounding box center [587, 281] width 133 height 89
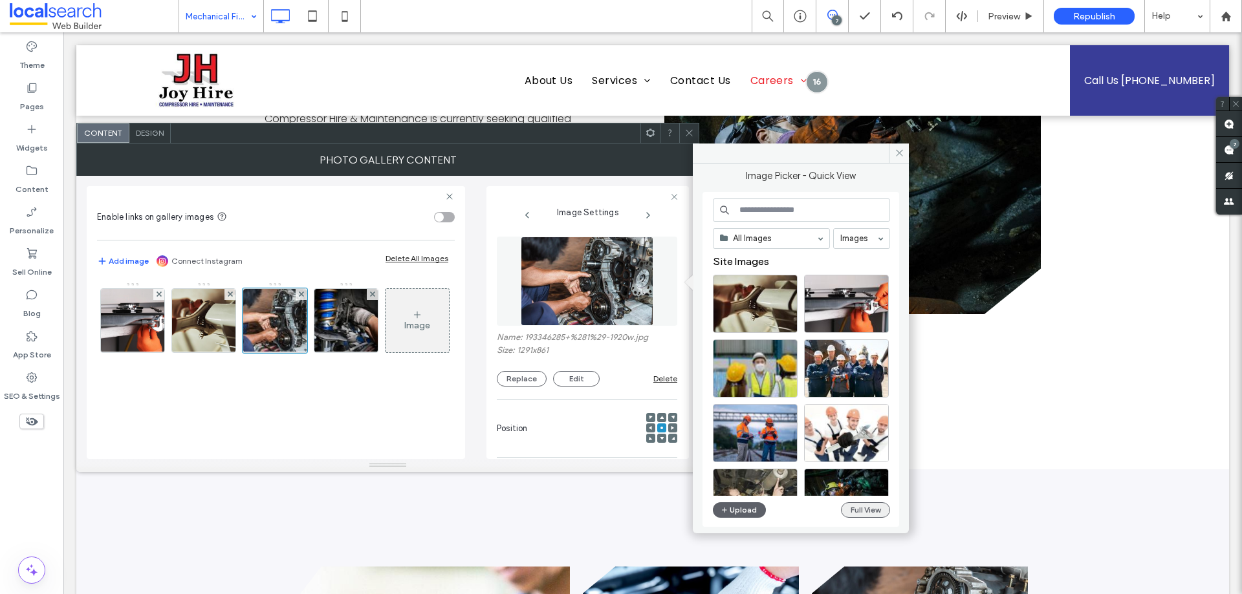
click at [842, 513] on button "Full View" at bounding box center [865, 510] width 49 height 16
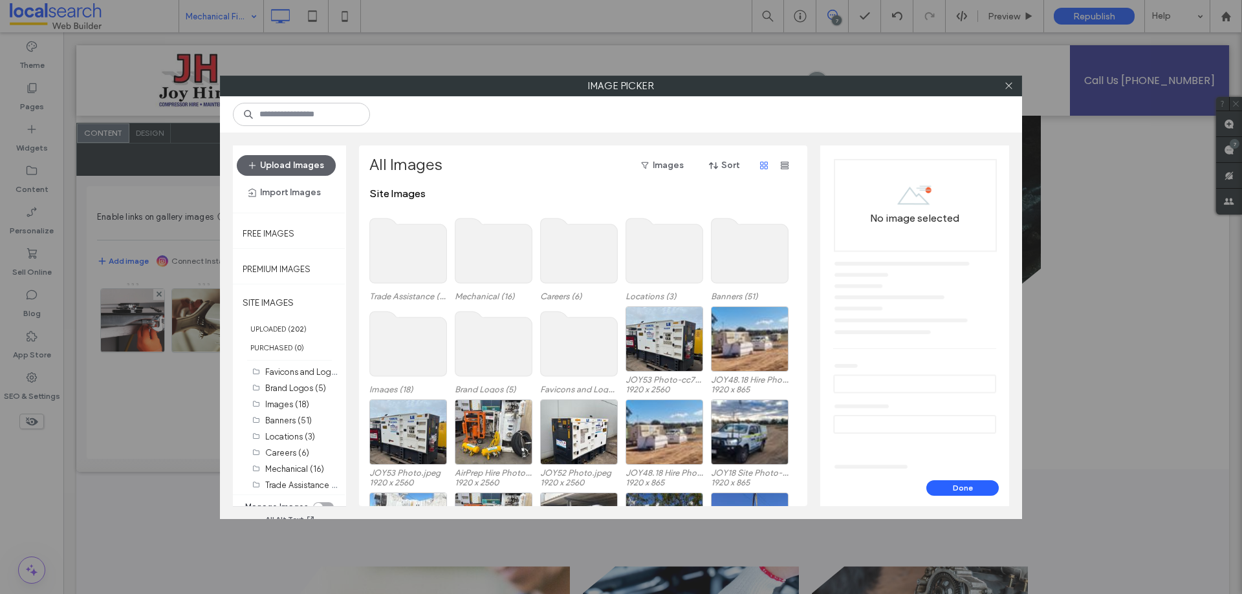
click at [471, 232] on use at bounding box center [493, 251] width 77 height 65
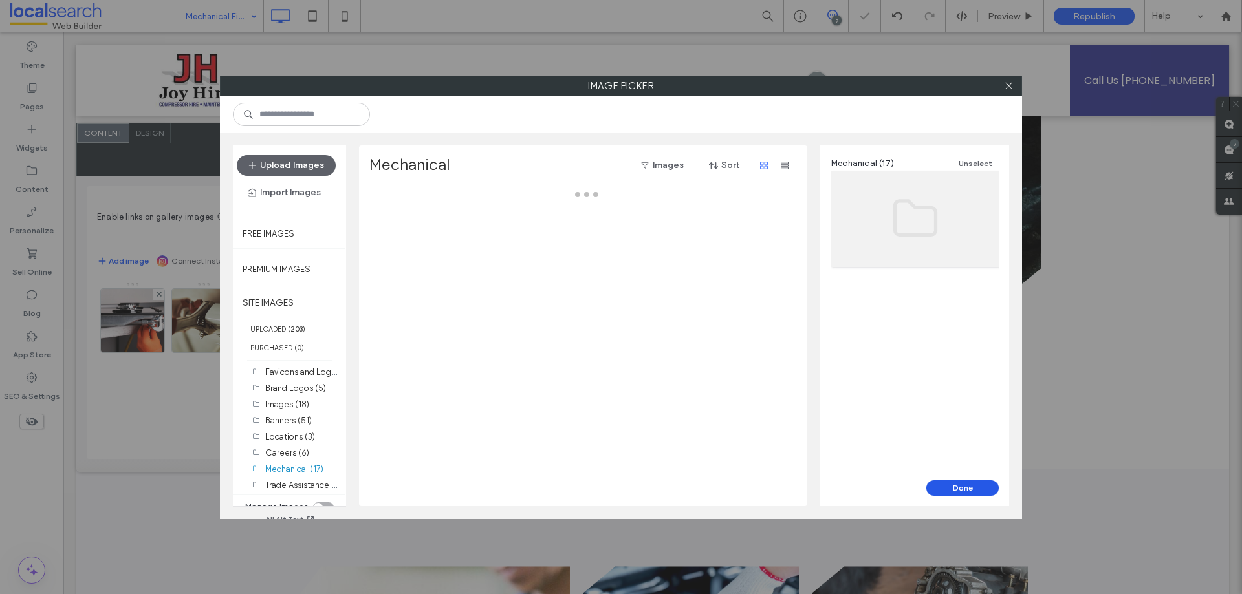
click at [978, 490] on button "Done" at bounding box center [962, 489] width 72 height 16
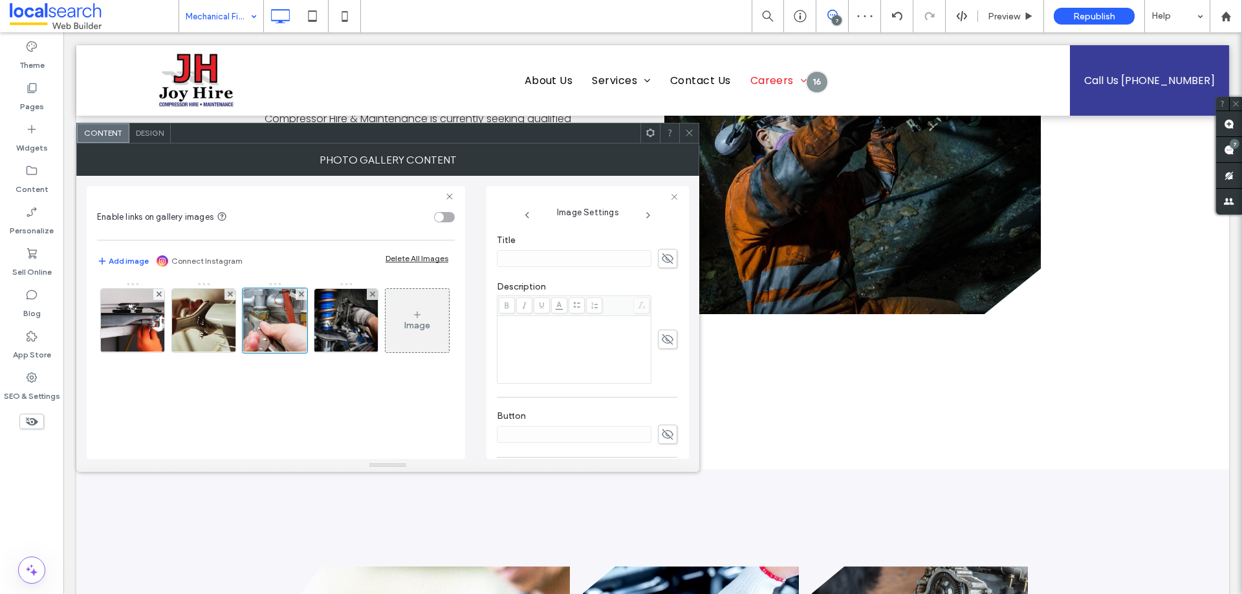
scroll to position [364, 0]
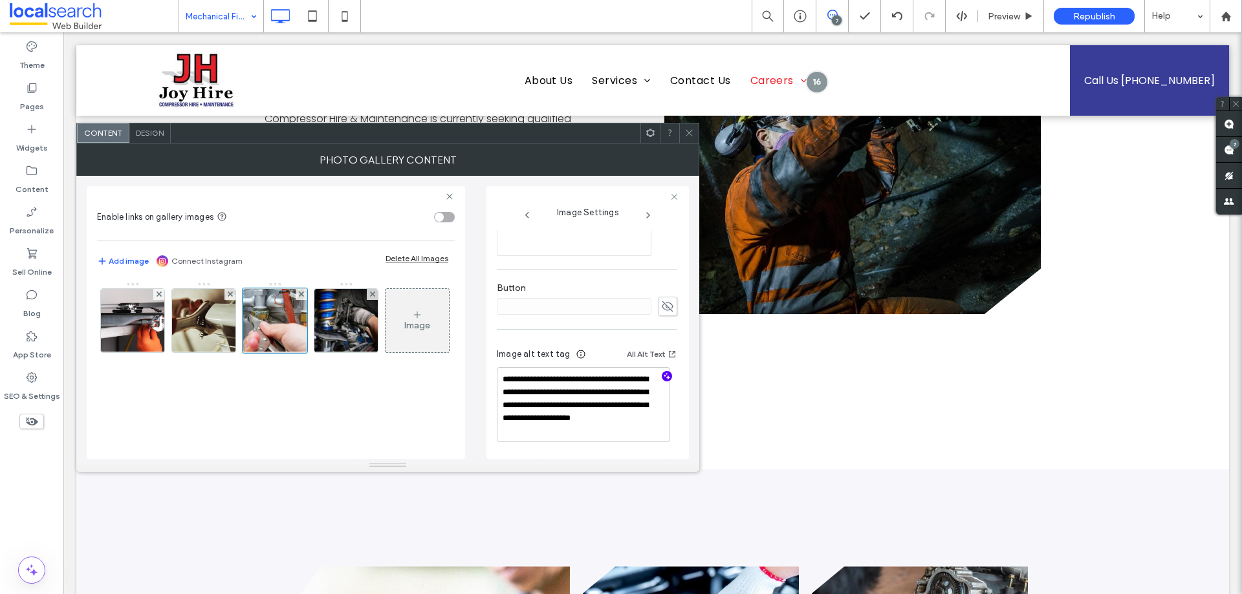
click at [662, 377] on icon "button" at bounding box center [666, 376] width 9 height 9
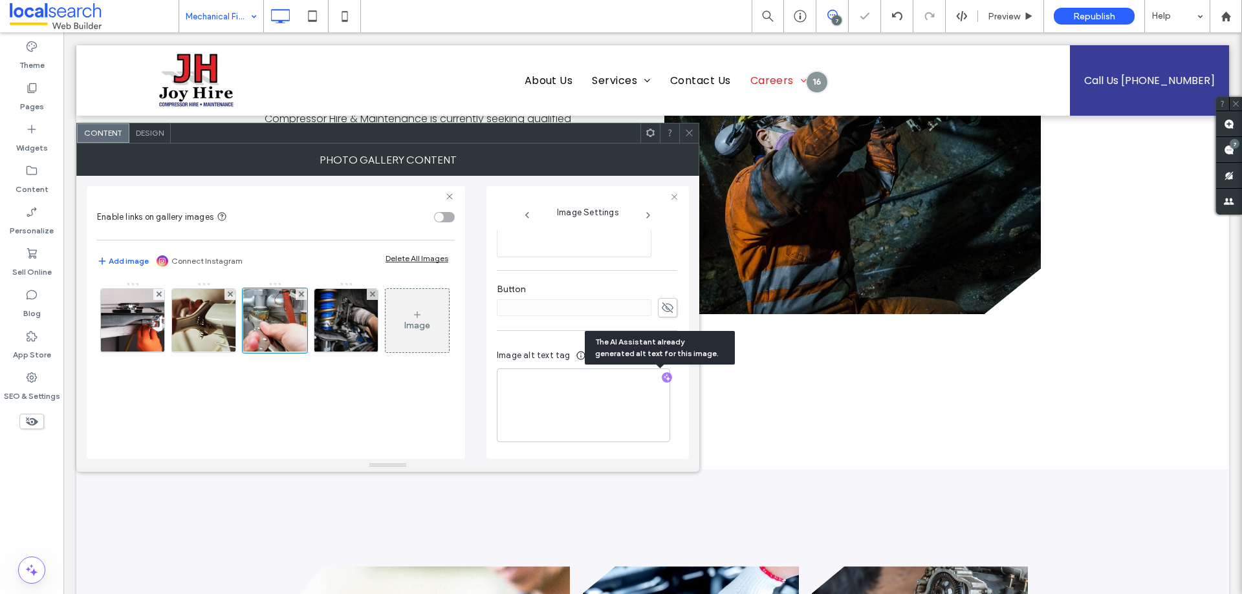
scroll to position [363, 0]
click at [578, 398] on textarea "**********" at bounding box center [583, 406] width 173 height 74
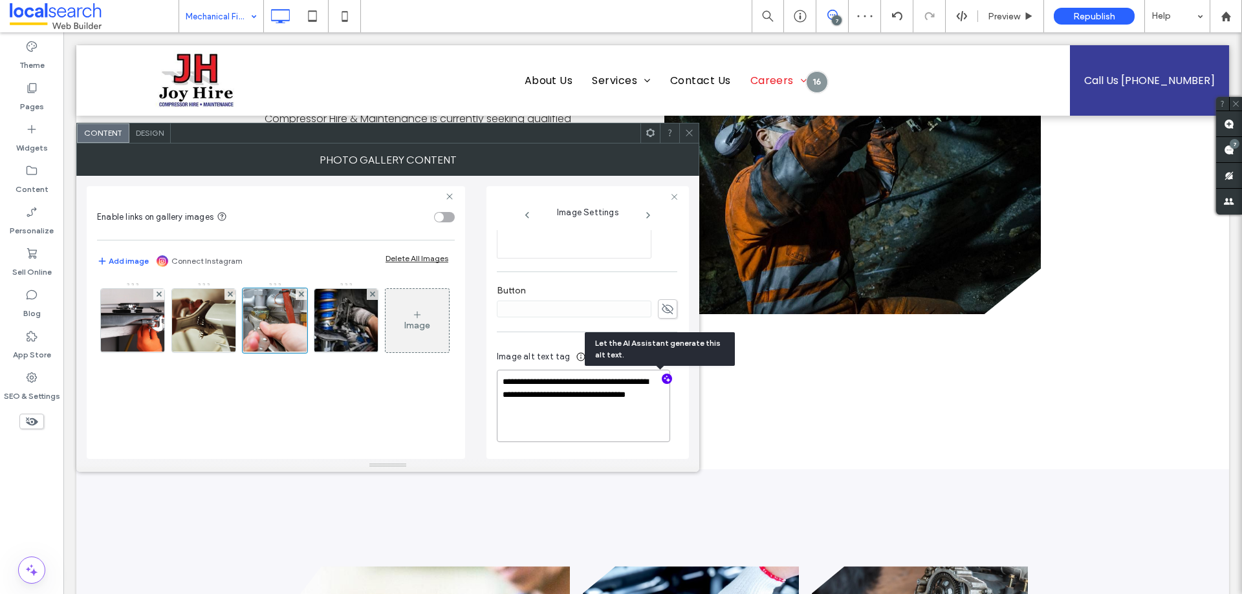
scroll to position [362, 0]
click at [592, 407] on textarea "**********" at bounding box center [583, 406] width 173 height 72
paste textarea "**********"
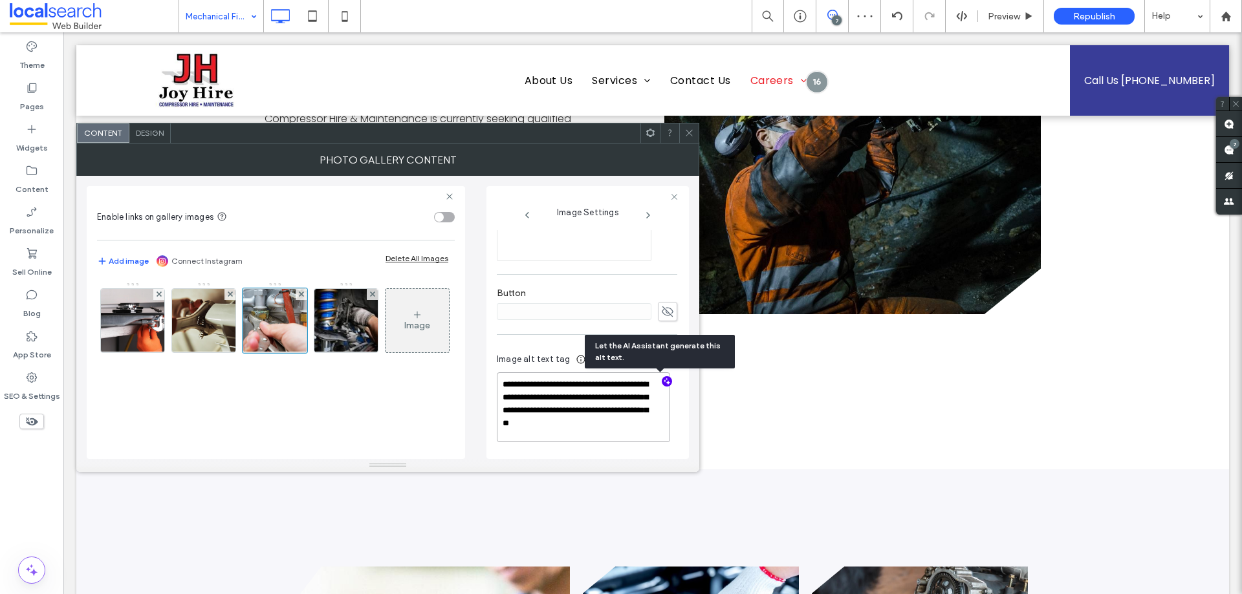
scroll to position [363, 0]
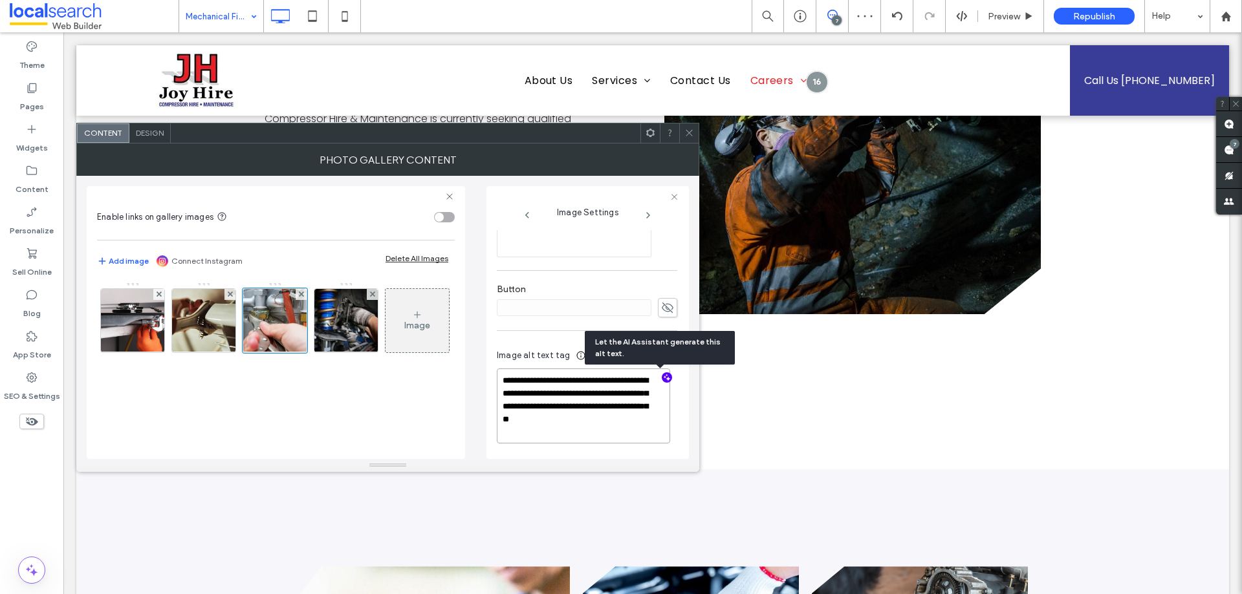
type textarea "**********"
click at [334, 366] on div "Image" at bounding box center [275, 324] width 356 height 84
click at [687, 131] on use at bounding box center [689, 133] width 6 height 6
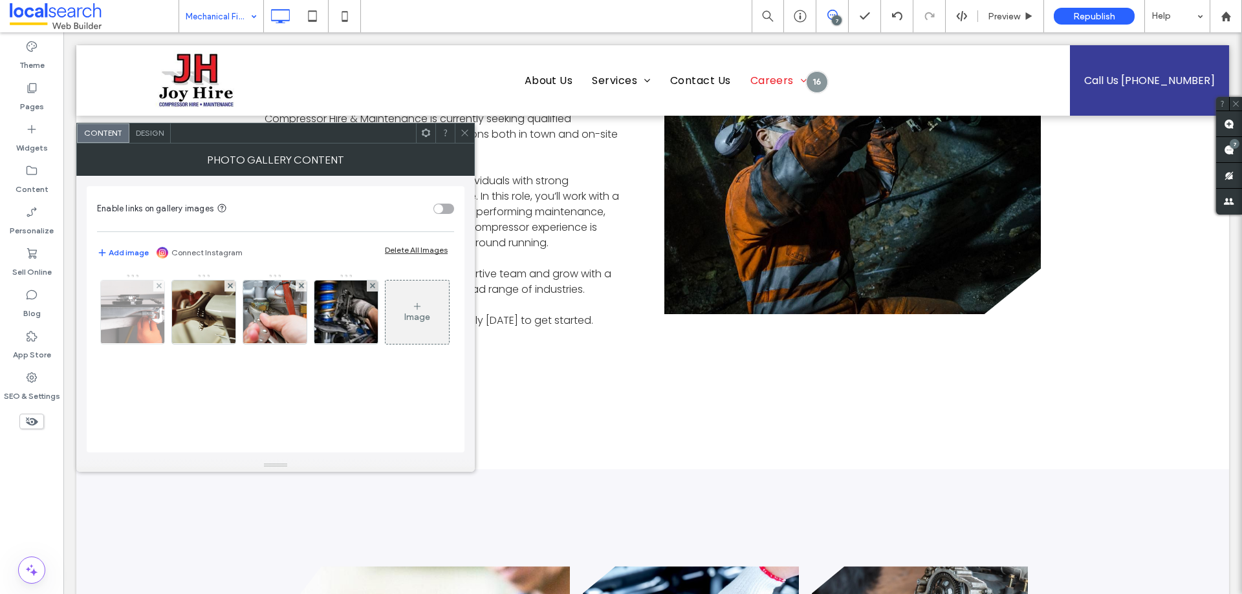
click at [144, 325] on img at bounding box center [132, 312] width 95 height 63
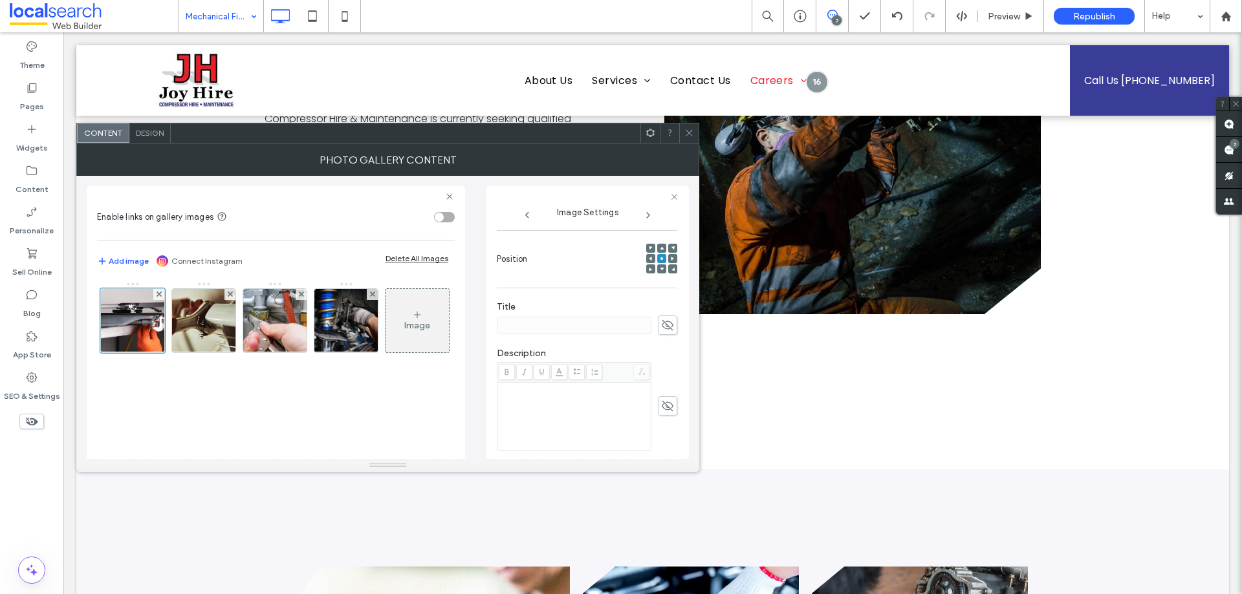
scroll to position [364, 0]
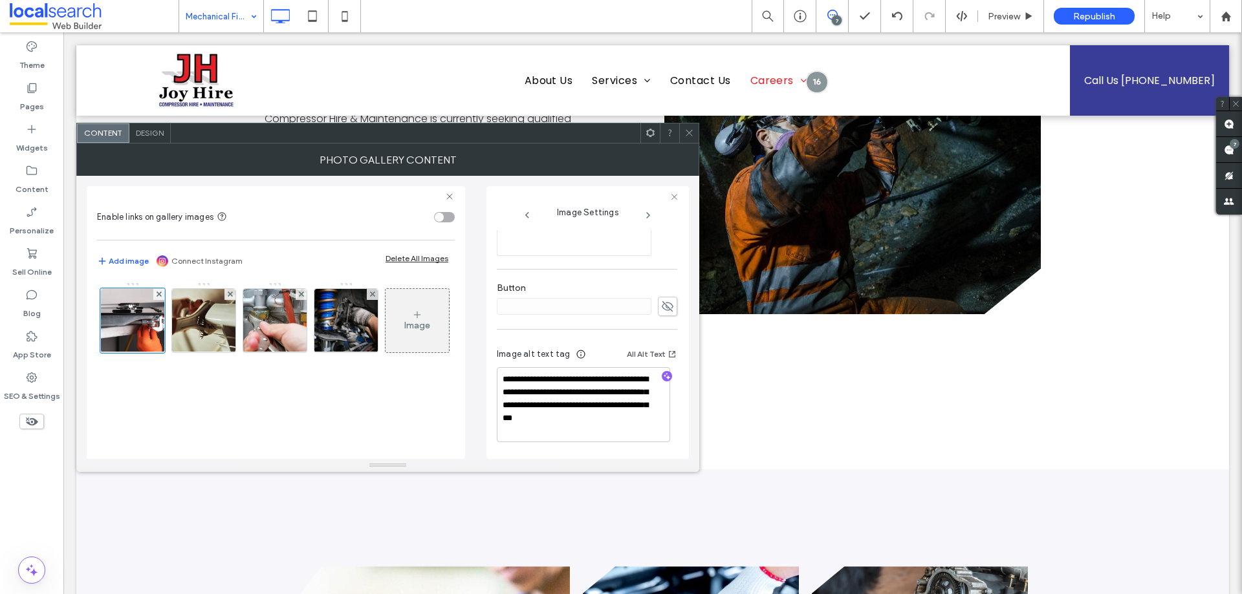
drag, startPoint x: 198, startPoint y: 320, endPoint x: 415, endPoint y: 304, distance: 217.2
click at [199, 319] on img at bounding box center [204, 320] width 95 height 63
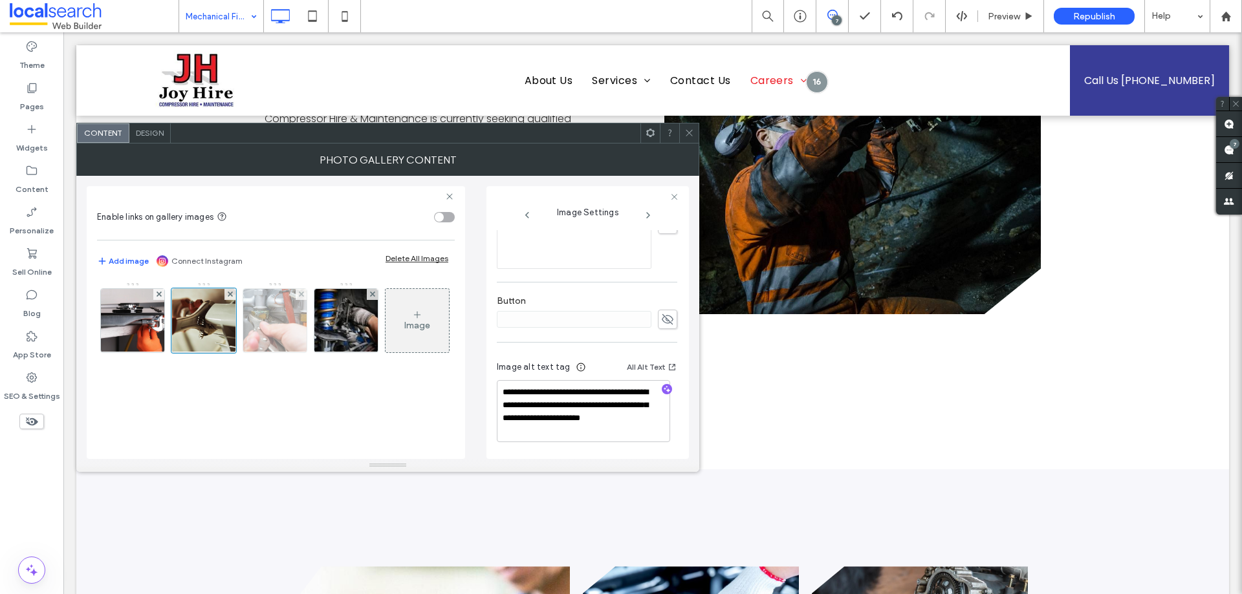
click at [272, 319] on img at bounding box center [275, 320] width 94 height 63
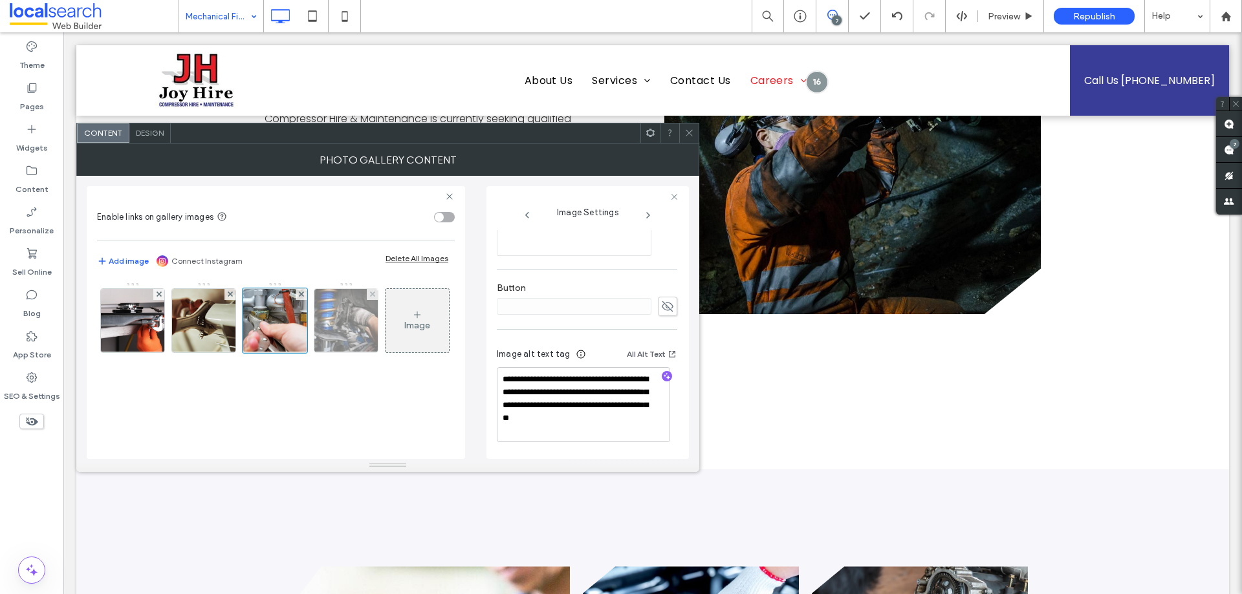
drag, startPoint x: 363, startPoint y: 335, endPoint x: 371, endPoint y: 338, distance: 8.2
click at [362, 334] on img at bounding box center [346, 320] width 85 height 63
click at [689, 128] on icon at bounding box center [689, 133] width 10 height 10
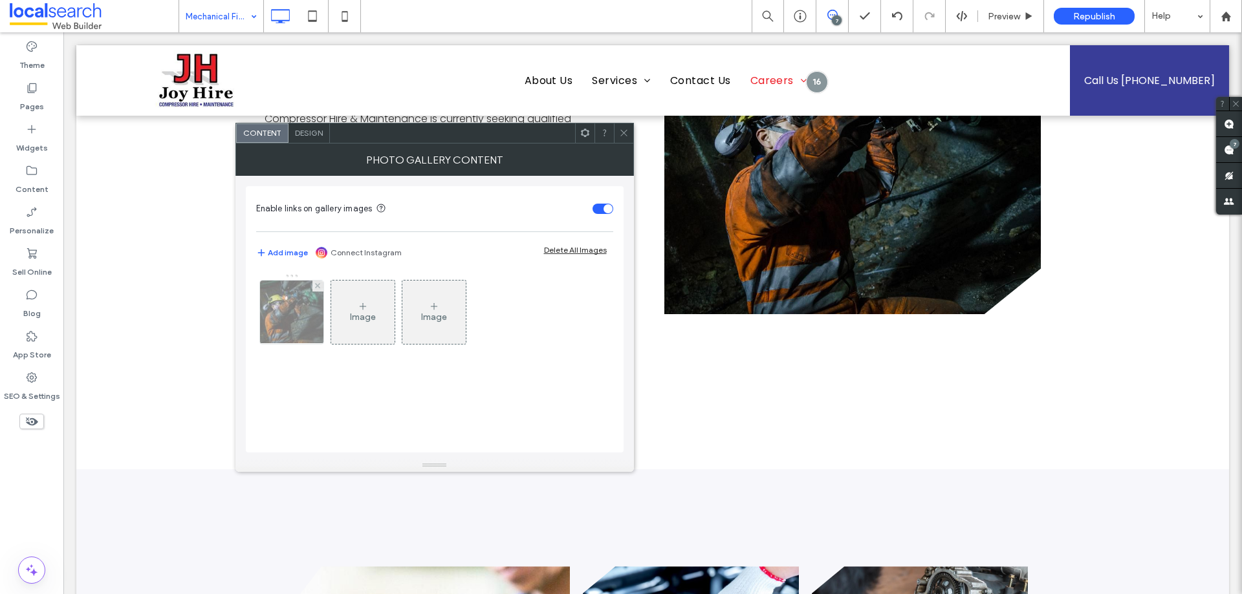
click at [288, 318] on img at bounding box center [292, 312] width 96 height 63
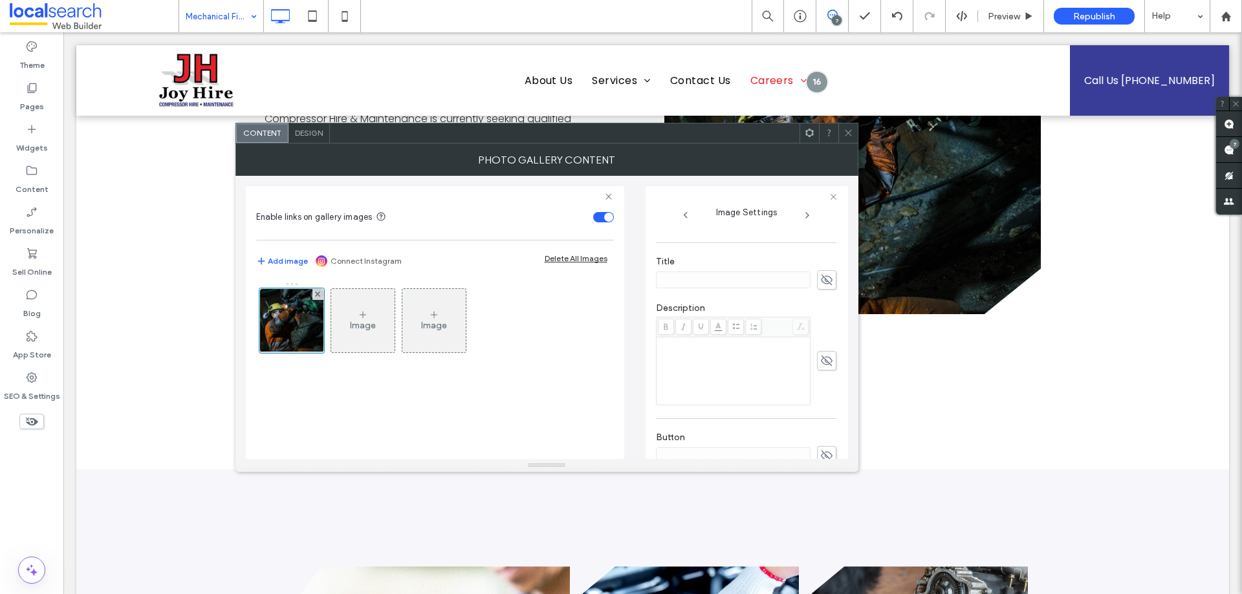
scroll to position [408, 0]
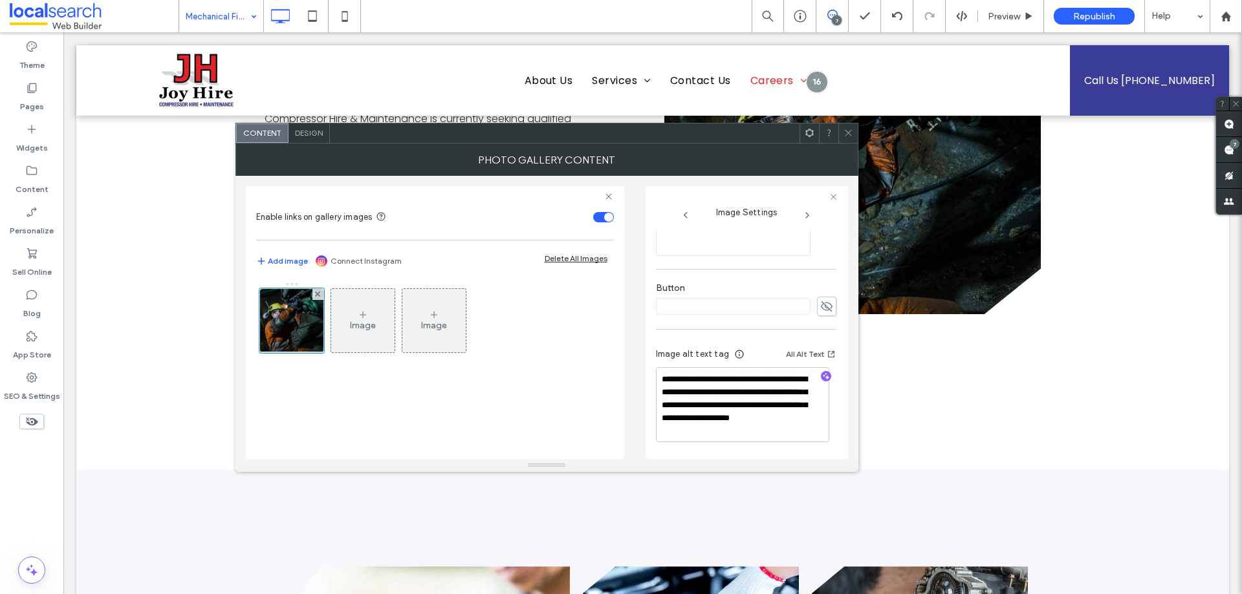
click at [448, 409] on div "Image Image" at bounding box center [435, 363] width 358 height 177
drag, startPoint x: 843, startPoint y: 134, endPoint x: 472, endPoint y: 171, distance: 372.5
click at [843, 133] on icon at bounding box center [848, 133] width 10 height 10
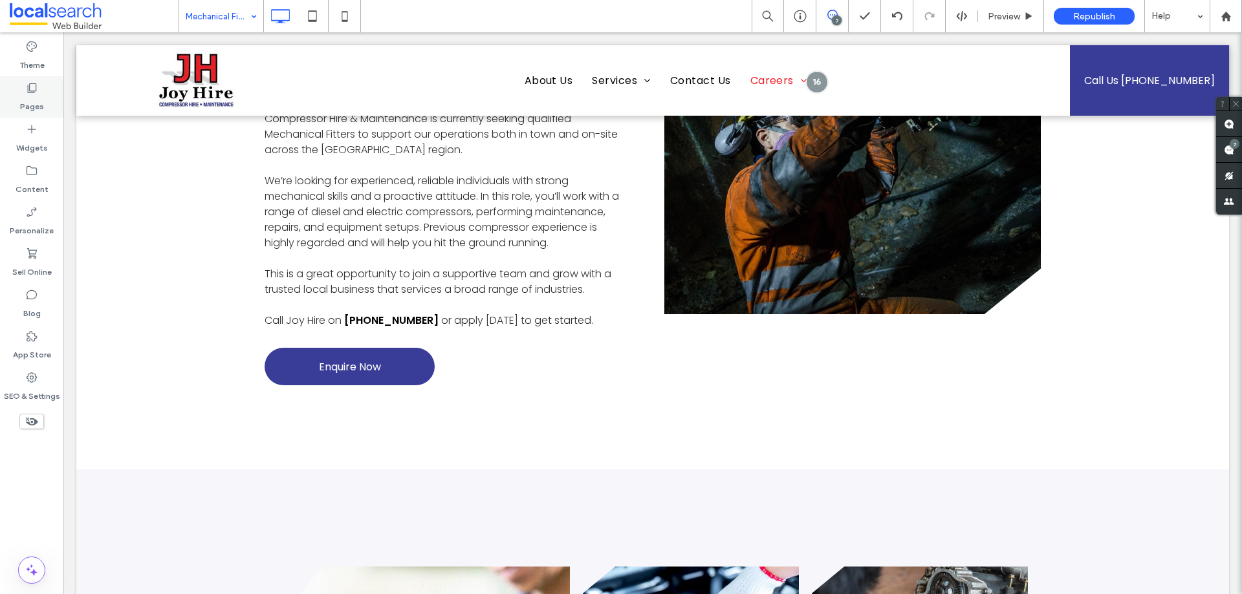
click at [32, 96] on label "Pages" at bounding box center [32, 103] width 24 height 18
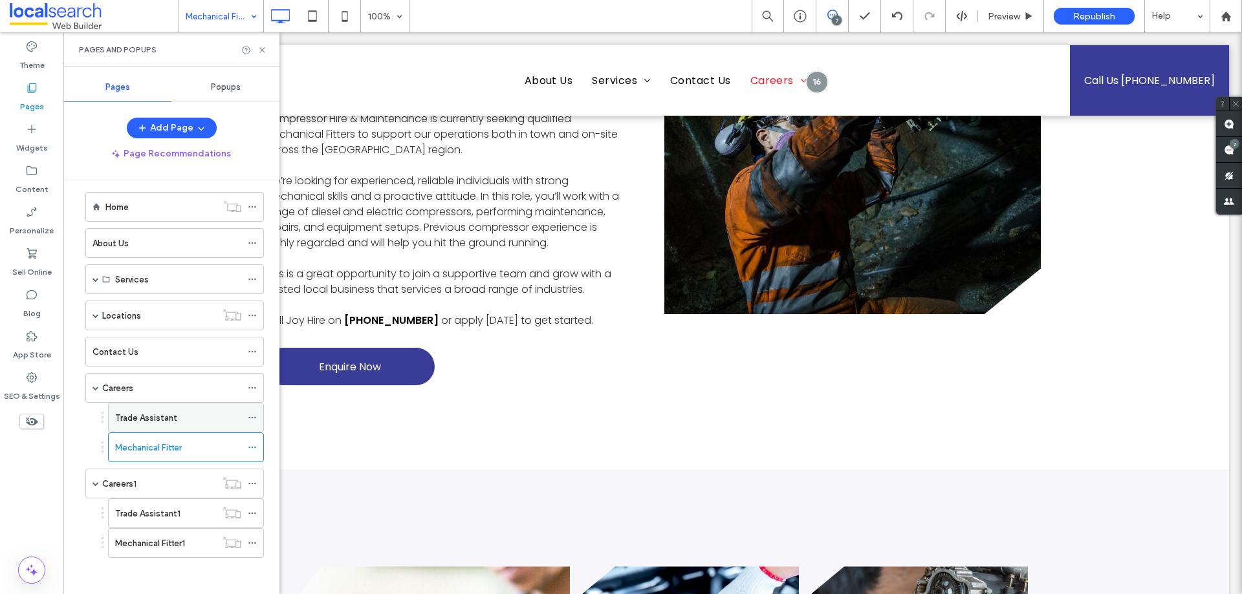
scroll to position [13, 0]
click at [144, 380] on div "Careers" at bounding box center [171, 386] width 139 height 14
click at [265, 50] on icon at bounding box center [262, 50] width 10 height 10
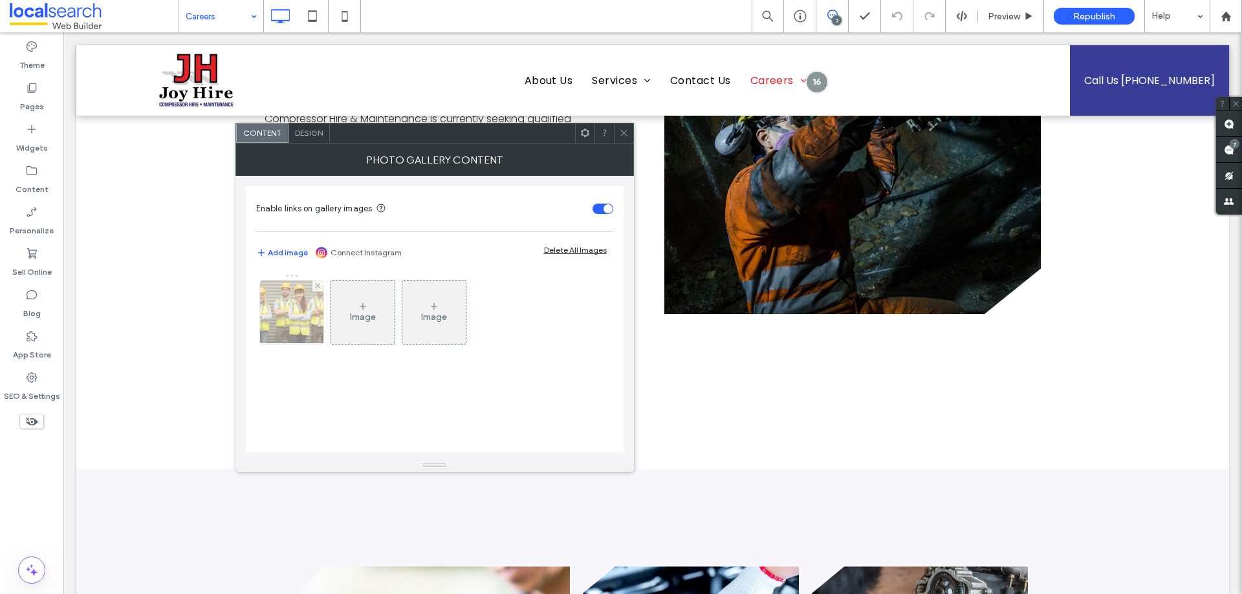
click at [301, 323] on img at bounding box center [292, 312] width 96 height 63
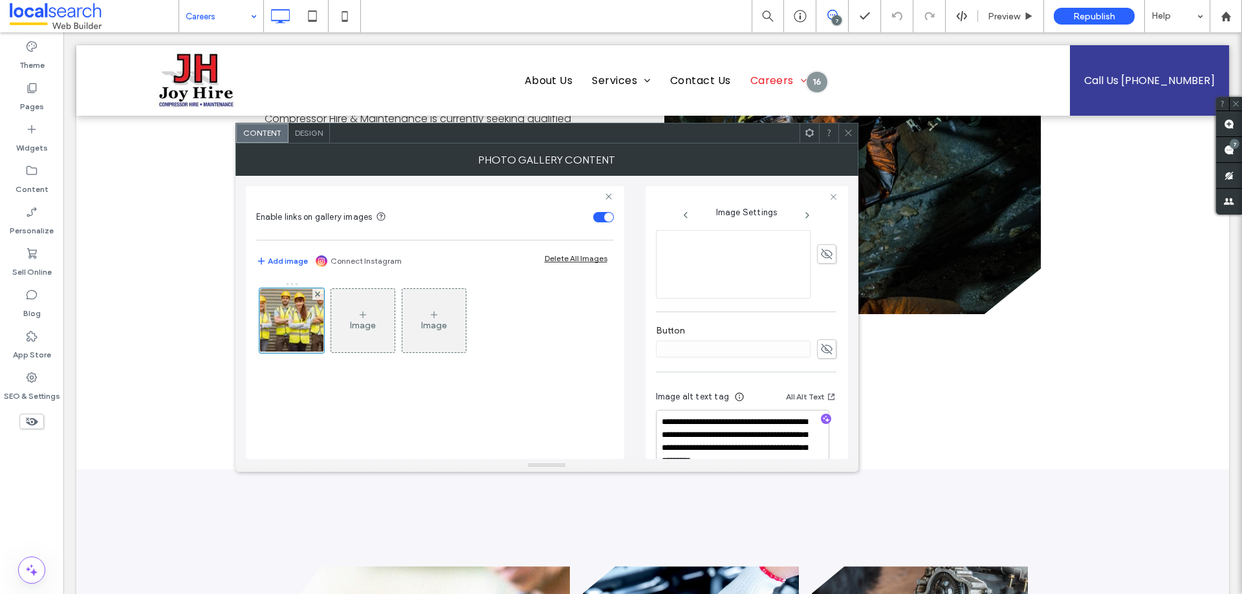
scroll to position [408, 0]
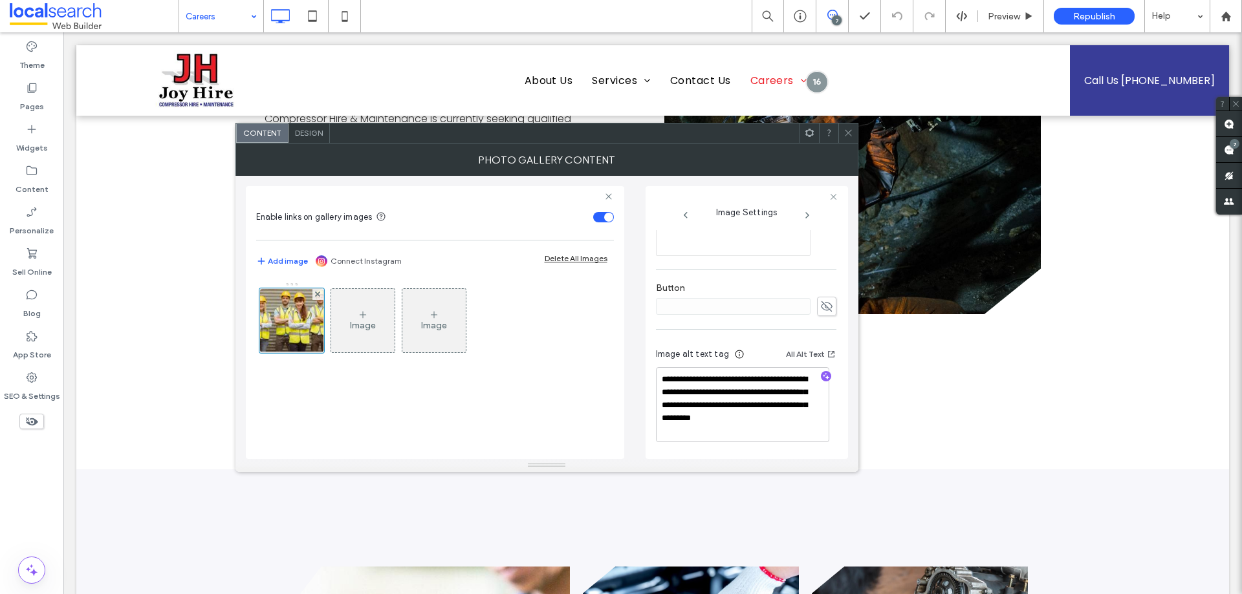
click at [510, 369] on div "Image Image" at bounding box center [434, 323] width 356 height 97
click at [853, 135] on div at bounding box center [847, 133] width 19 height 19
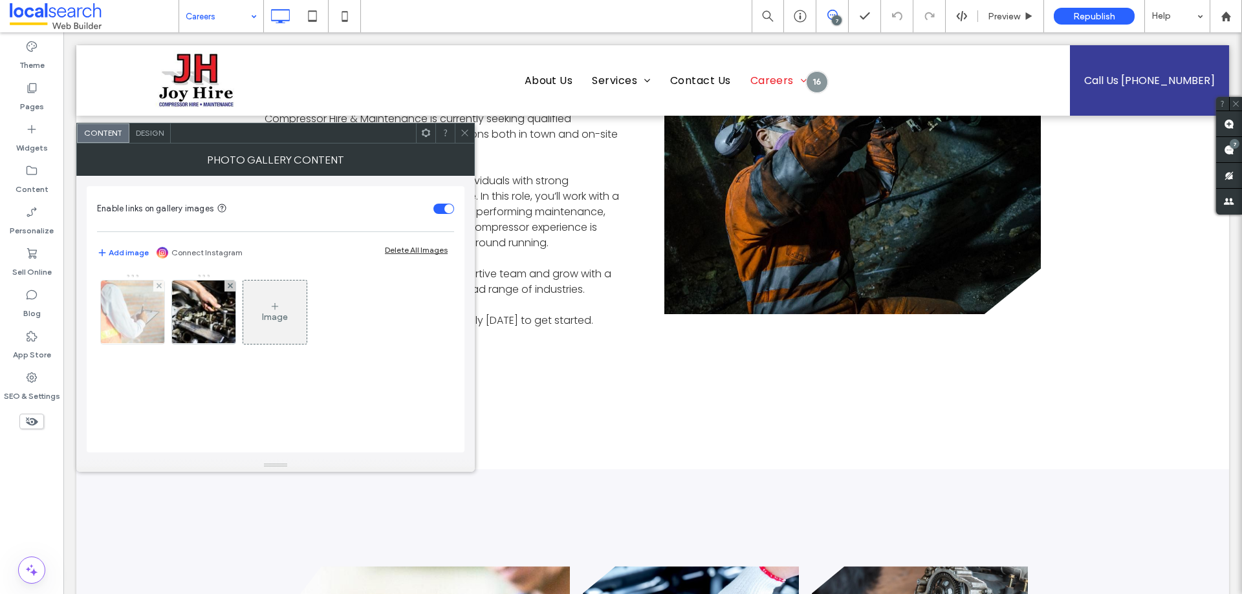
click at [116, 309] on img at bounding box center [133, 312] width 96 height 63
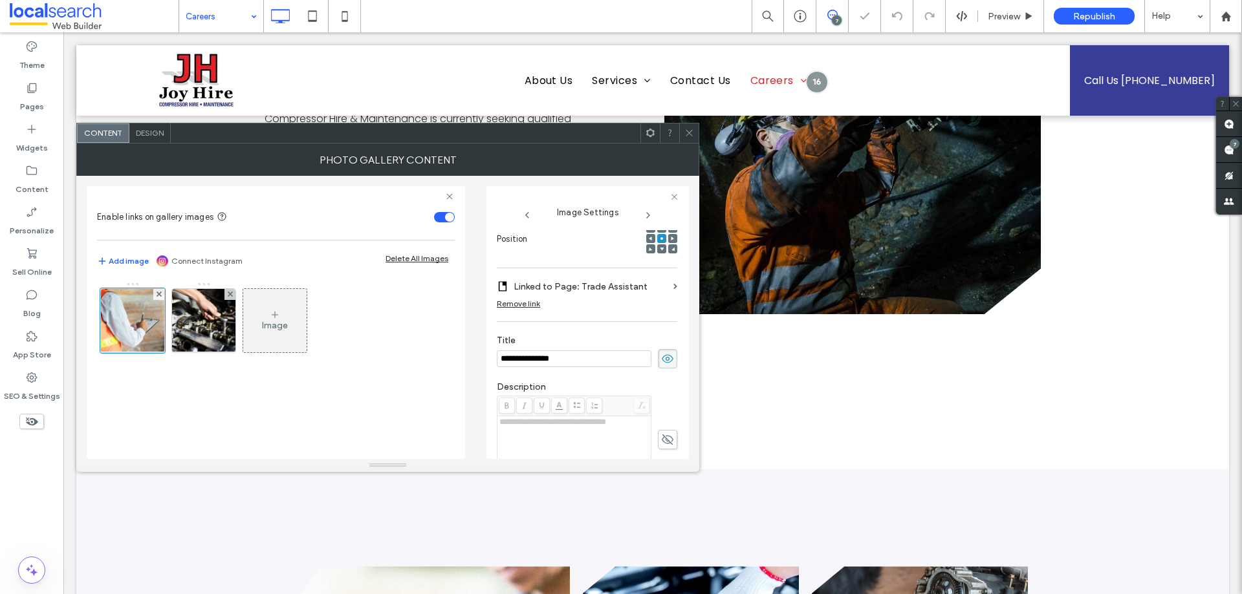
scroll to position [405, 0]
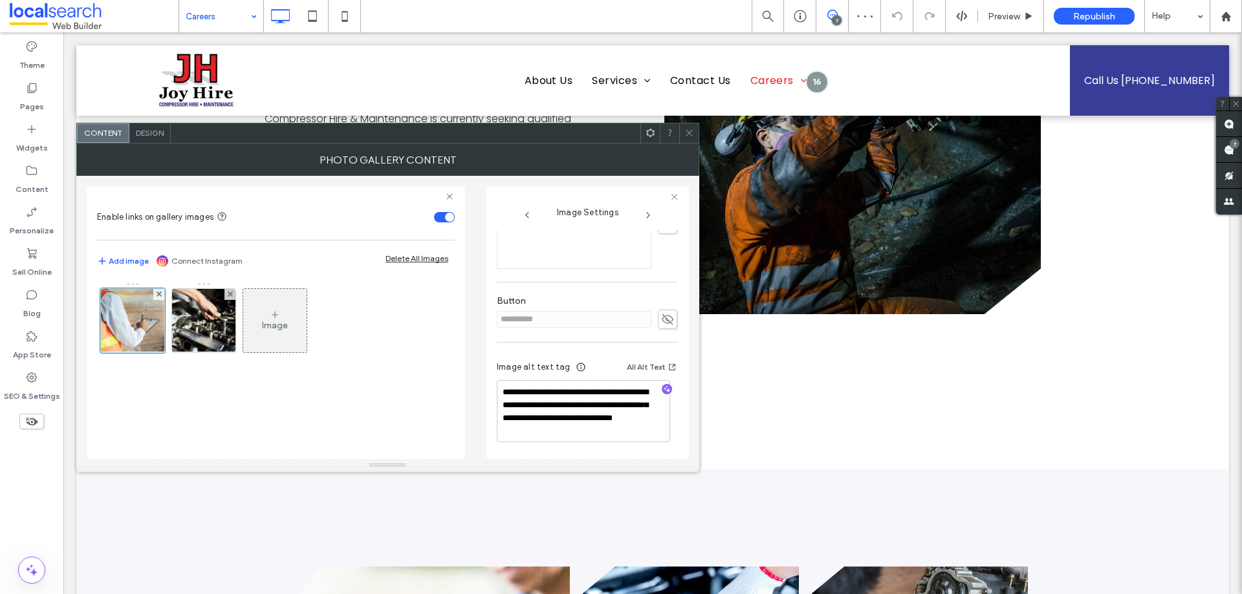
click at [688, 131] on icon at bounding box center [689, 133] width 10 height 10
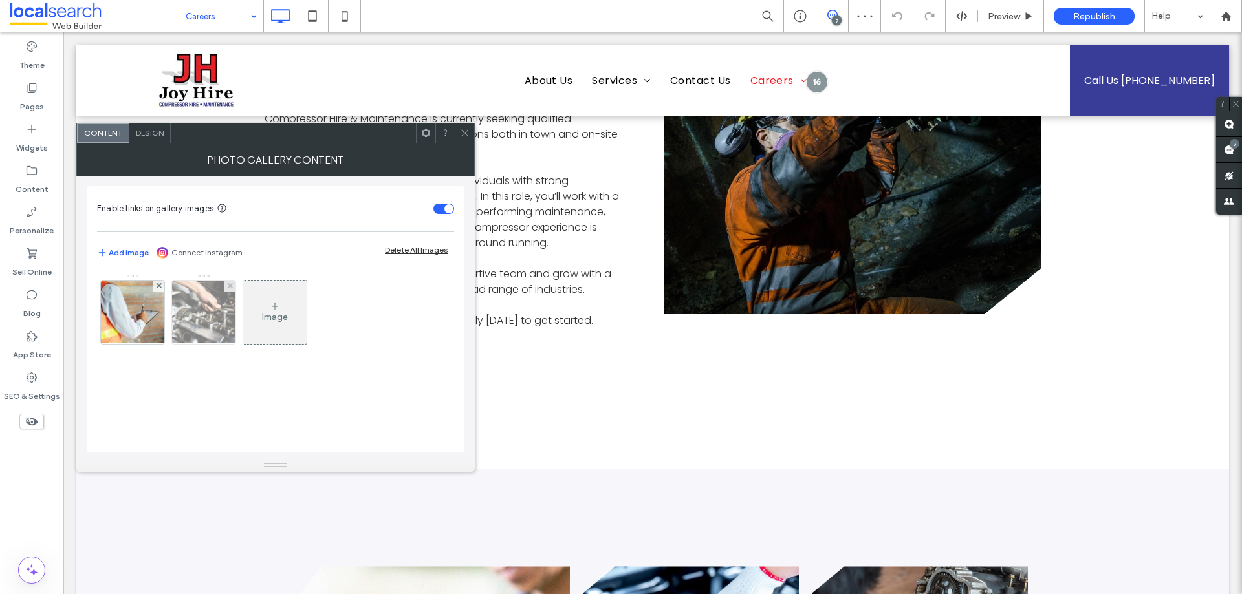
click at [186, 317] on img at bounding box center [204, 312] width 96 height 63
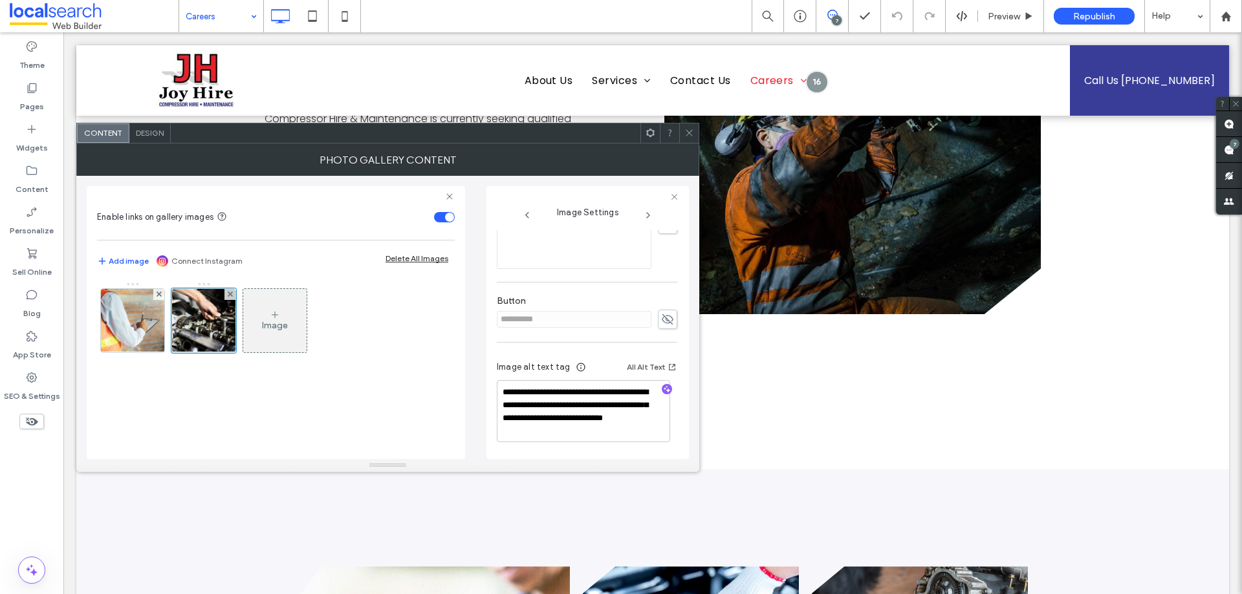
click at [691, 137] on icon at bounding box center [689, 133] width 10 height 10
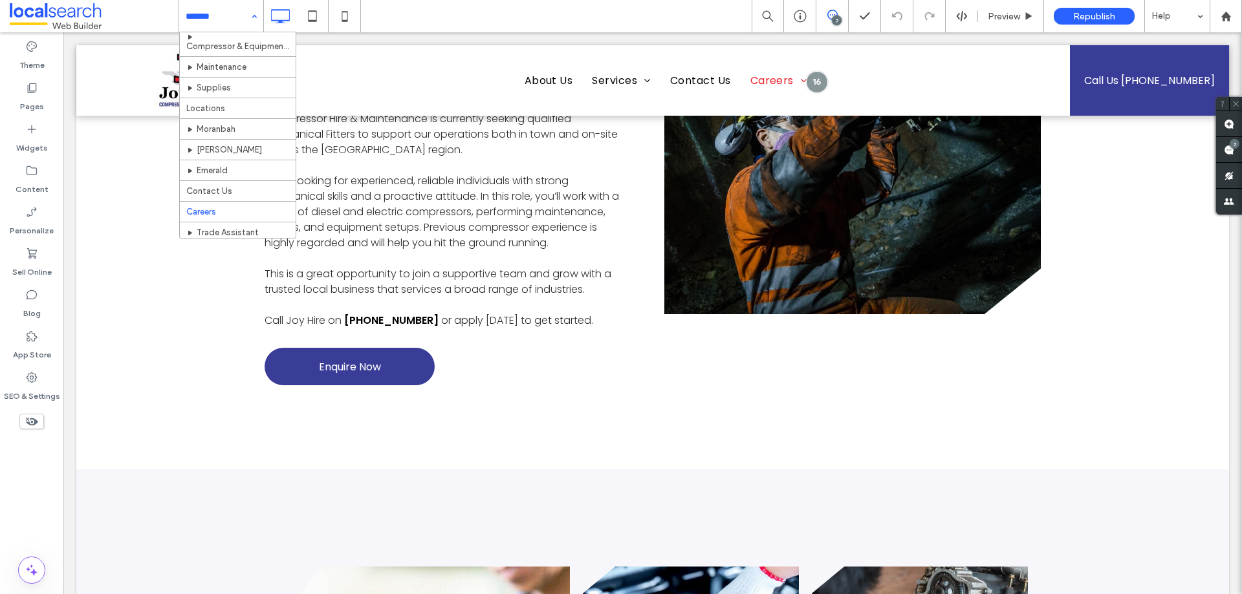
scroll to position [164, 0]
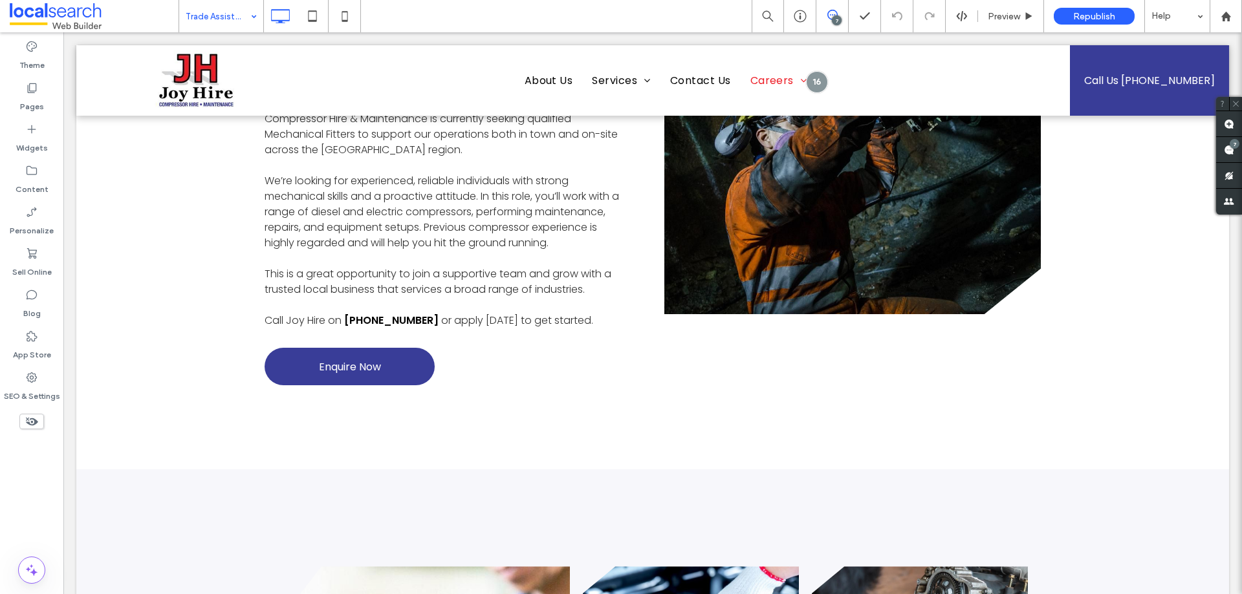
click at [235, 15] on input at bounding box center [218, 16] width 65 height 32
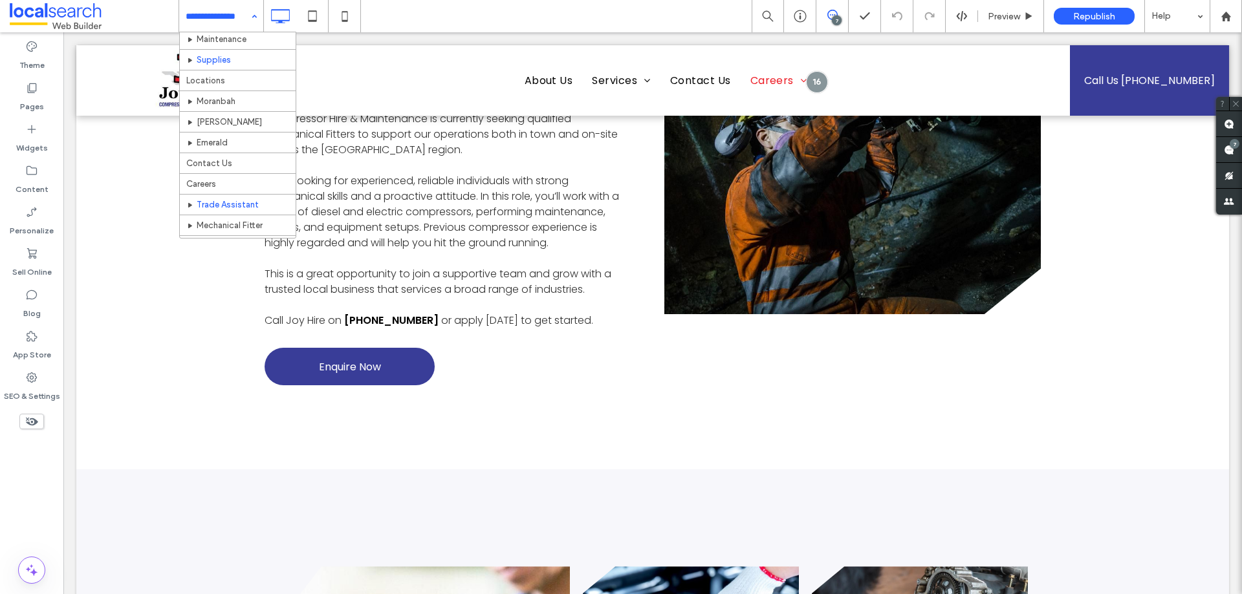
scroll to position [164, 0]
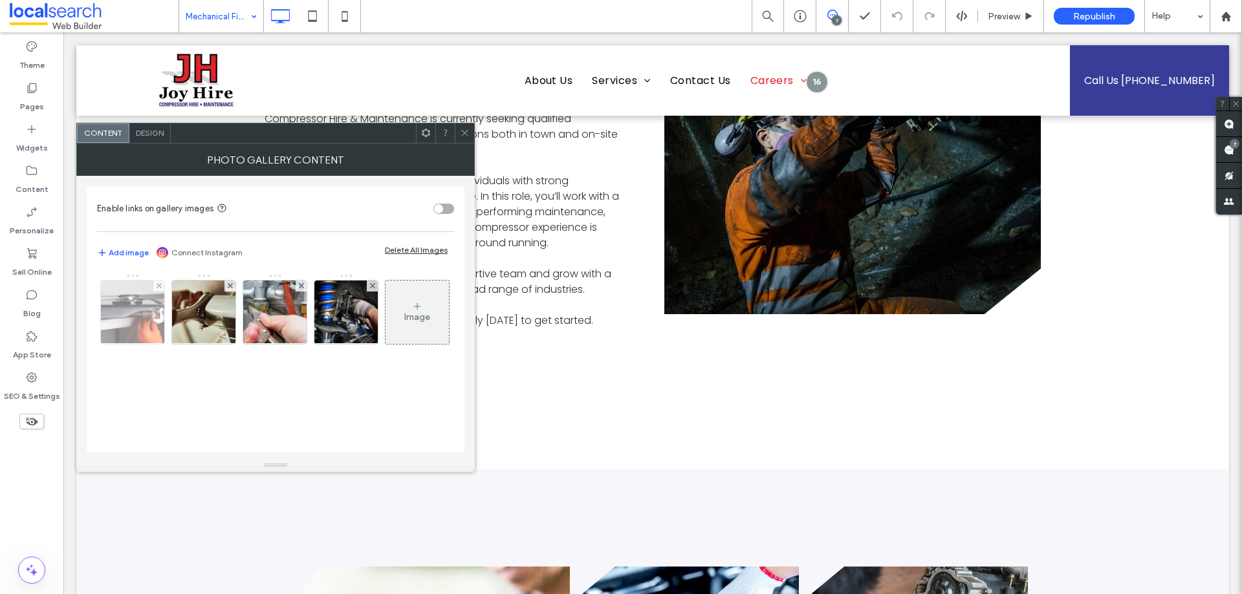
click at [134, 310] on img at bounding box center [133, 312] width 96 height 63
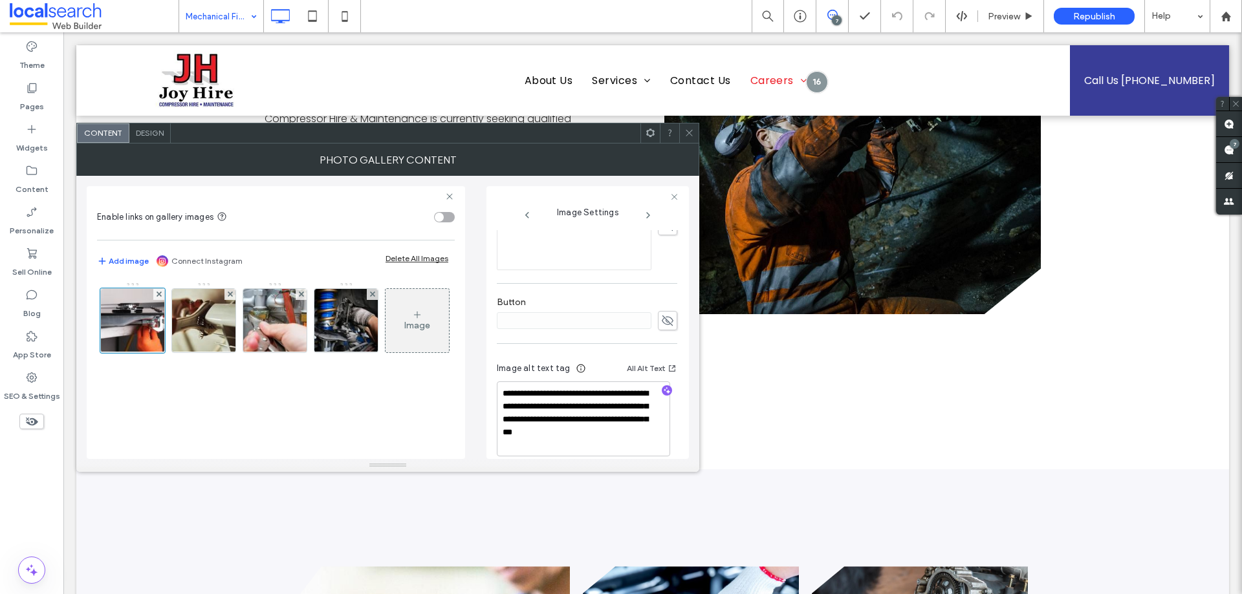
scroll to position [364, 0]
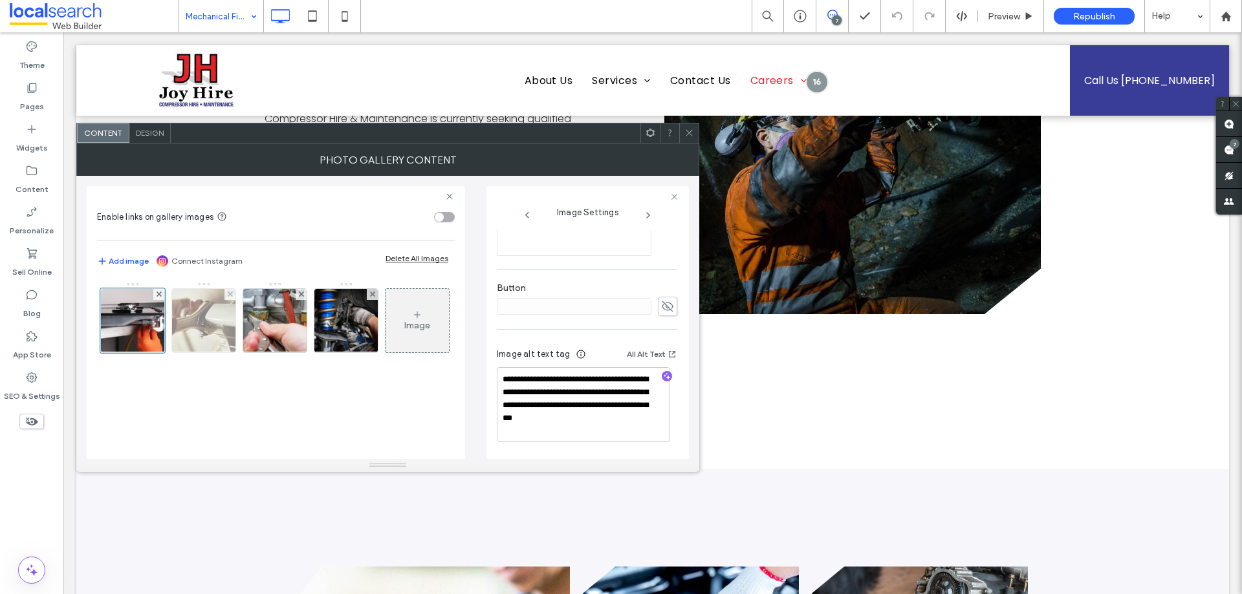
click at [194, 314] on img at bounding box center [204, 320] width 95 height 63
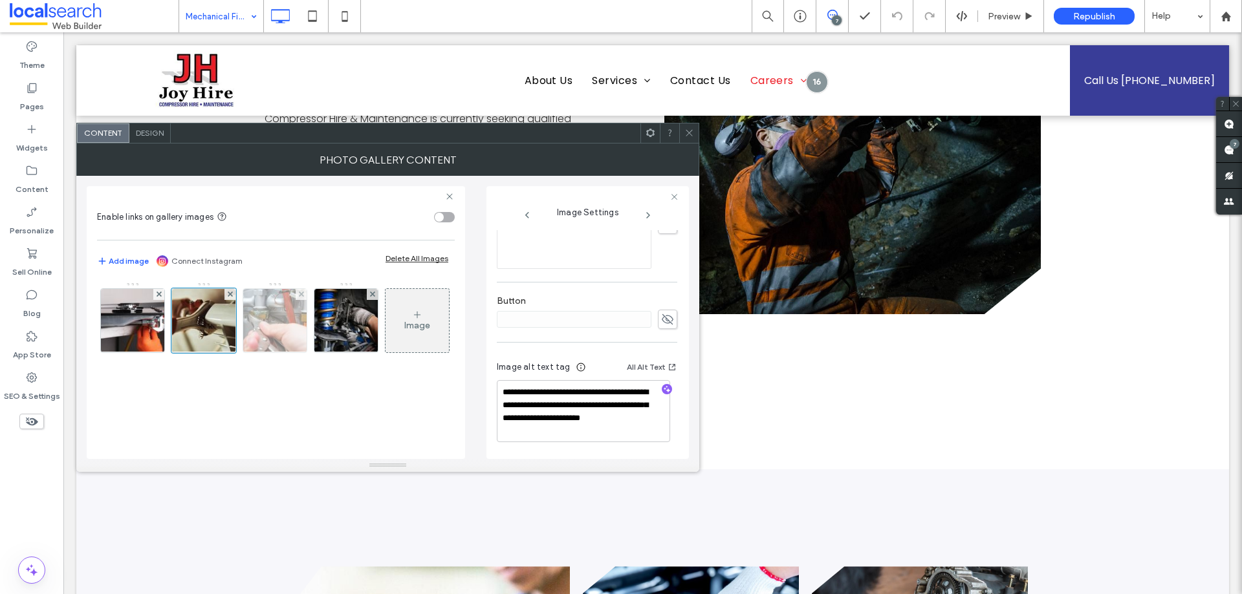
click at [273, 324] on img at bounding box center [275, 320] width 94 height 63
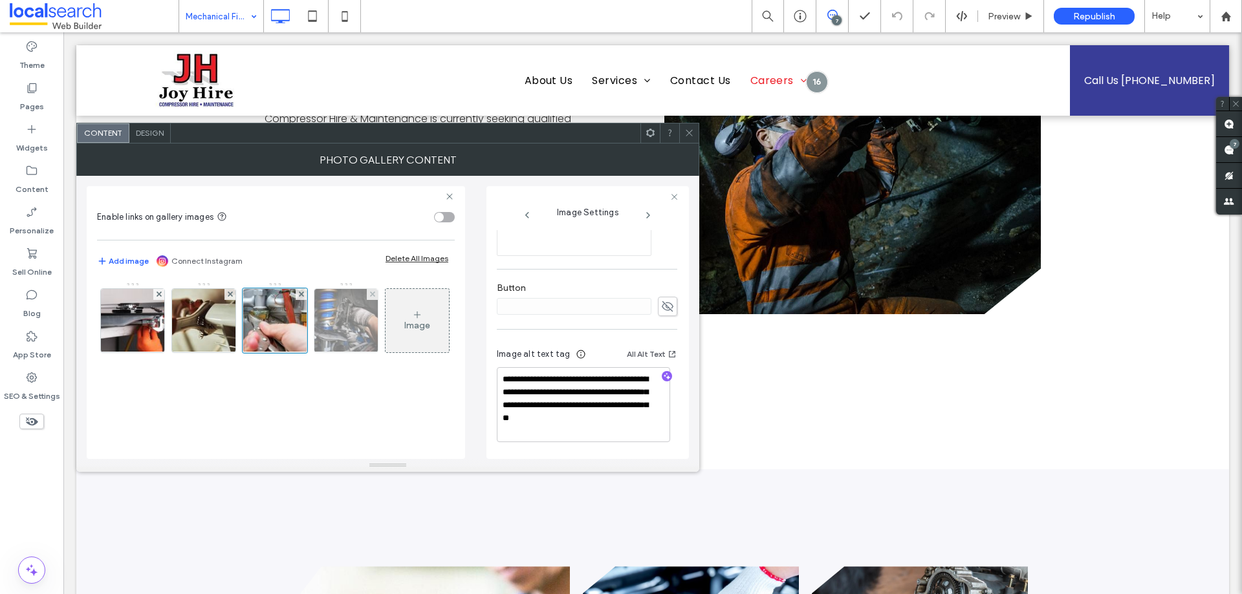
click at [351, 320] on img at bounding box center [346, 320] width 85 height 63
click at [693, 132] on icon at bounding box center [689, 133] width 10 height 10
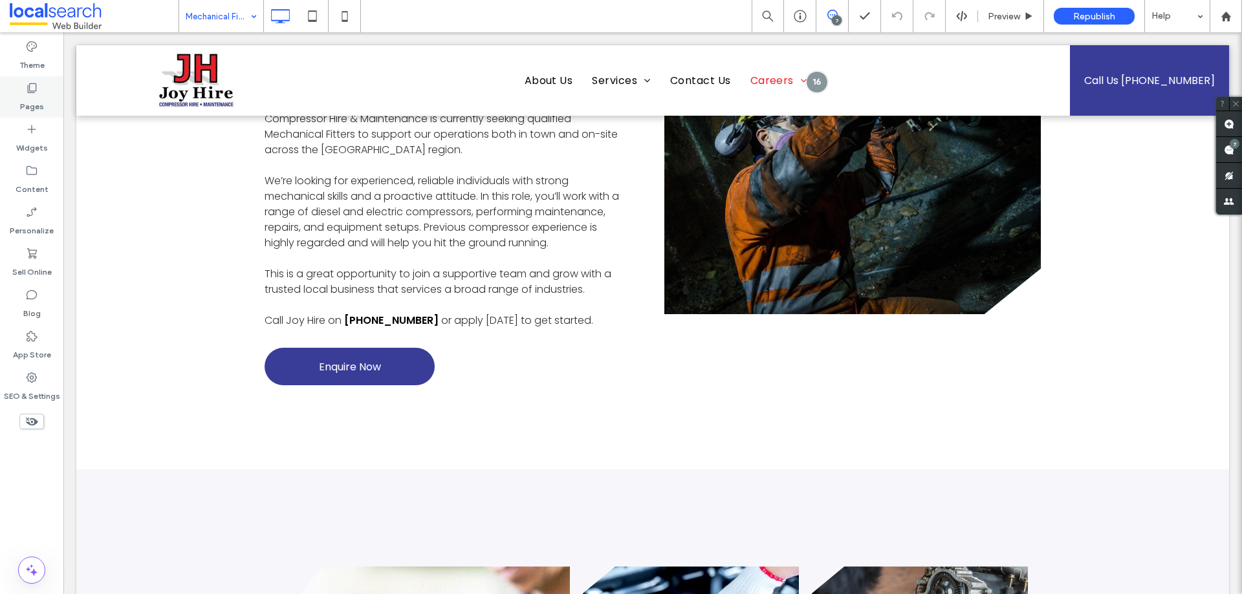
click at [40, 96] on label "Pages" at bounding box center [32, 103] width 24 height 18
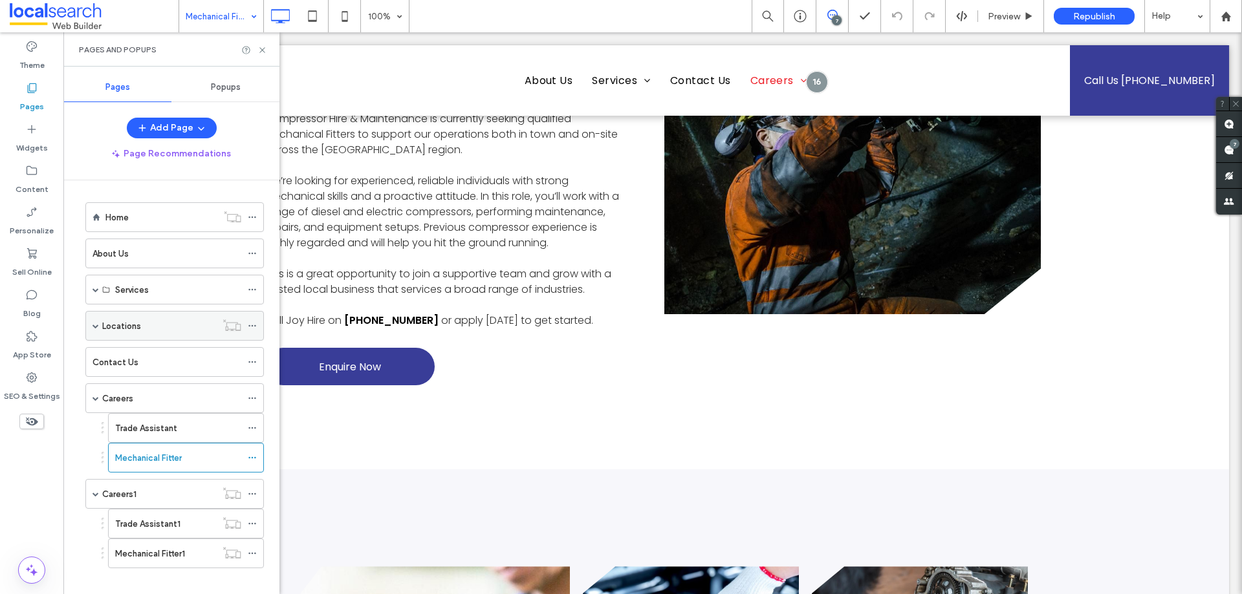
scroll to position [13, 0]
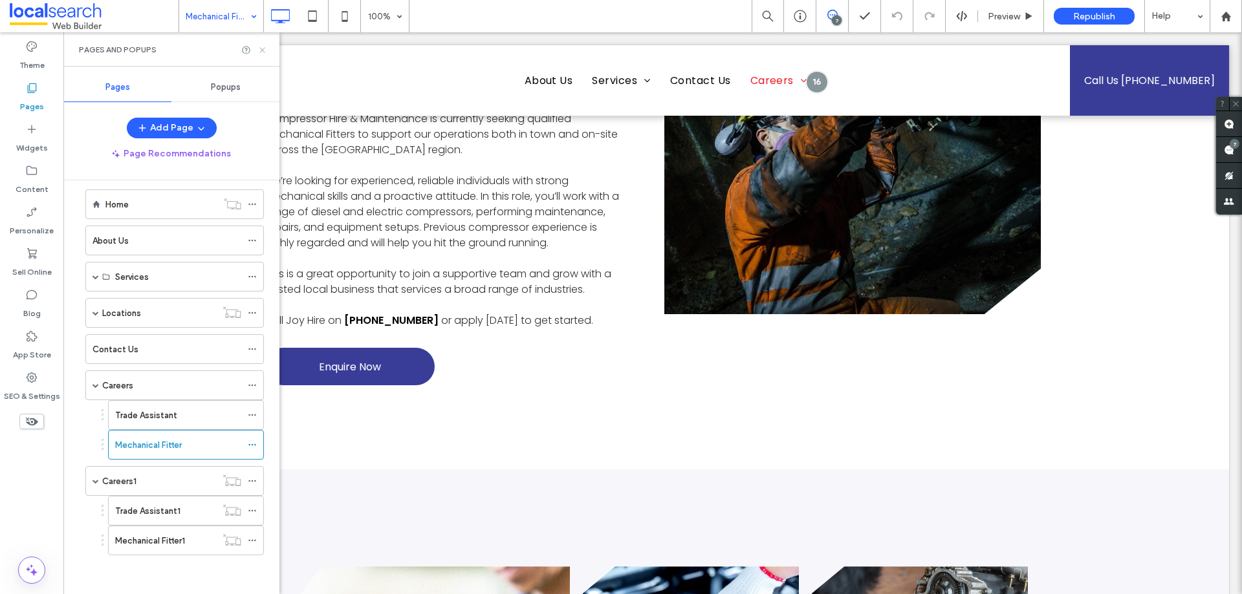
click at [264, 49] on icon at bounding box center [262, 50] width 10 height 10
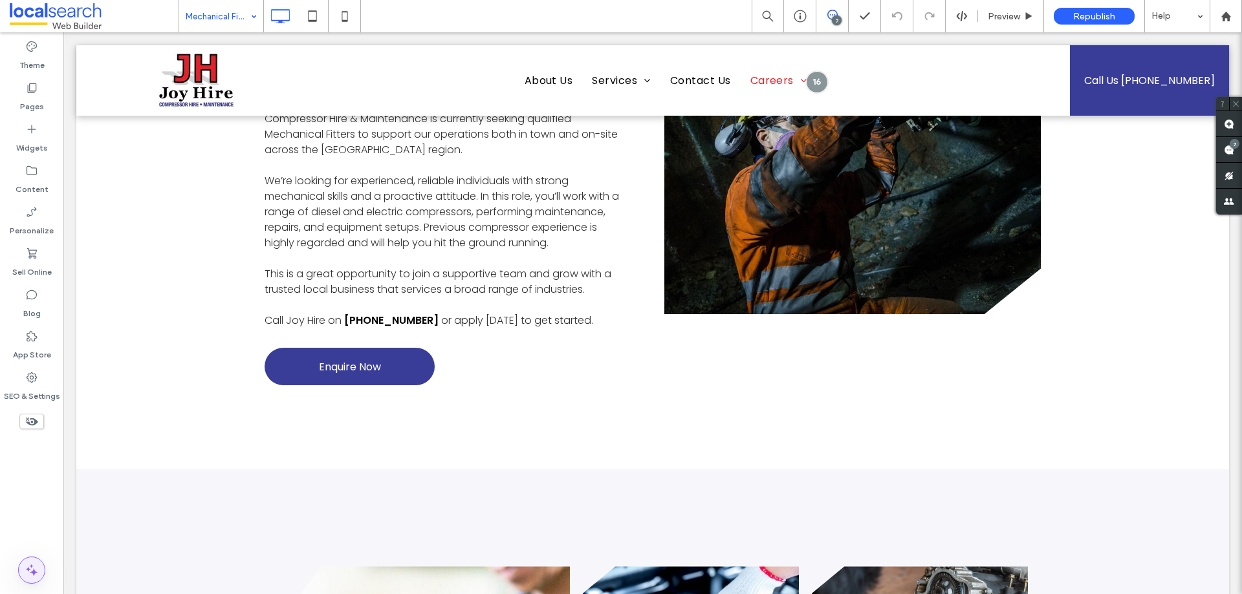
click at [32, 566] on icon at bounding box center [32, 571] width 16 height 16
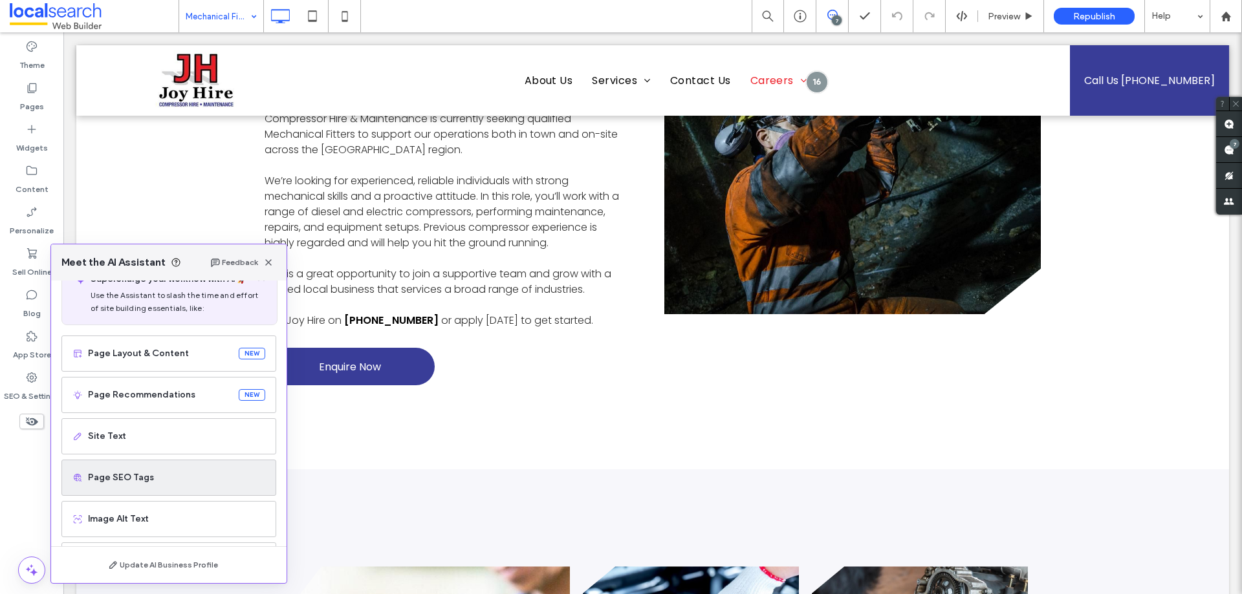
scroll to position [82, 0]
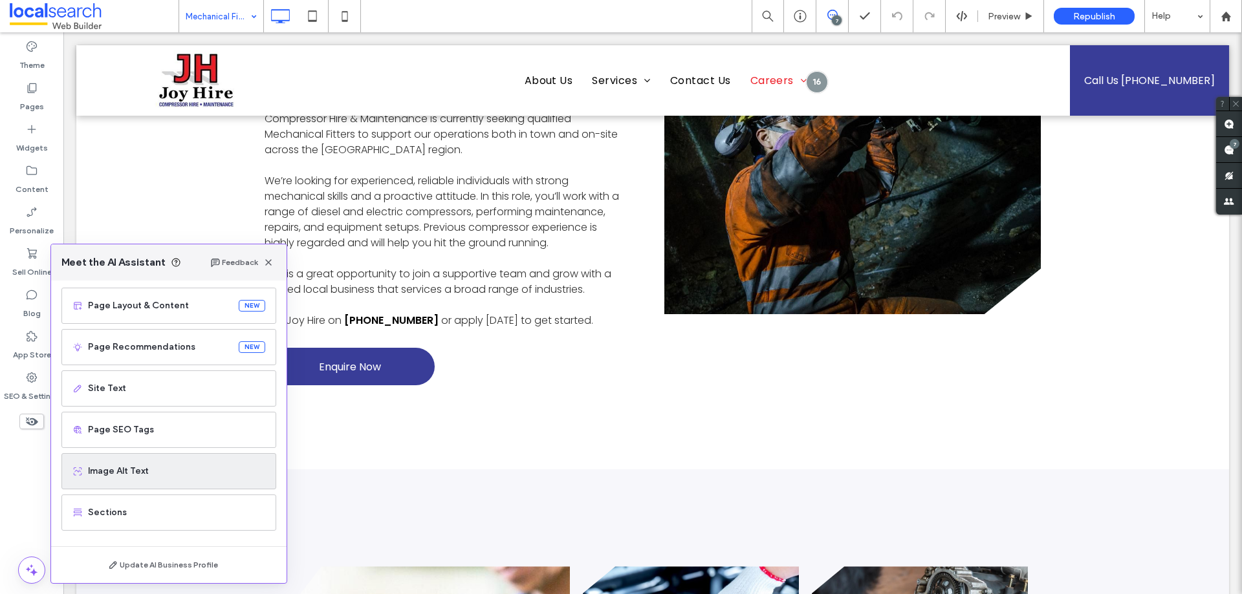
click at [153, 468] on span "Image Alt Text" at bounding box center [176, 471] width 177 height 13
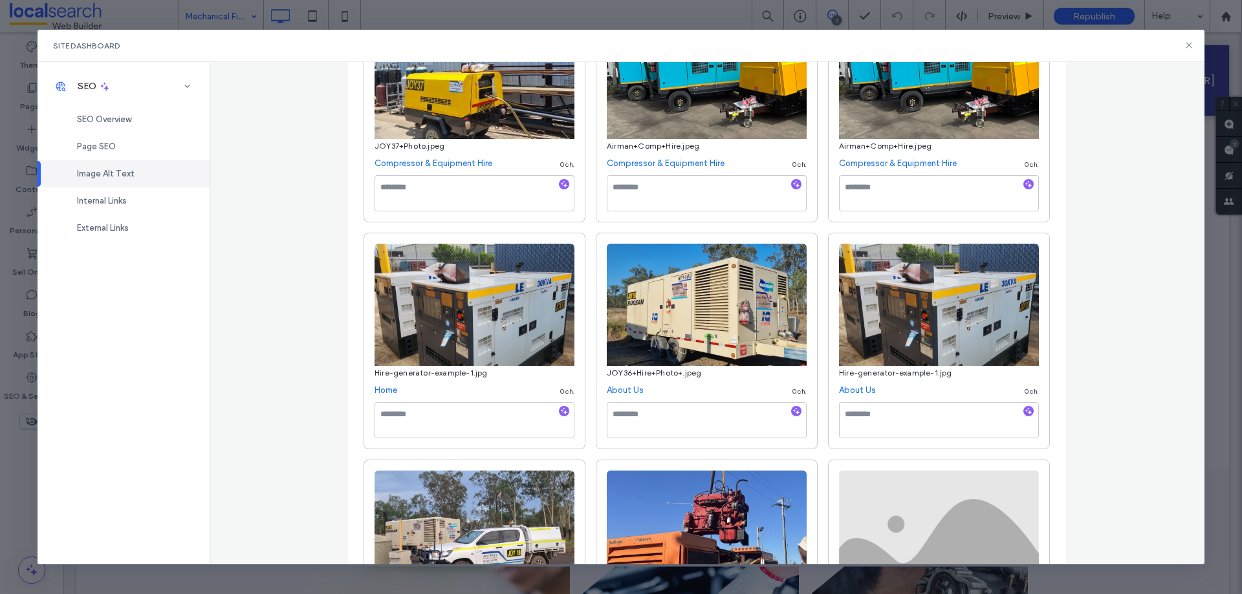
scroll to position [153, 0]
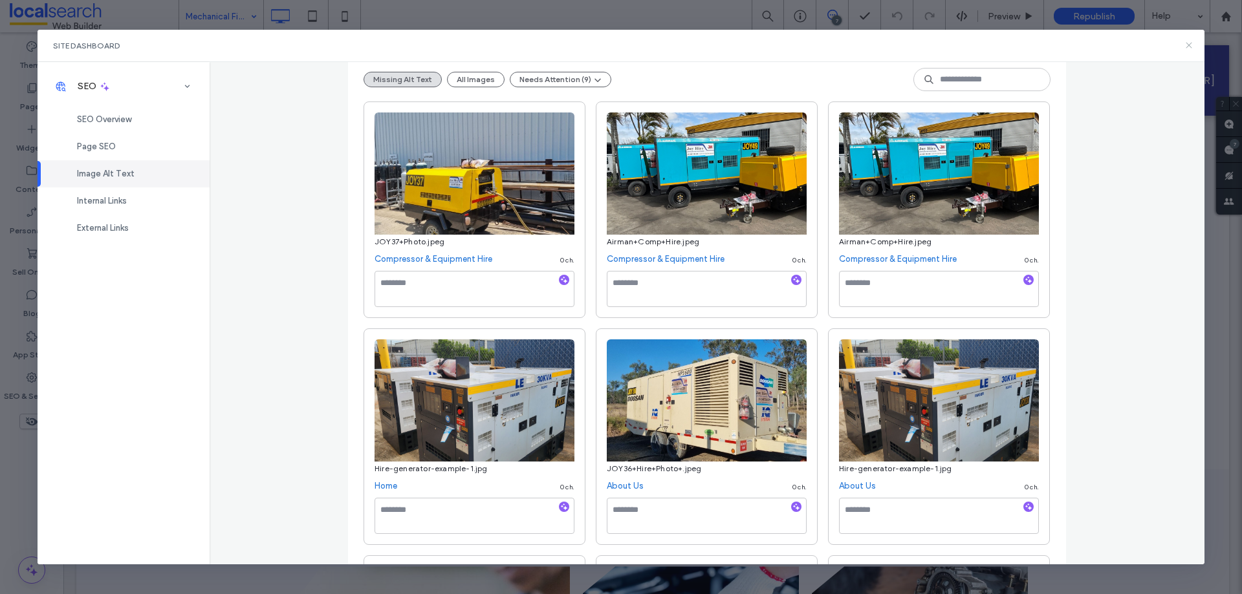
click at [1193, 45] on icon at bounding box center [1188, 45] width 10 height 10
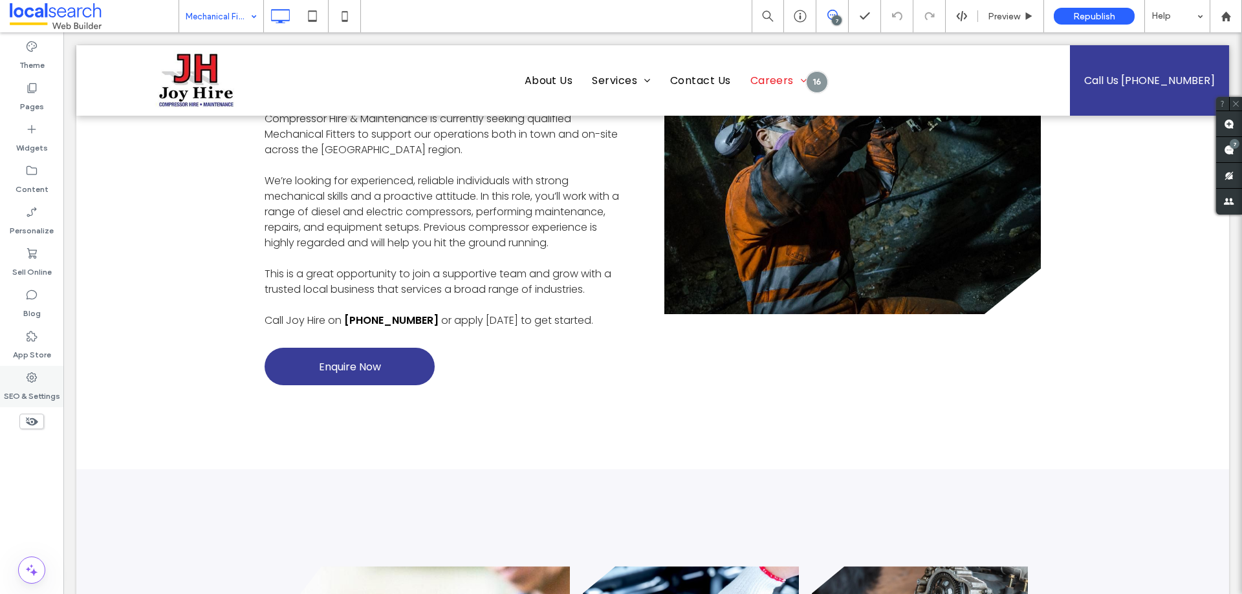
click at [14, 386] on label "SEO & Settings" at bounding box center [32, 393] width 56 height 18
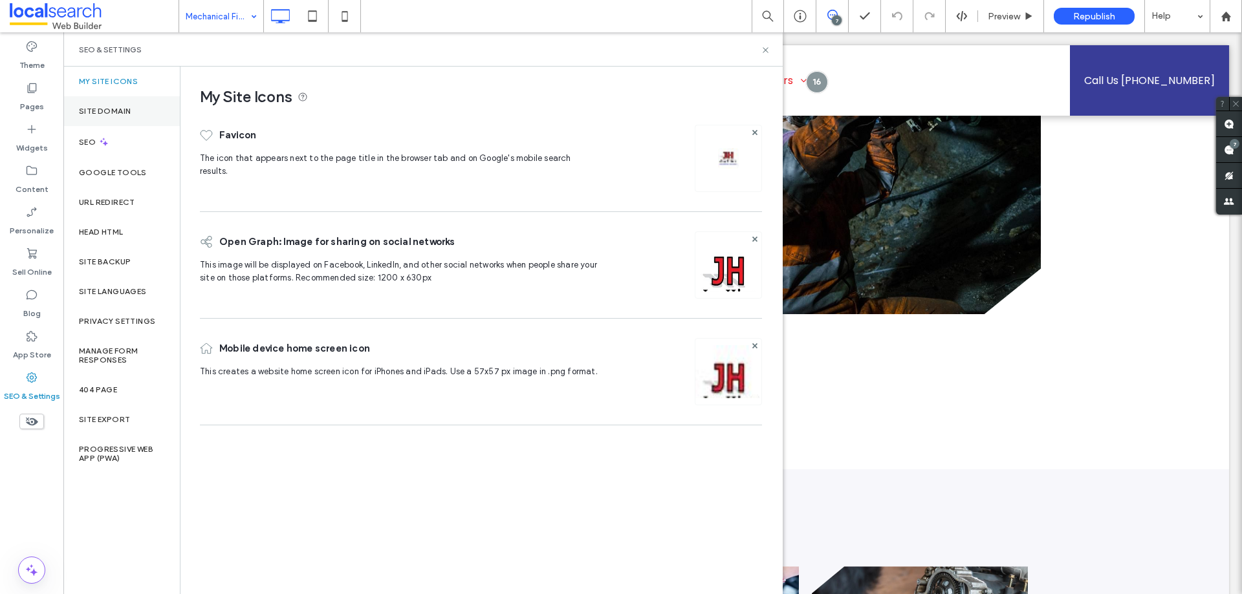
click at [89, 107] on label "Site Domain" at bounding box center [105, 111] width 52 height 9
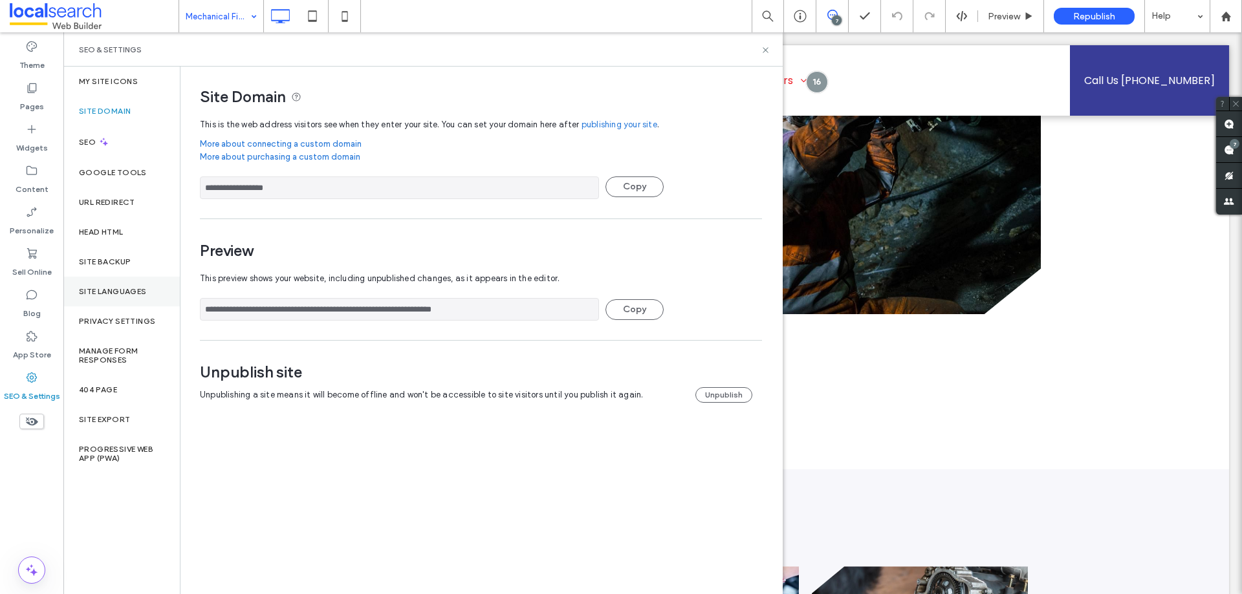
drag, startPoint x: 506, startPoint y: 310, endPoint x: 126, endPoint y: 303, distance: 380.3
click at [126, 303] on div "**********" at bounding box center [422, 331] width 719 height 528
click at [315, 5] on icon at bounding box center [312, 16] width 26 height 26
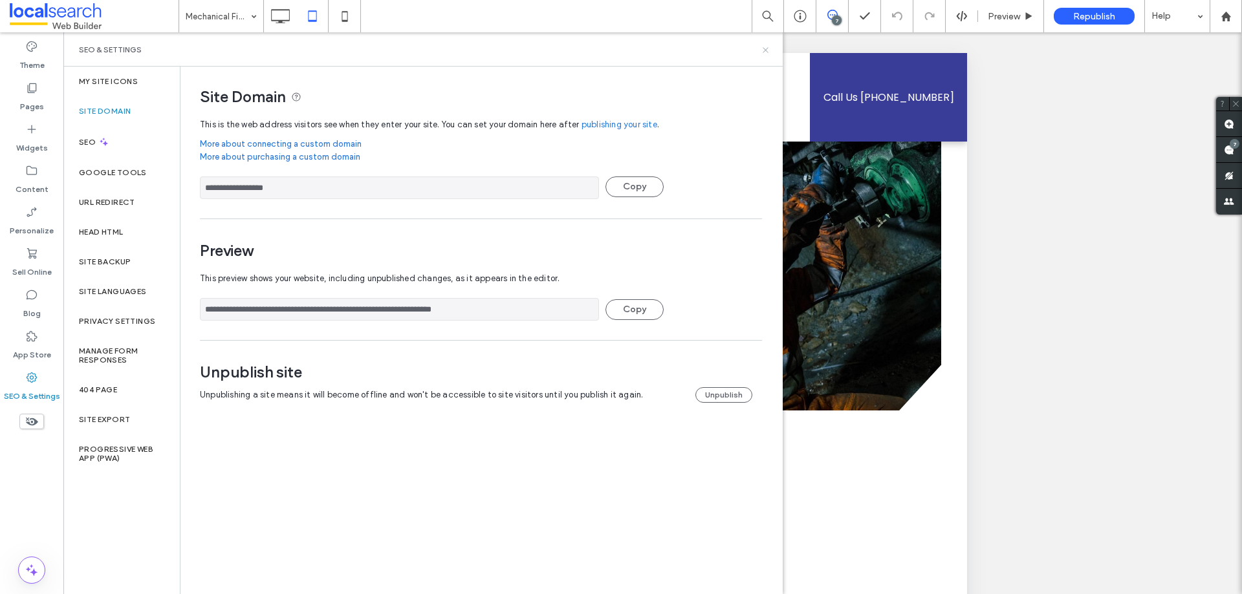
click at [763, 48] on use at bounding box center [764, 49] width 5 height 5
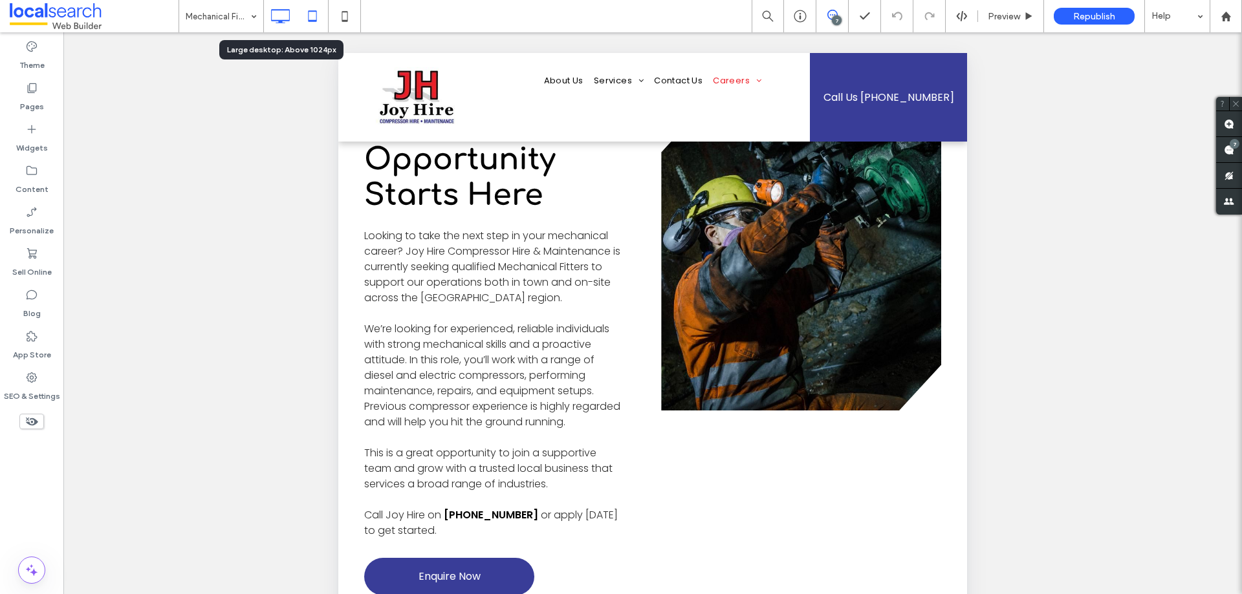
click at [288, 13] on icon at bounding box center [280, 16] width 26 height 26
click at [314, 16] on icon at bounding box center [312, 16] width 26 height 26
click at [341, 17] on icon at bounding box center [345, 16] width 26 height 26
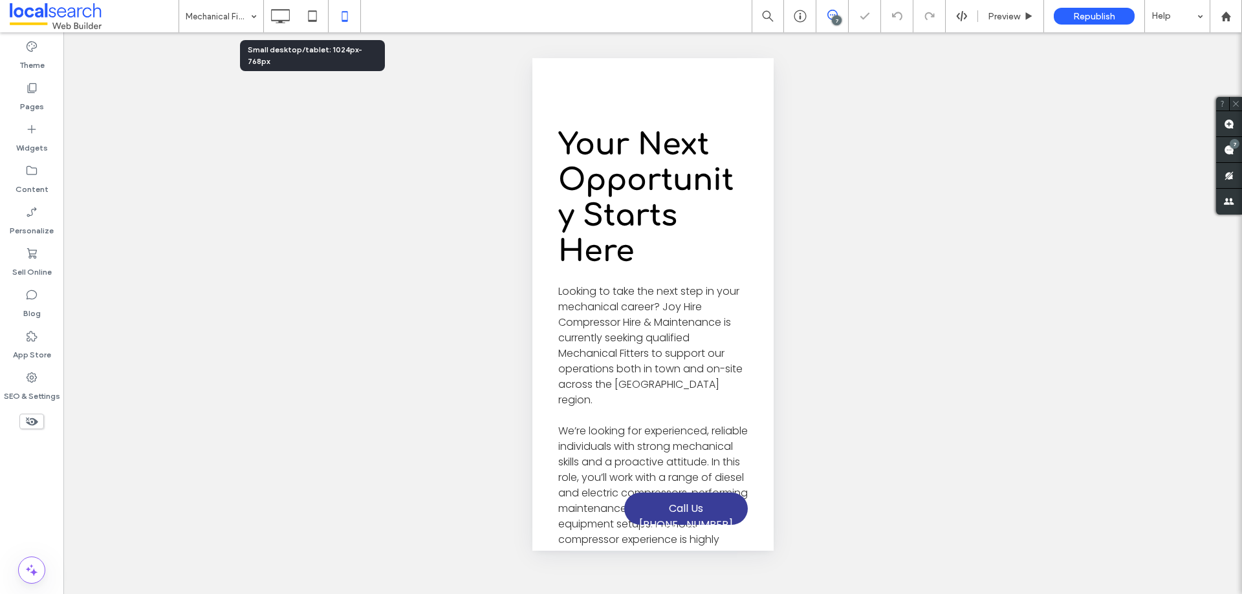
click at [311, 14] on icon at bounding box center [312, 16] width 26 height 26
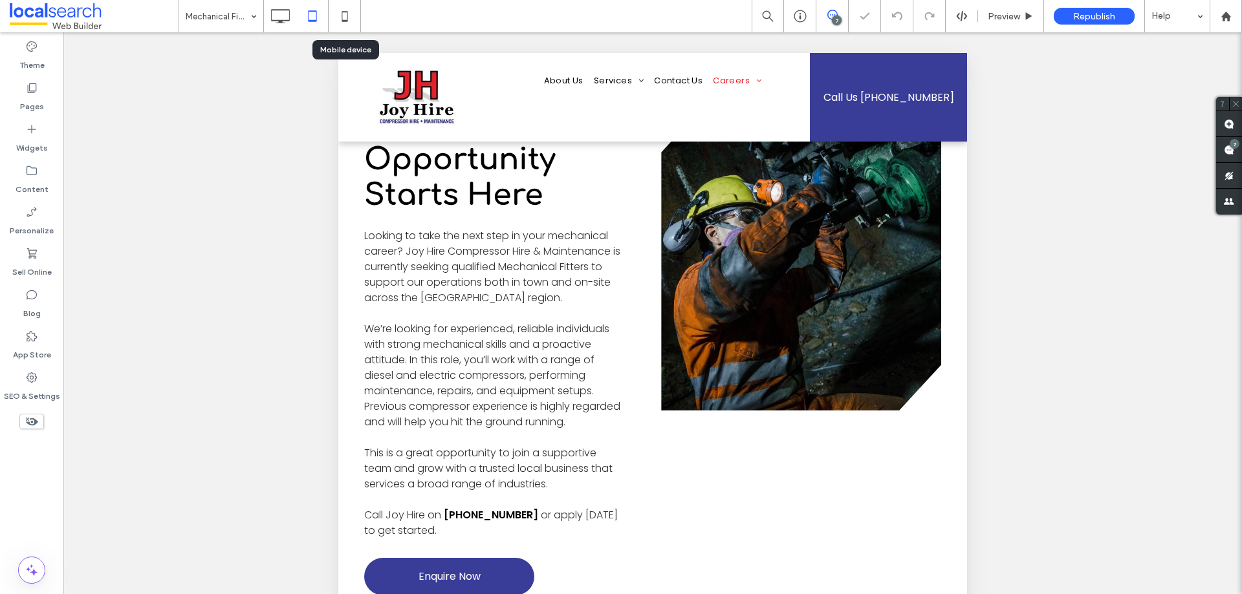
click at [336, 16] on icon at bounding box center [345, 16] width 26 height 26
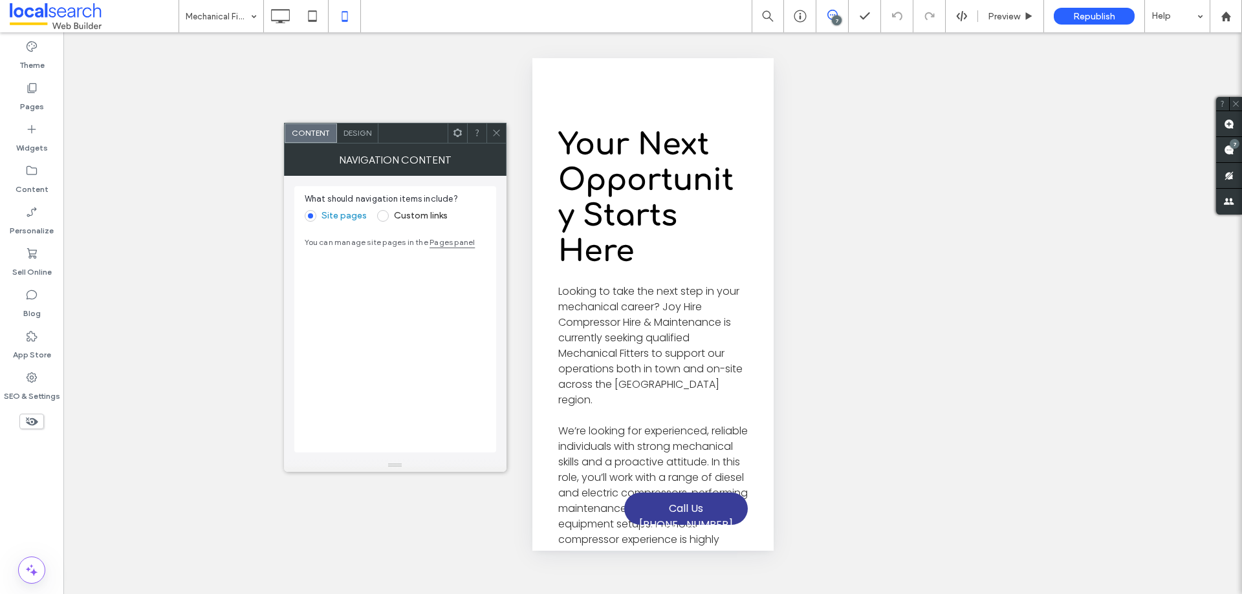
click at [500, 137] on icon at bounding box center [496, 133] width 10 height 10
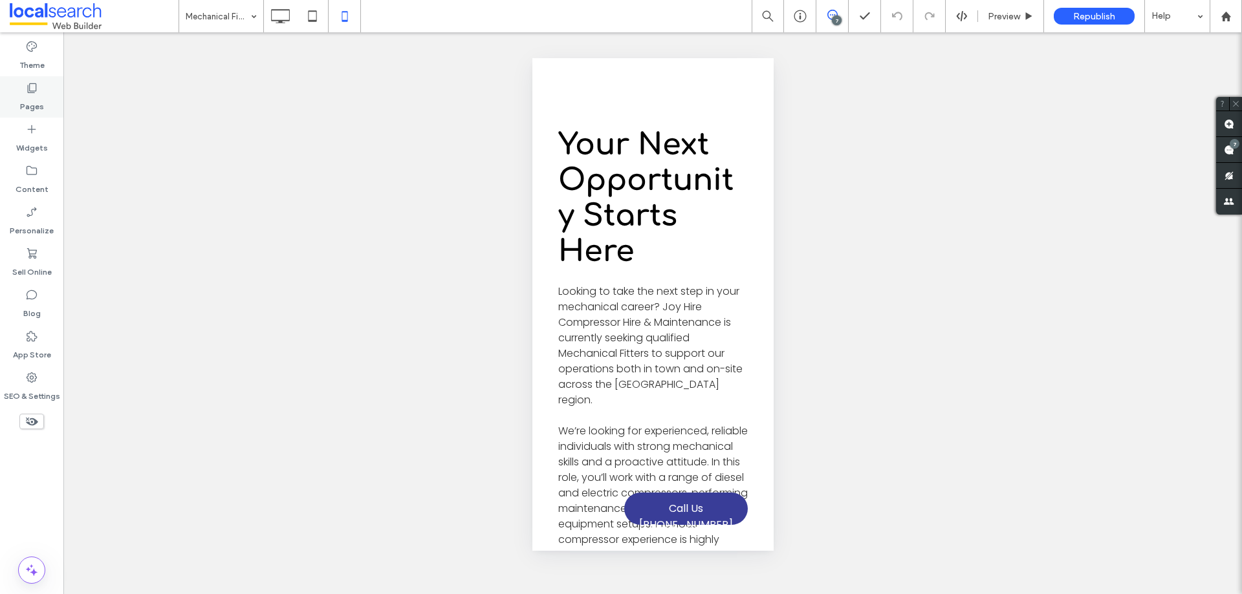
click at [10, 91] on div "Pages" at bounding box center [31, 96] width 63 height 41
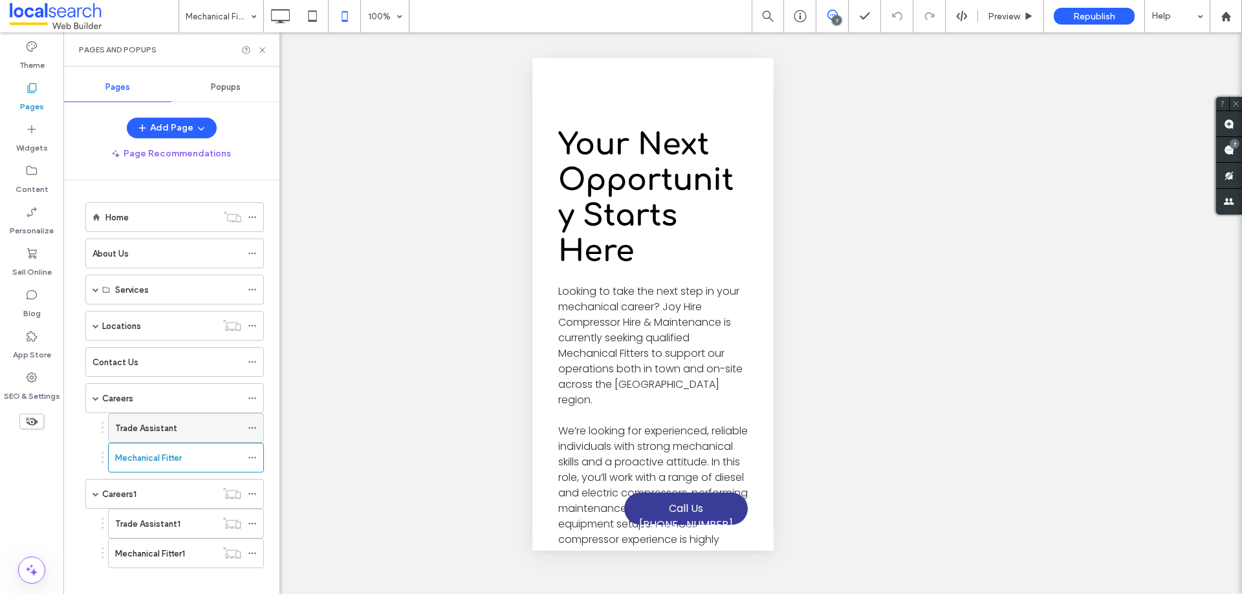
click at [146, 435] on label "Trade Assistant" at bounding box center [146, 428] width 62 height 23
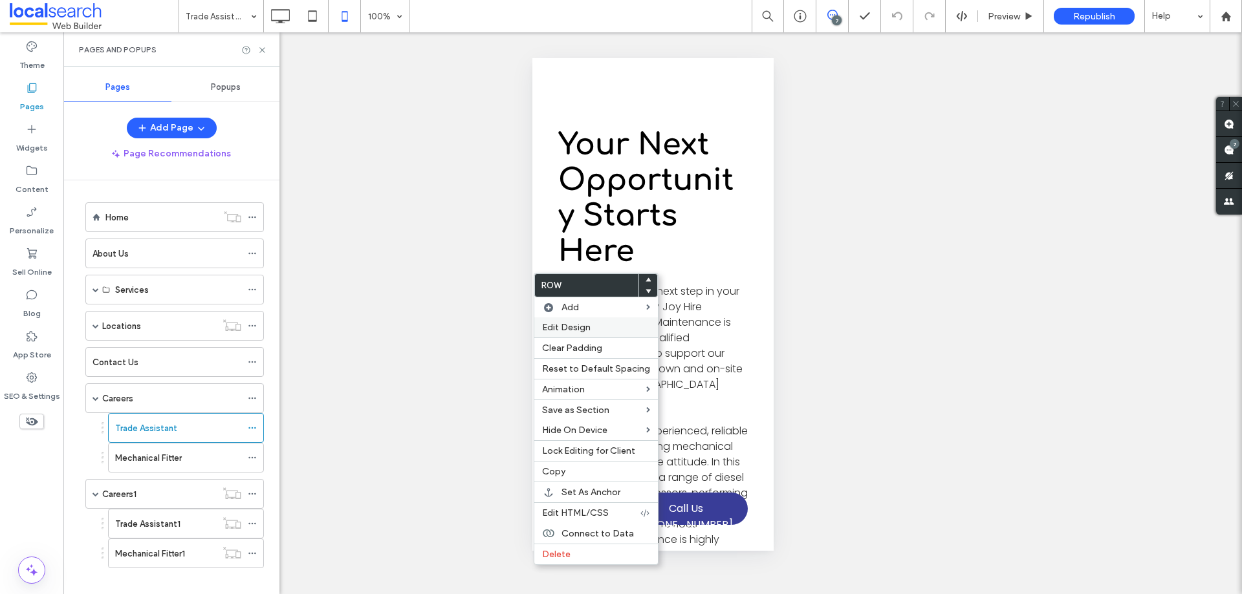
click at [557, 328] on span "Edit Design" at bounding box center [566, 327] width 49 height 11
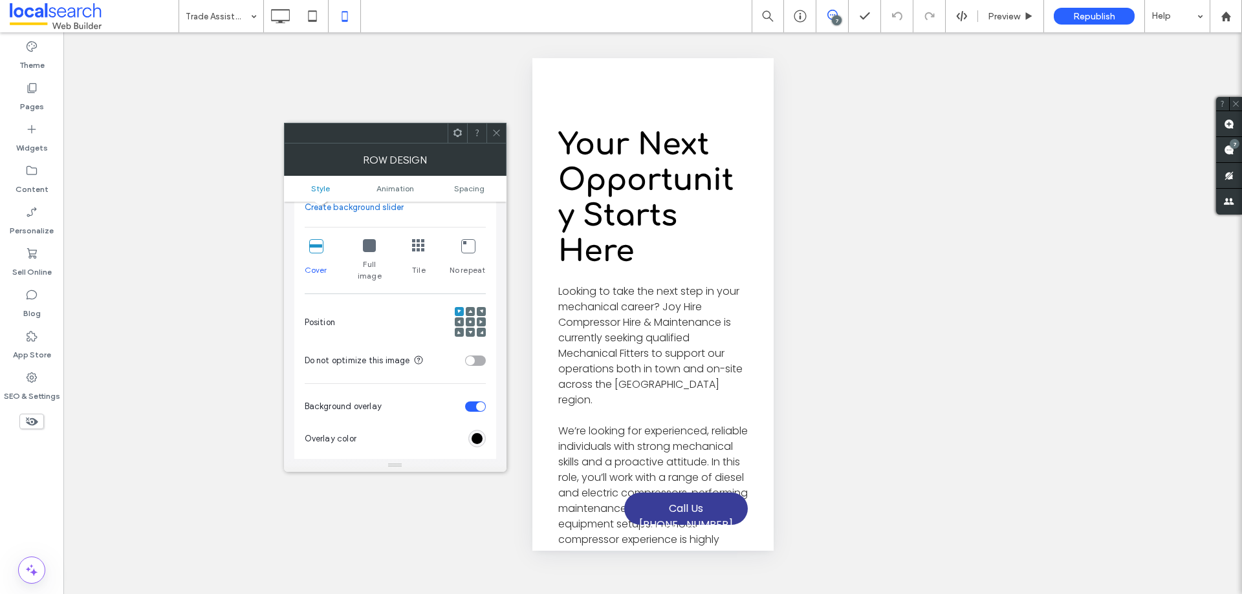
scroll to position [259, 0]
click at [471, 318] on icon at bounding box center [470, 320] width 4 height 4
click at [497, 129] on icon at bounding box center [496, 133] width 10 height 10
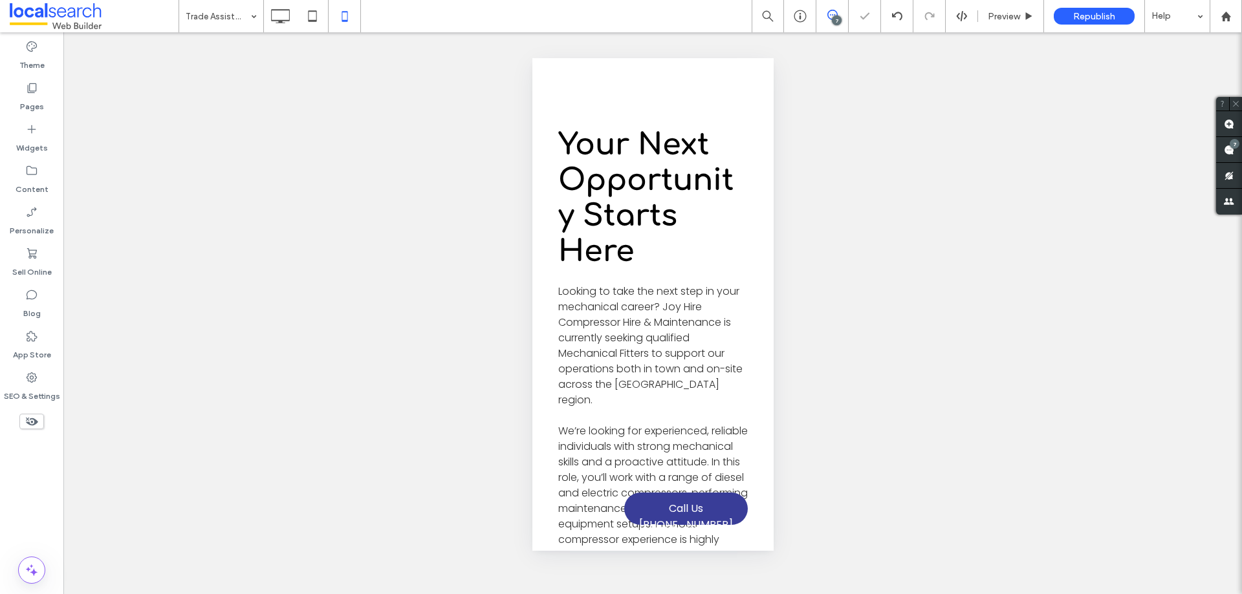
click at [456, 112] on div "Unhide? Yes Unhide? Yes Unhide? Yes Unhide? Yes Unhide? Yes Unhide? Yes Unhide?…" at bounding box center [652, 313] width 1178 height 562
click at [400, 268] on div "Unhide? Yes Unhide? Yes Unhide? Yes Unhide? Yes Unhide? Yes Unhide? Yes Unhide?…" at bounding box center [652, 313] width 1178 height 562
click at [23, 102] on label "Pages" at bounding box center [32, 103] width 24 height 18
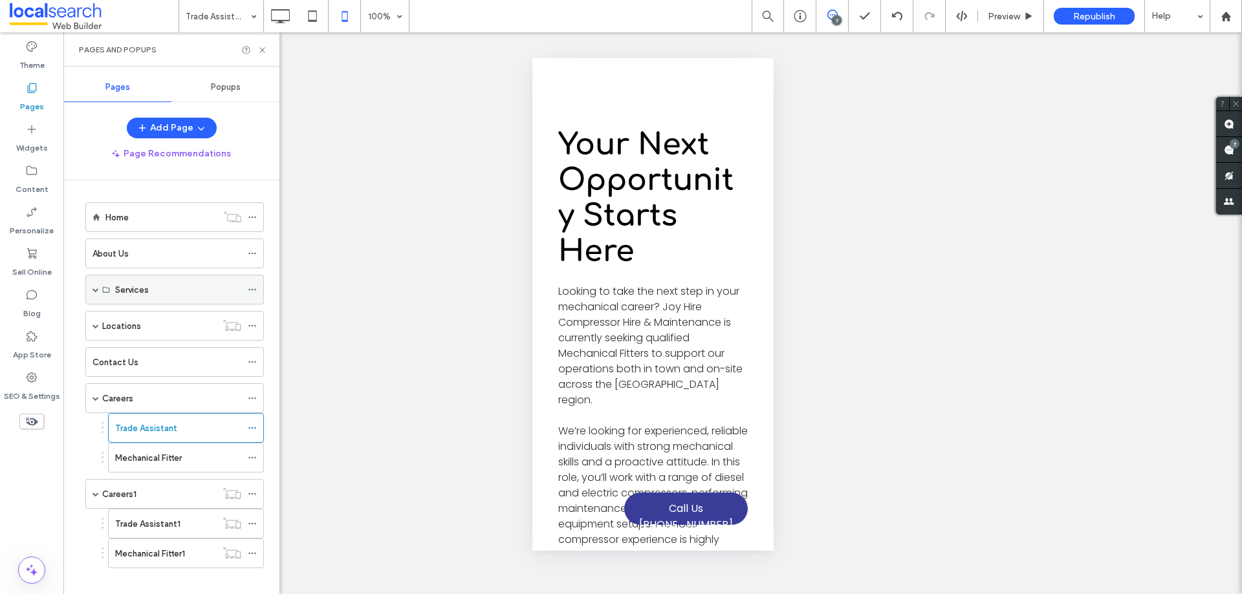
scroll to position [13, 0]
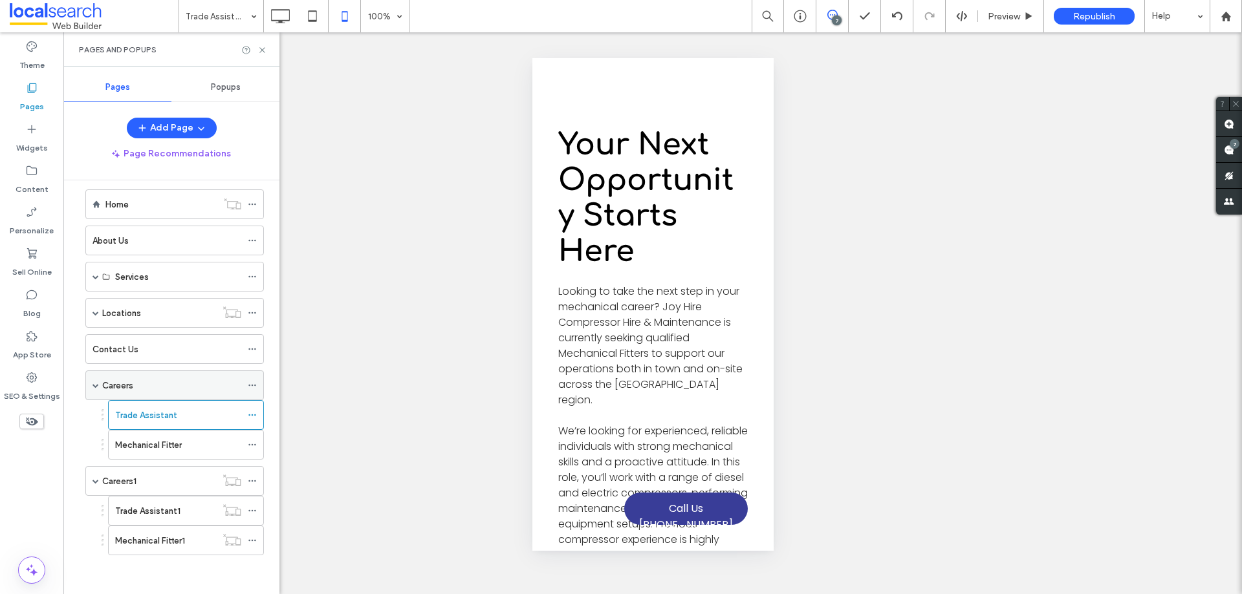
click at [153, 378] on div "Careers" at bounding box center [171, 385] width 139 height 28
click at [451, 298] on div "Unhide? Yes Unhide? Yes Unhide? Yes Unhide? Yes Unhide? Yes Unhide? Yes Unhide?…" at bounding box center [652, 313] width 1178 height 562
click at [446, 169] on div "Unhide? Yes Unhide? Yes Unhide? Yes Unhide? Yes Unhide? Yes Unhide? Yes Unhide?…" at bounding box center [652, 313] width 1178 height 562
click at [30, 389] on label "SEO & Settings" at bounding box center [32, 393] width 56 height 18
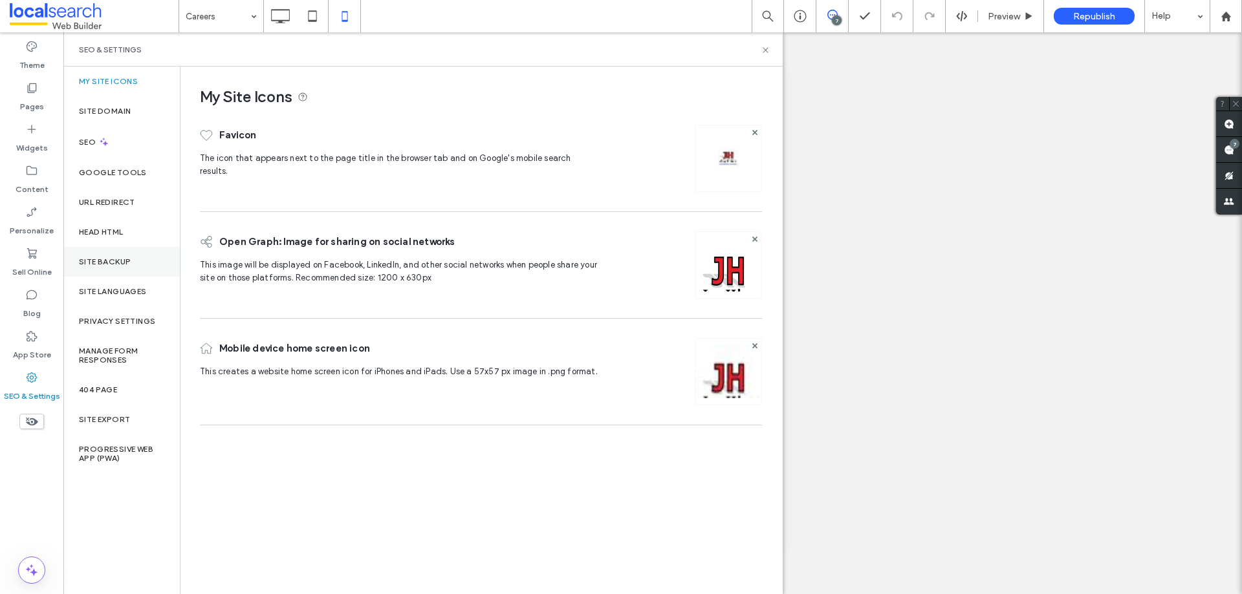
click at [119, 251] on div "Site Backup" at bounding box center [121, 262] width 116 height 30
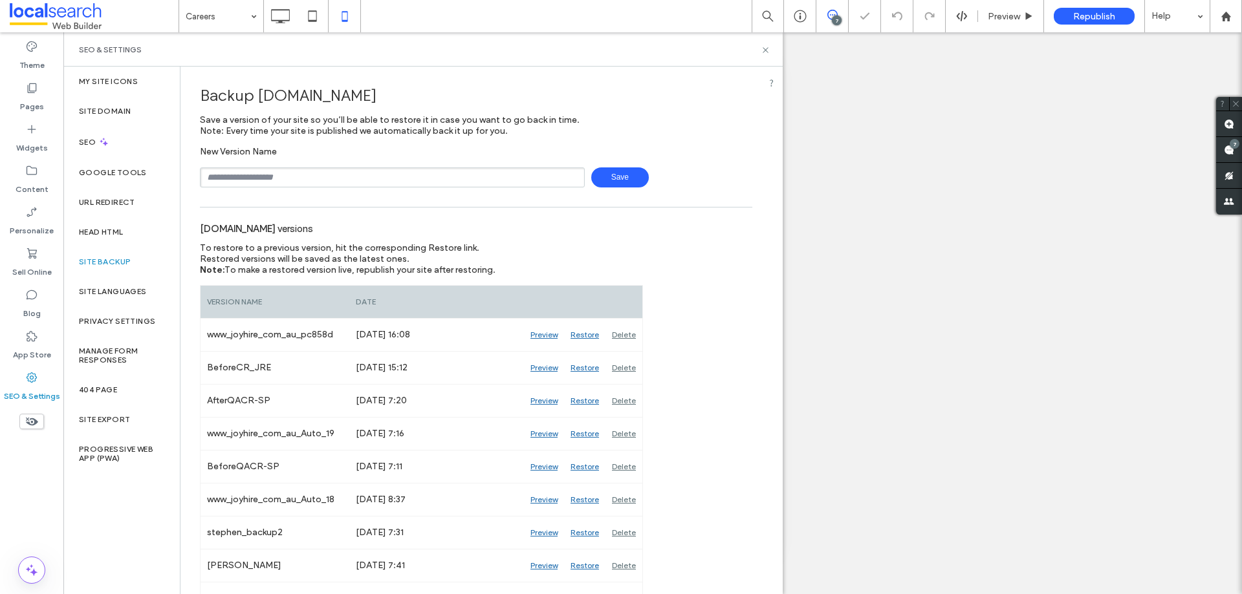
click at [329, 178] on input "text" at bounding box center [392, 177] width 385 height 20
type input "**********"
click at [621, 174] on span "Save" at bounding box center [620, 177] width 58 height 20
click at [764, 49] on use at bounding box center [764, 49] width 5 height 5
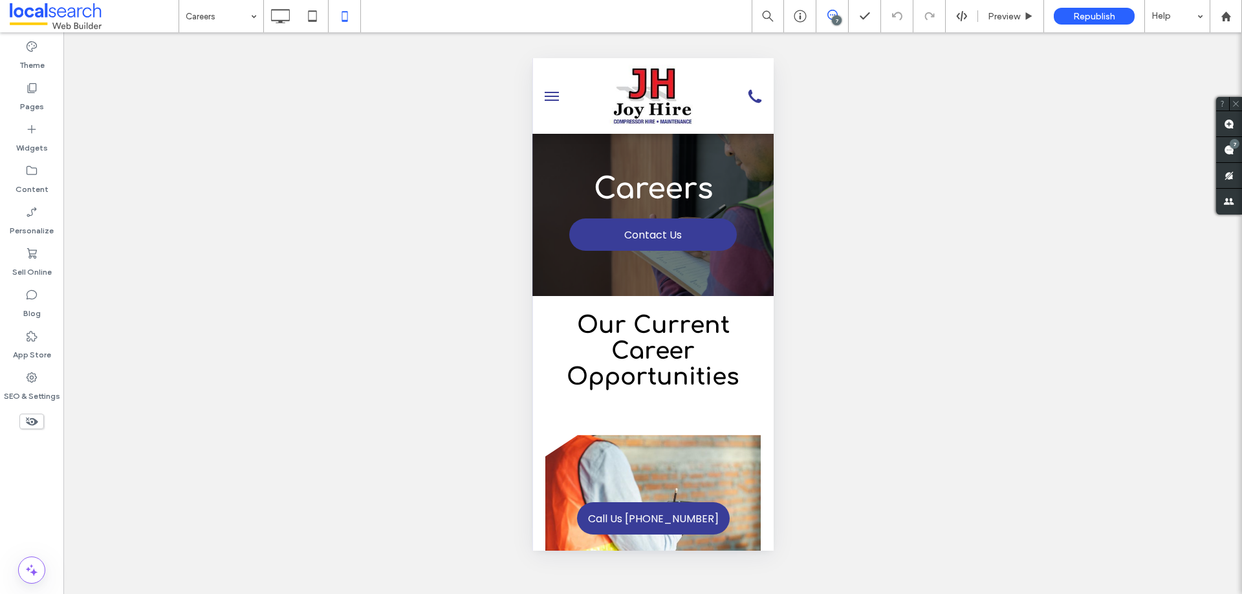
click at [836, 16] on div "7" at bounding box center [837, 21] width 10 height 10
click at [1238, 153] on span at bounding box center [1229, 149] width 26 height 25
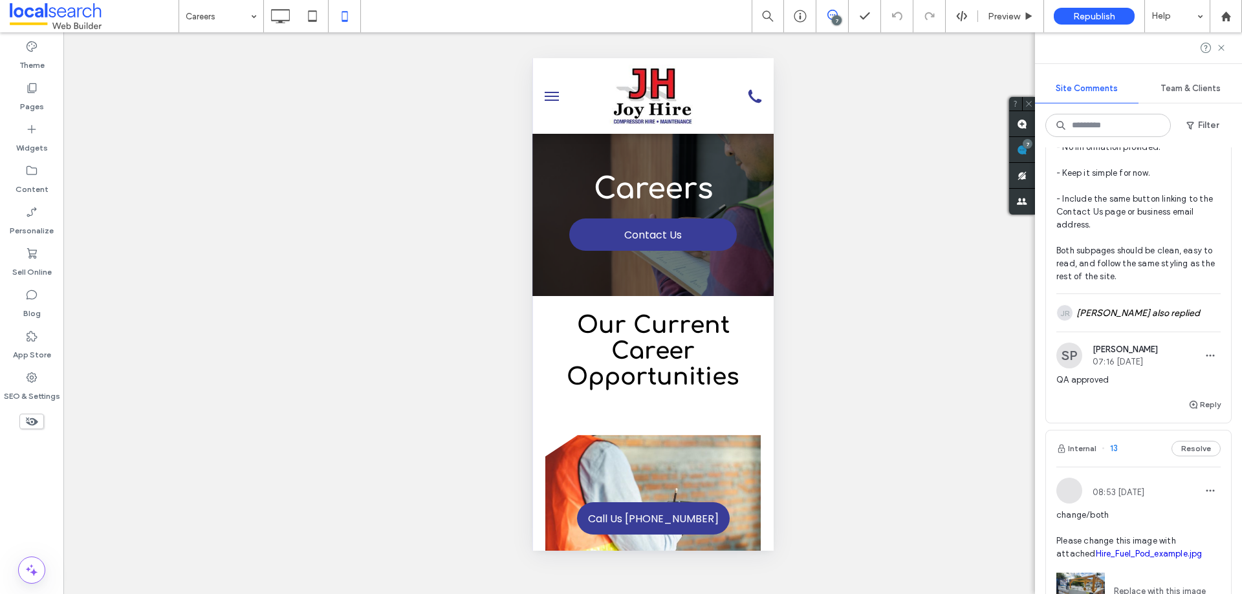
scroll to position [582, 0]
click at [1198, 411] on button "Reply" at bounding box center [1204, 404] width 32 height 16
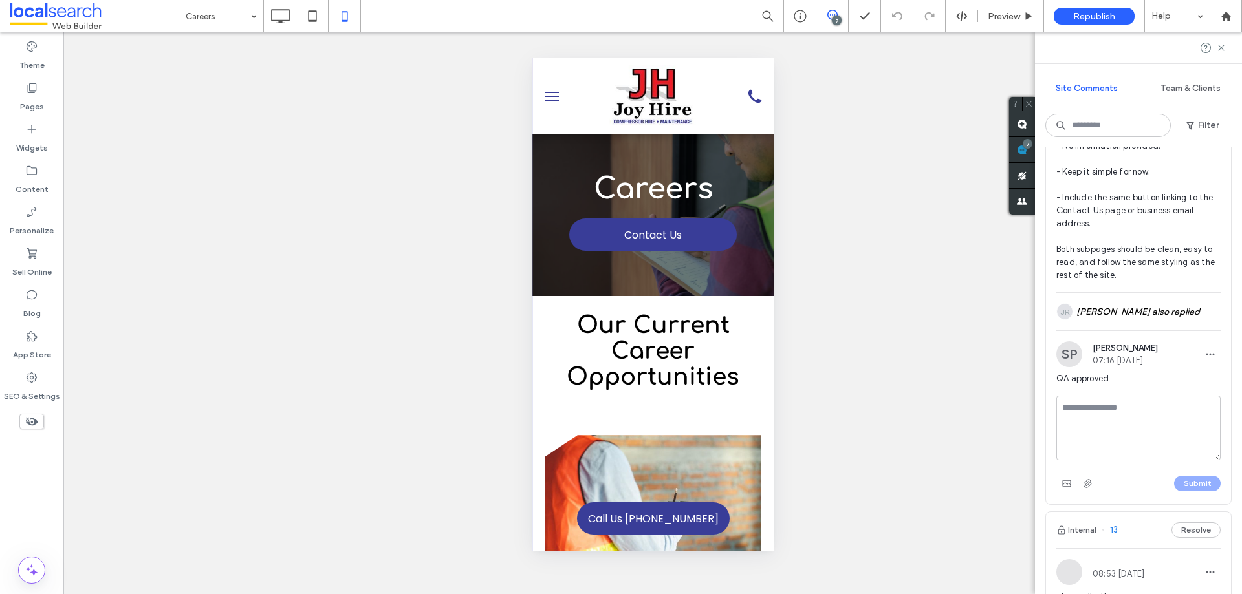
click at [1153, 423] on textarea at bounding box center [1138, 428] width 164 height 65
type textarea "*"
click at [385, 296] on div "Unhide? Yes Unhide? Yes Unhide? Yes Unhide? Yes Unhide? Yes Unhide? Yes Unhide?…" at bounding box center [652, 313] width 1178 height 562
click at [6, 89] on div "Pages" at bounding box center [31, 96] width 63 height 41
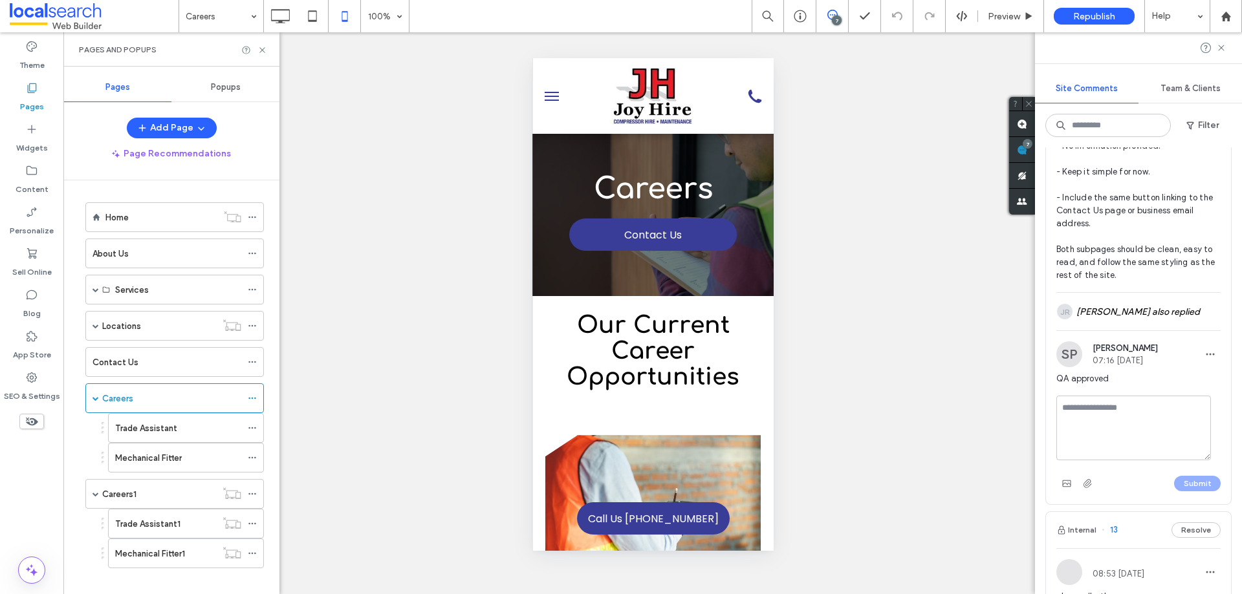
click at [546, 101] on button "menu" at bounding box center [551, 96] width 26 height 26
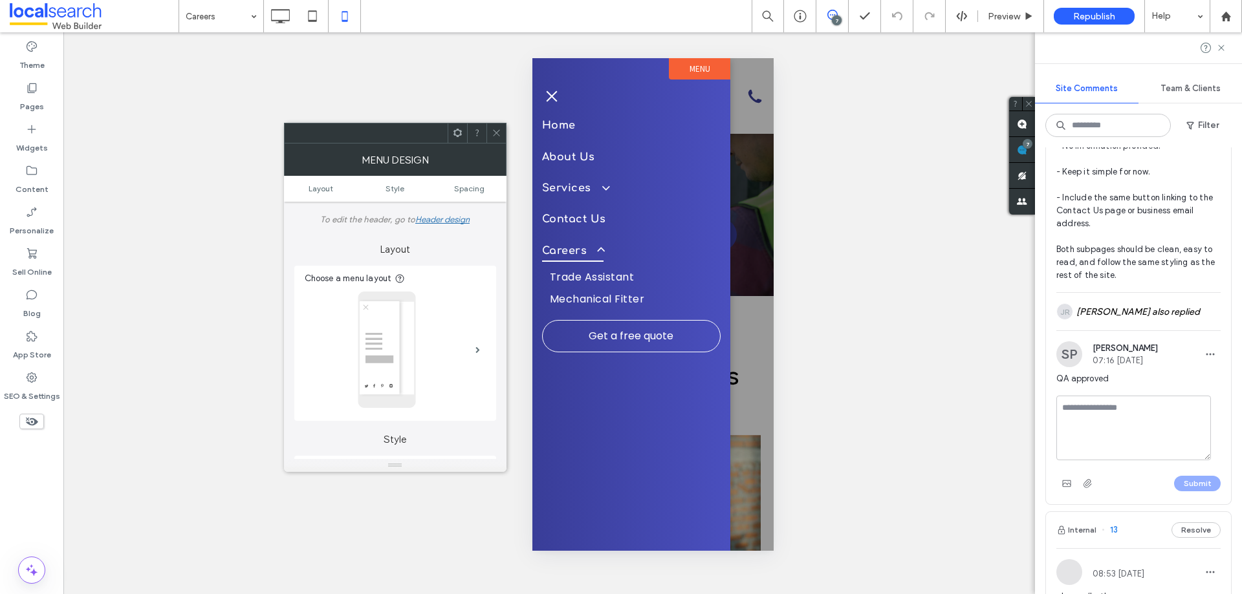
click at [501, 138] on div at bounding box center [495, 133] width 19 height 19
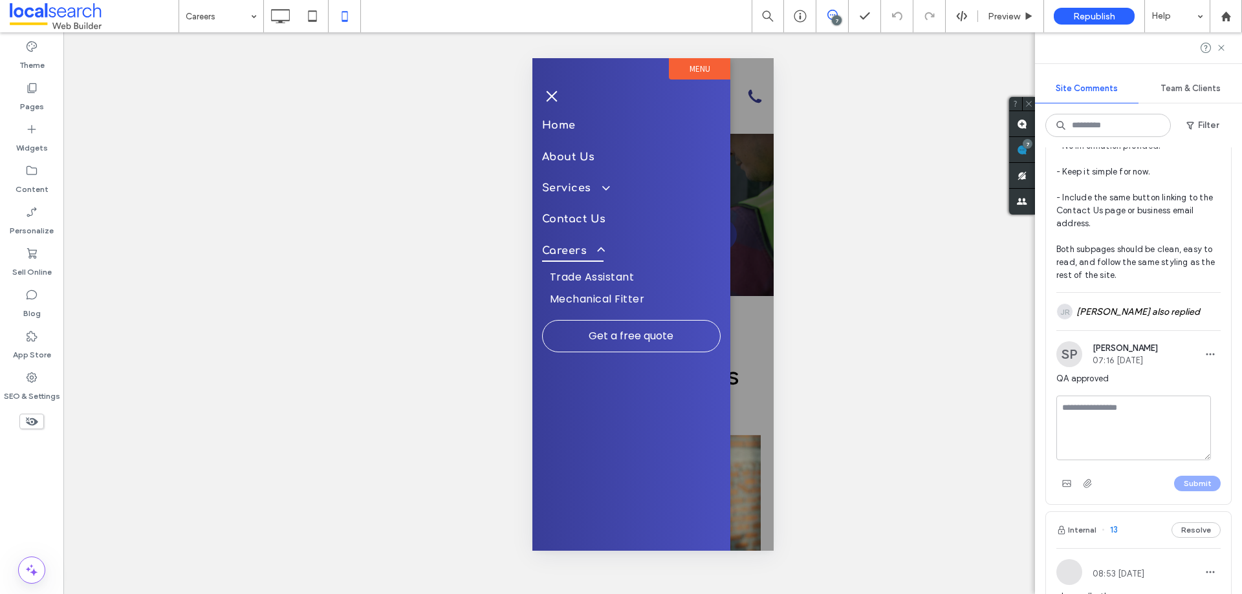
click at [749, 172] on div at bounding box center [652, 304] width 241 height 493
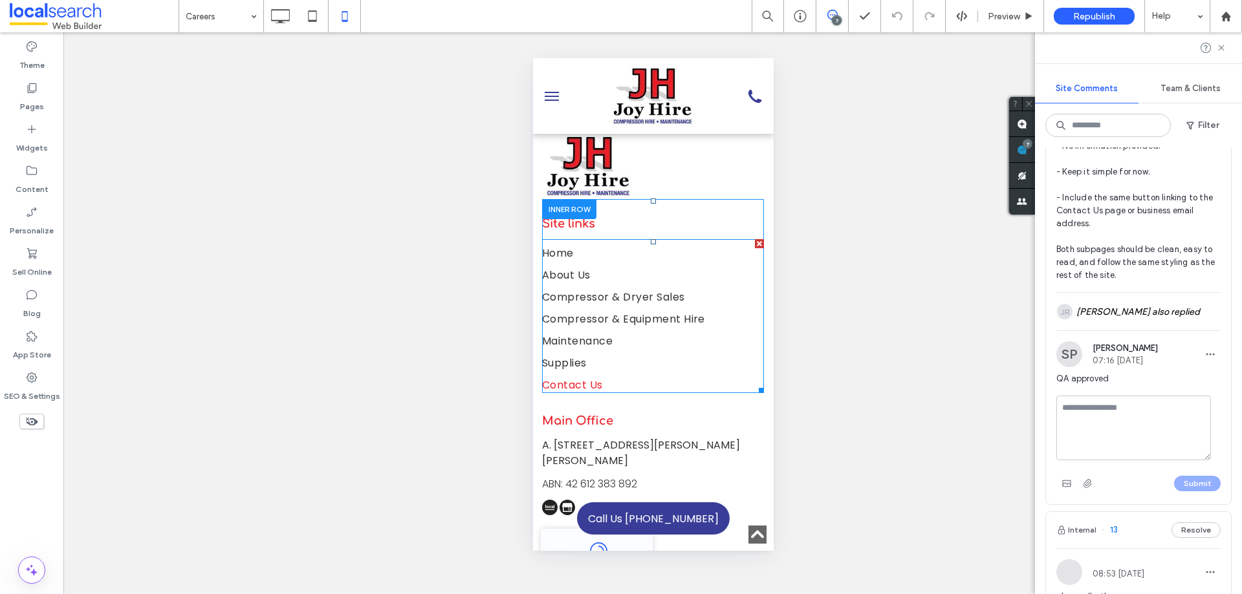
scroll to position [1863, 0]
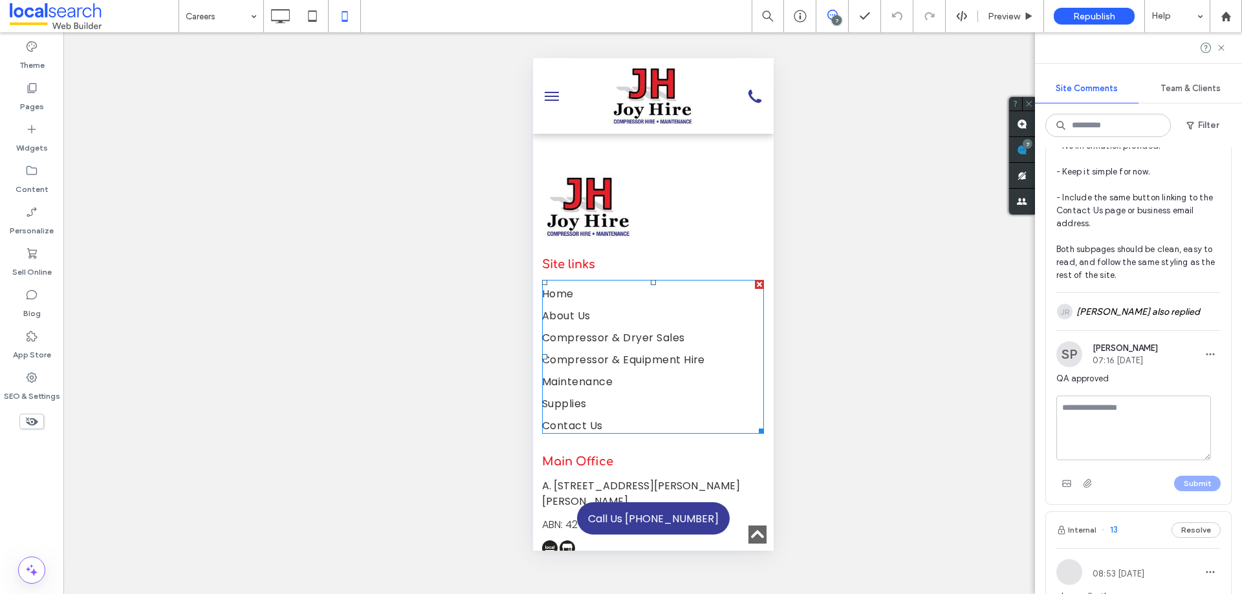
drag, startPoint x: 310, startPoint y: 194, endPoint x: 279, endPoint y: 88, distance: 110.5
click at [305, 160] on div "Unhide? Yes Unhide? Yes Unhide? Yes Unhide? Yes Unhide? Yes Unhide? Yes Unhide?…" at bounding box center [652, 313] width 1178 height 562
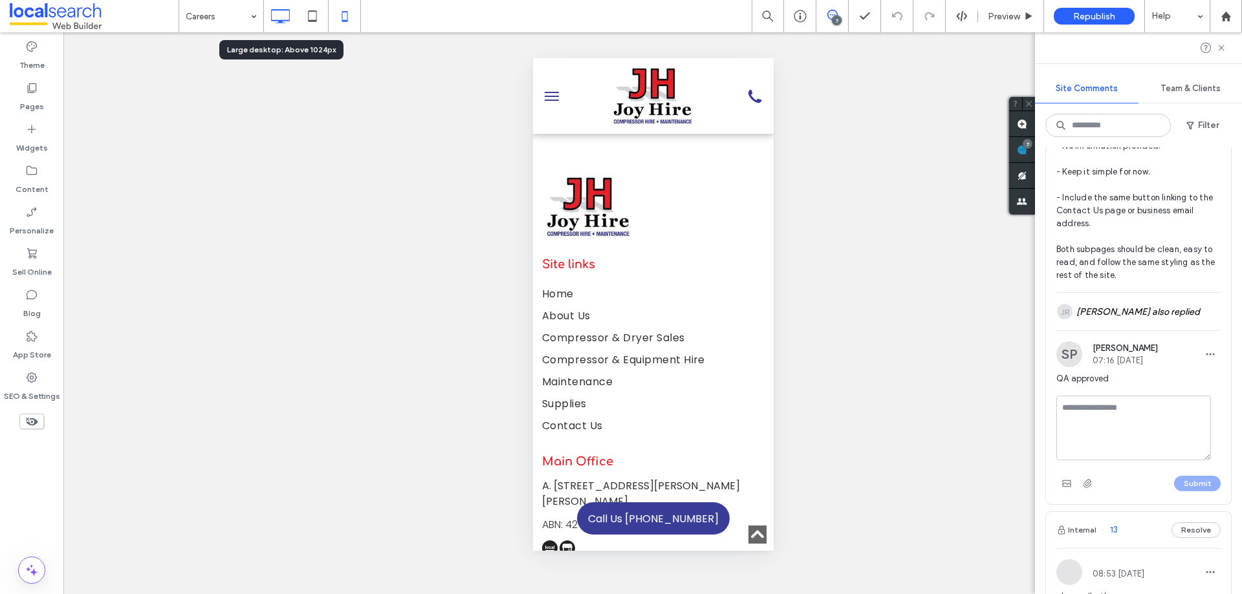
click at [282, 25] on icon at bounding box center [280, 16] width 26 height 26
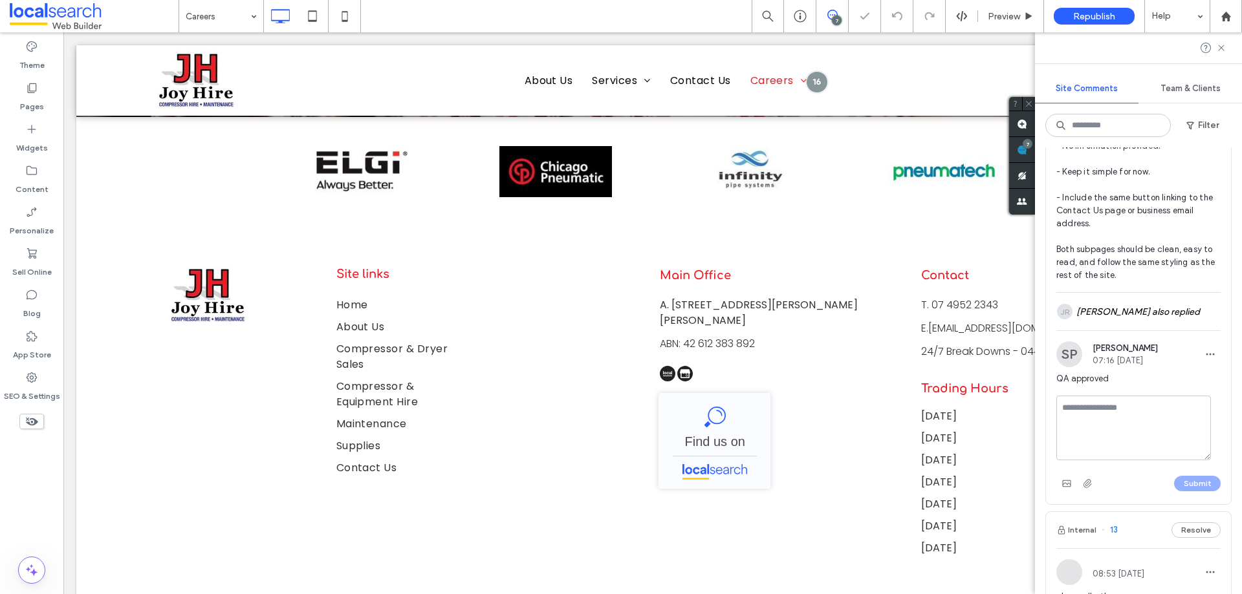
scroll to position [1824, 0]
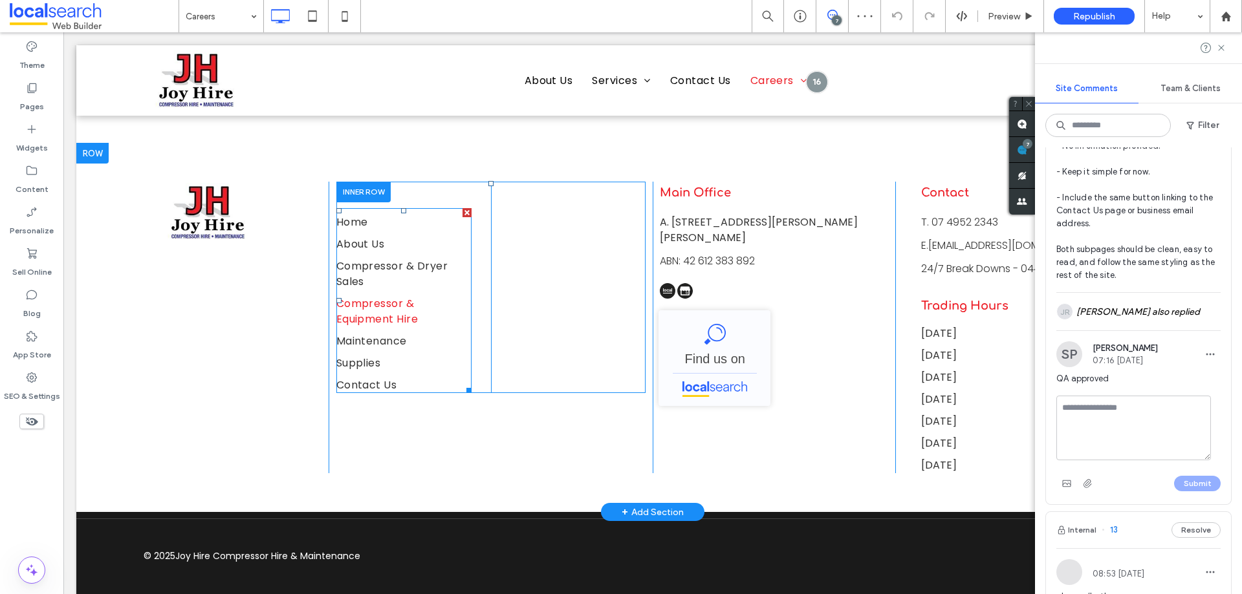
click at [385, 296] on span "Compressor & Equipment Hire" at bounding box center [403, 311] width 135 height 31
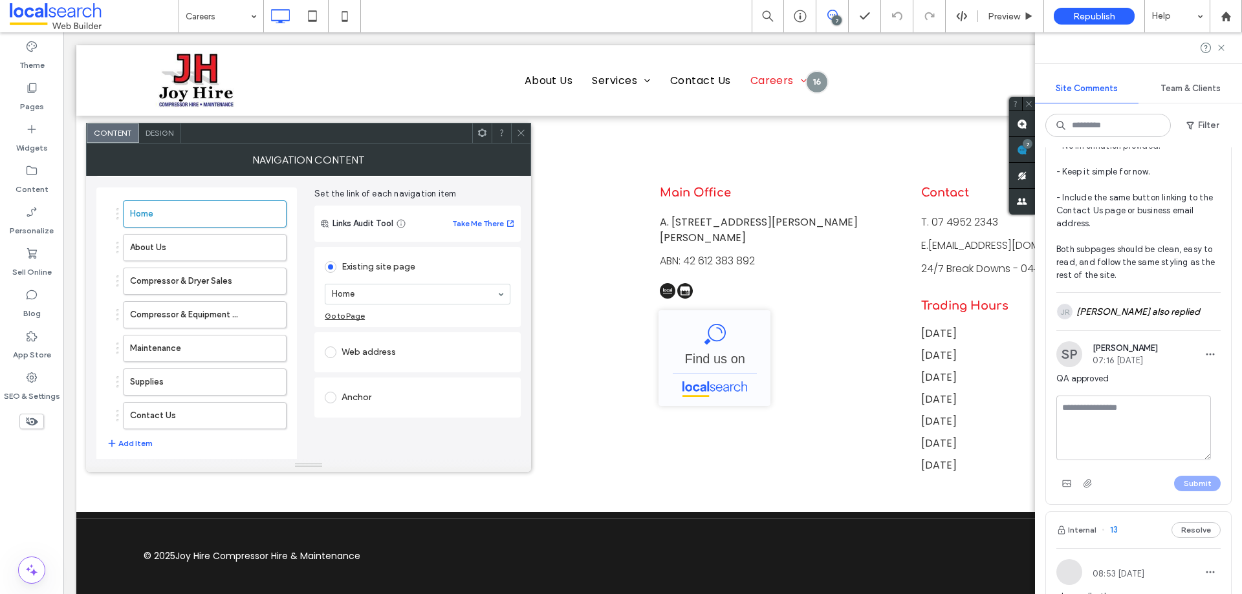
scroll to position [87, 0]
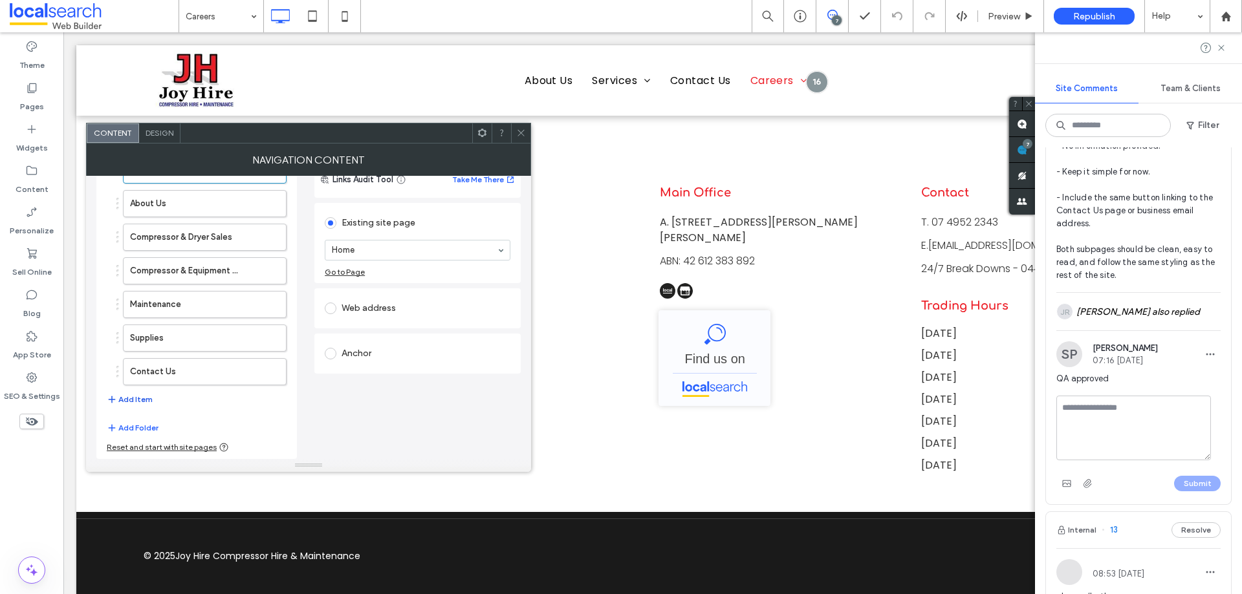
click at [132, 398] on button "Add Item" at bounding box center [130, 400] width 46 height 16
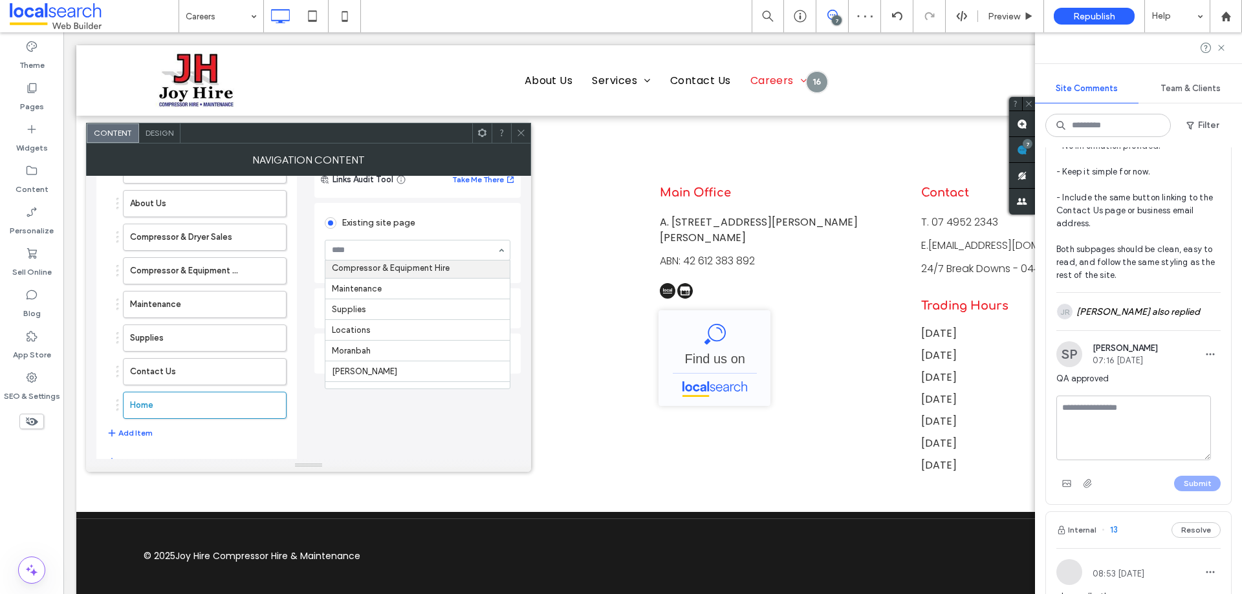
scroll to position [129, 0]
click at [523, 132] on icon at bounding box center [521, 133] width 10 height 10
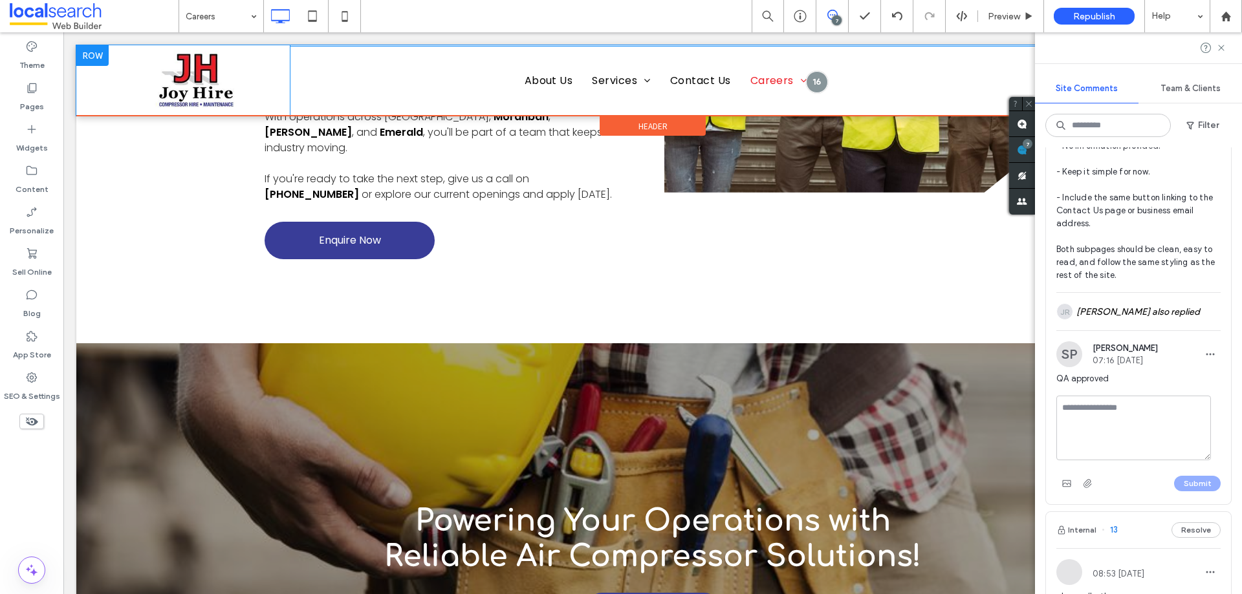
scroll to position [1048, 0]
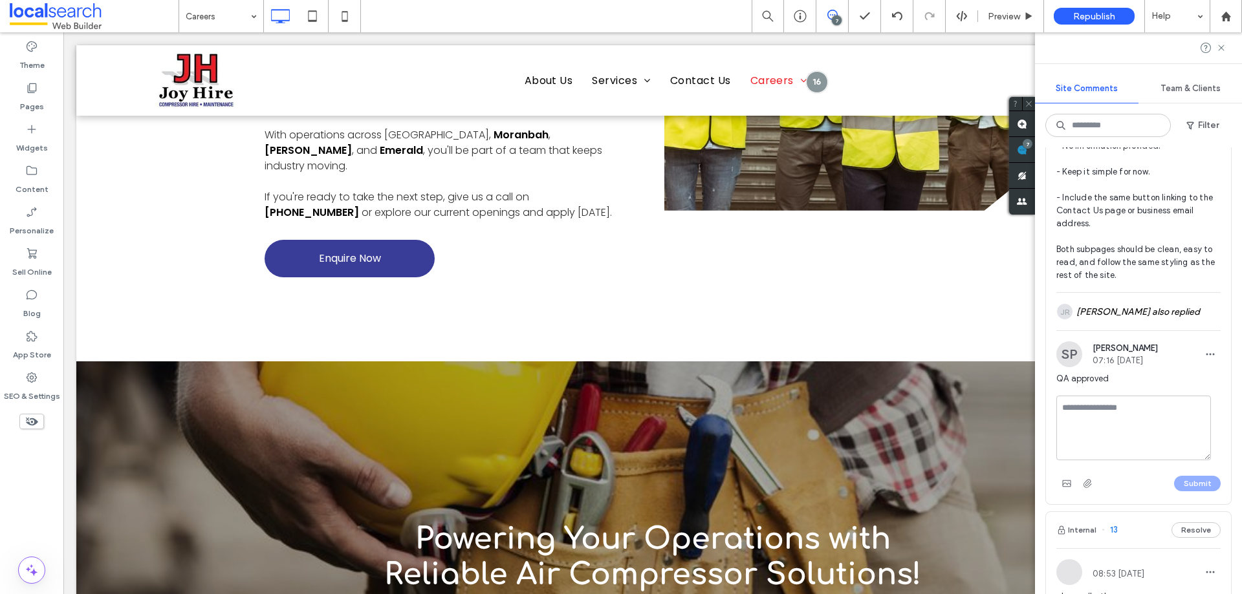
click at [30, 480] on div "Theme Pages Widgets Content Personalize Sell Online Blog App Store SEO & Settin…" at bounding box center [31, 313] width 63 height 562
click at [29, 378] on icon at bounding box center [31, 377] width 13 height 13
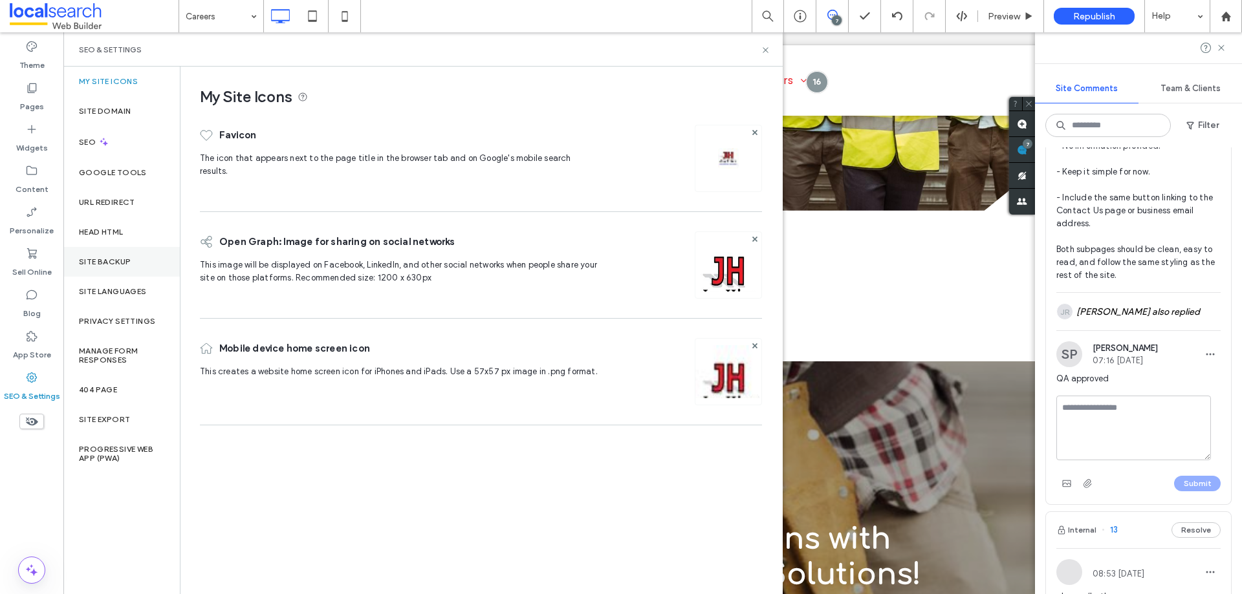
click at [144, 260] on div "Site Backup" at bounding box center [121, 262] width 116 height 30
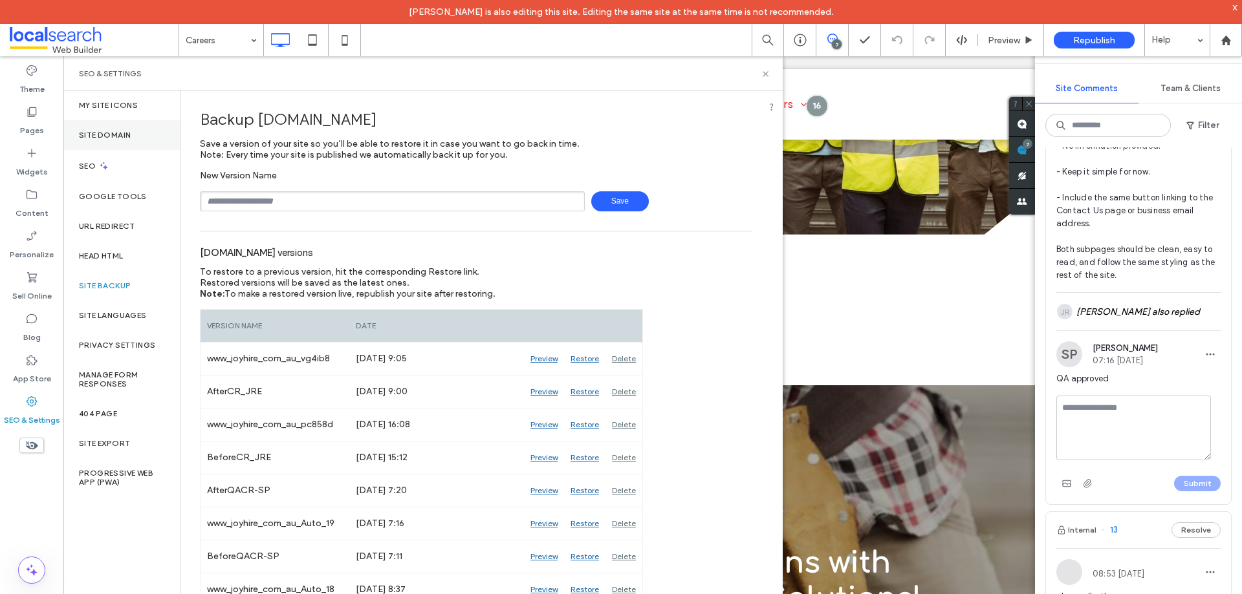
click at [121, 132] on label "Site Domain" at bounding box center [105, 135] width 52 height 9
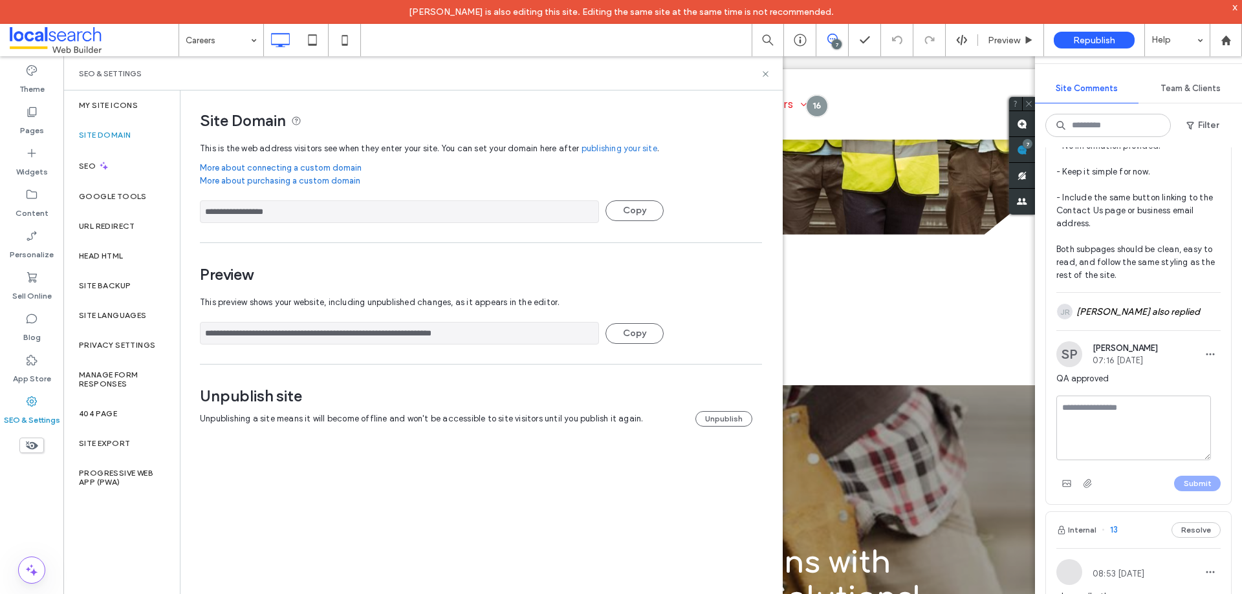
drag, startPoint x: 528, startPoint y: 331, endPoint x: 217, endPoint y: 320, distance: 310.6
click at [118, 323] on div "**********" at bounding box center [422, 355] width 719 height 528
